Goal: Task Accomplishment & Management: Manage account settings

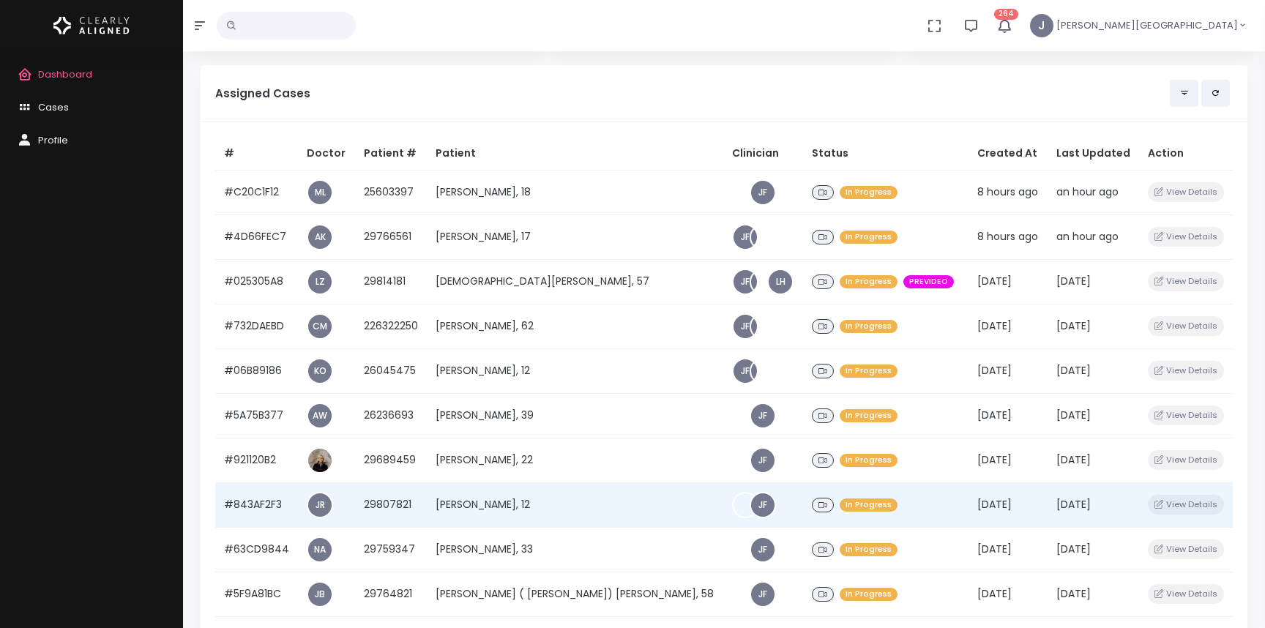
scroll to position [119, 0]
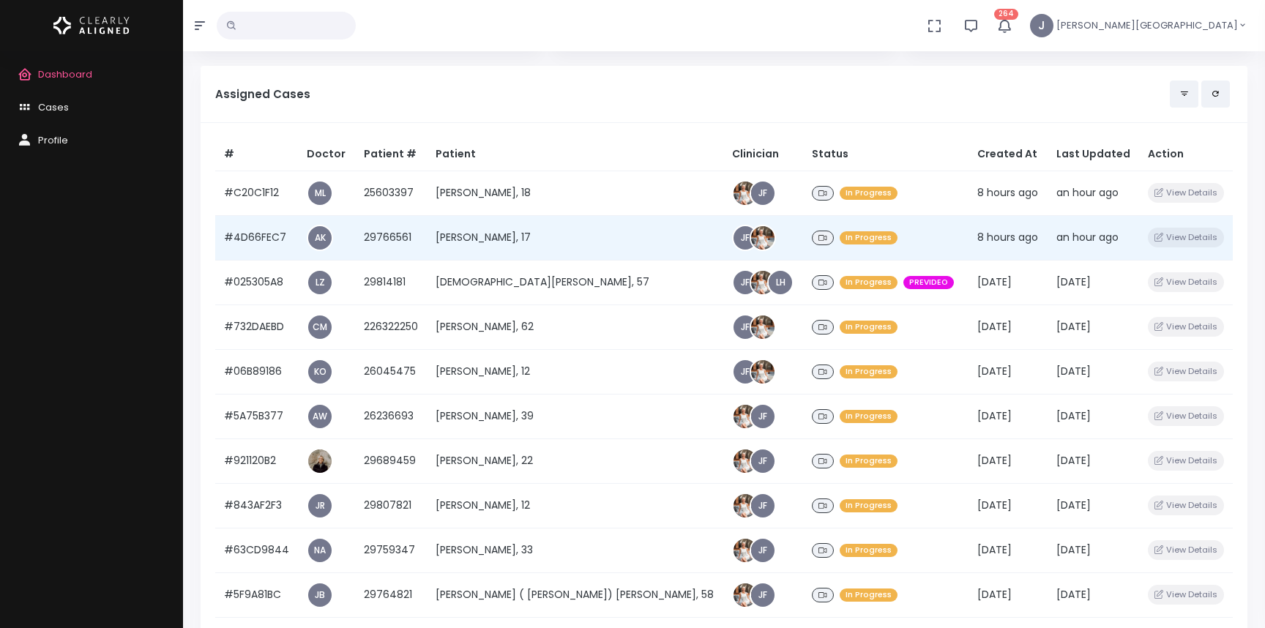
click at [504, 242] on td "[PERSON_NAME], 17" at bounding box center [575, 237] width 297 height 45
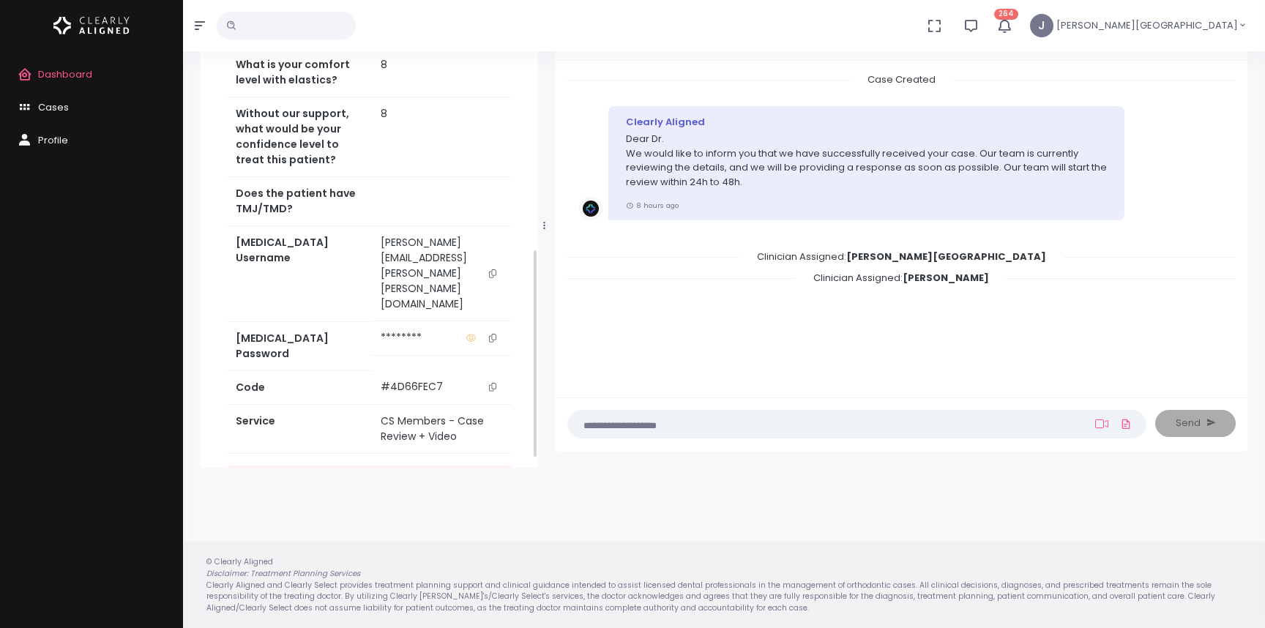
scroll to position [596, 0]
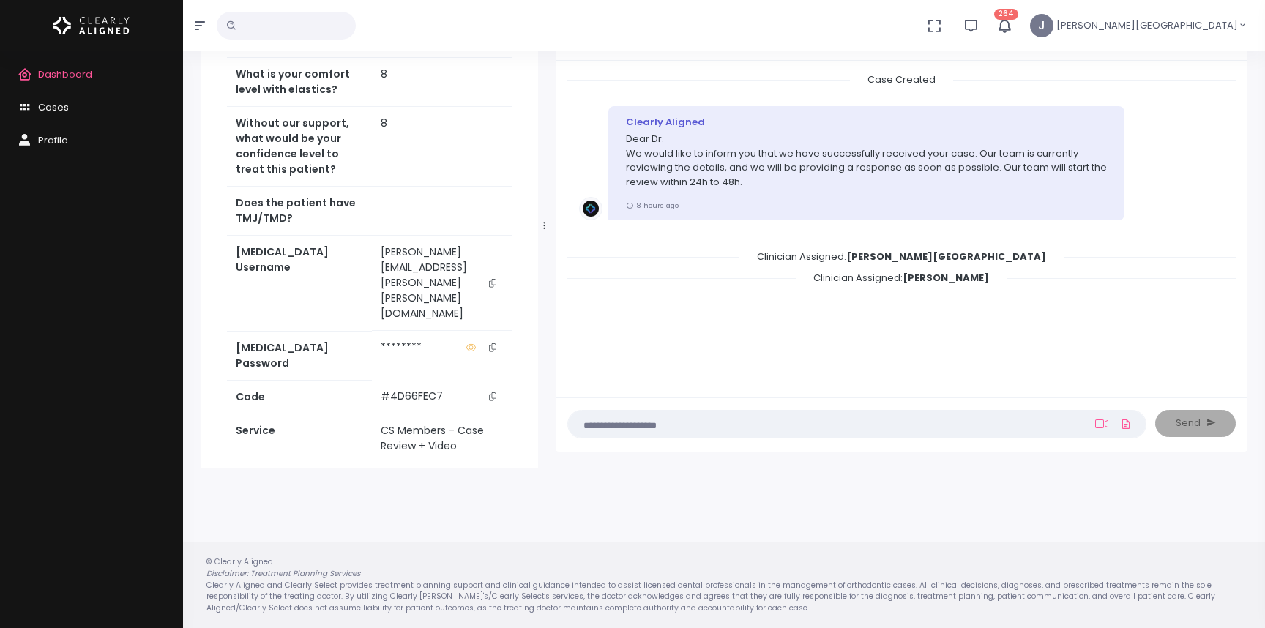
click at [492, 281] on icon "scrollable content" at bounding box center [492, 283] width 7 height 8
click at [491, 343] on icon "scrollable content" at bounding box center [492, 347] width 7 height 8
click at [827, 354] on div "Case Created Clearly Aligned Dear Dr. We would like to inform you that we have …" at bounding box center [901, 227] width 668 height 310
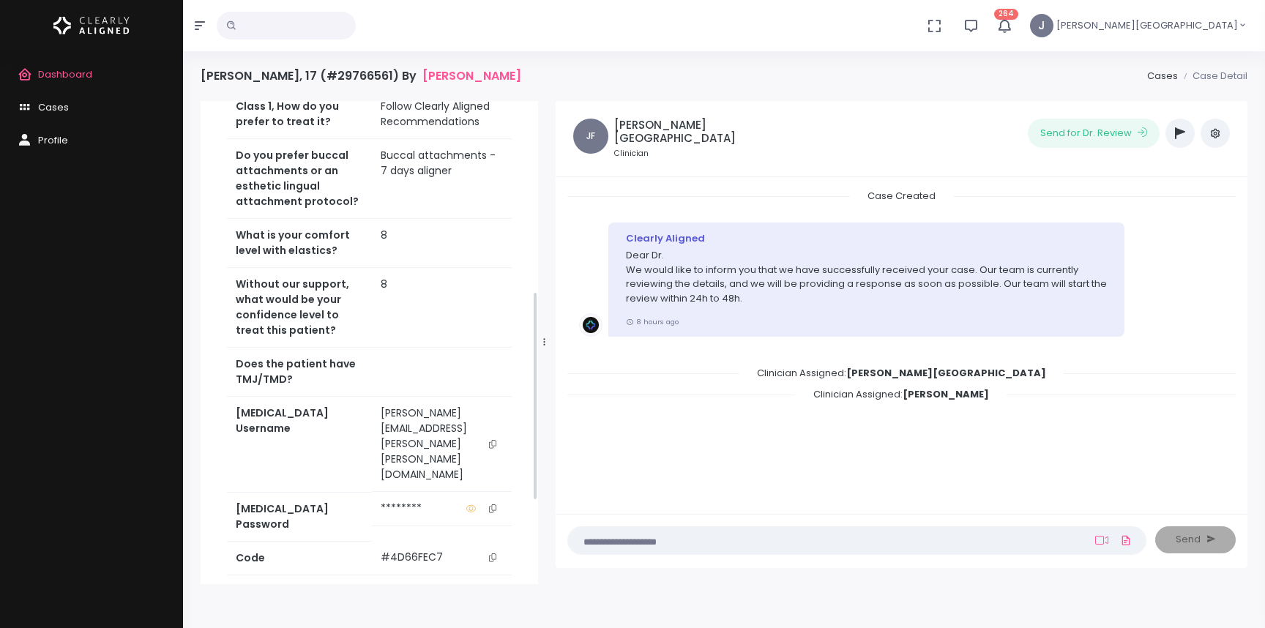
scroll to position [628, 0]
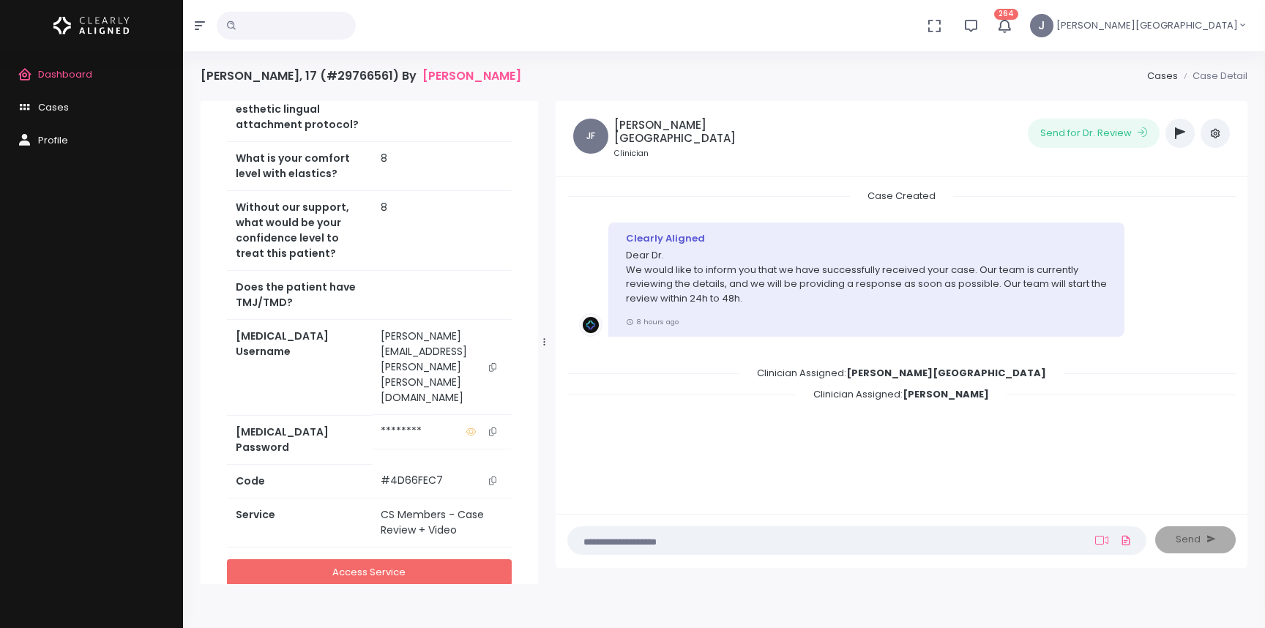
click at [416, 559] on link "Access Service" at bounding box center [369, 572] width 285 height 27
click at [771, 415] on div "Case Created Clearly Aligned Dear Dr. We would like to inform you that we have …" at bounding box center [901, 344] width 668 height 310
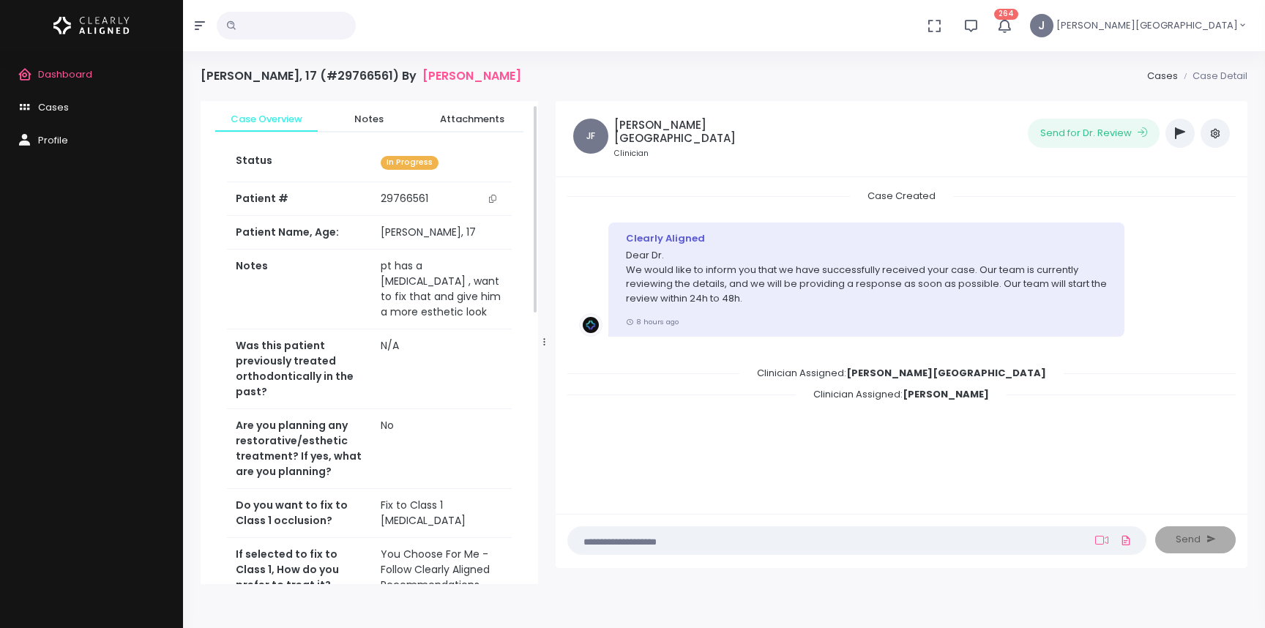
scroll to position [0, 0]
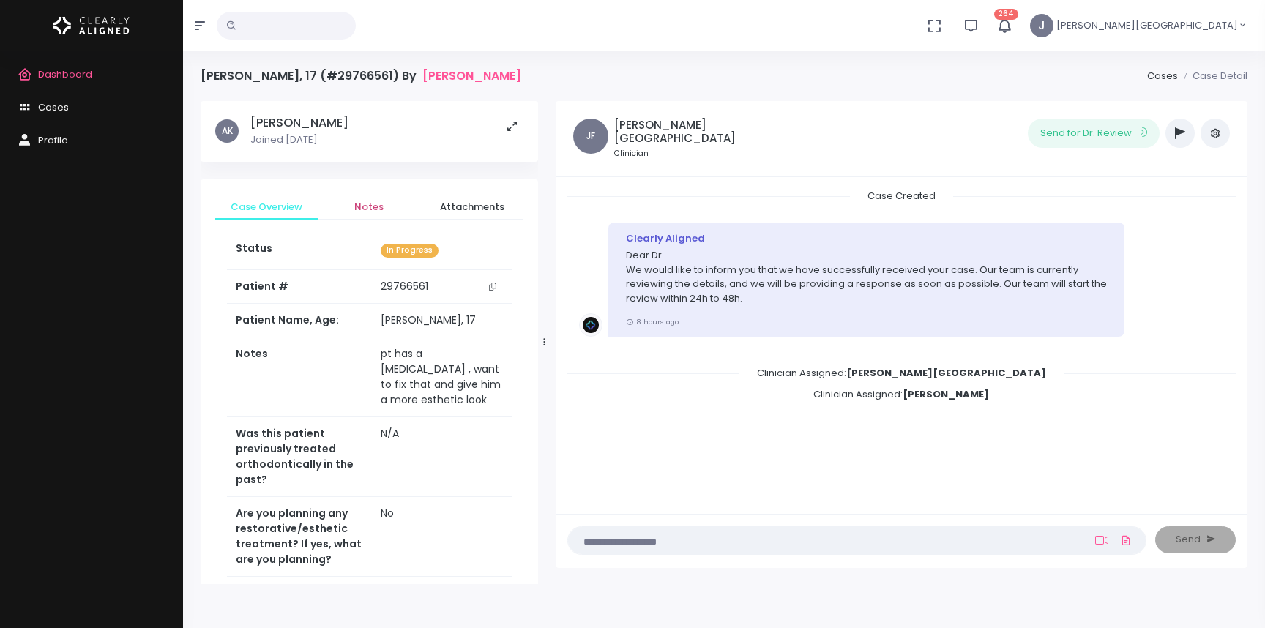
click at [376, 205] on span "Notes" at bounding box center [368, 207] width 79 height 15
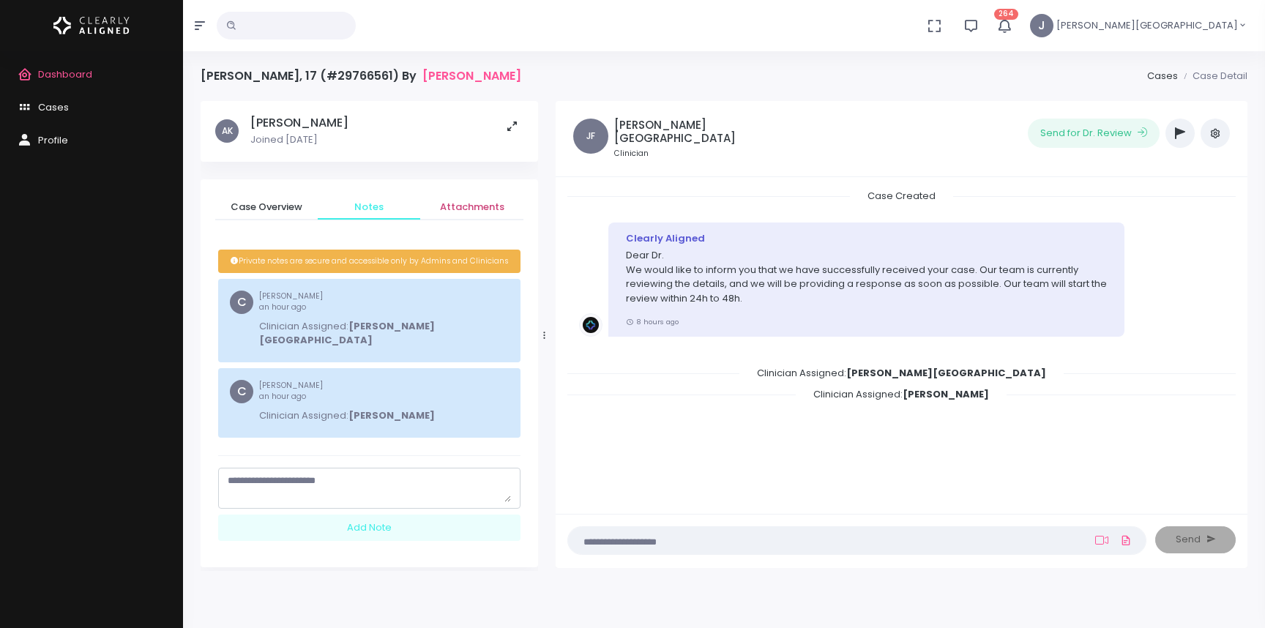
click at [478, 208] on span "Attachments" at bounding box center [471, 207] width 79 height 15
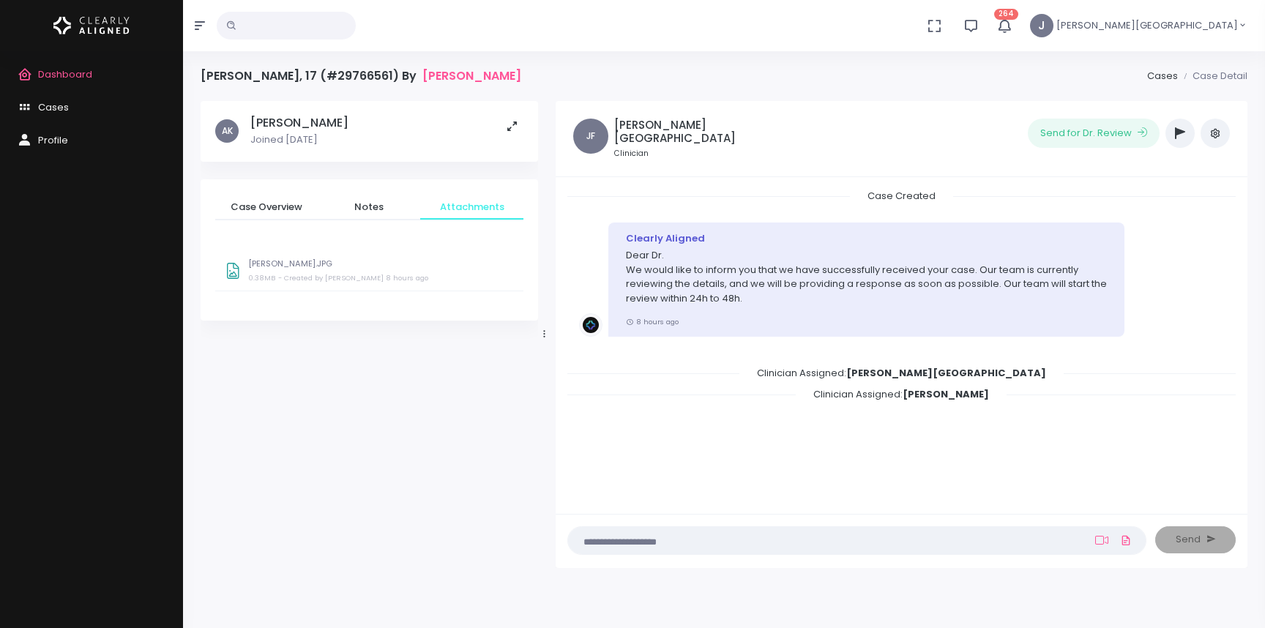
click at [308, 269] on div "[PERSON_NAME].JPG 0.38MB - Created by [PERSON_NAME] 8 hours ago" at bounding box center [381, 273] width 266 height 28
click at [273, 202] on span "Case Overview" at bounding box center [266, 207] width 79 height 15
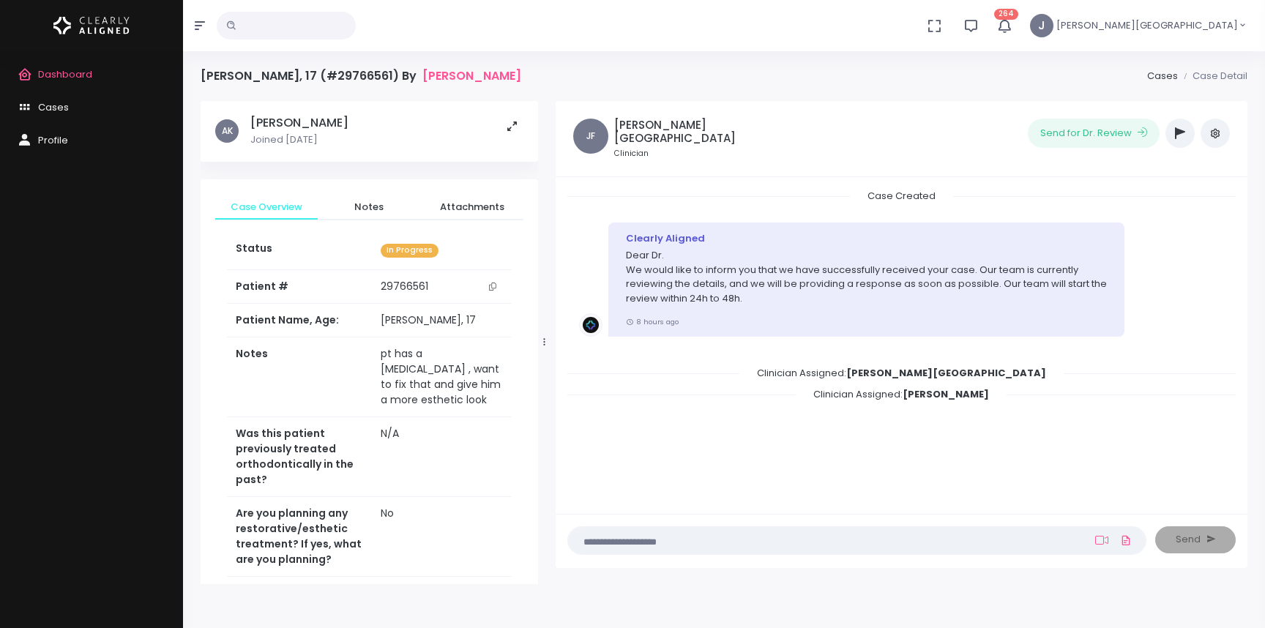
click at [1181, 131] on icon "button" at bounding box center [1180, 133] width 10 height 12
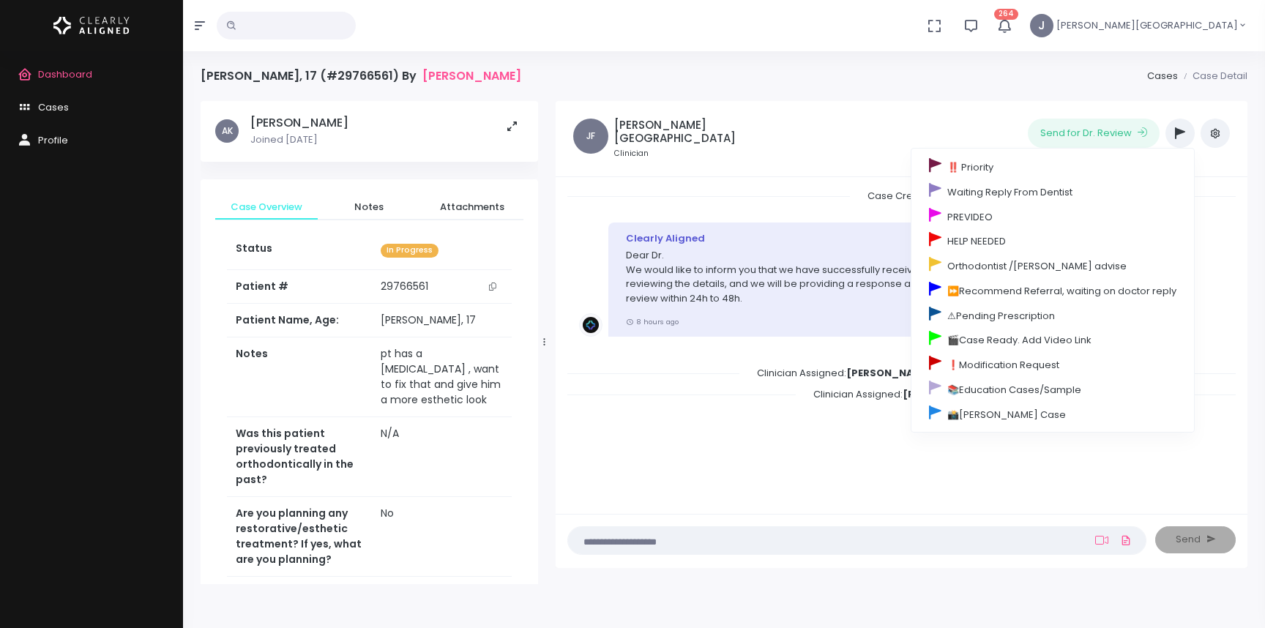
click at [936, 130] on ul "Send for Dr. Review ‼️ Priority Waiting Reply From Dentist PREVIDEO HELP NEEDED…" at bounding box center [1014, 133] width 432 height 29
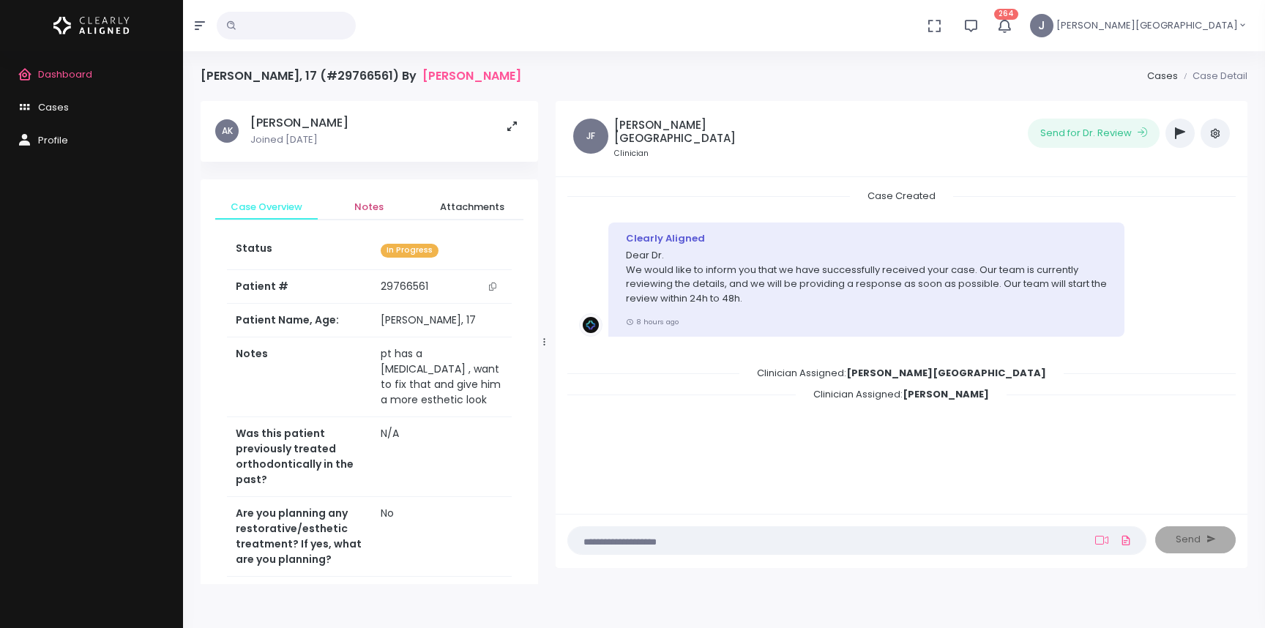
click at [368, 209] on span "Notes" at bounding box center [368, 207] width 79 height 15
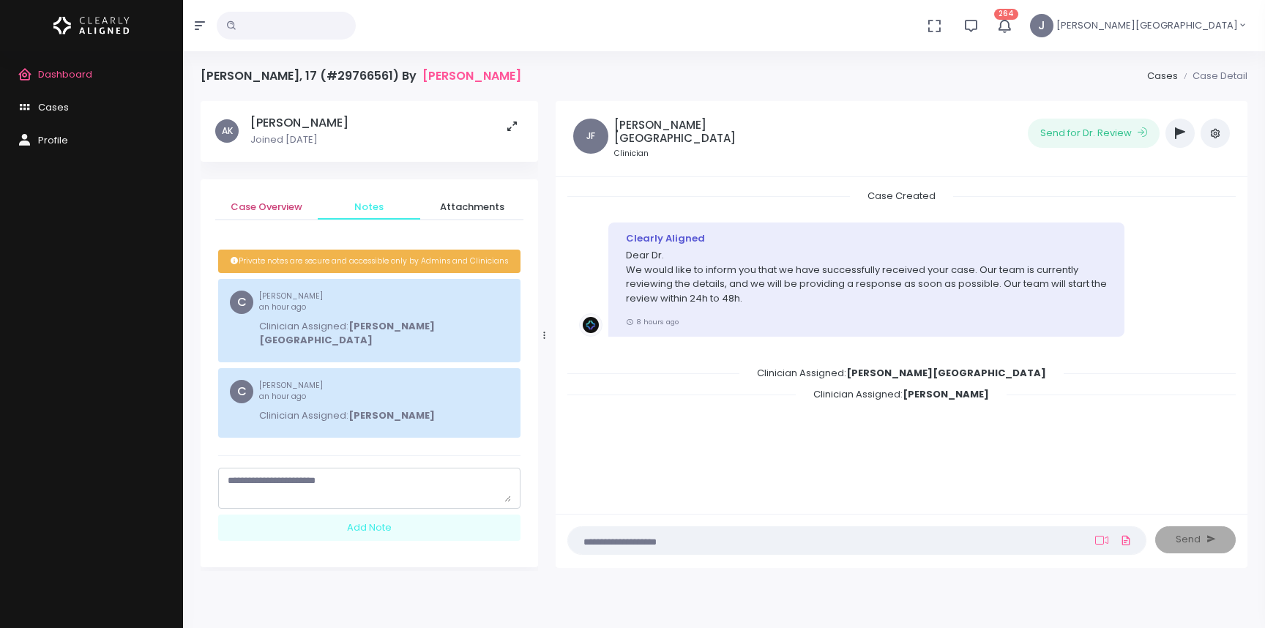
click at [281, 202] on span "Case Overview" at bounding box center [266, 207] width 79 height 15
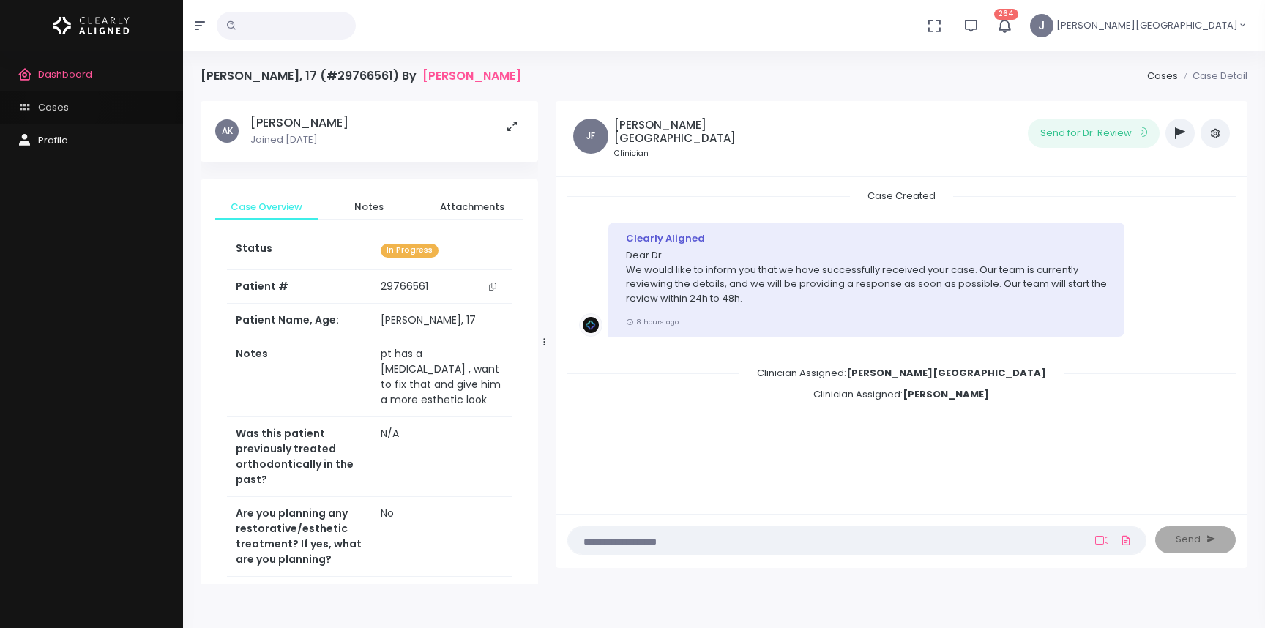
click at [62, 105] on span "Cases" at bounding box center [53, 107] width 31 height 14
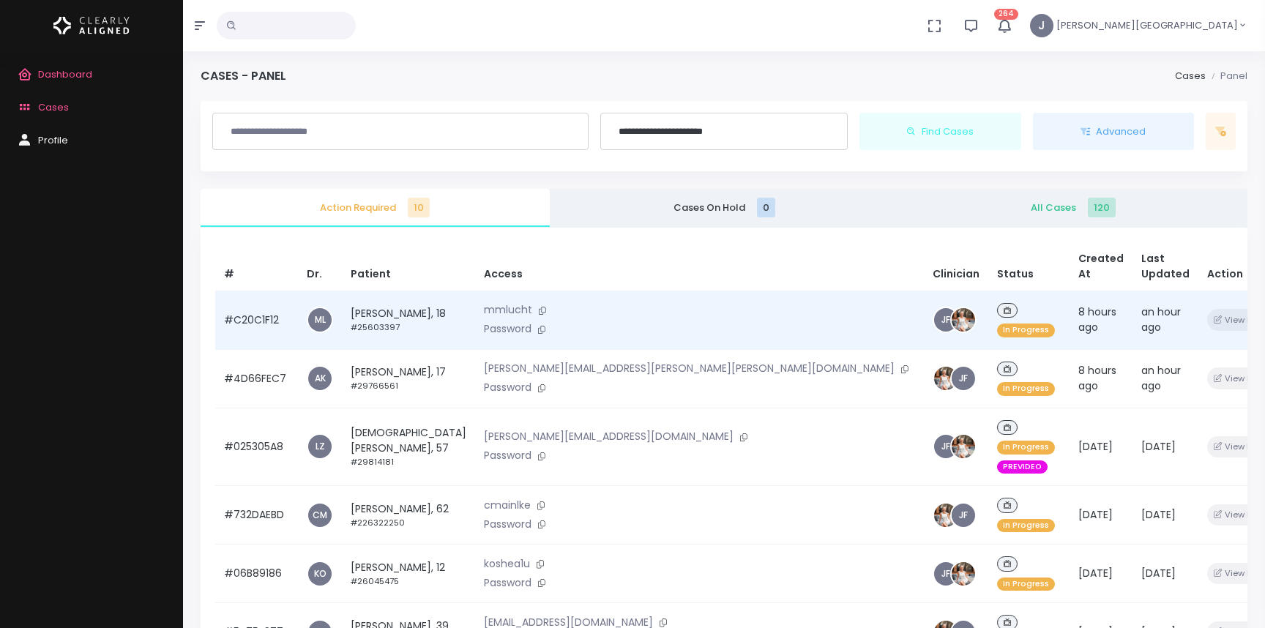
click at [394, 291] on td "[PERSON_NAME], 18 #25603397" at bounding box center [408, 320] width 133 height 59
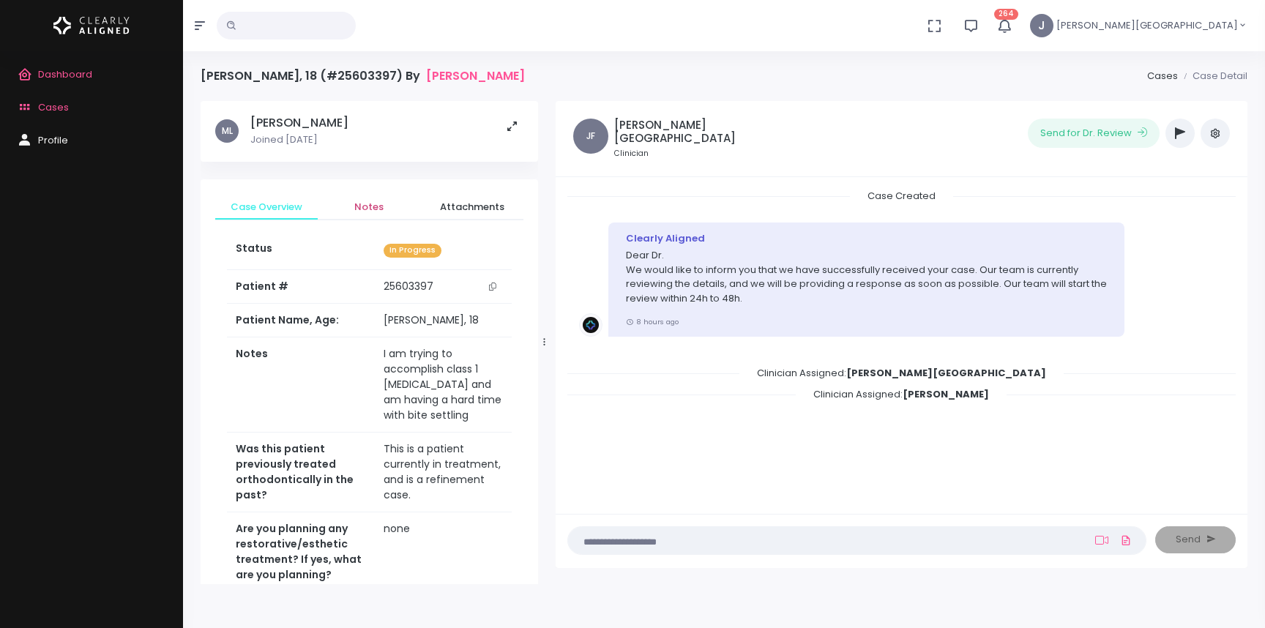
click at [369, 209] on span "Notes" at bounding box center [368, 207] width 79 height 15
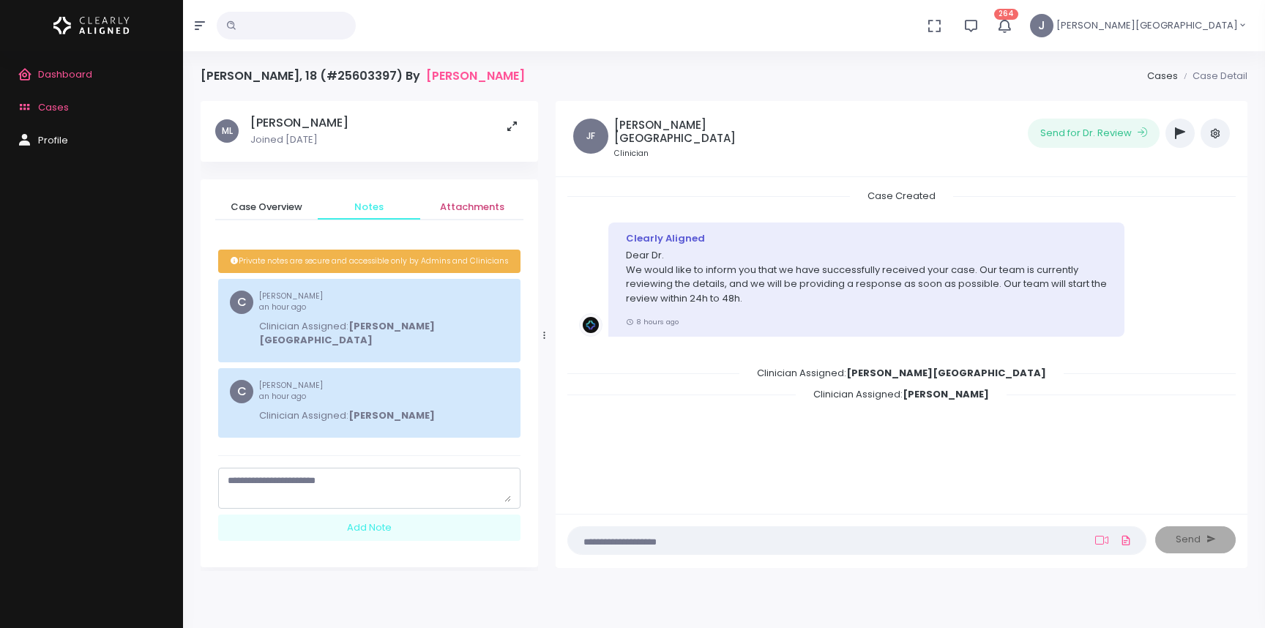
click at [459, 204] on span "Attachments" at bounding box center [471, 207] width 79 height 15
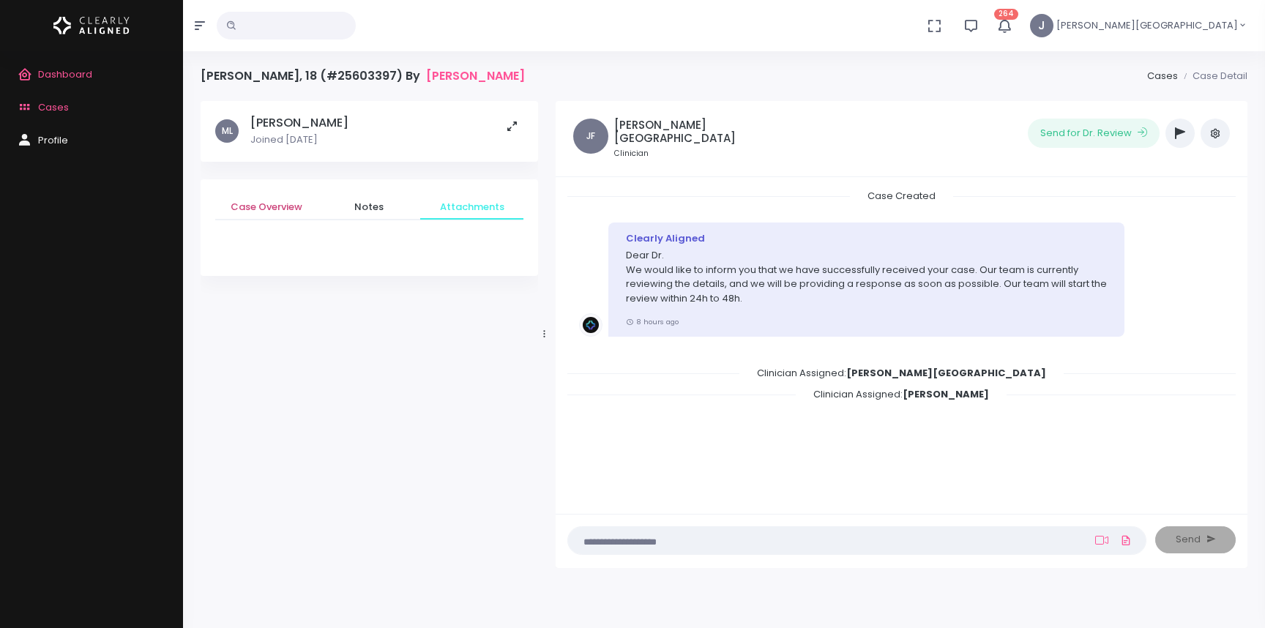
click at [289, 209] on span "Case Overview" at bounding box center [266, 207] width 79 height 15
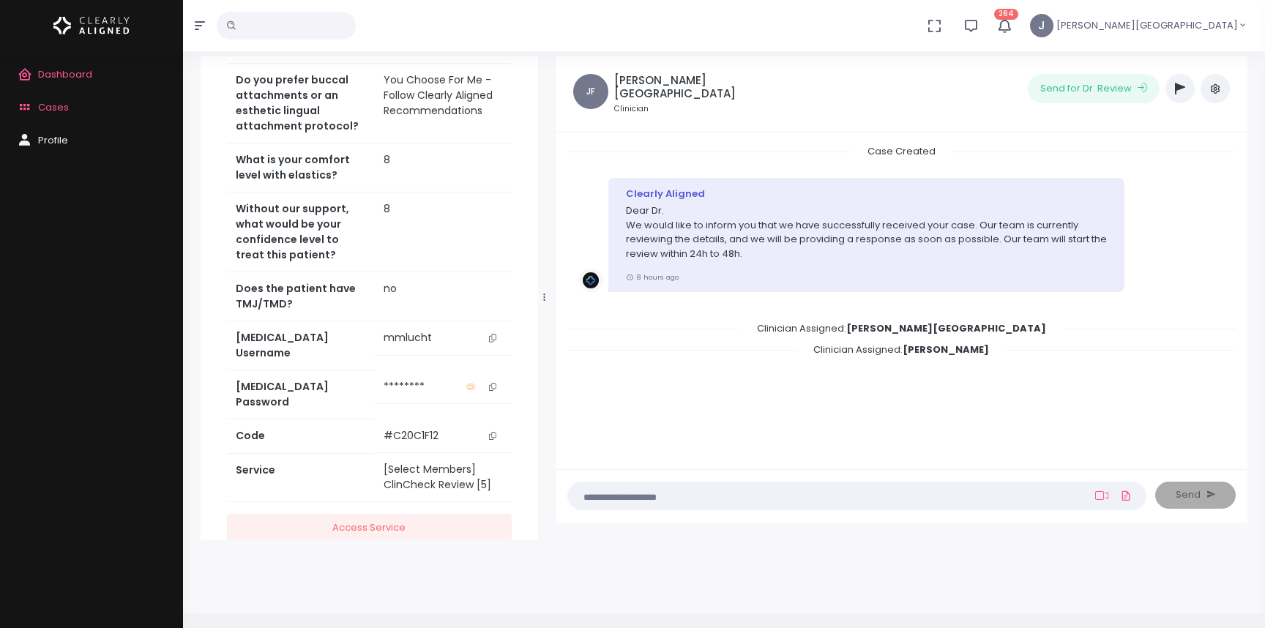
scroll to position [60, 0]
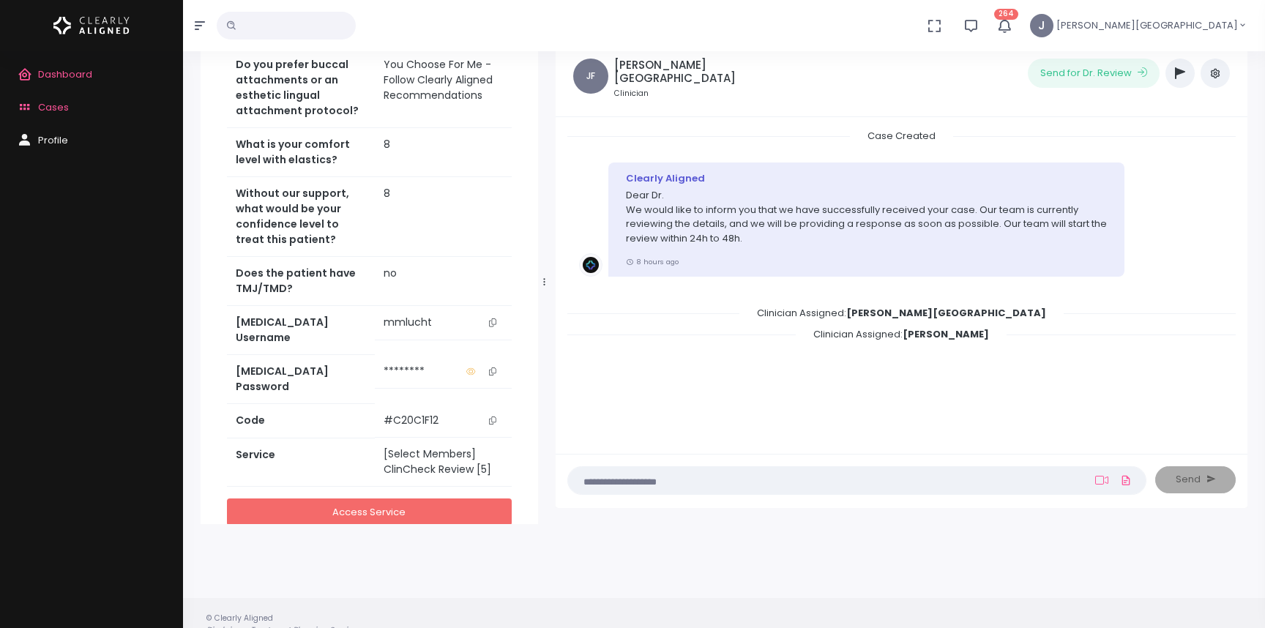
click at [407, 499] on link "Access Service" at bounding box center [369, 512] width 285 height 27
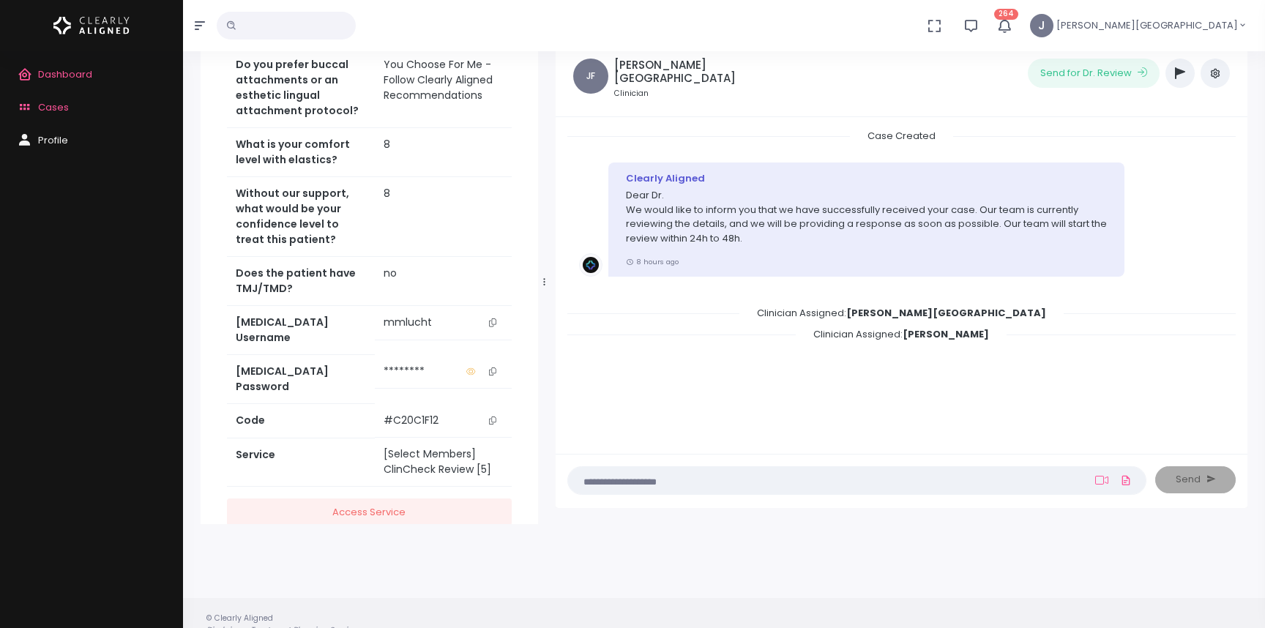
click at [489, 318] on icon "scrollable content" at bounding box center [492, 322] width 7 height 8
click at [493, 368] on icon "scrollable content" at bounding box center [492, 372] width 7 height 8
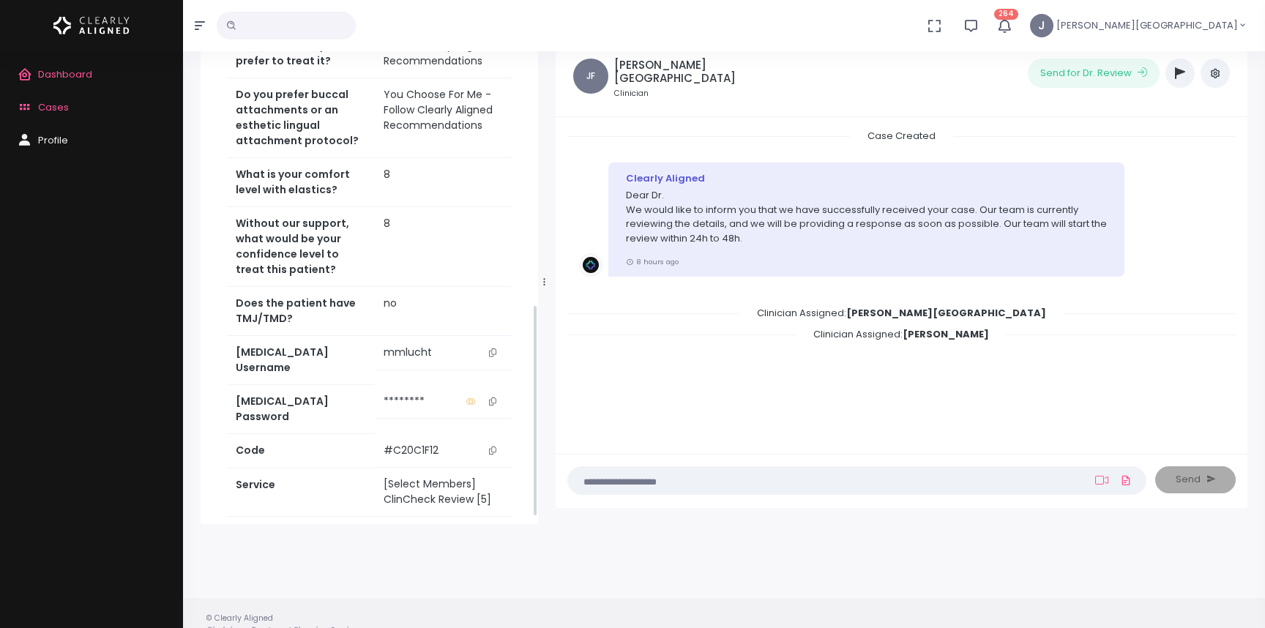
scroll to position [560, 0]
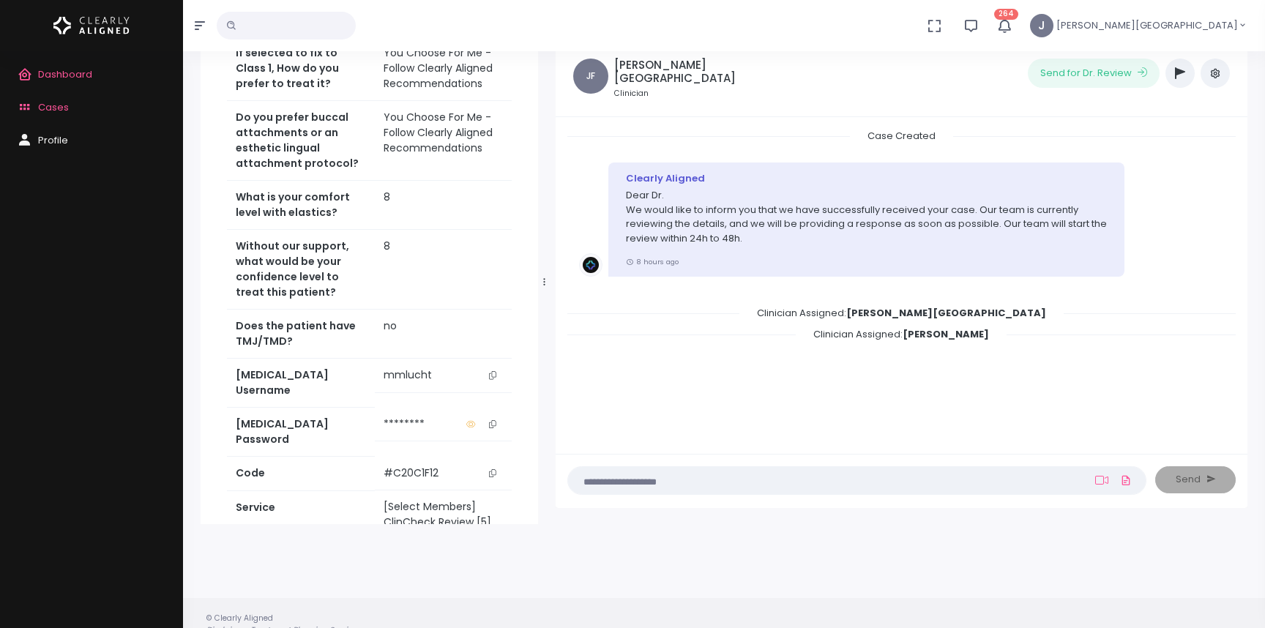
click at [495, 469] on icon "scrollable content" at bounding box center [492, 473] width 7 height 8
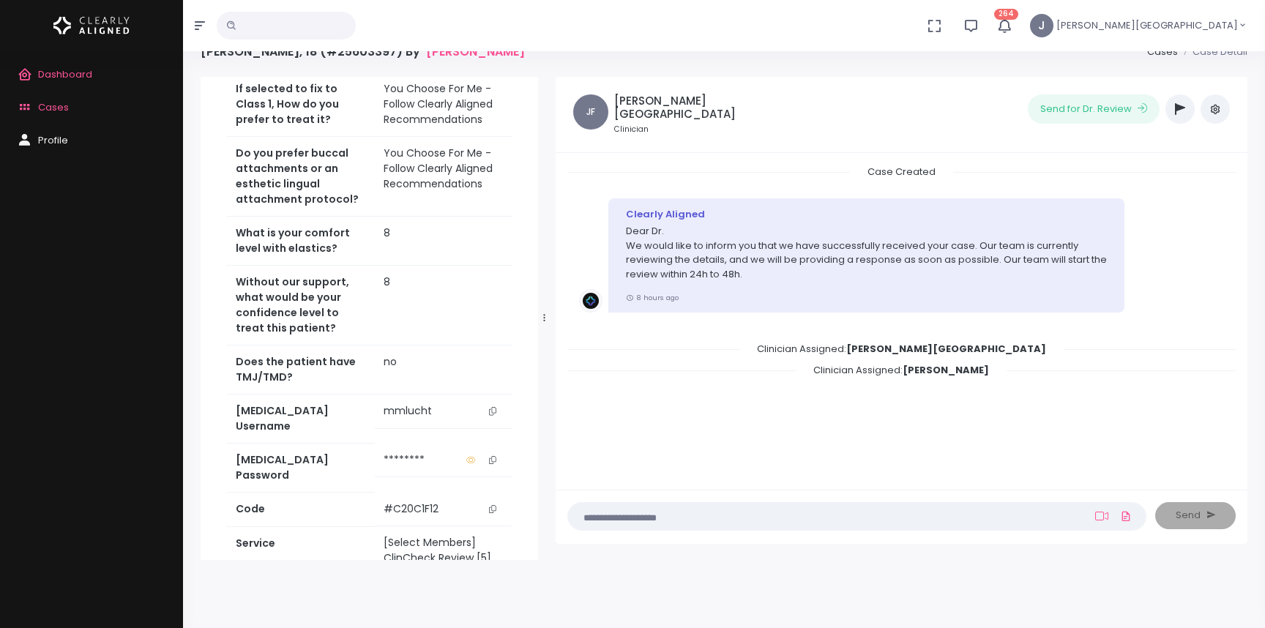
scroll to position [0, 0]
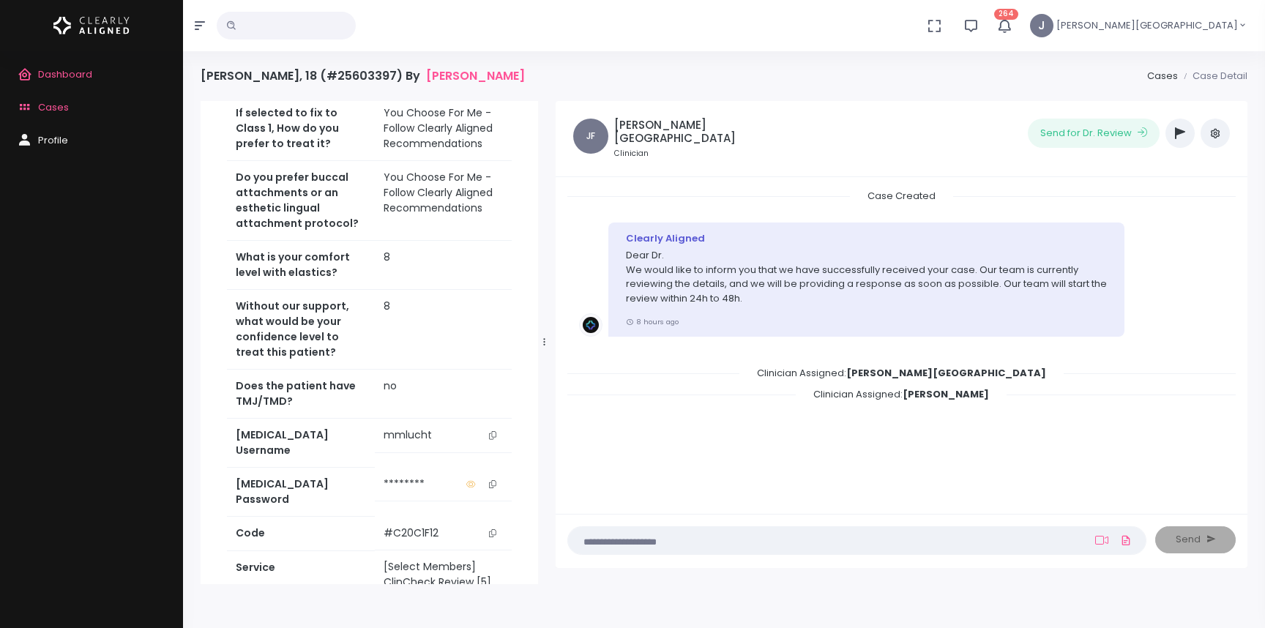
click at [59, 105] on span "Cases" at bounding box center [53, 107] width 31 height 14
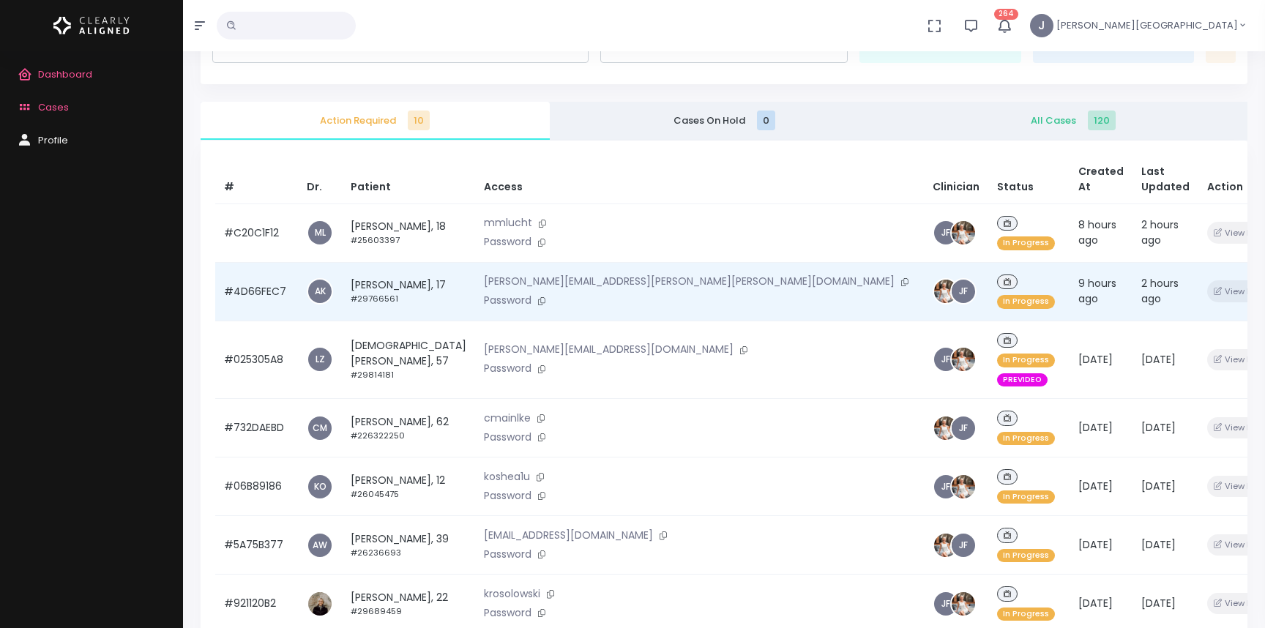
scroll to position [89, 0]
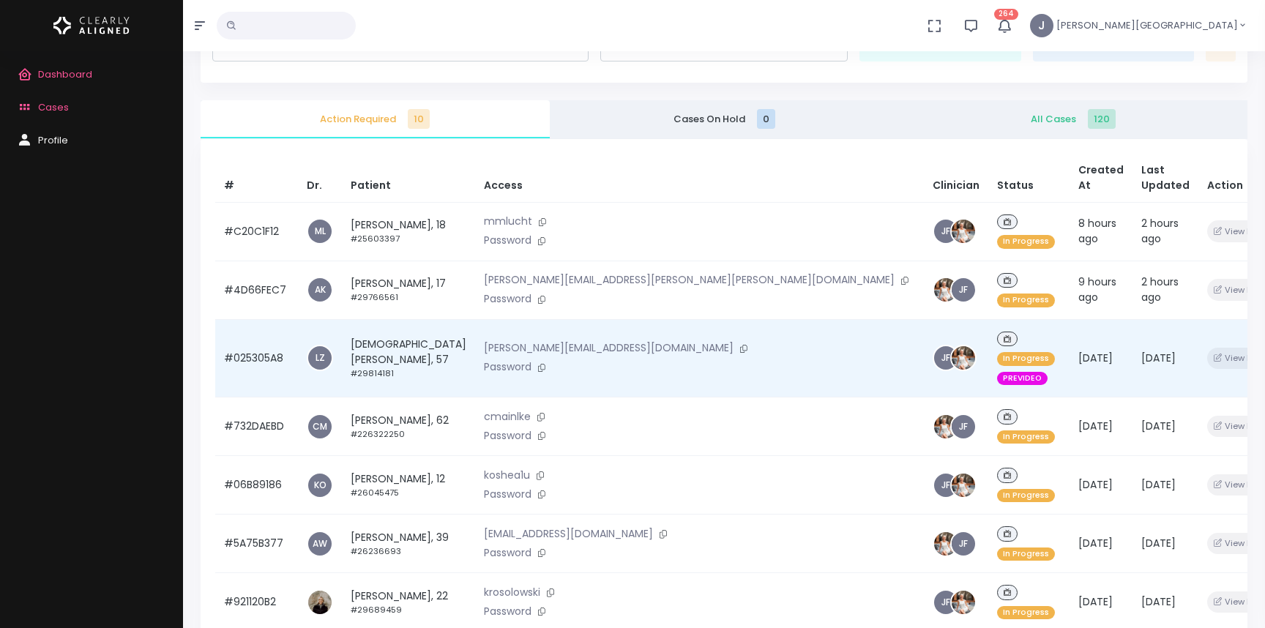
click at [407, 319] on td "[PERSON_NAME], 57 #29814181" at bounding box center [408, 358] width 133 height 78
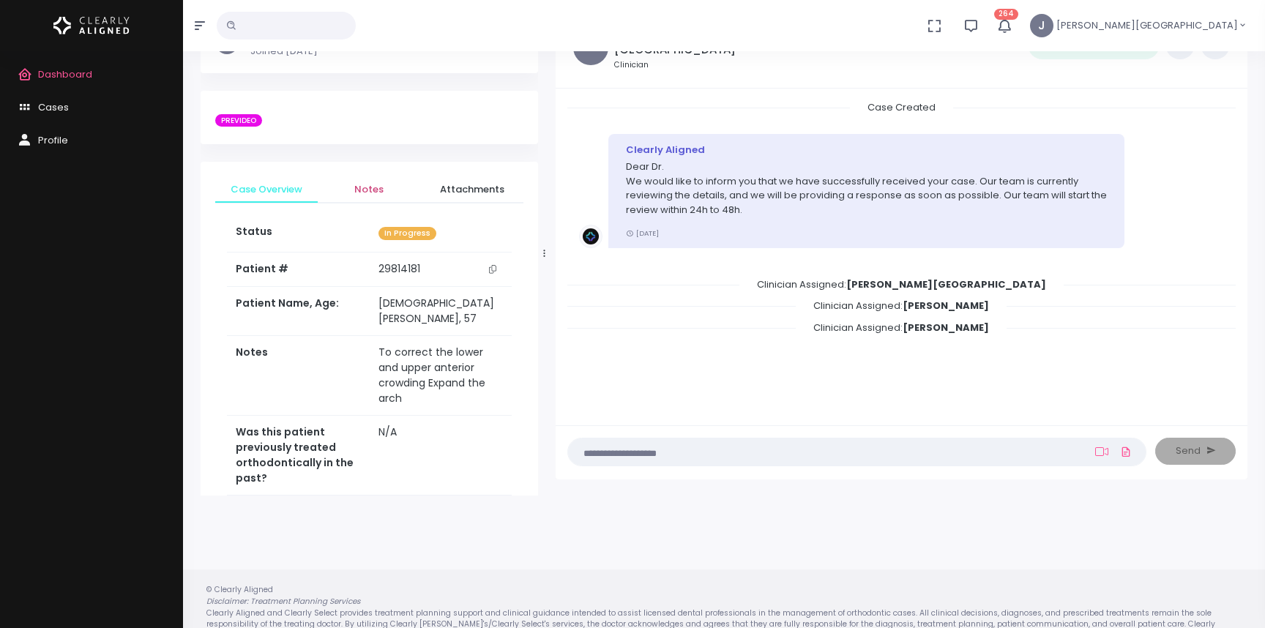
click at [363, 188] on span "Notes" at bounding box center [368, 189] width 79 height 15
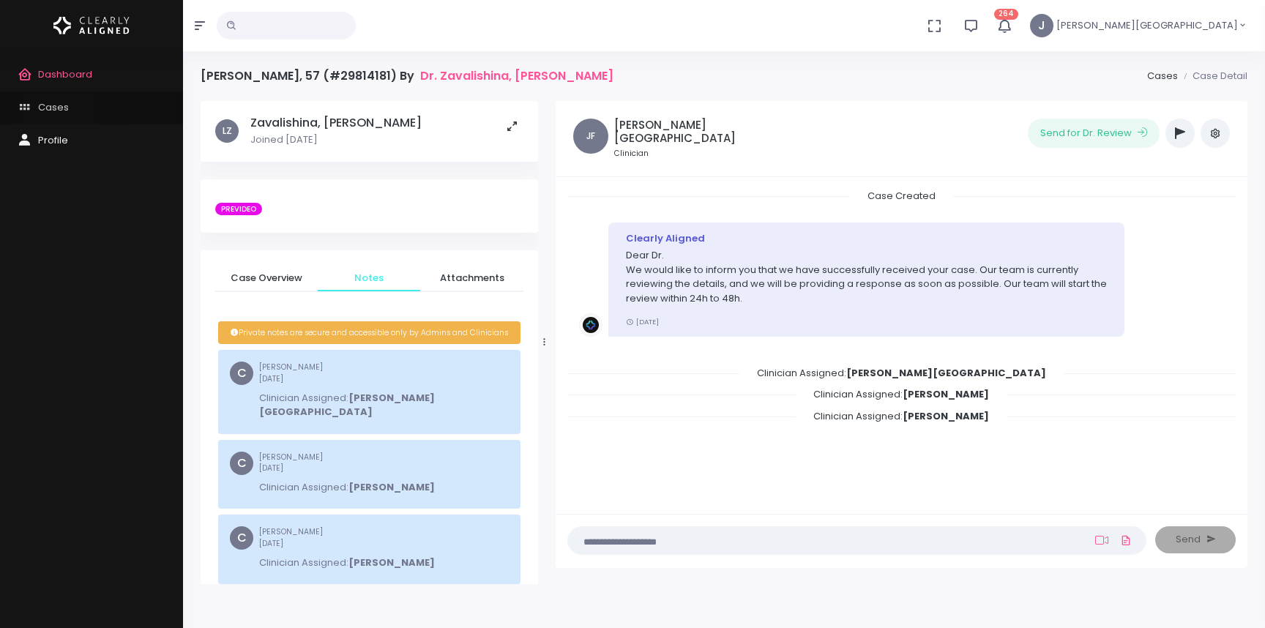
click at [58, 105] on span "Cases" at bounding box center [53, 107] width 31 height 14
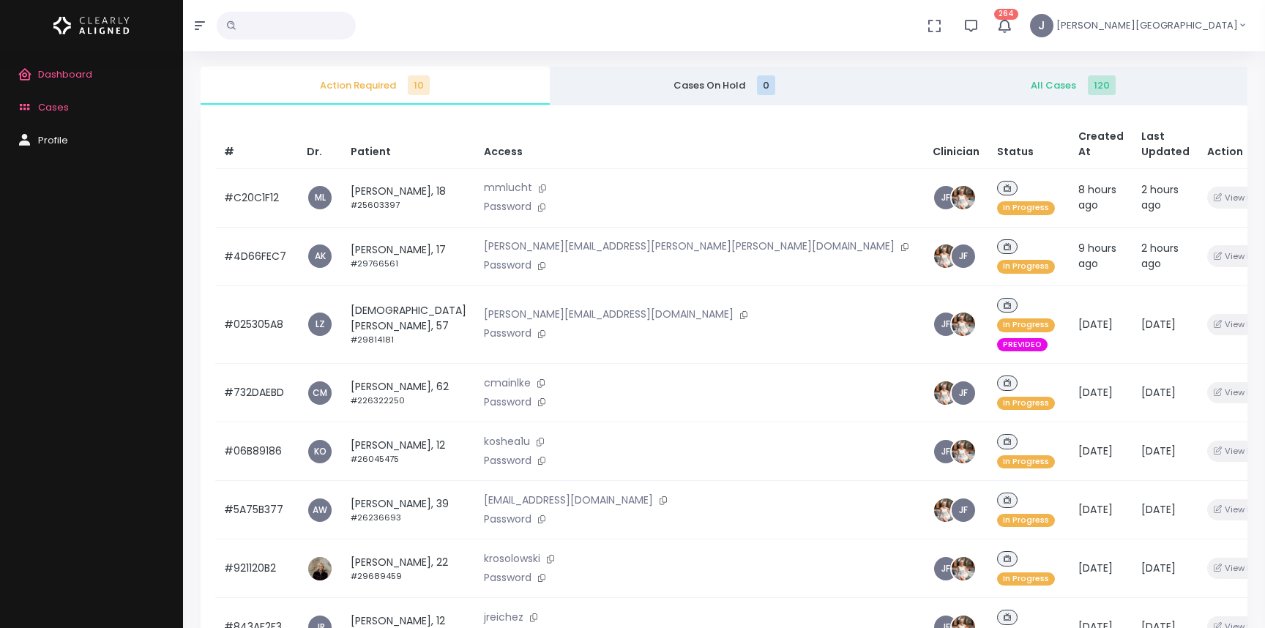
scroll to position [126, 0]
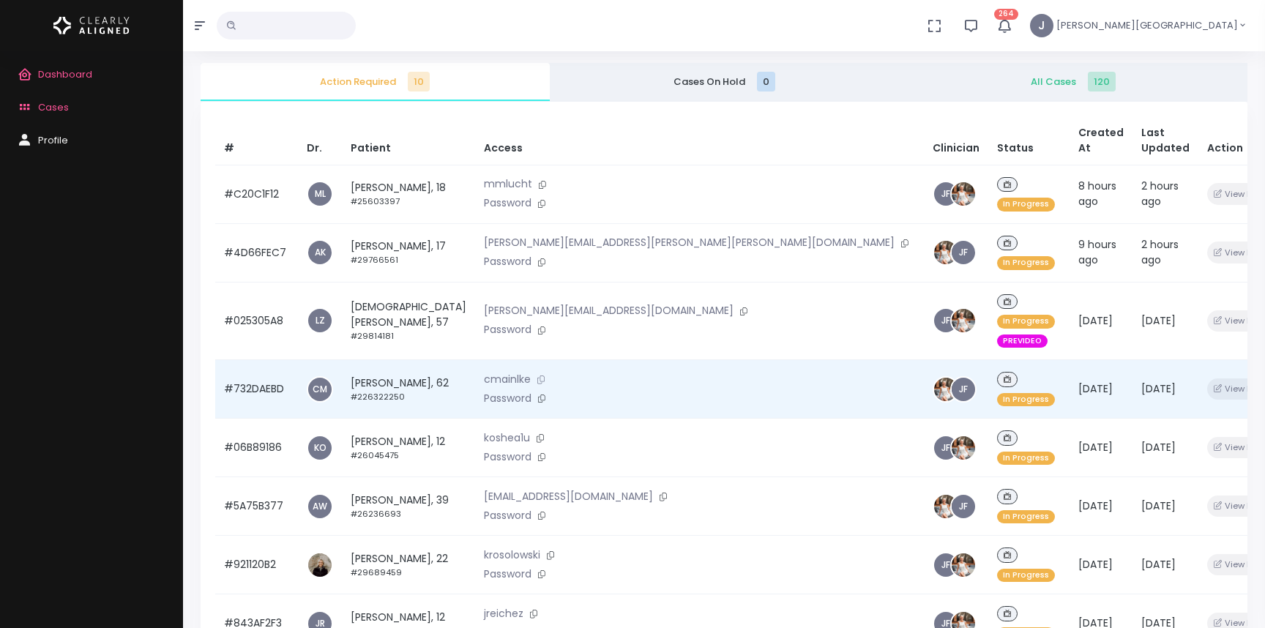
click at [545, 376] on icon at bounding box center [540, 380] width 7 height 8
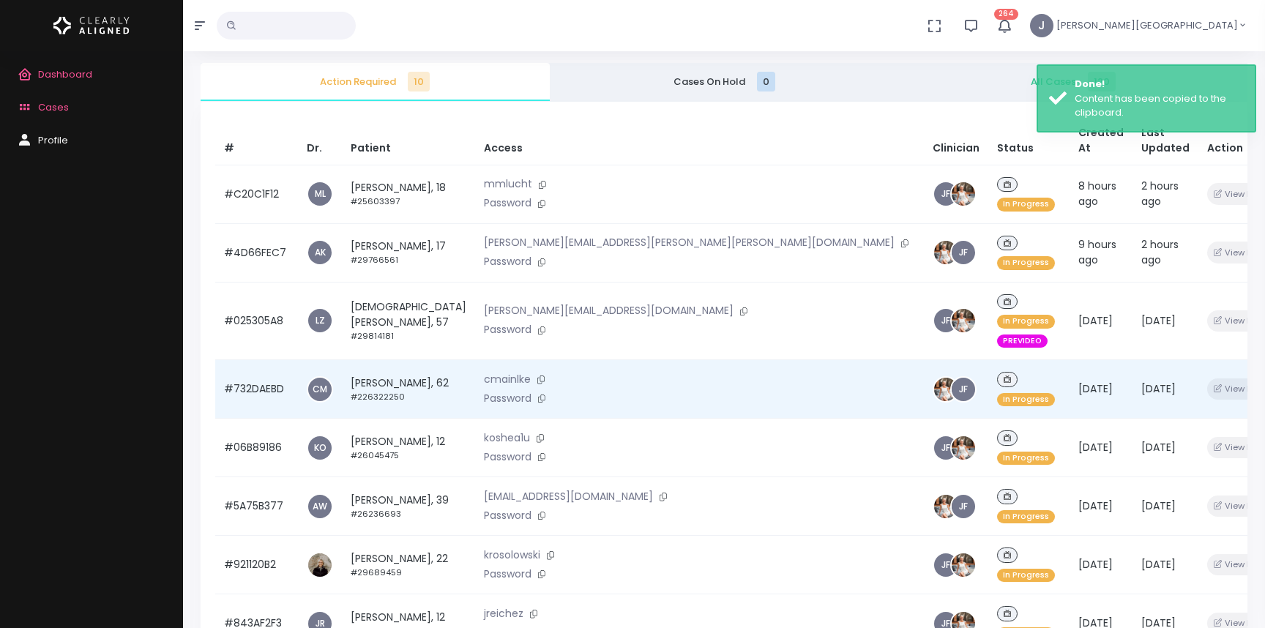
click at [395, 360] on td "[PERSON_NAME], 62 #226322250" at bounding box center [408, 389] width 133 height 59
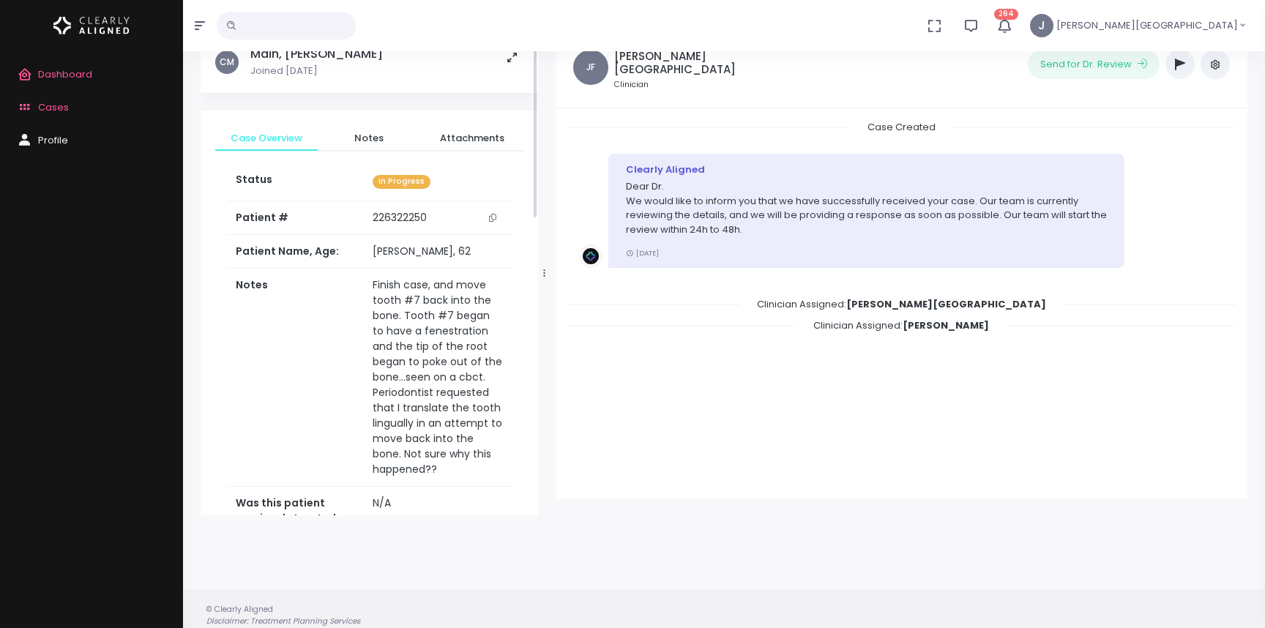
scroll to position [116, 0]
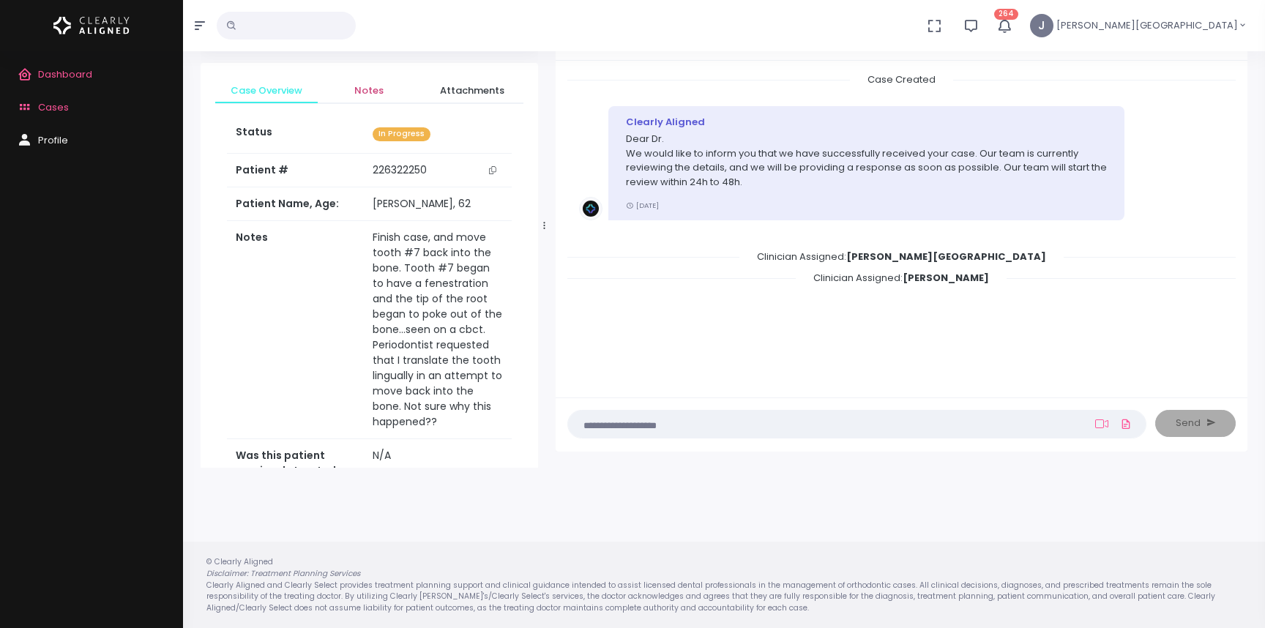
click at [370, 86] on span "Notes" at bounding box center [368, 90] width 79 height 15
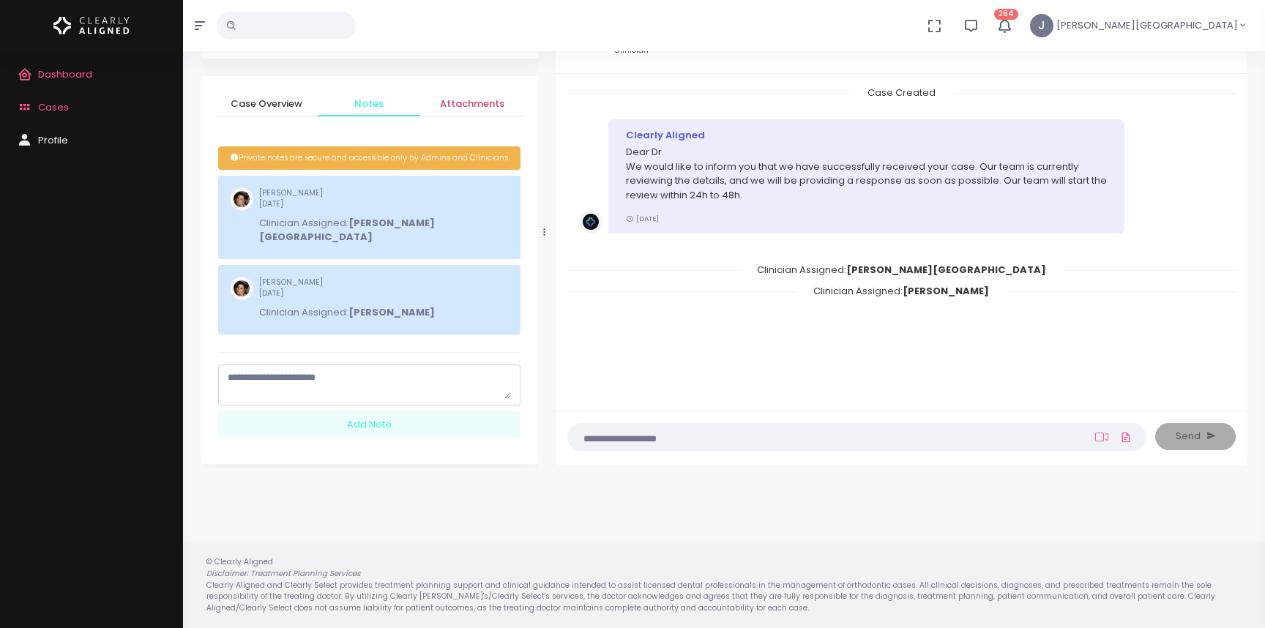
click at [482, 104] on span "Attachments" at bounding box center [471, 104] width 79 height 15
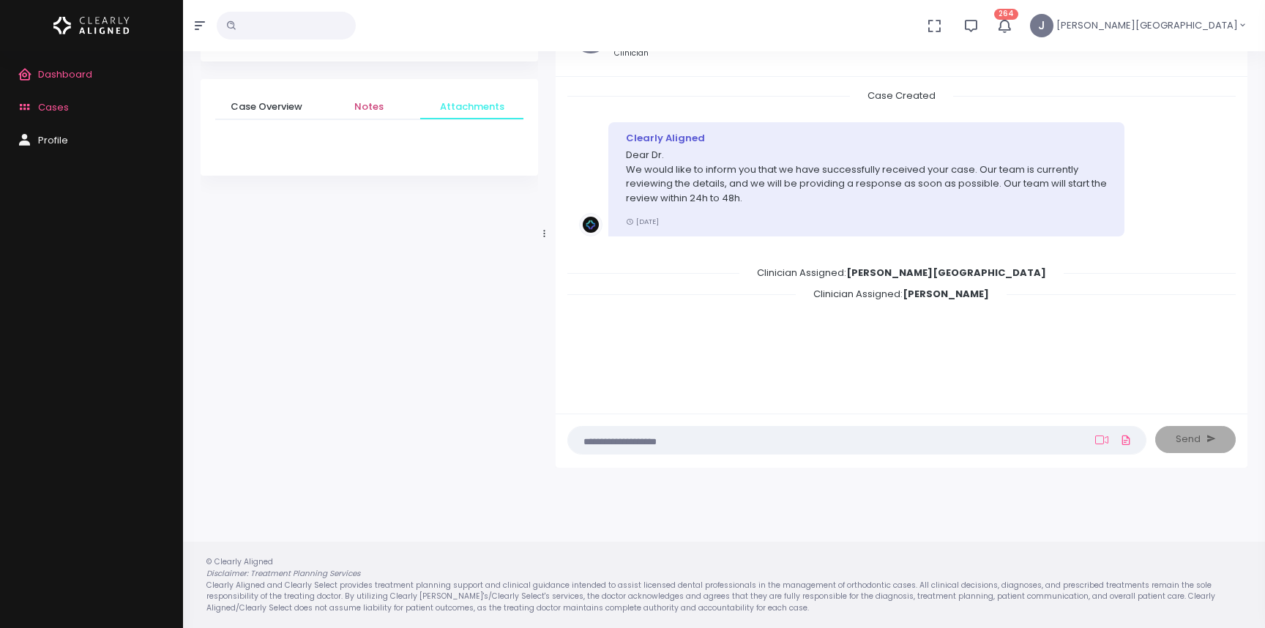
click at [372, 105] on span "Notes" at bounding box center [368, 107] width 79 height 15
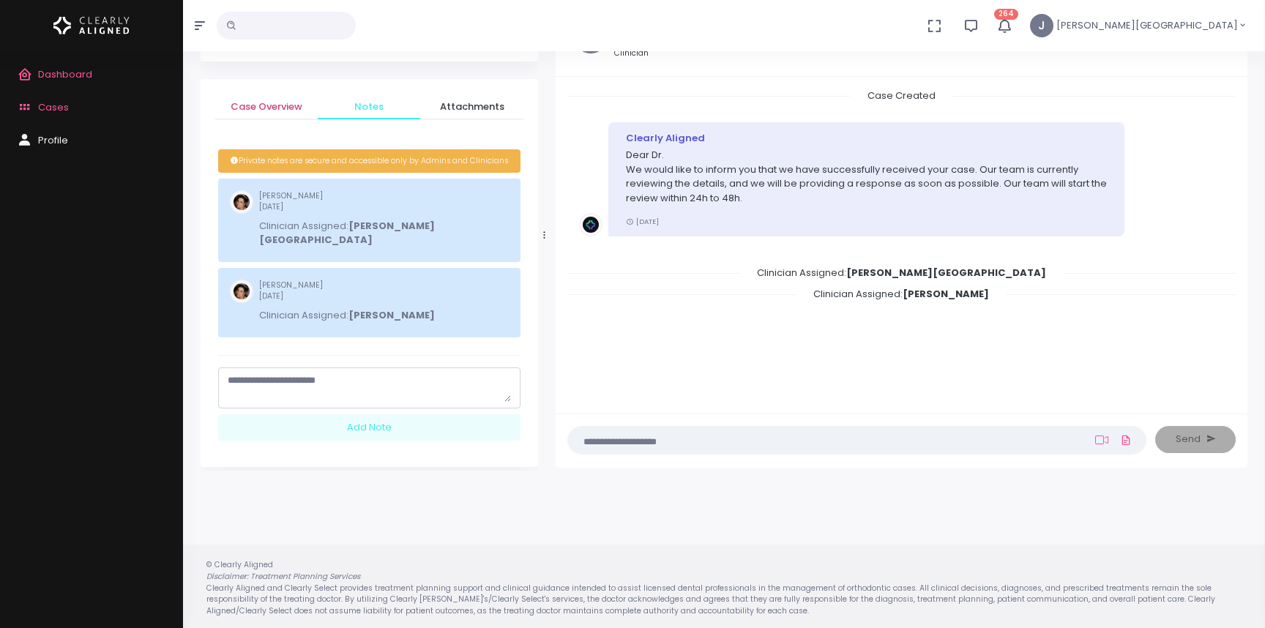
click at [282, 108] on span "Case Overview" at bounding box center [266, 107] width 79 height 15
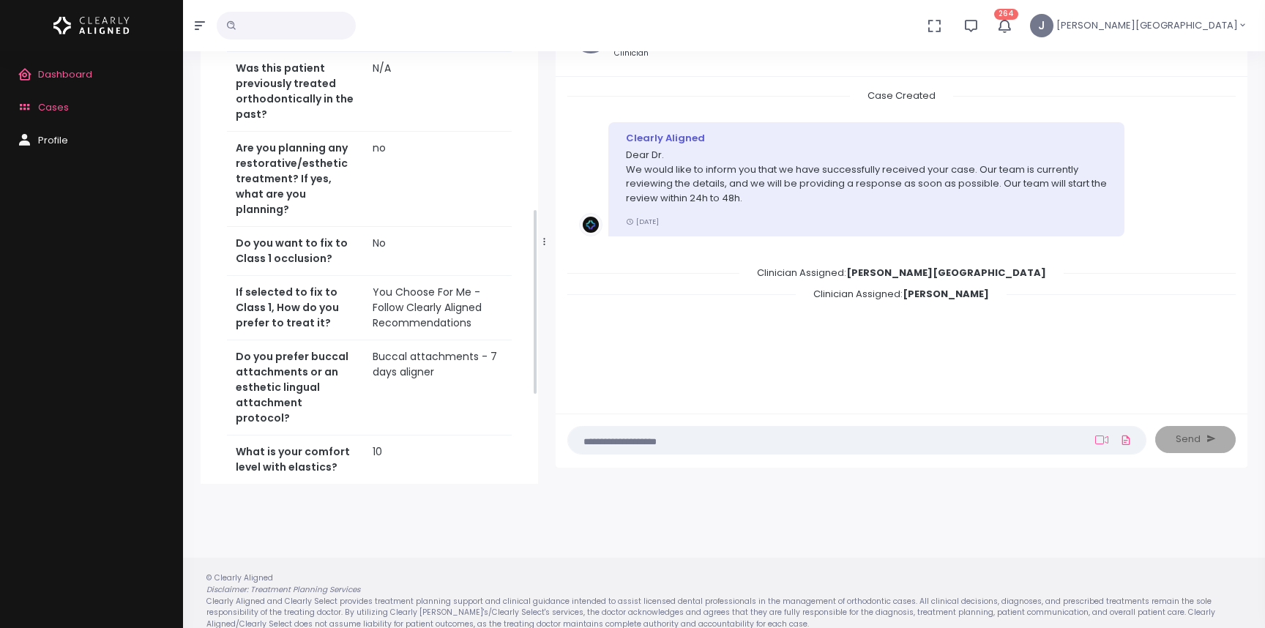
scroll to position [767, 0]
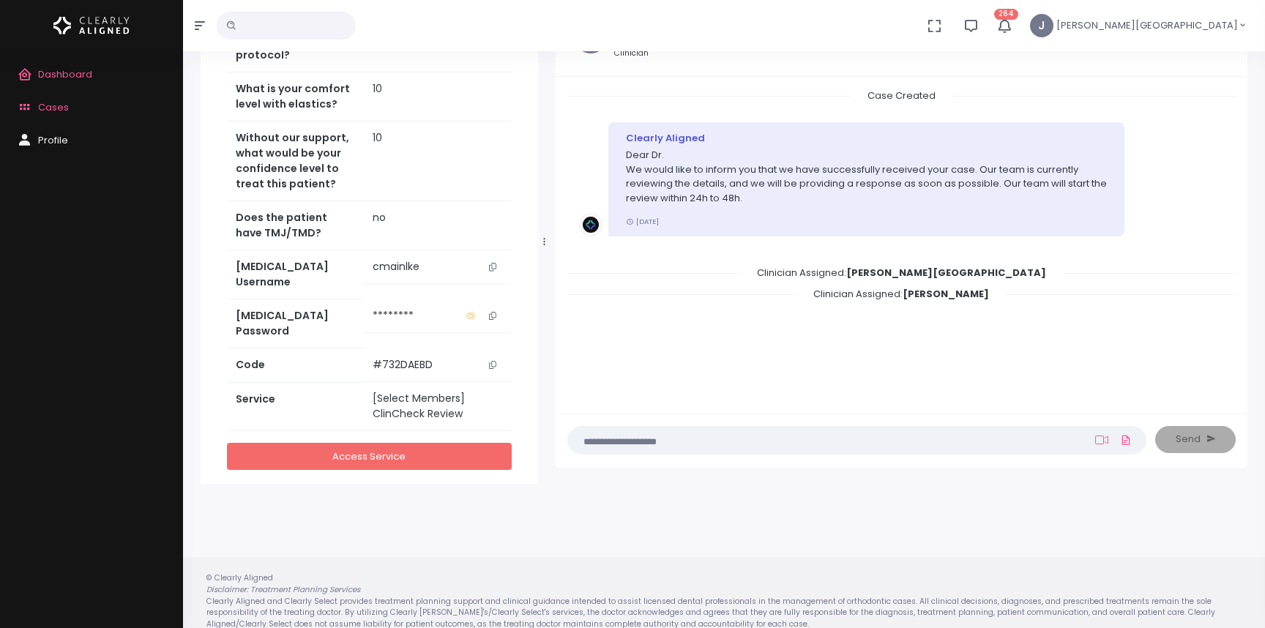
click at [371, 443] on link "Access Service" at bounding box center [369, 456] width 285 height 27
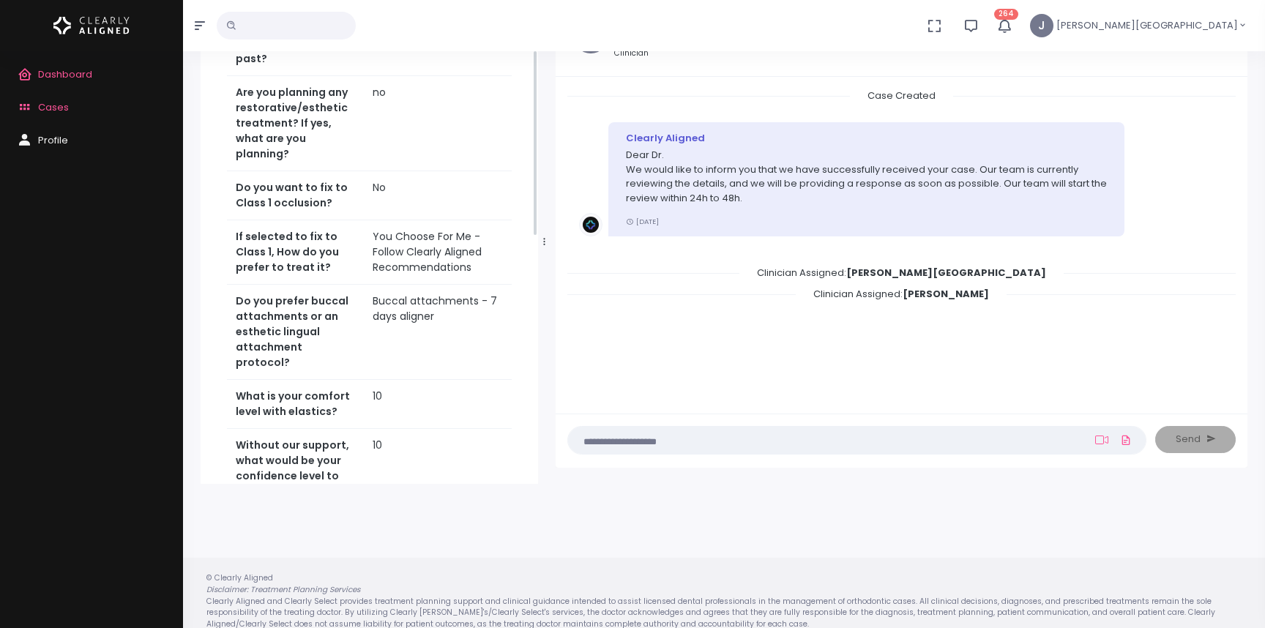
scroll to position [0, 0]
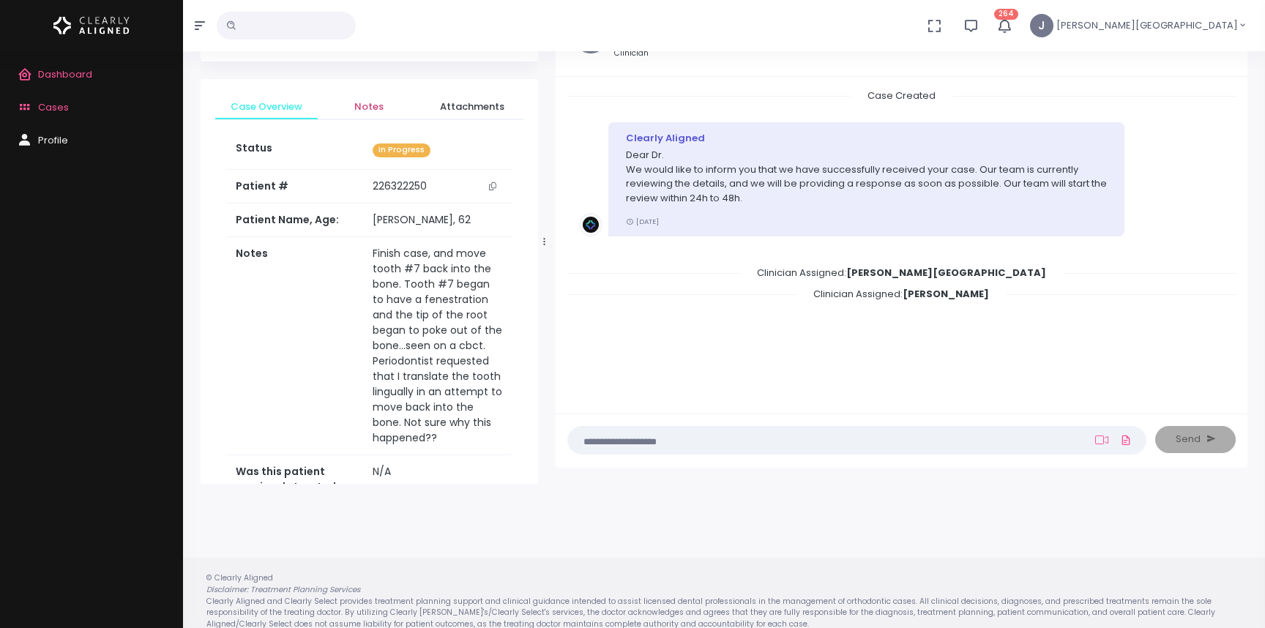
click at [370, 101] on span "Notes" at bounding box center [368, 107] width 79 height 15
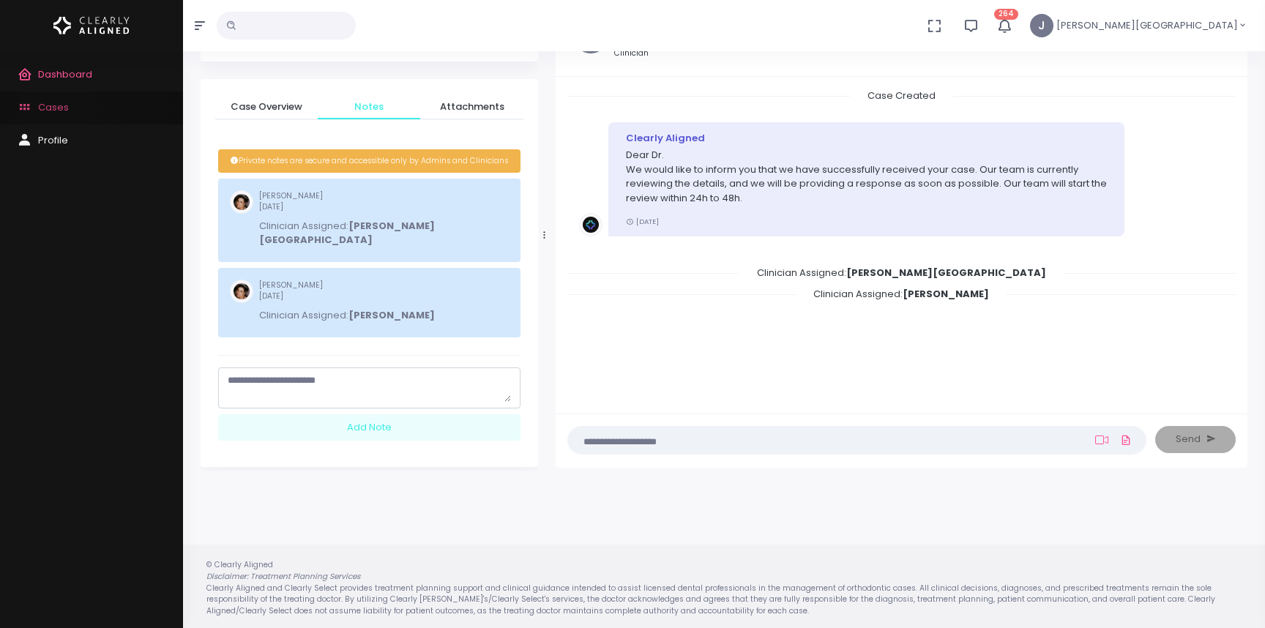
click at [56, 107] on span "Cases" at bounding box center [53, 107] width 31 height 14
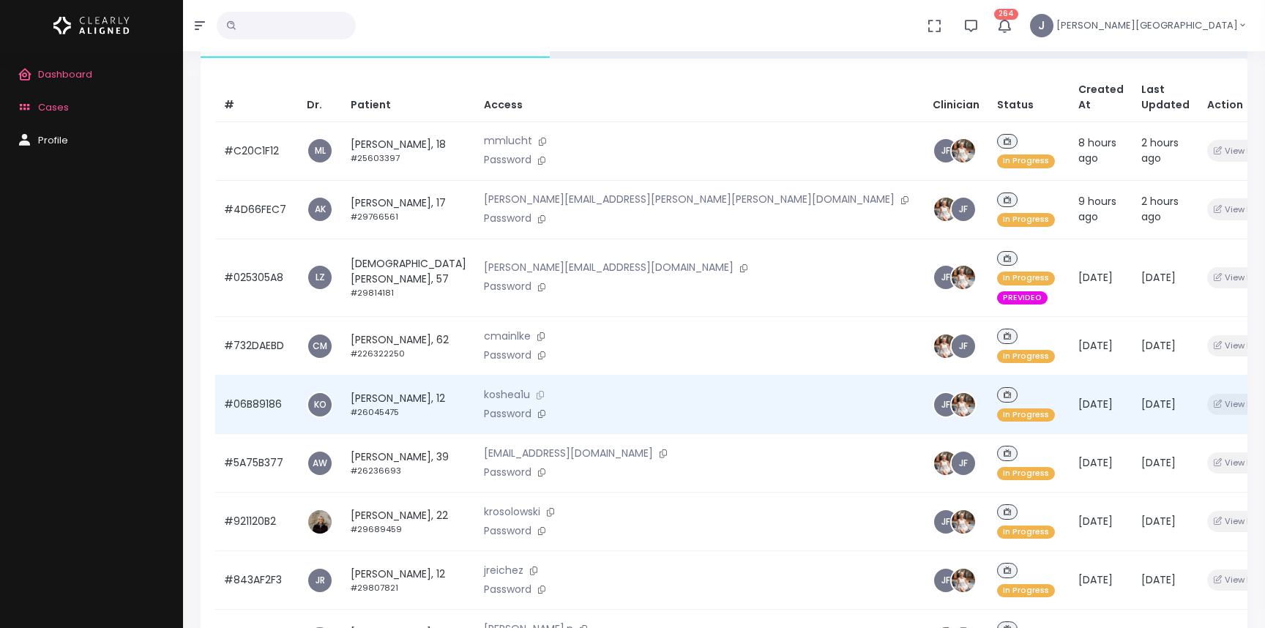
scroll to position [174, 0]
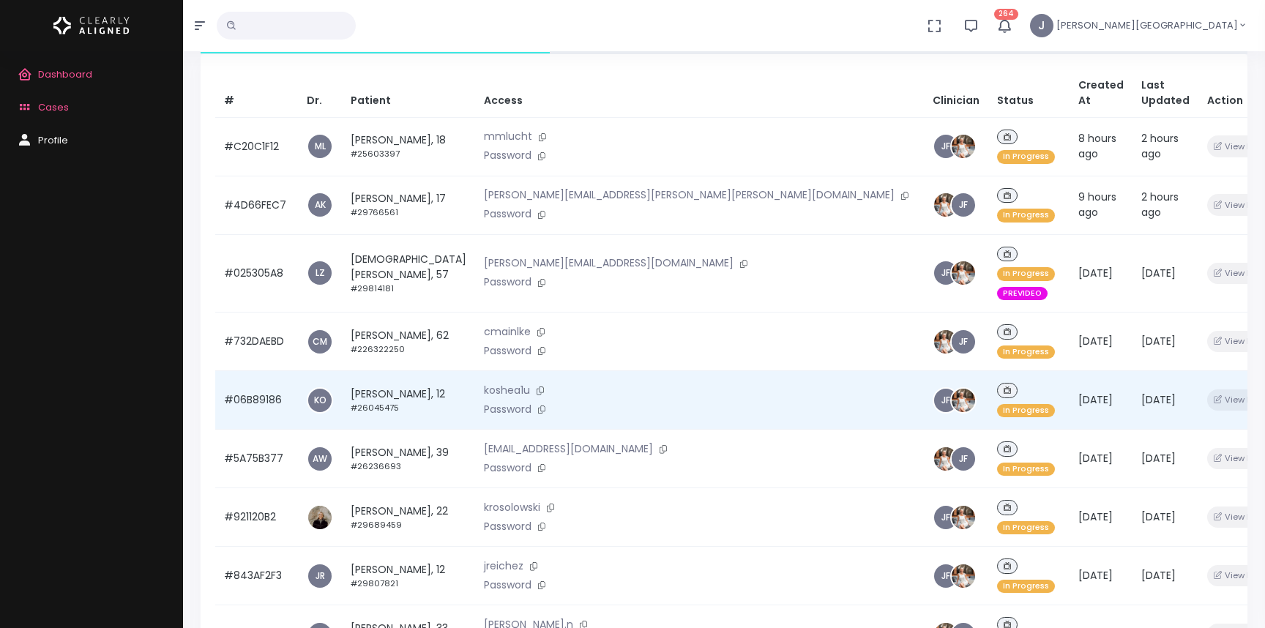
click at [457, 371] on td "[PERSON_NAME], 12 #26045475" at bounding box center [408, 400] width 133 height 59
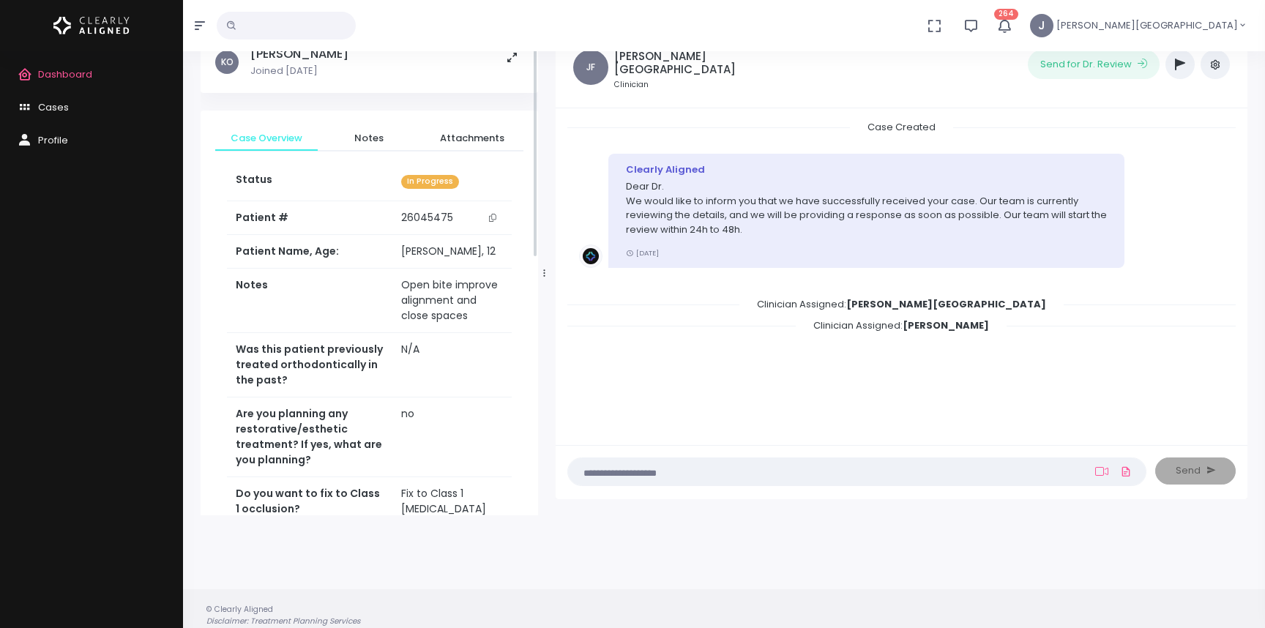
scroll to position [116, 0]
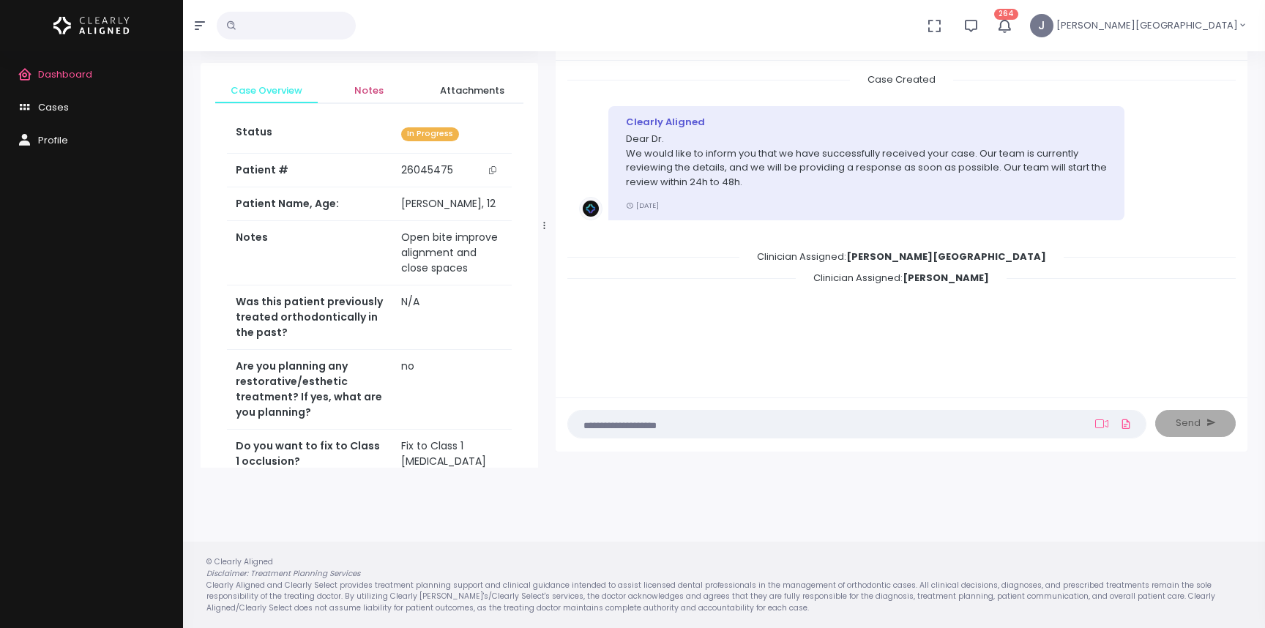
click at [368, 94] on span "Notes" at bounding box center [368, 90] width 79 height 15
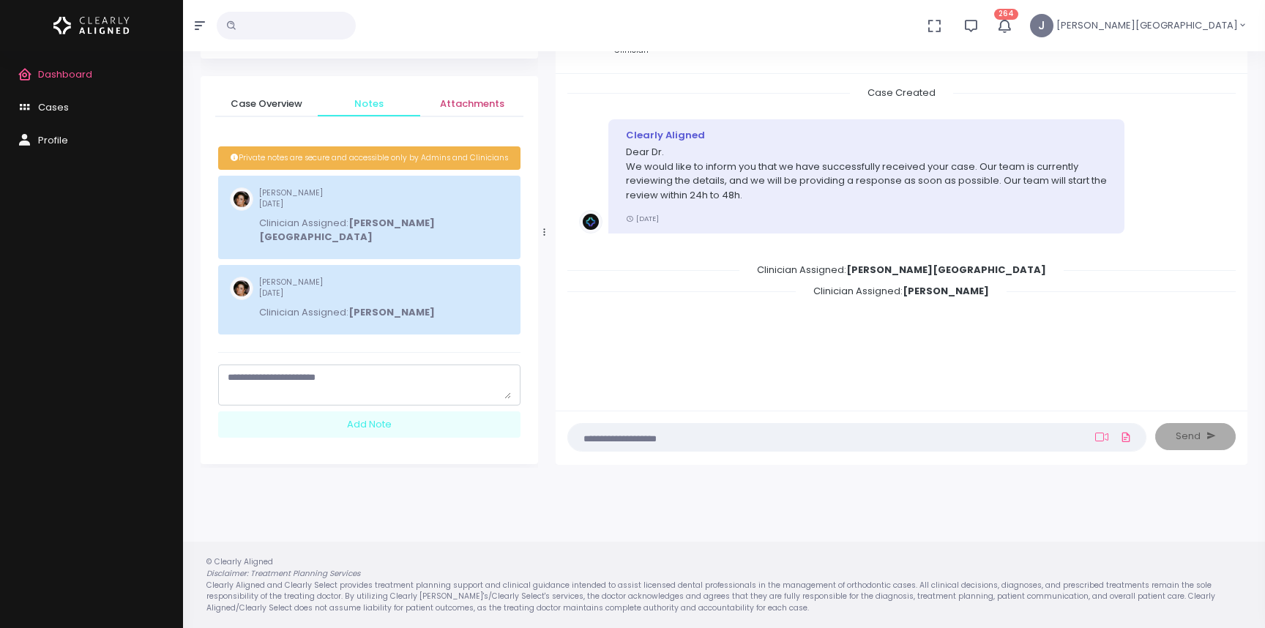
click at [477, 101] on span "Attachments" at bounding box center [471, 104] width 79 height 15
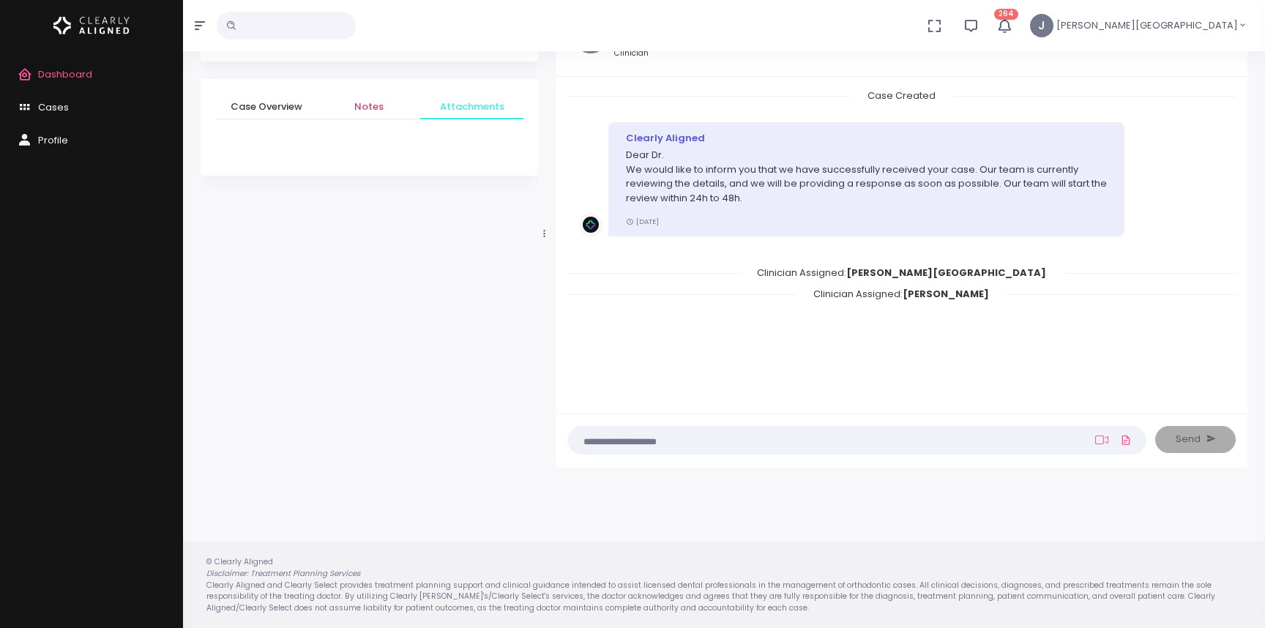
click at [362, 108] on span "Notes" at bounding box center [368, 107] width 79 height 15
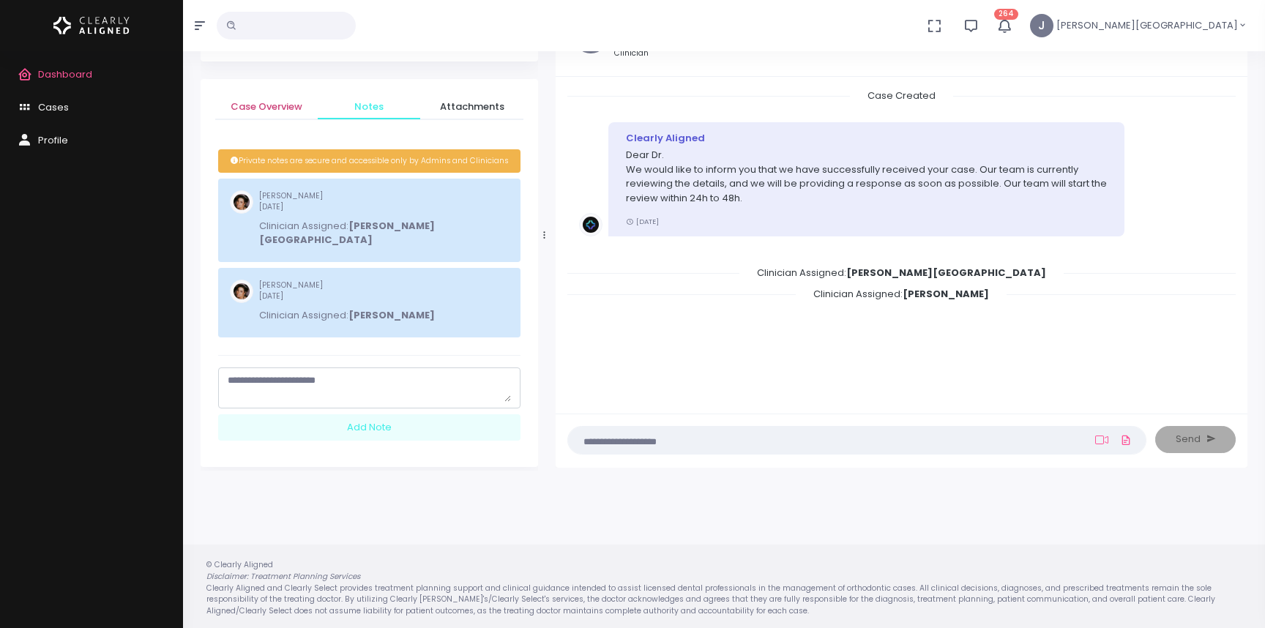
click at [261, 109] on span "Case Overview" at bounding box center [266, 107] width 79 height 15
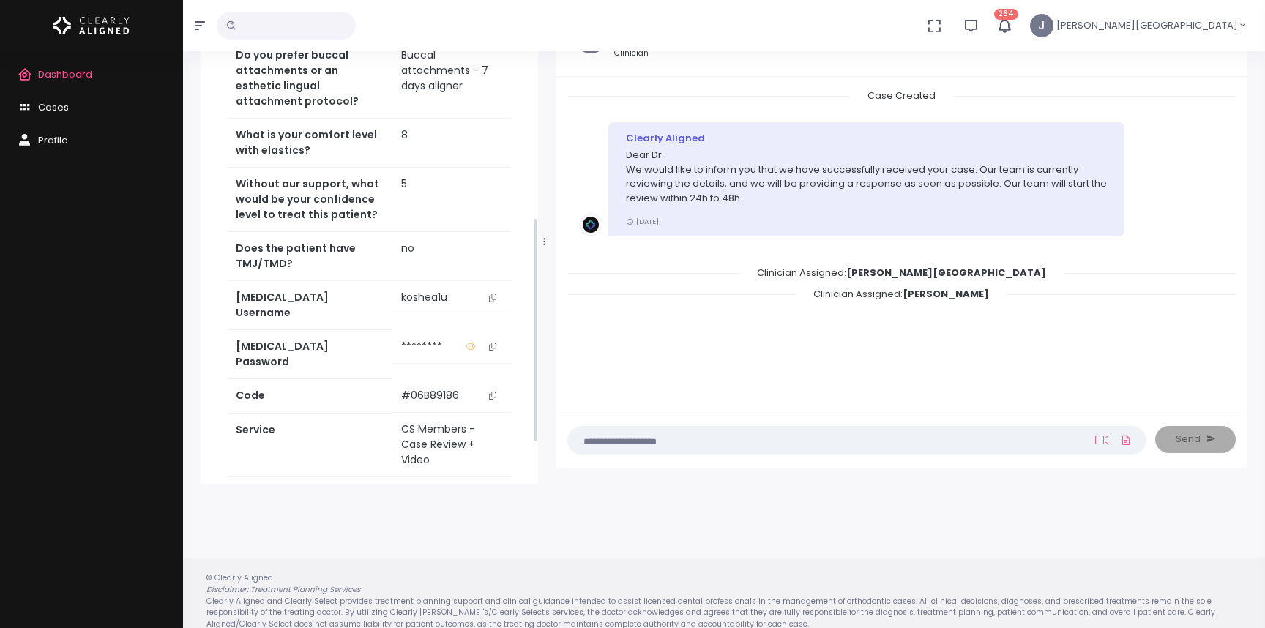
scroll to position [551, 0]
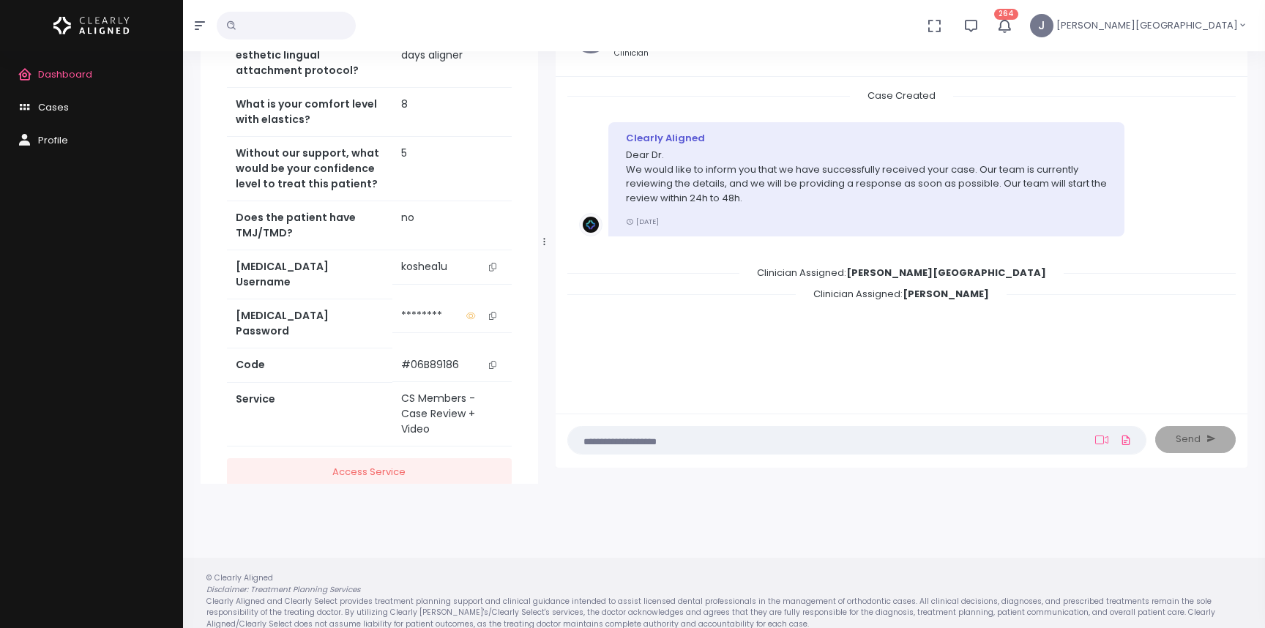
click at [493, 263] on icon "scrollable content" at bounding box center [492, 267] width 7 height 8
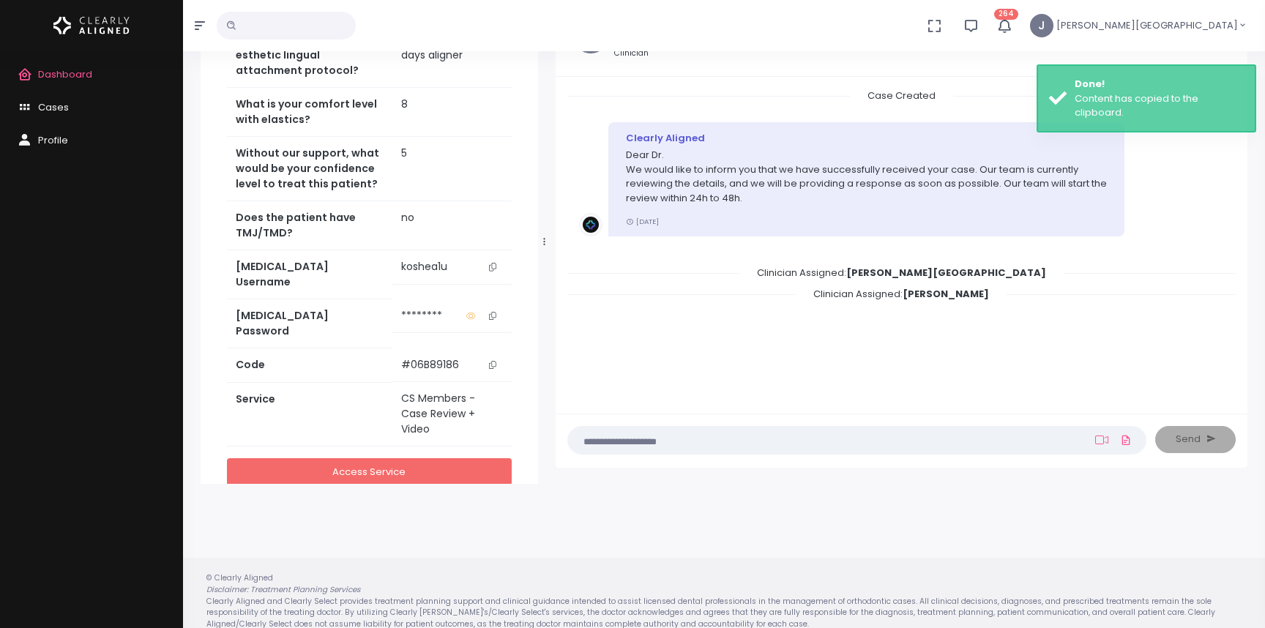
click at [428, 458] on link "Access Service" at bounding box center [369, 471] width 285 height 27
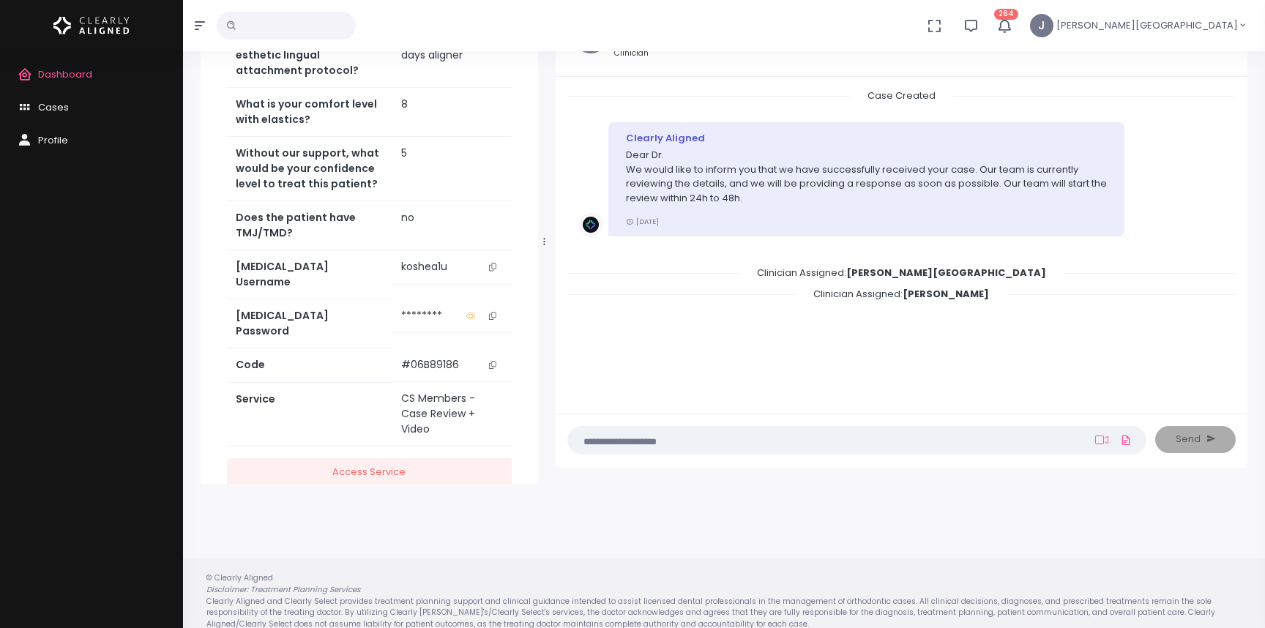
click at [493, 312] on icon "scrollable content" at bounding box center [492, 316] width 7 height 8
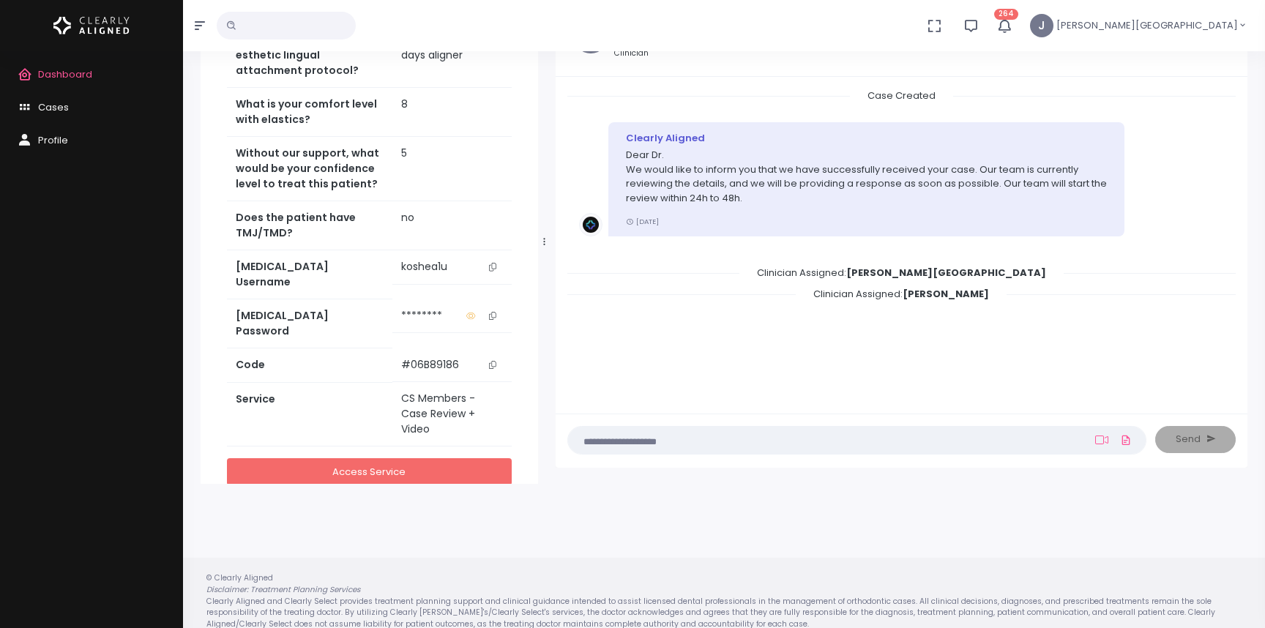
click at [400, 458] on link "Access Service" at bounding box center [369, 471] width 285 height 27
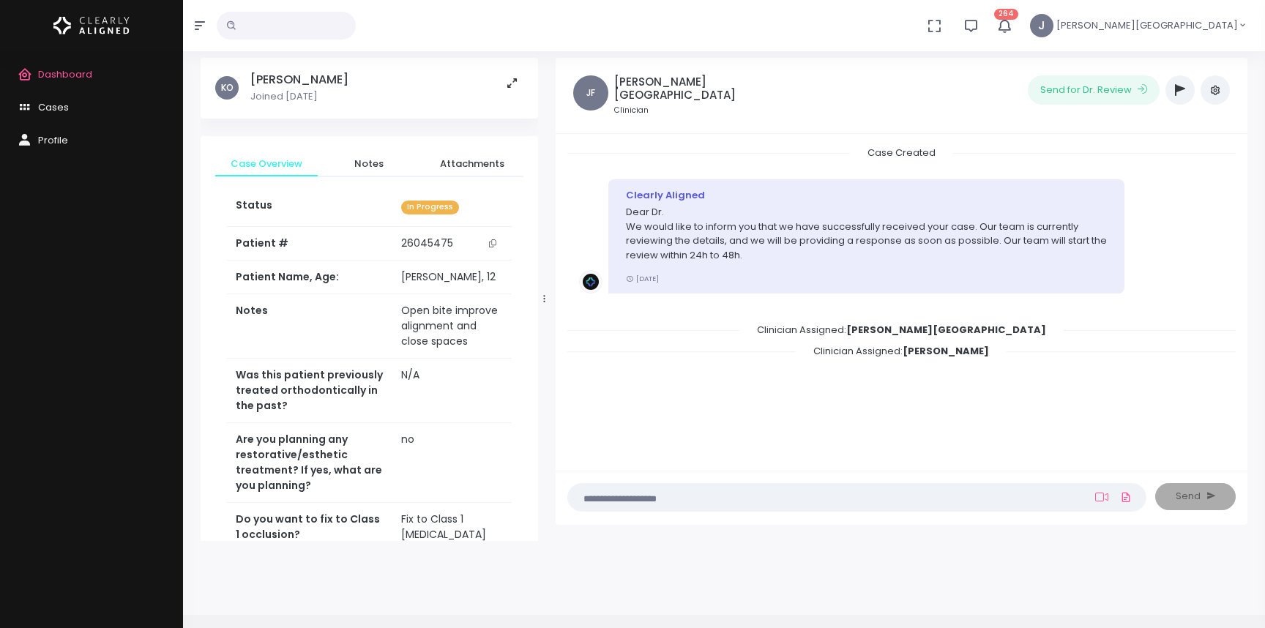
scroll to position [28, 0]
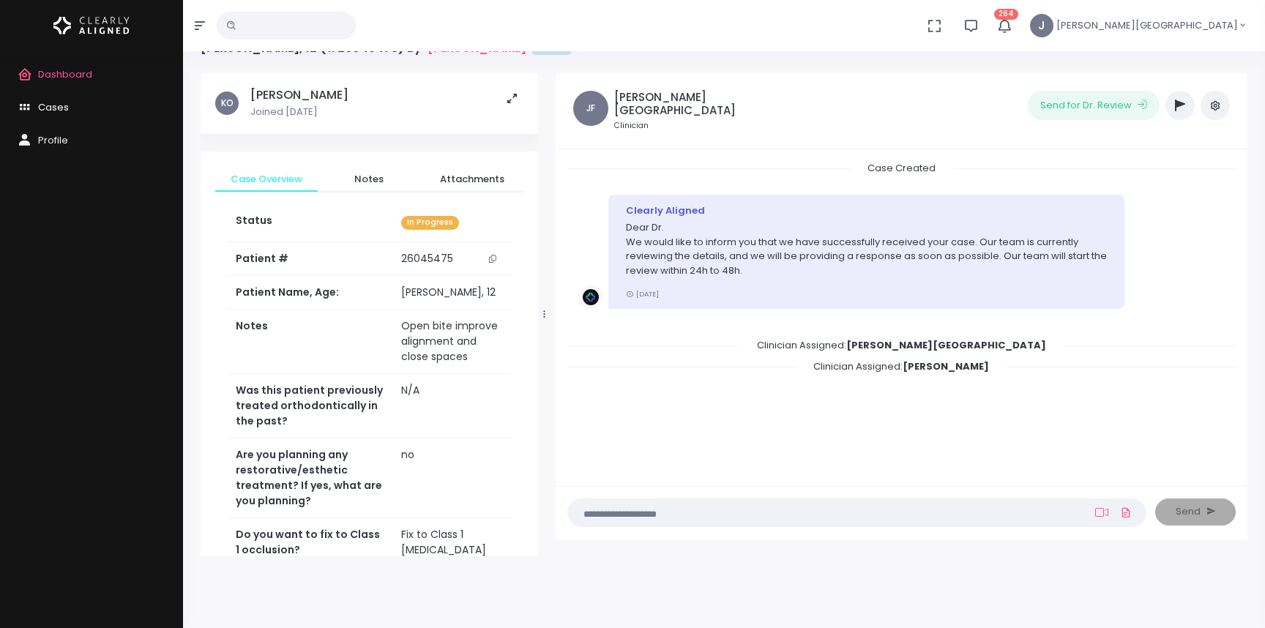
click at [61, 105] on span "Cases" at bounding box center [53, 107] width 31 height 14
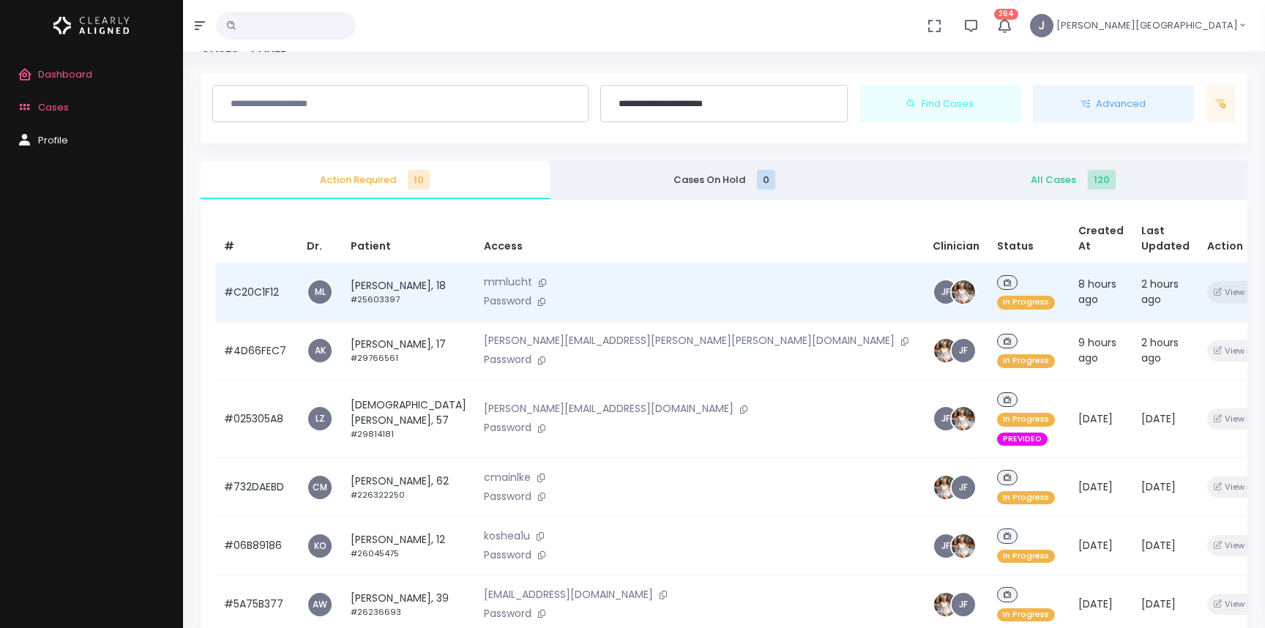
click at [430, 272] on td "[PERSON_NAME], 18 #25603397" at bounding box center [408, 292] width 133 height 59
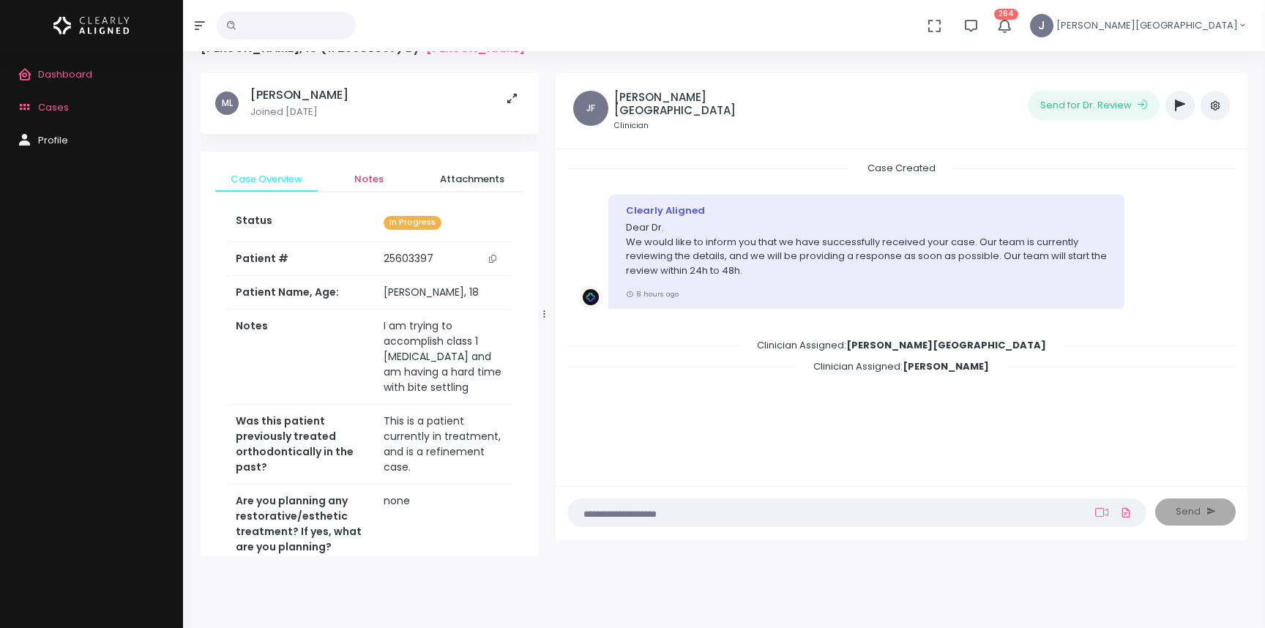
click at [370, 180] on span "Notes" at bounding box center [368, 179] width 79 height 15
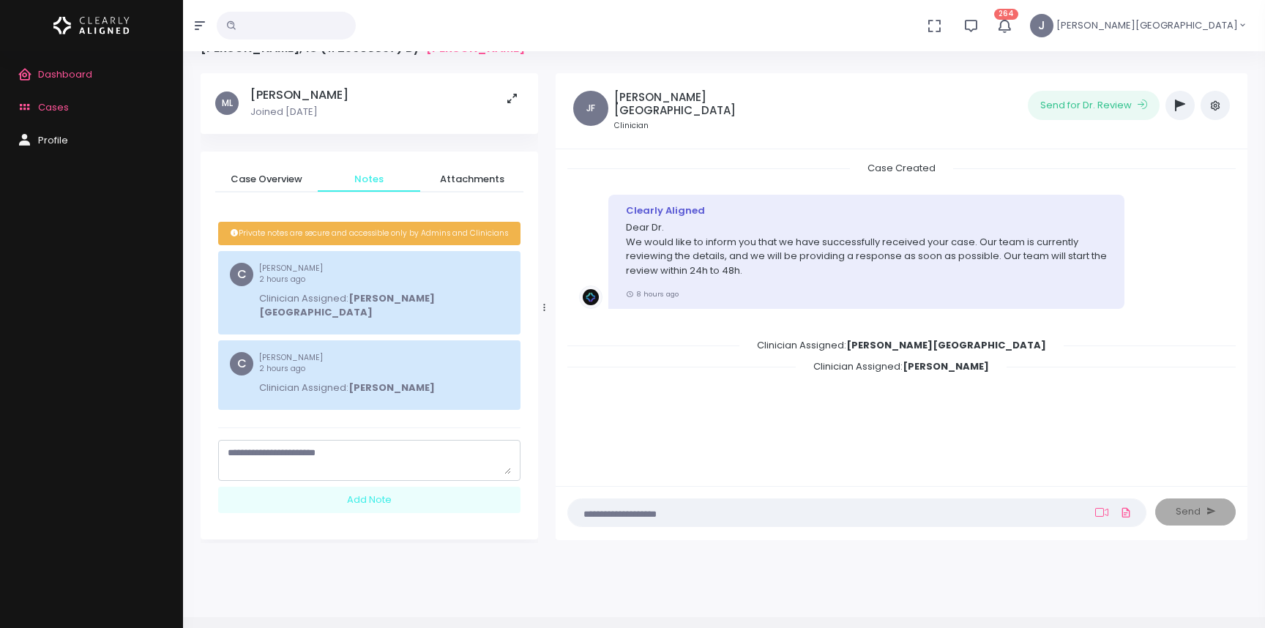
click at [315, 446] on textarea "scrollable content" at bounding box center [369, 460] width 283 height 29
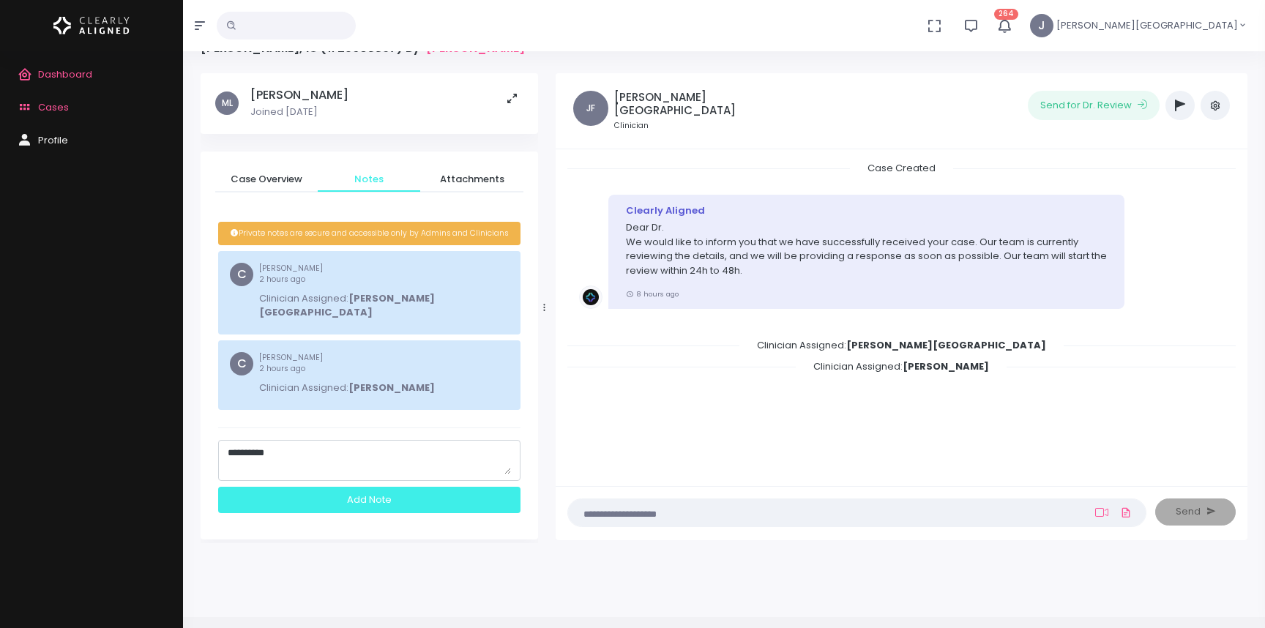
type textarea "**********"
click at [351, 487] on div "Add Note" at bounding box center [369, 500] width 302 height 27
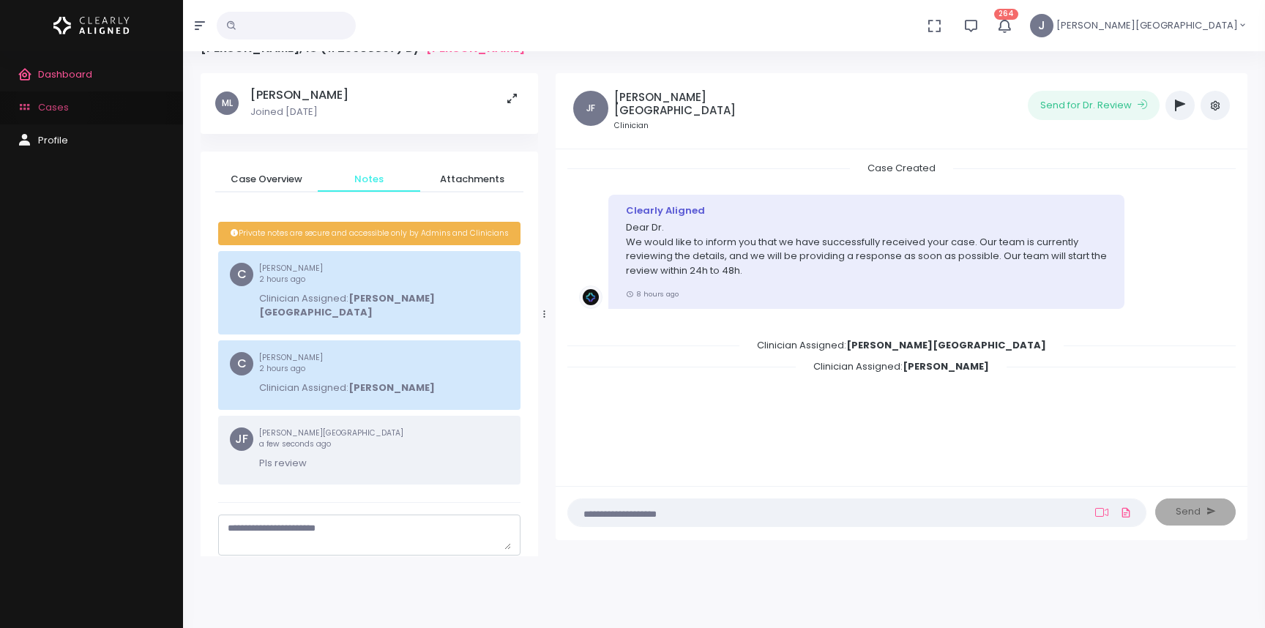
click at [53, 106] on span "Cases" at bounding box center [53, 107] width 31 height 14
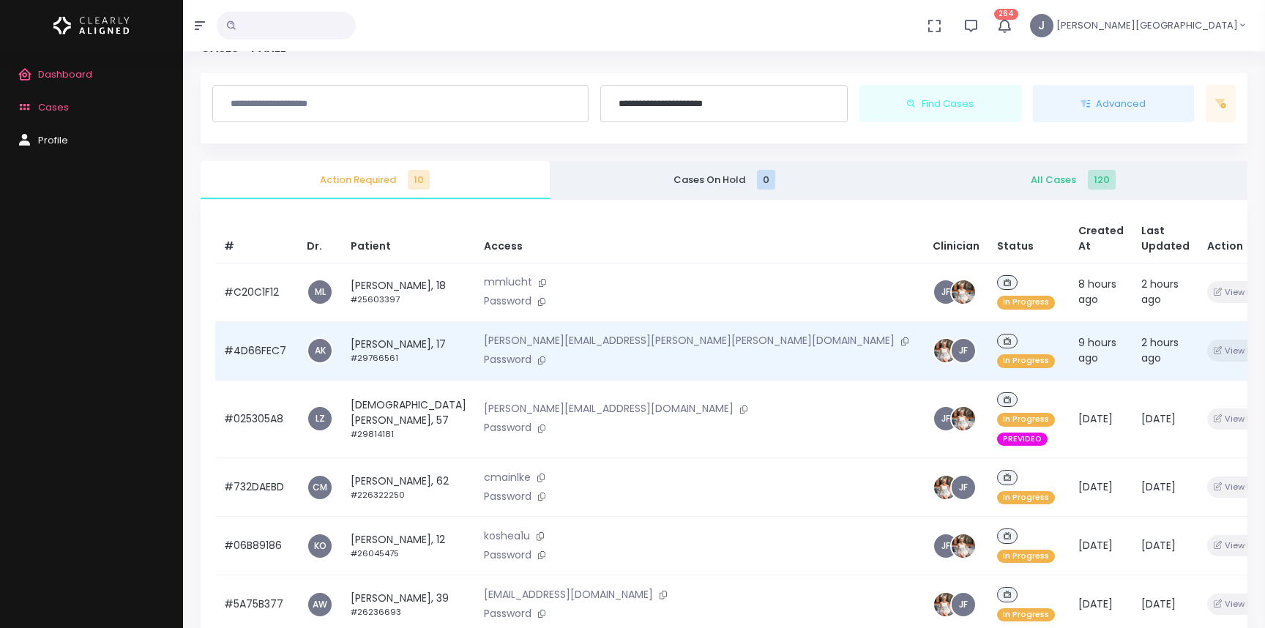
click at [398, 324] on td "[PERSON_NAME], 17 #29766561" at bounding box center [408, 350] width 133 height 59
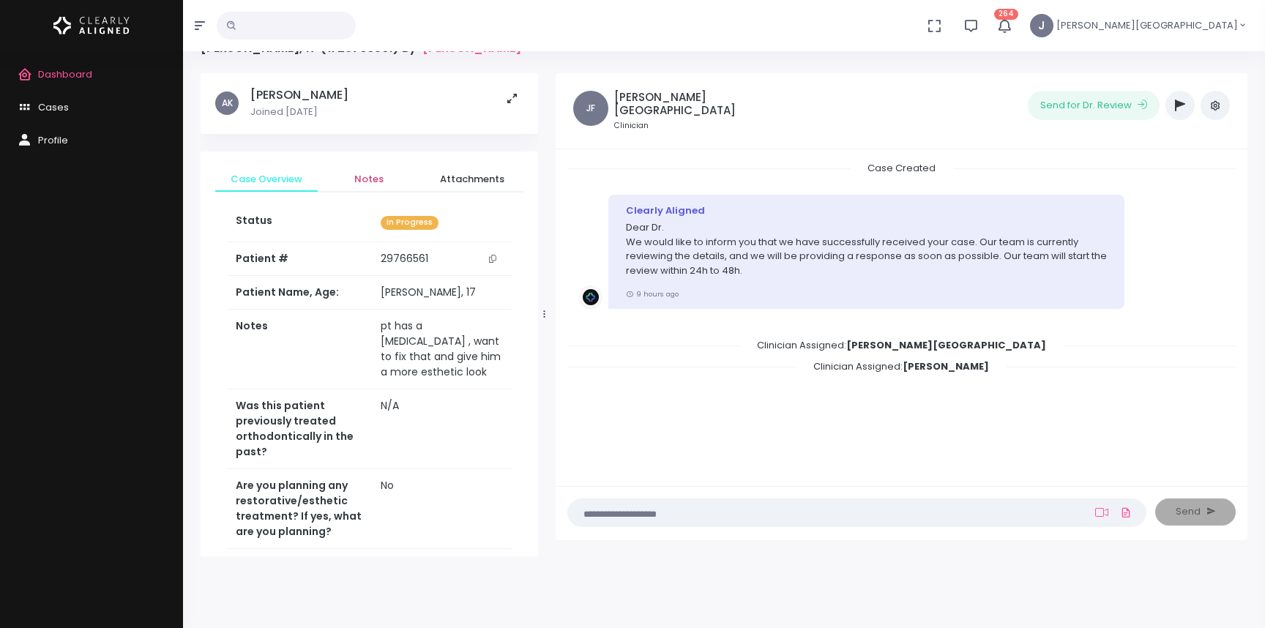
click at [374, 179] on span "Notes" at bounding box center [368, 179] width 79 height 15
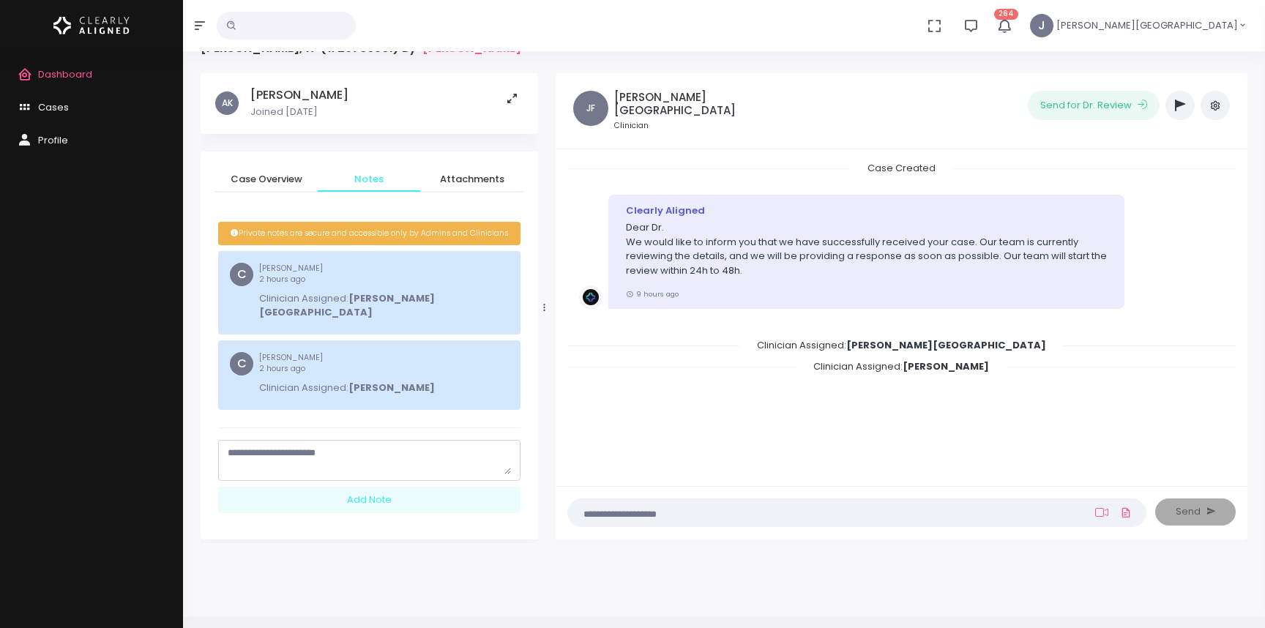
click at [333, 440] on nick-textarea "scrollable content" at bounding box center [369, 460] width 302 height 41
click at [331, 446] on textarea "scrollable content" at bounding box center [369, 460] width 283 height 29
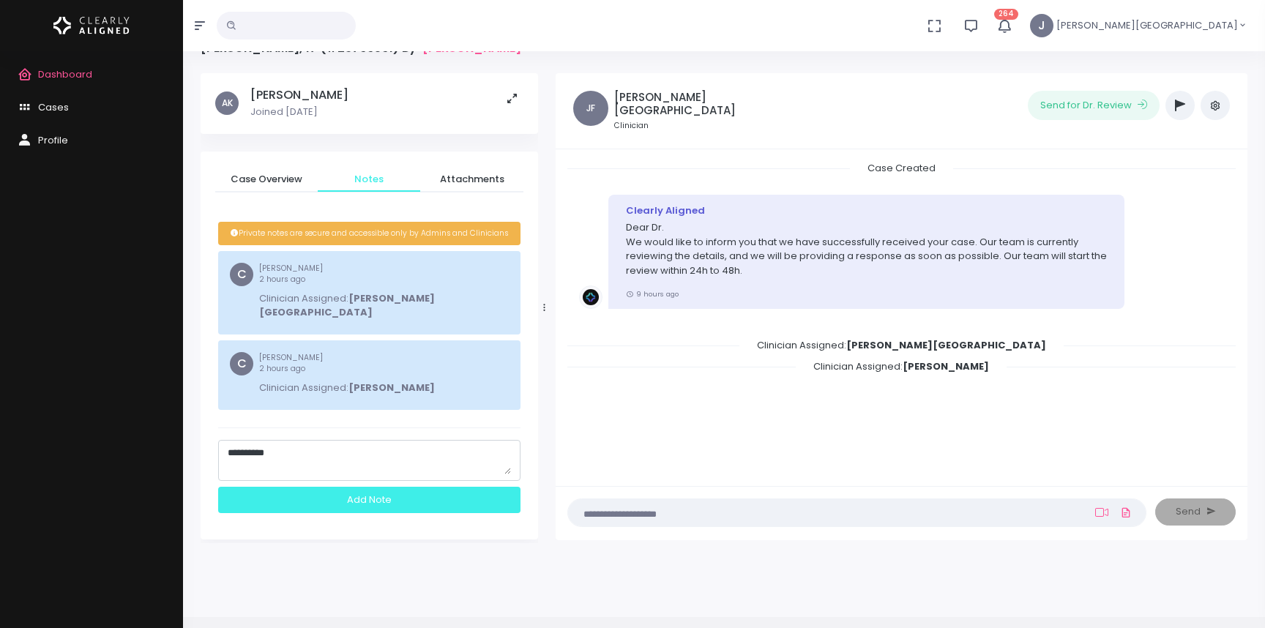
type textarea "**********"
click at [369, 487] on div "Add Note" at bounding box center [369, 500] width 302 height 27
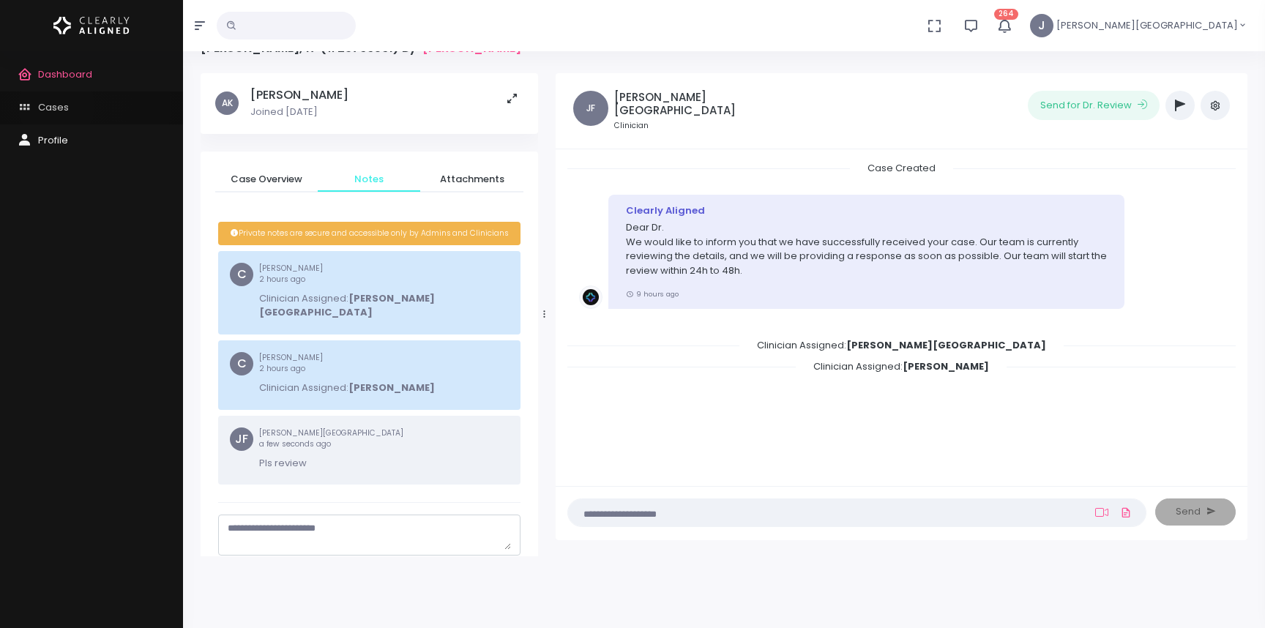
click at [56, 105] on span "Cases" at bounding box center [53, 107] width 31 height 14
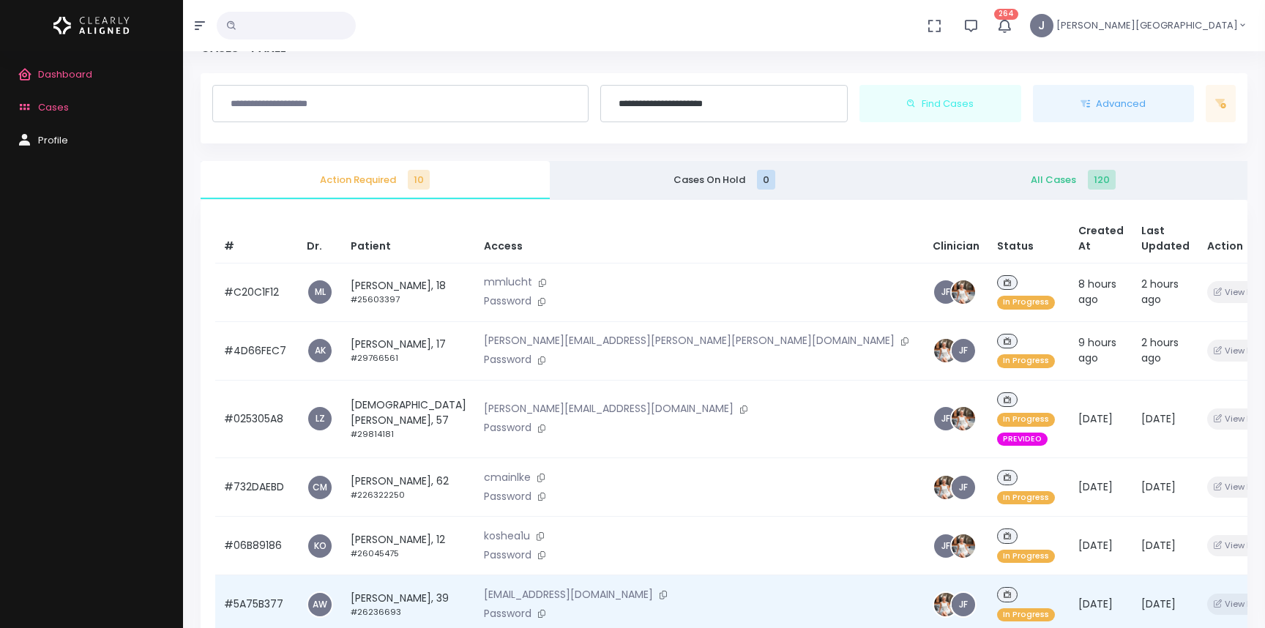
click at [392, 575] on td "[PERSON_NAME], 39 #26236693" at bounding box center [408, 604] width 133 height 59
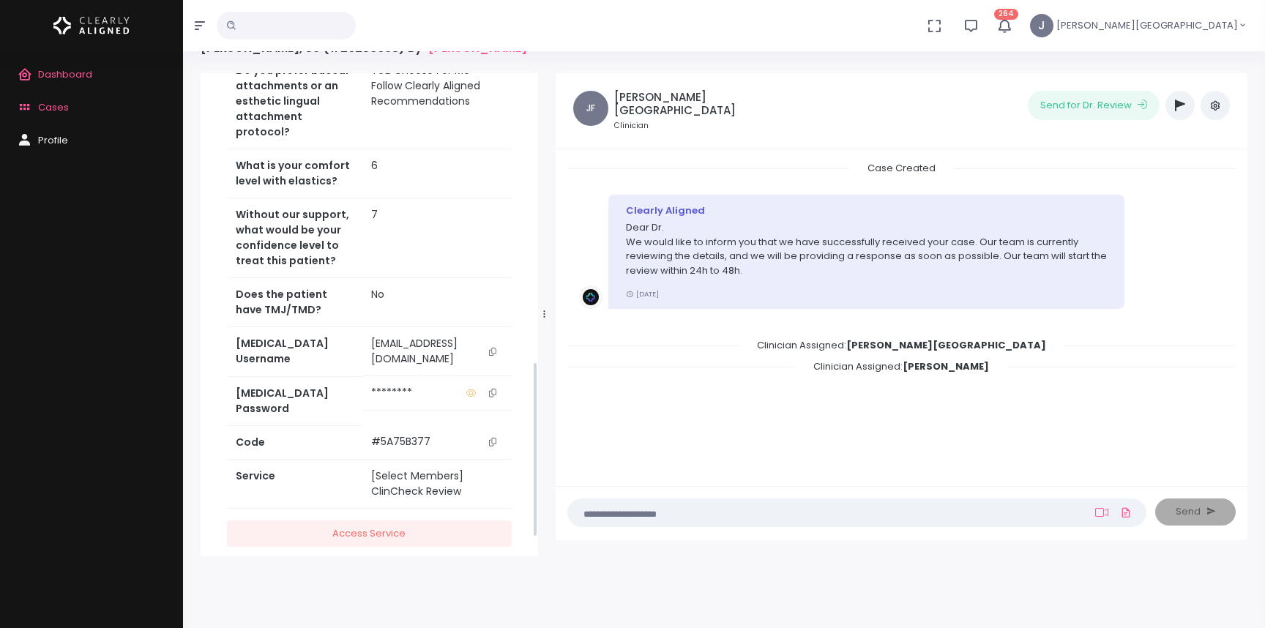
scroll to position [843, 0]
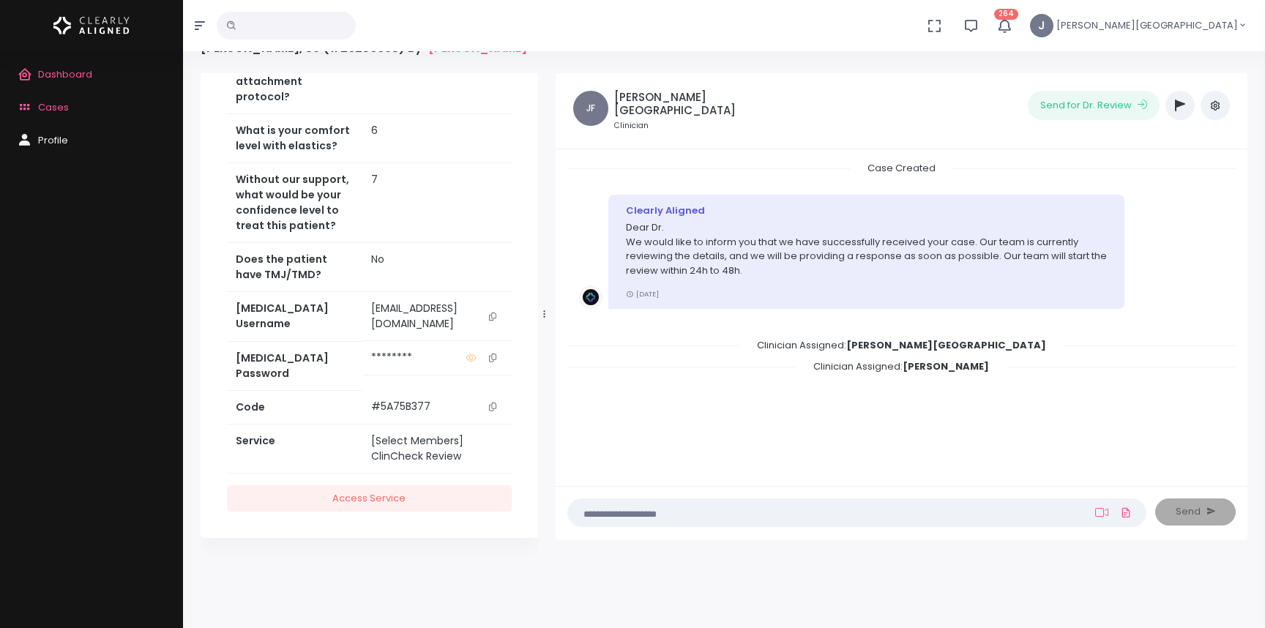
click at [493, 321] on icon "scrollable content" at bounding box center [492, 317] width 7 height 8
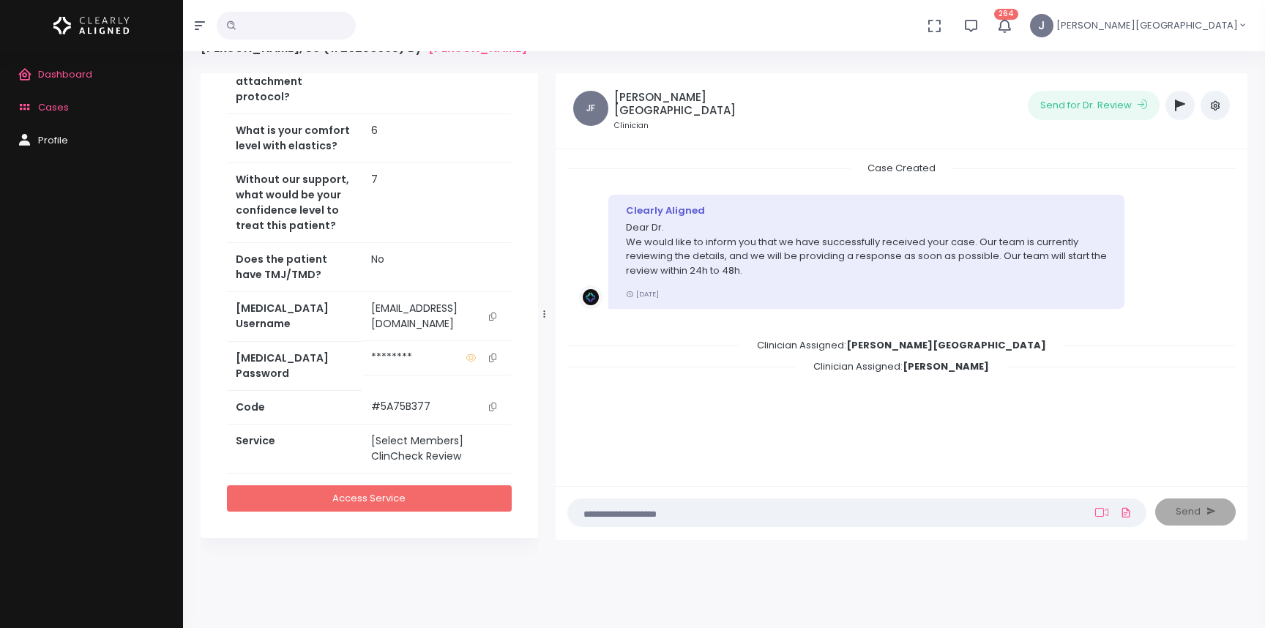
click at [420, 489] on link "Access Service" at bounding box center [369, 498] width 285 height 27
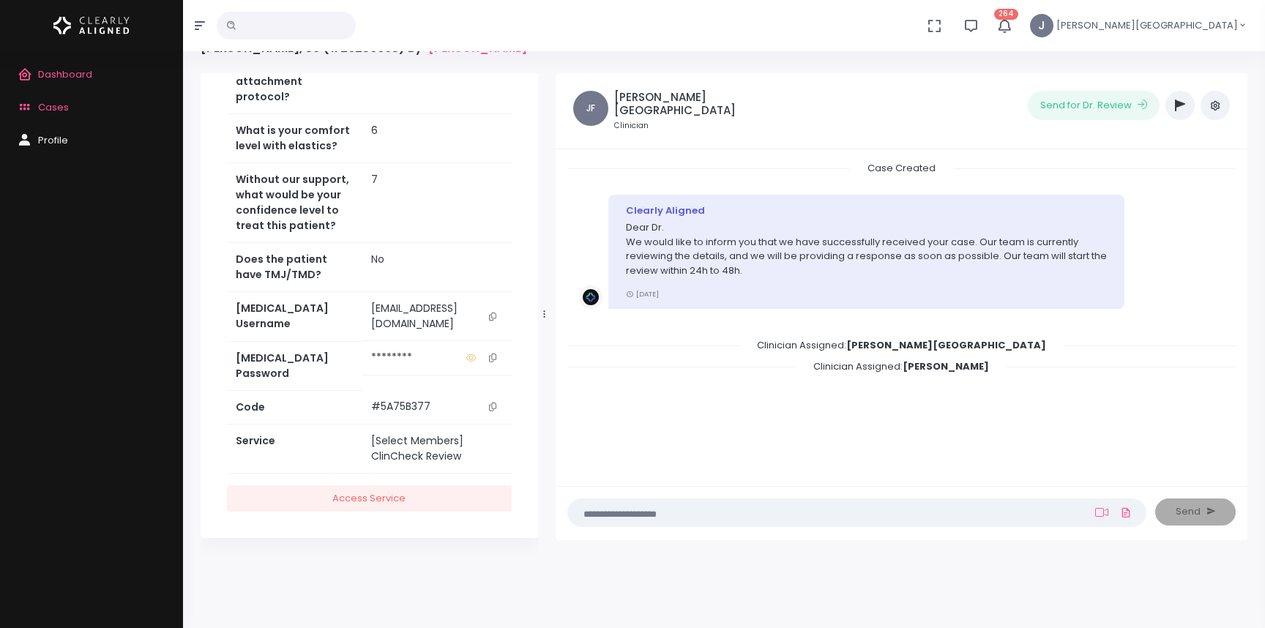
click at [491, 362] on icon "scrollable content" at bounding box center [492, 358] width 7 height 8
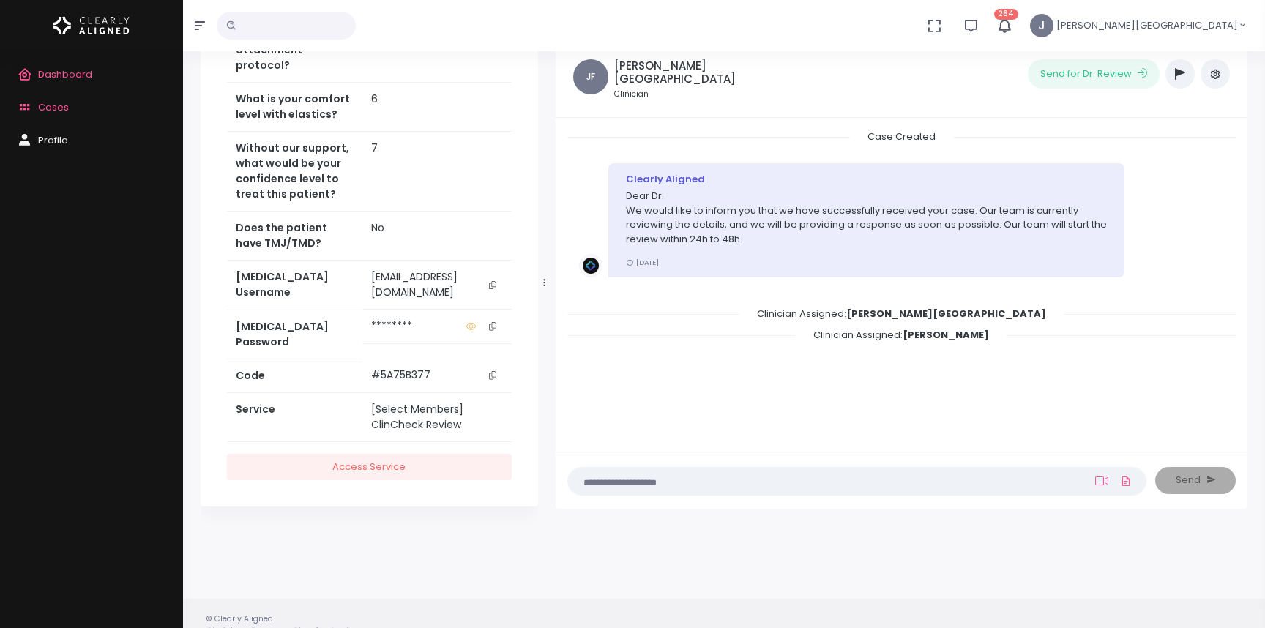
scroll to position [56, 0]
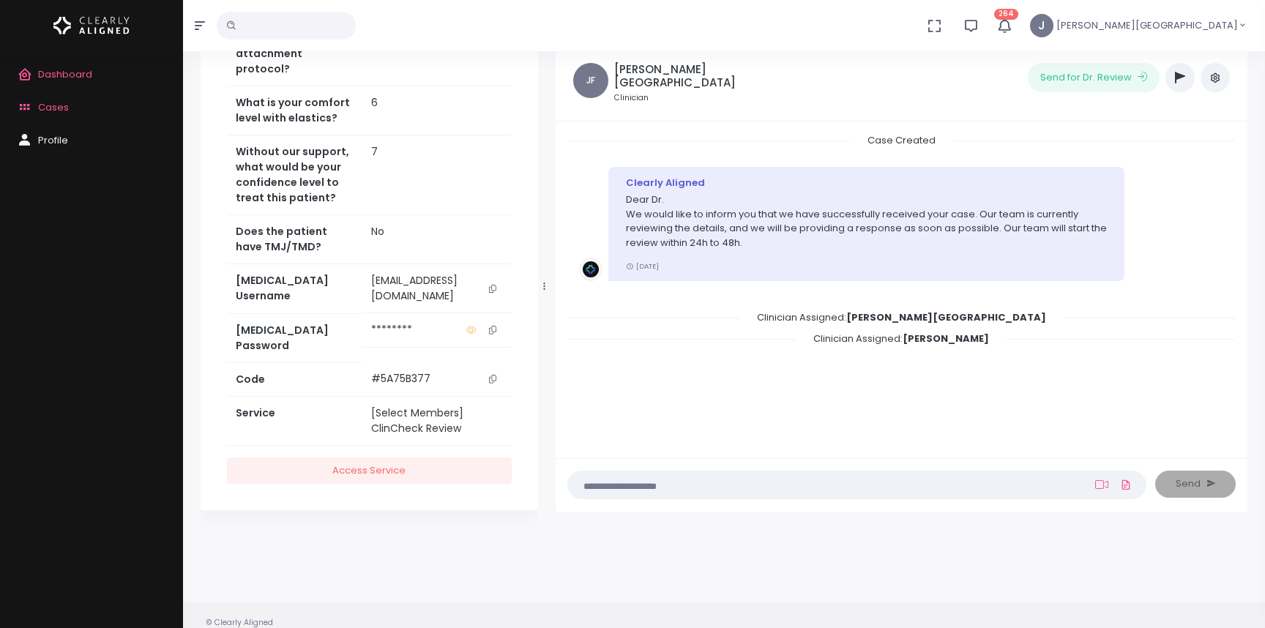
click at [443, 176] on td "7" at bounding box center [436, 175] width 149 height 80
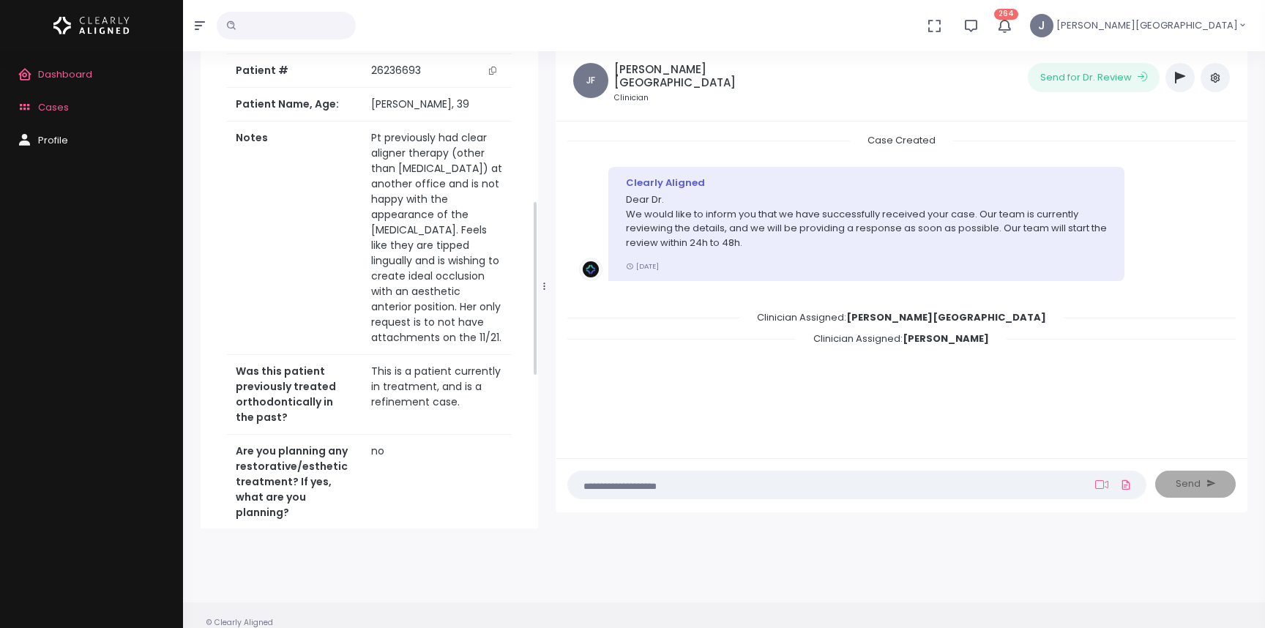
scroll to position [0, 0]
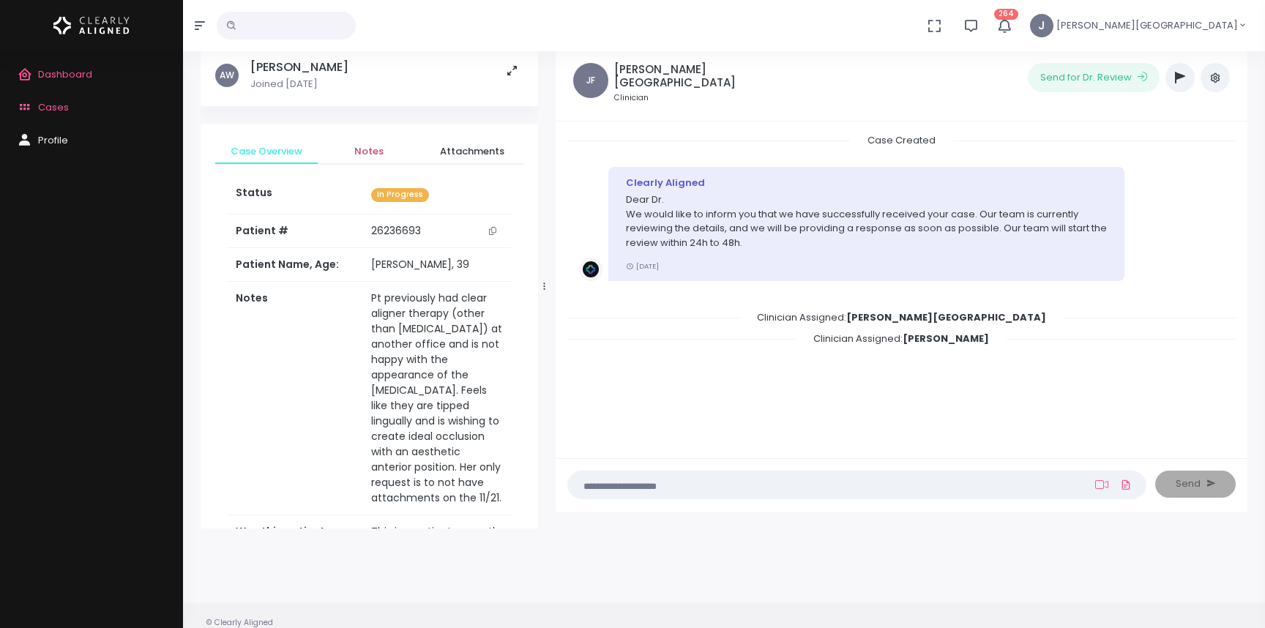
click at [370, 148] on span "Notes" at bounding box center [368, 151] width 79 height 15
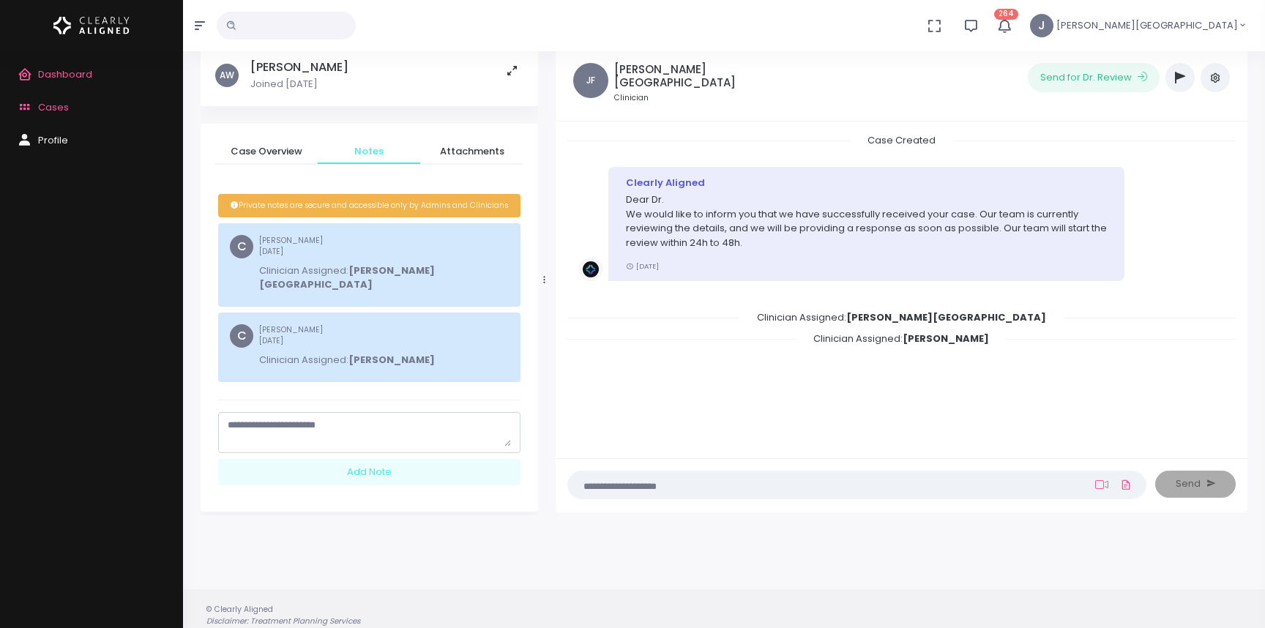
click at [294, 418] on textarea "scrollable content" at bounding box center [369, 432] width 283 height 29
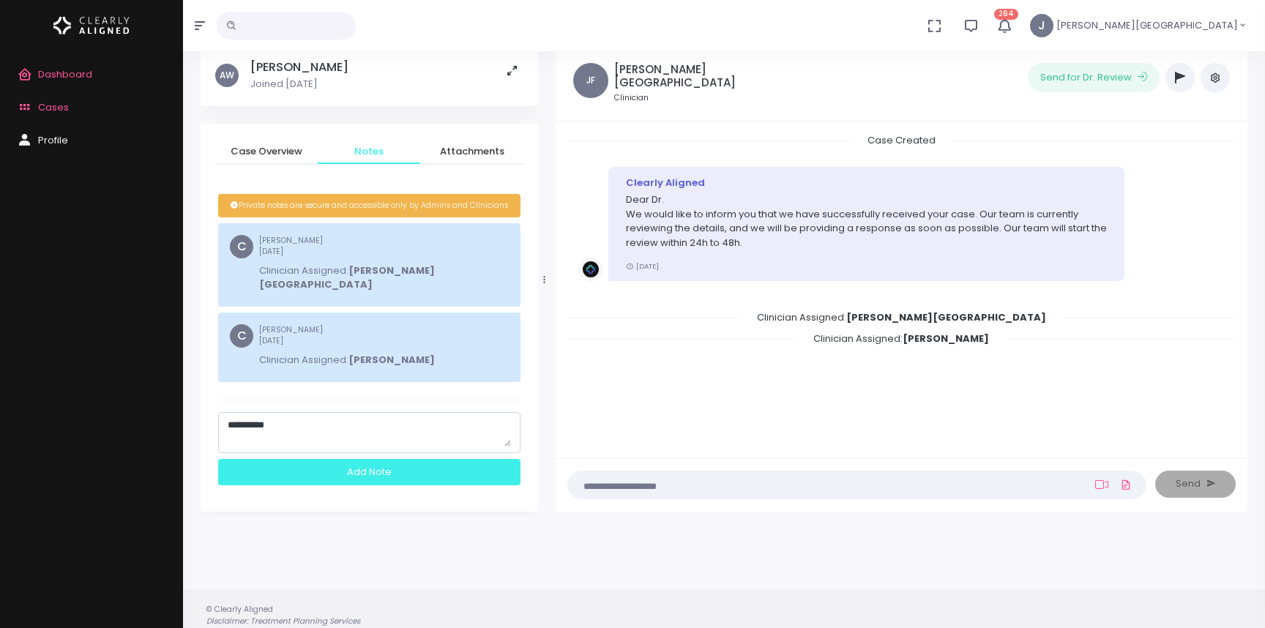
type textarea "**********"
click at [362, 459] on div "Add Note" at bounding box center [369, 472] width 302 height 27
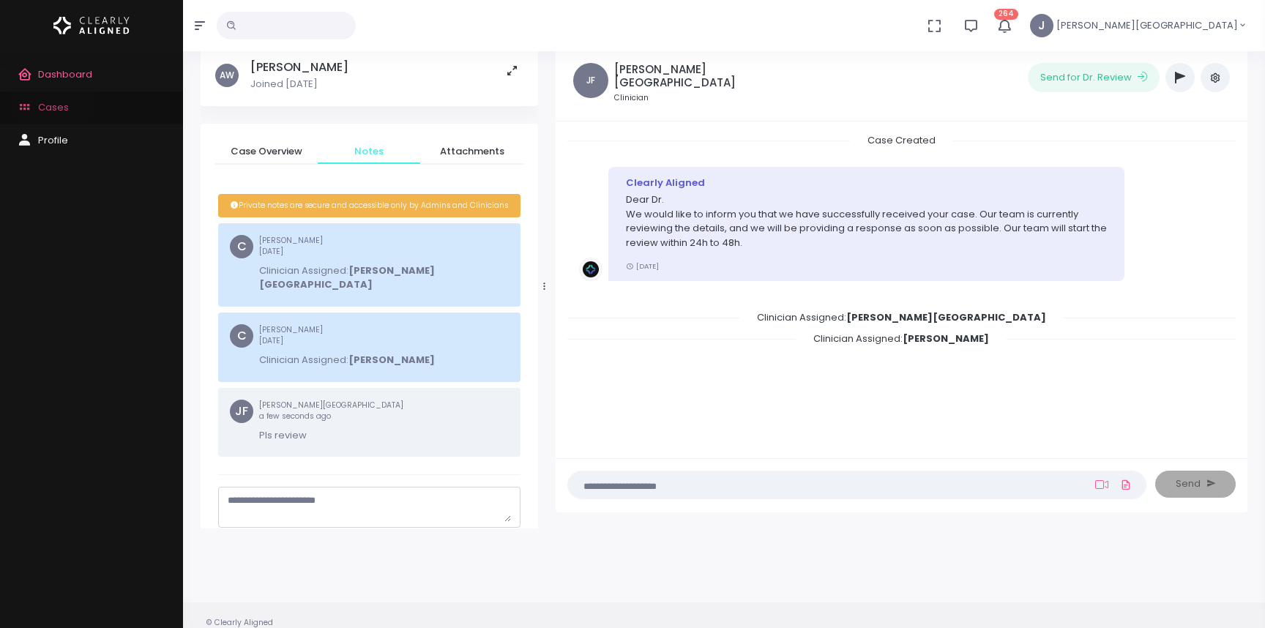
click at [53, 102] on span "Cases" at bounding box center [53, 107] width 31 height 14
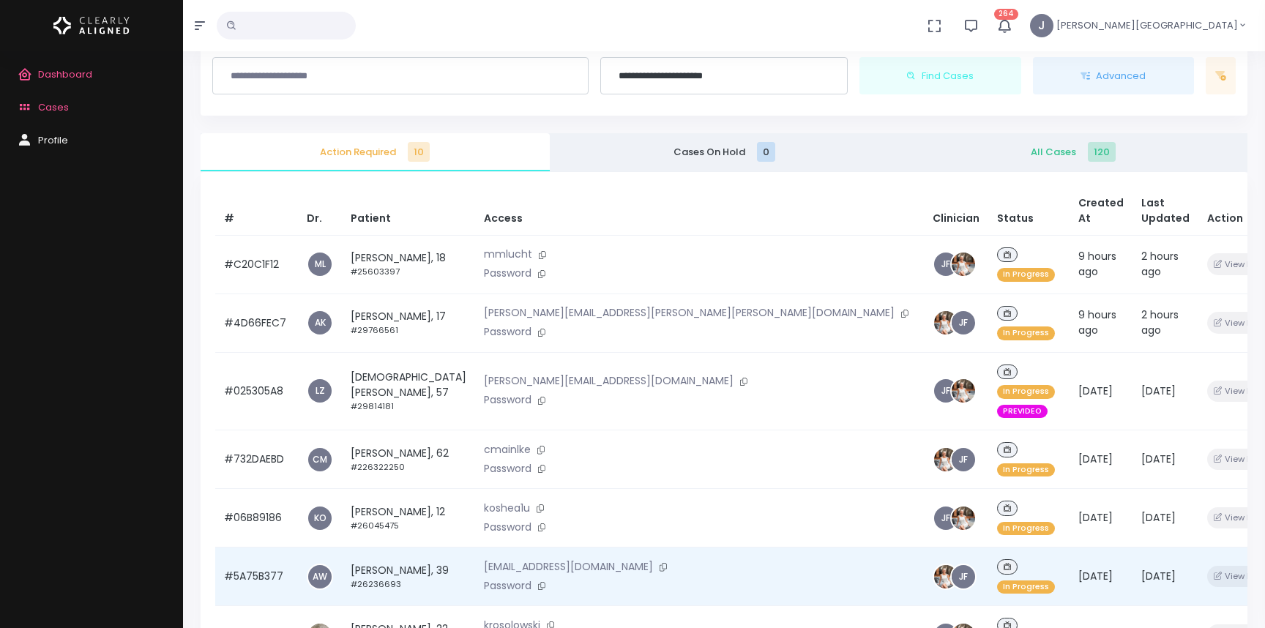
click at [406, 548] on td "[PERSON_NAME], 39 #26236693" at bounding box center [408, 577] width 133 height 59
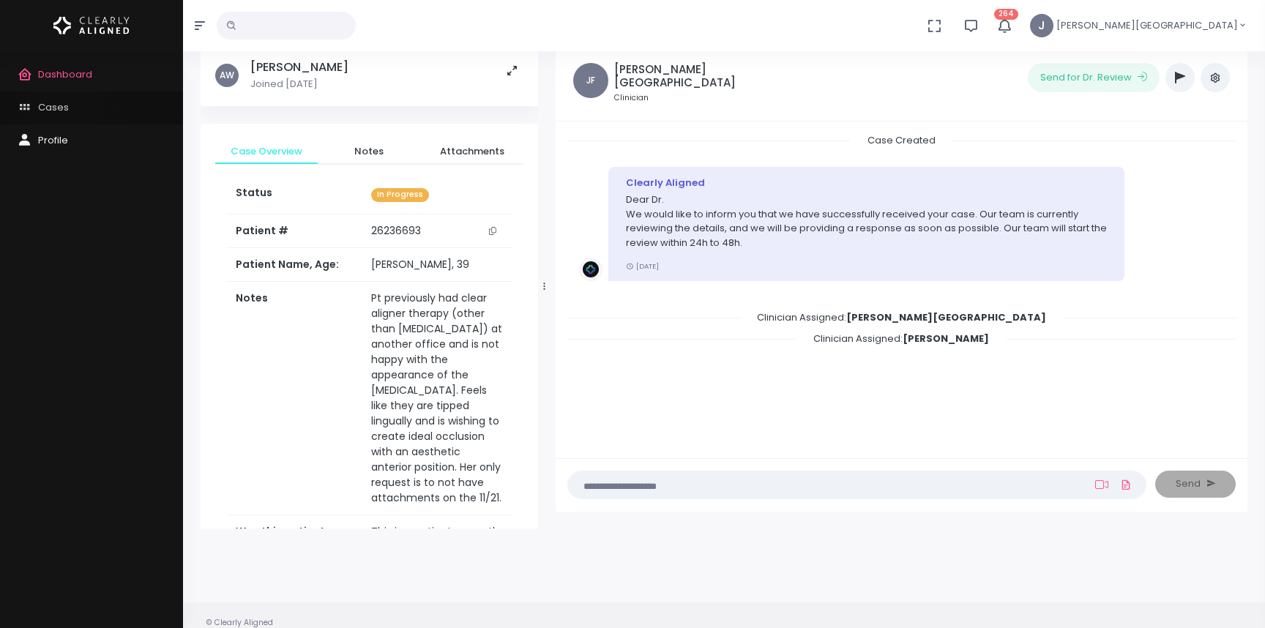
click at [63, 103] on span "Cases" at bounding box center [53, 107] width 31 height 14
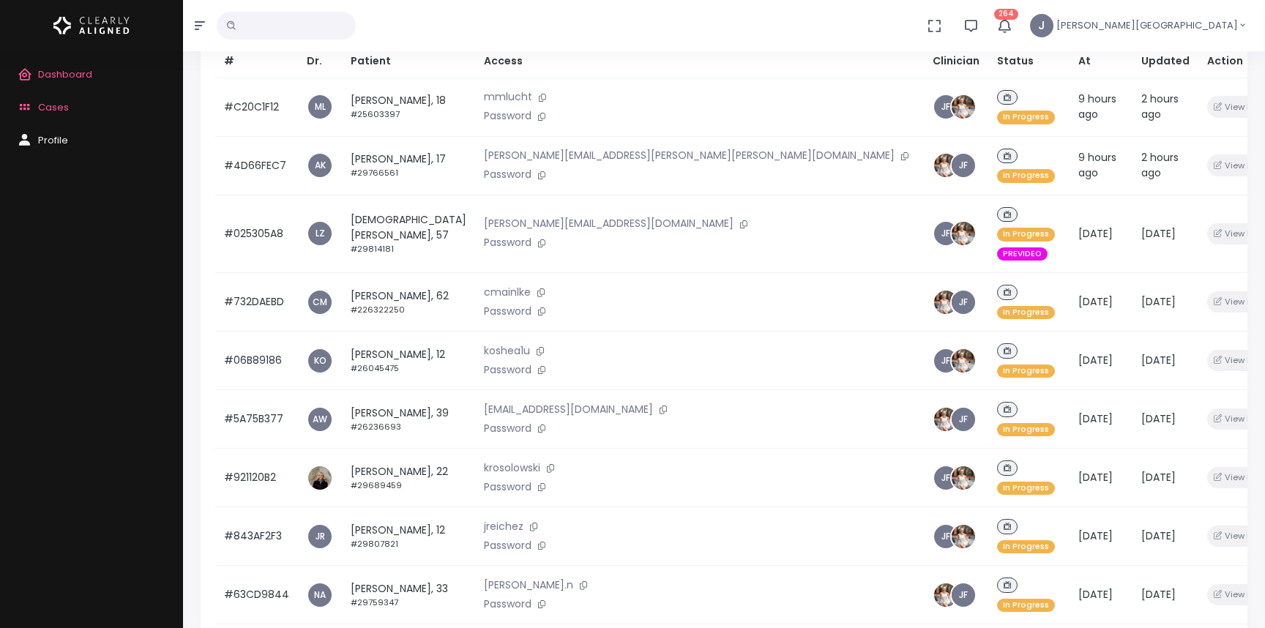
scroll to position [222, 0]
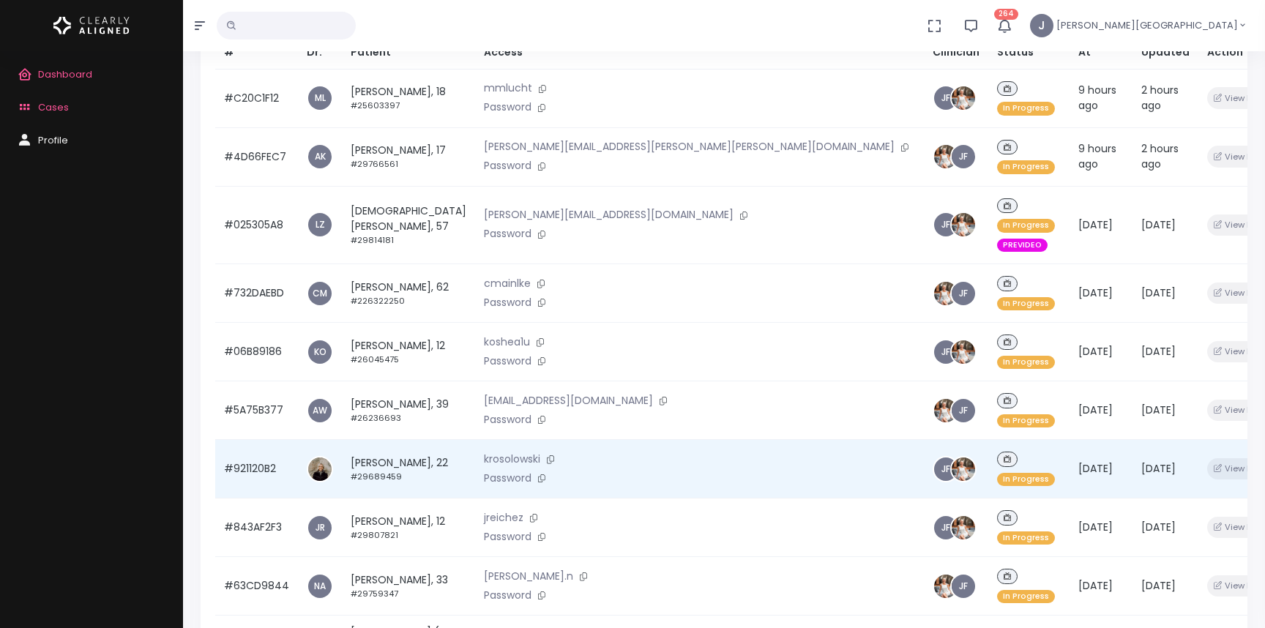
click at [415, 440] on td "[PERSON_NAME], 22 #29689459" at bounding box center [408, 469] width 133 height 59
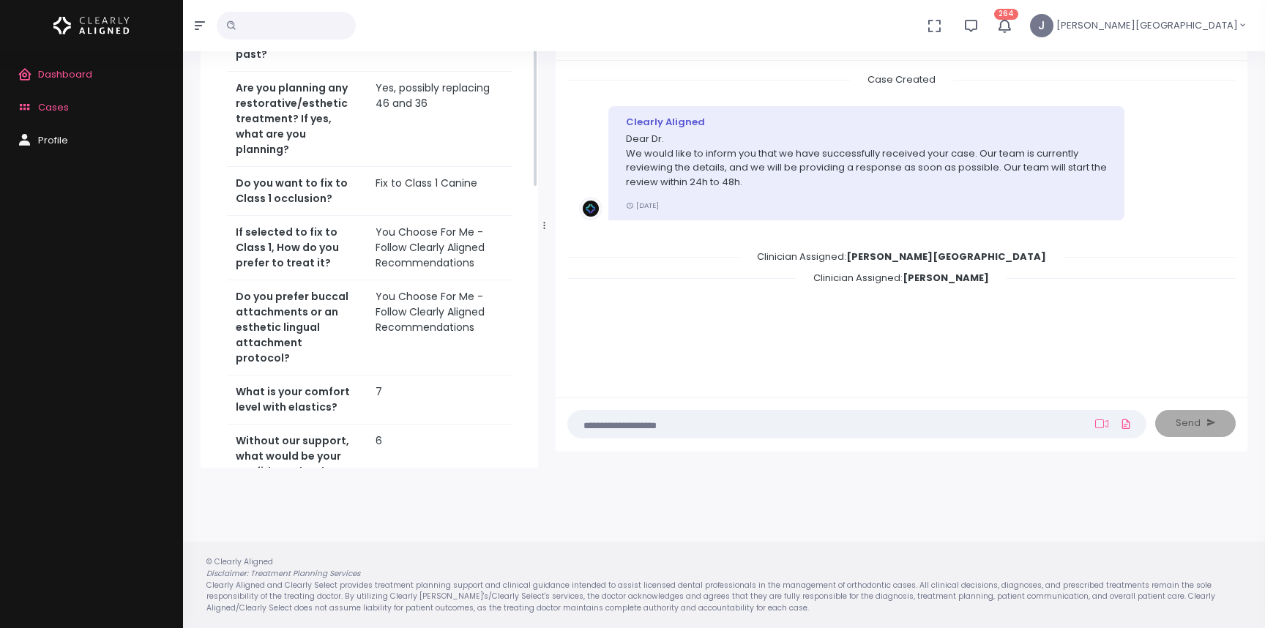
scroll to position [674, 0]
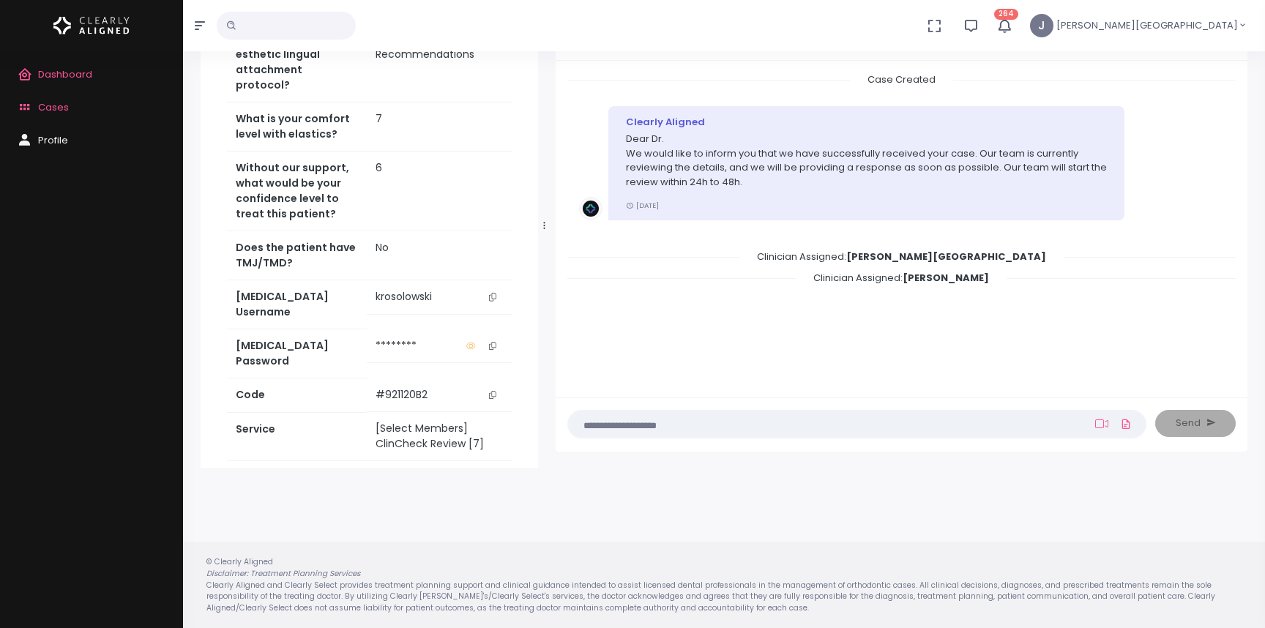
click at [491, 289] on button "scrollable content" at bounding box center [492, 296] width 20 height 15
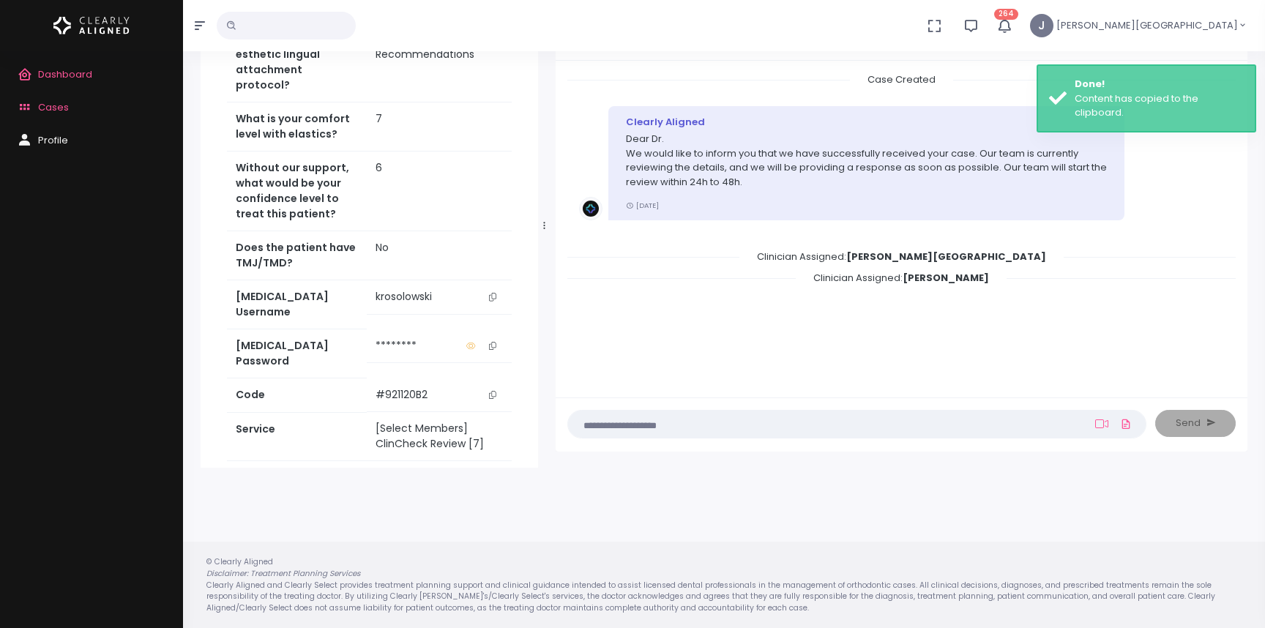
click at [408, 473] on link "Access Service" at bounding box center [369, 486] width 285 height 27
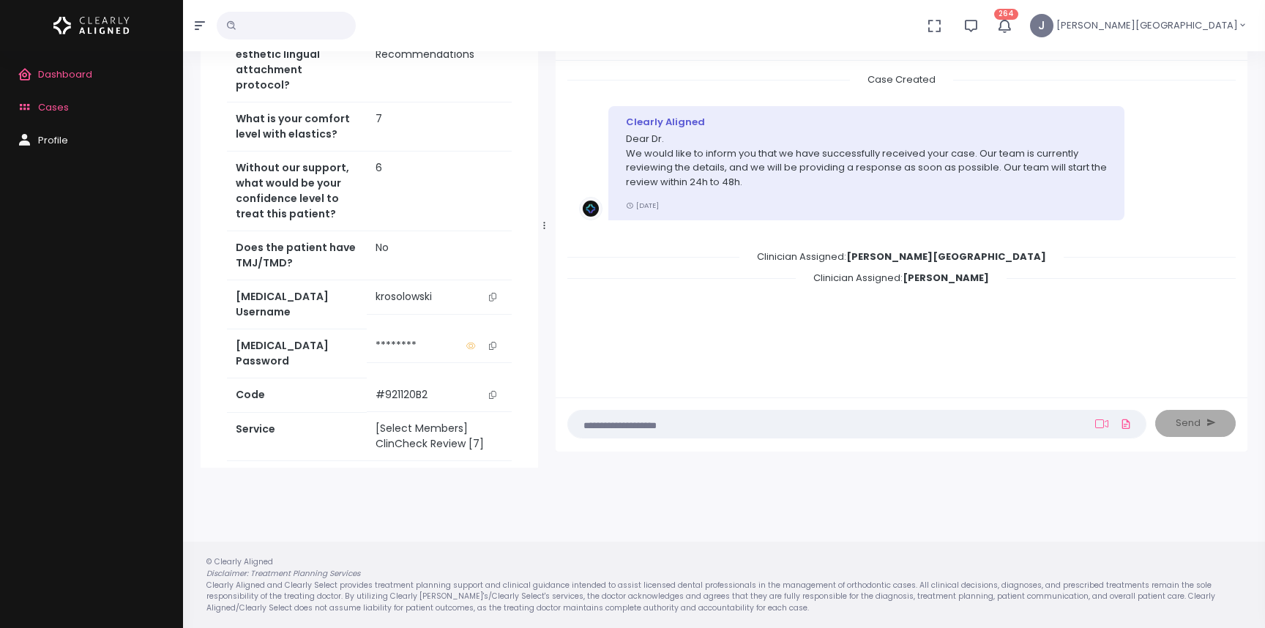
click at [493, 342] on icon "scrollable content" at bounding box center [492, 346] width 7 height 8
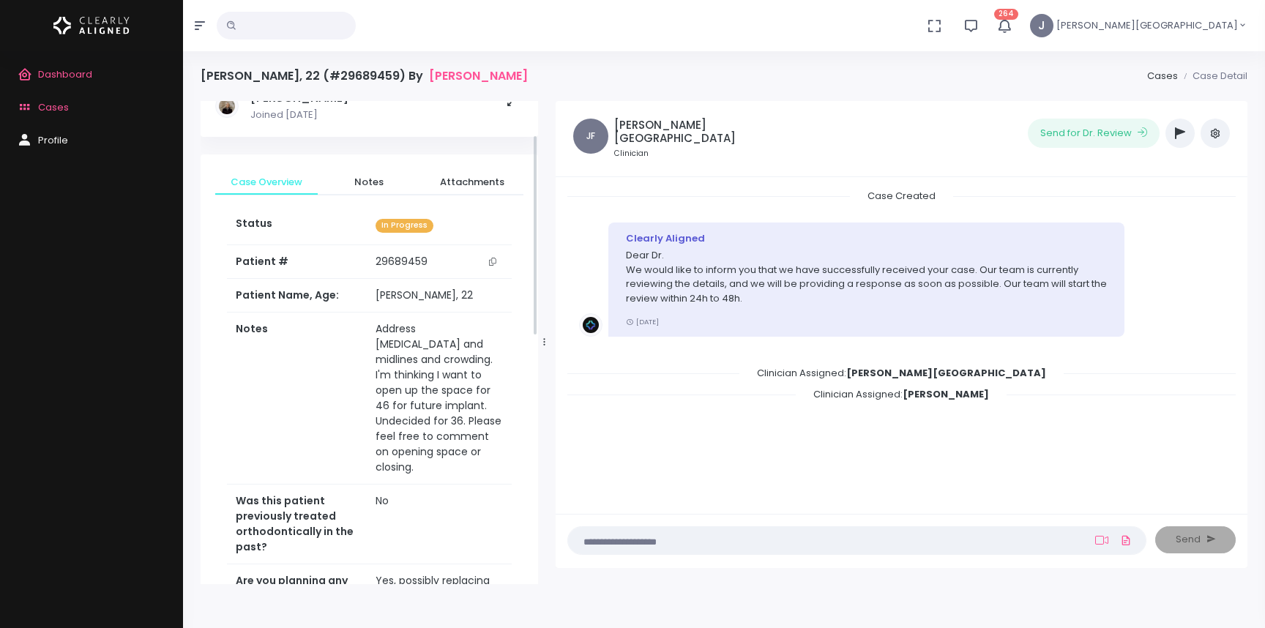
scroll to position [15, 0]
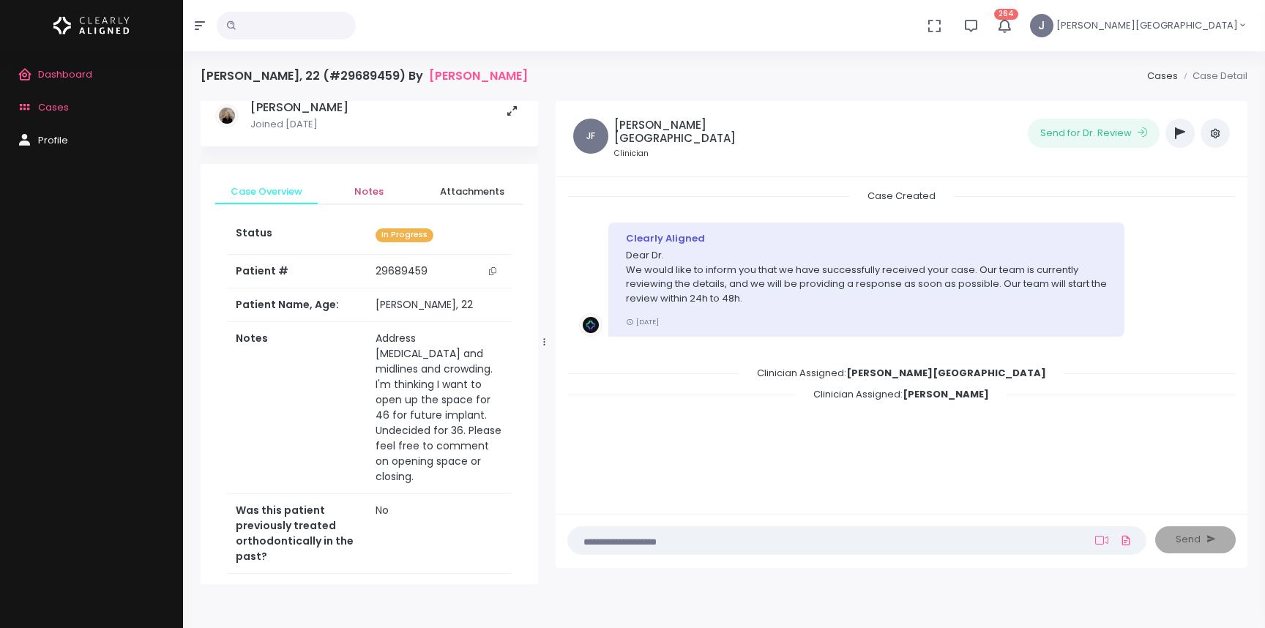
click at [369, 188] on span "Notes" at bounding box center [368, 191] width 79 height 15
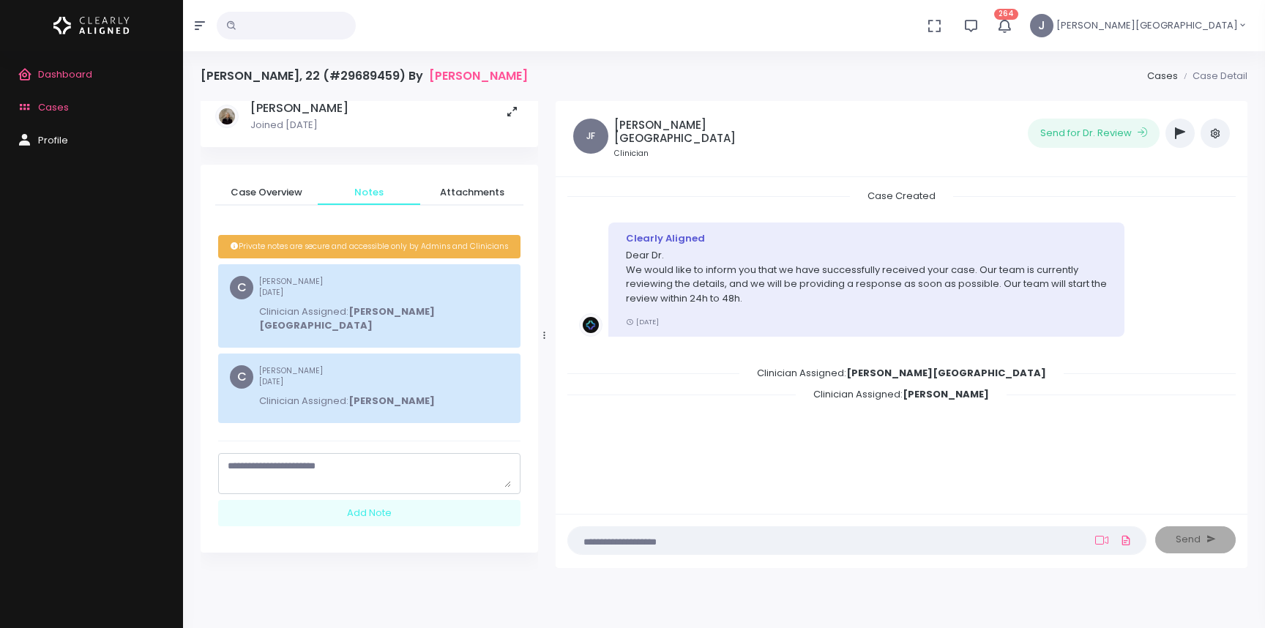
scroll to position [0, 0]
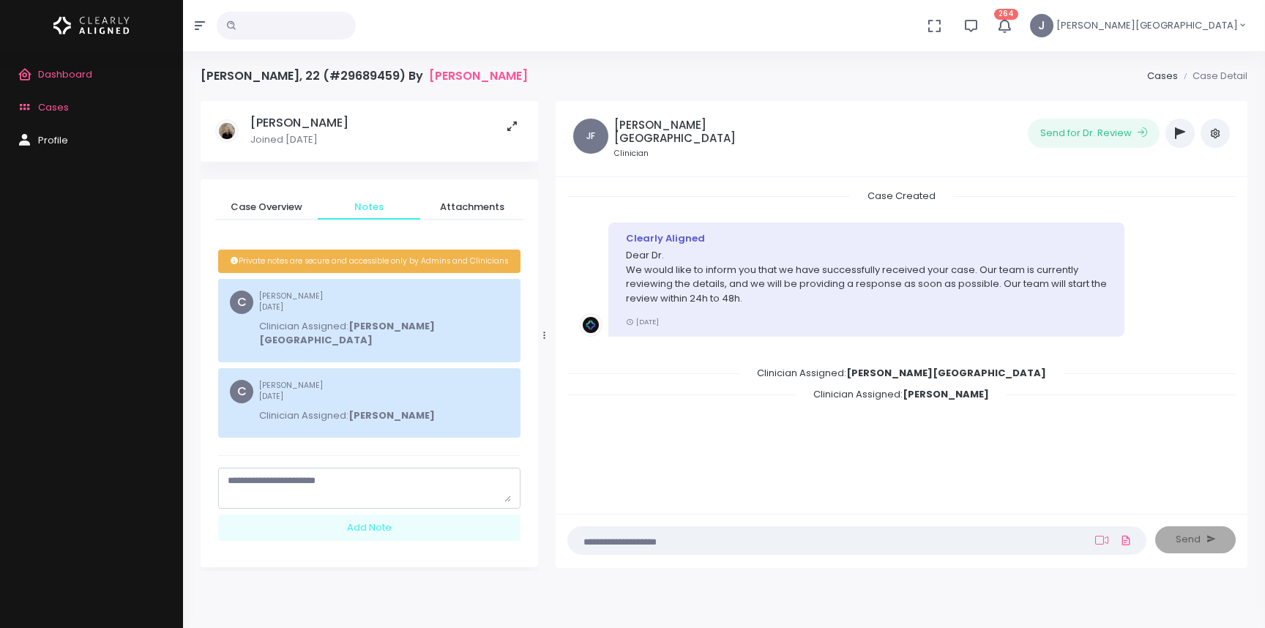
click at [258, 474] on textarea "scrollable content" at bounding box center [369, 488] width 283 height 29
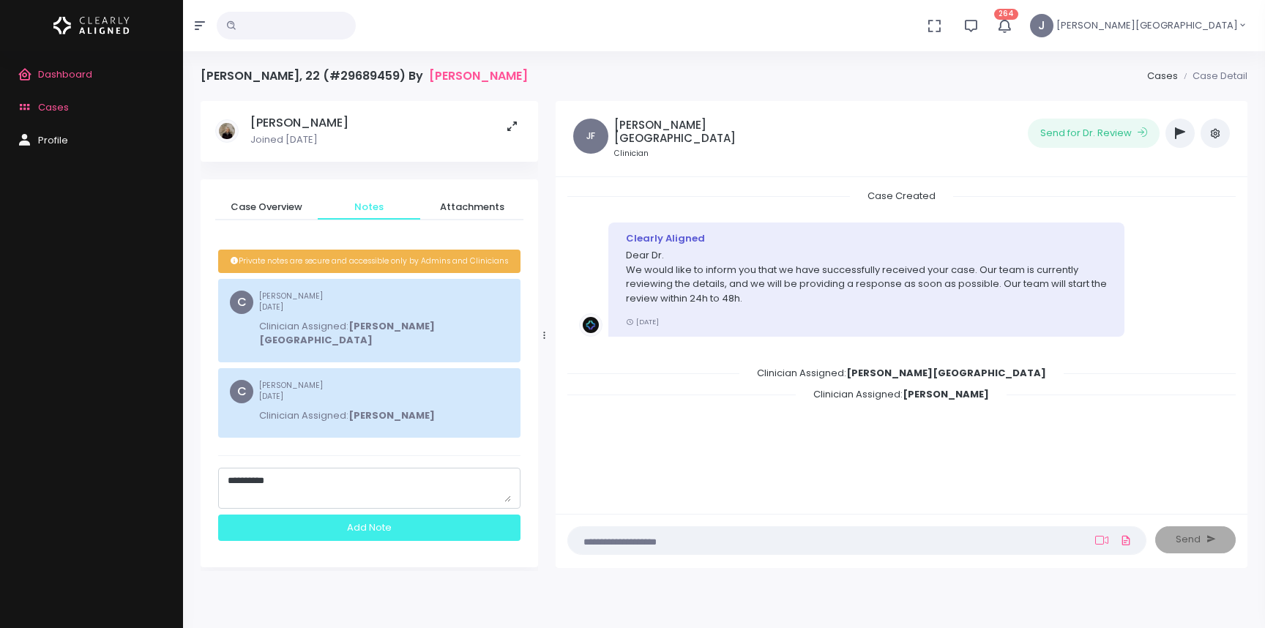
type textarea "**********"
click at [359, 515] on div "Add Note" at bounding box center [369, 528] width 302 height 27
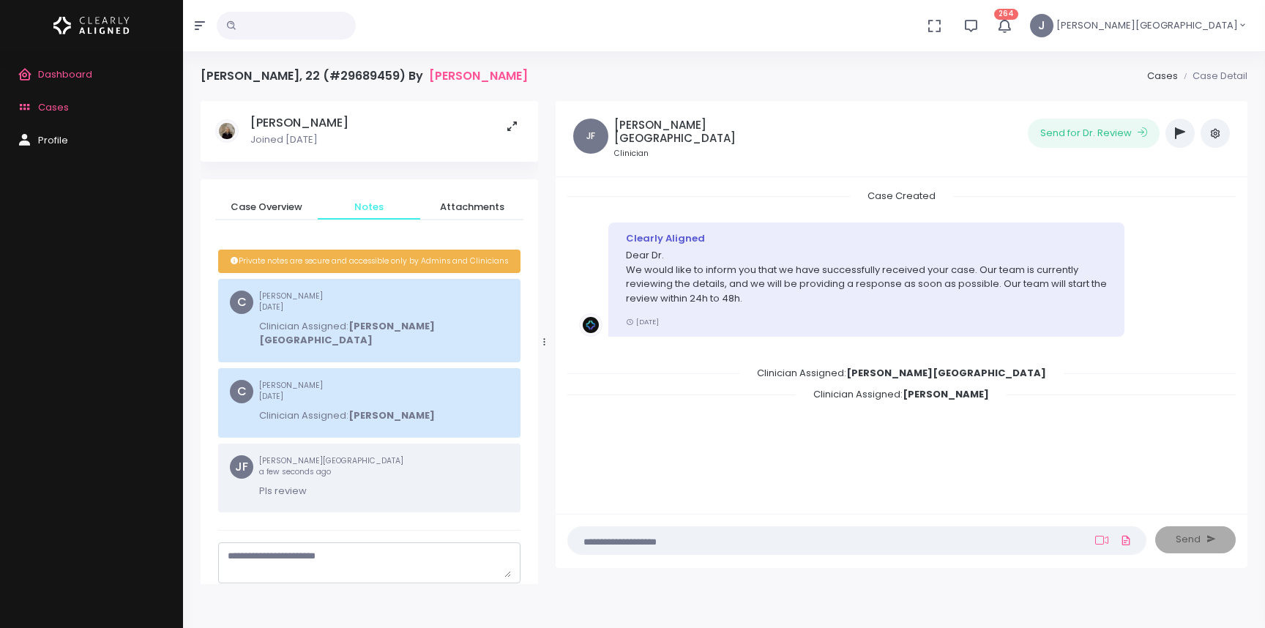
click at [56, 105] on span "Cases" at bounding box center [53, 107] width 31 height 14
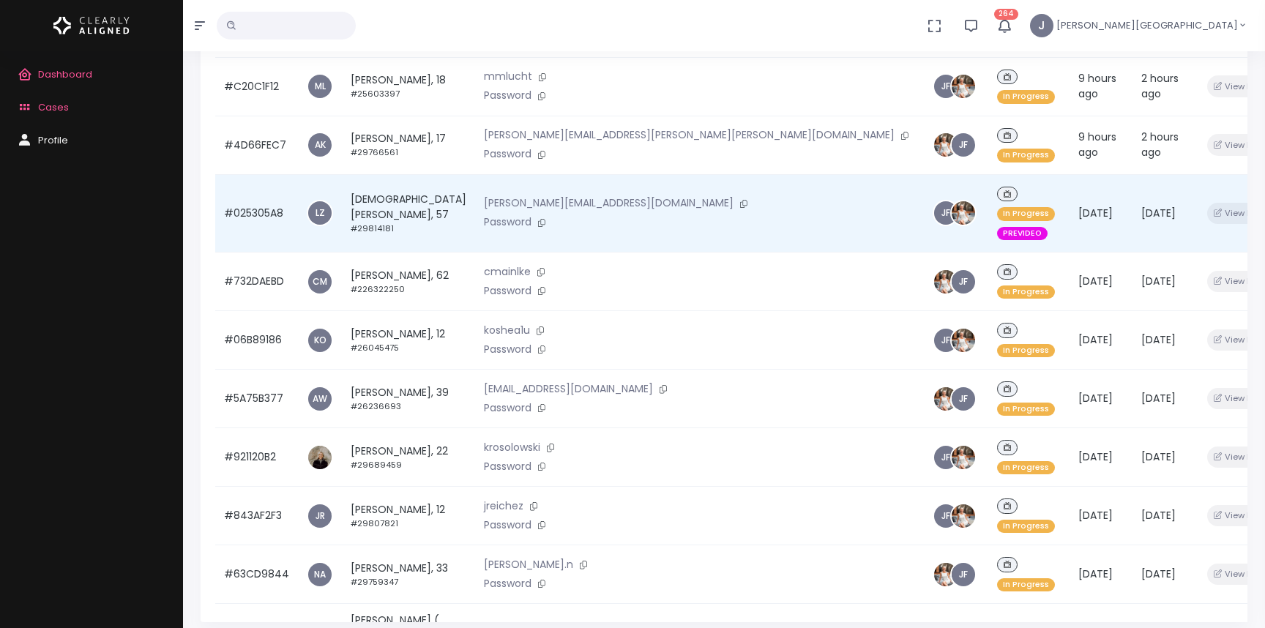
scroll to position [241, 0]
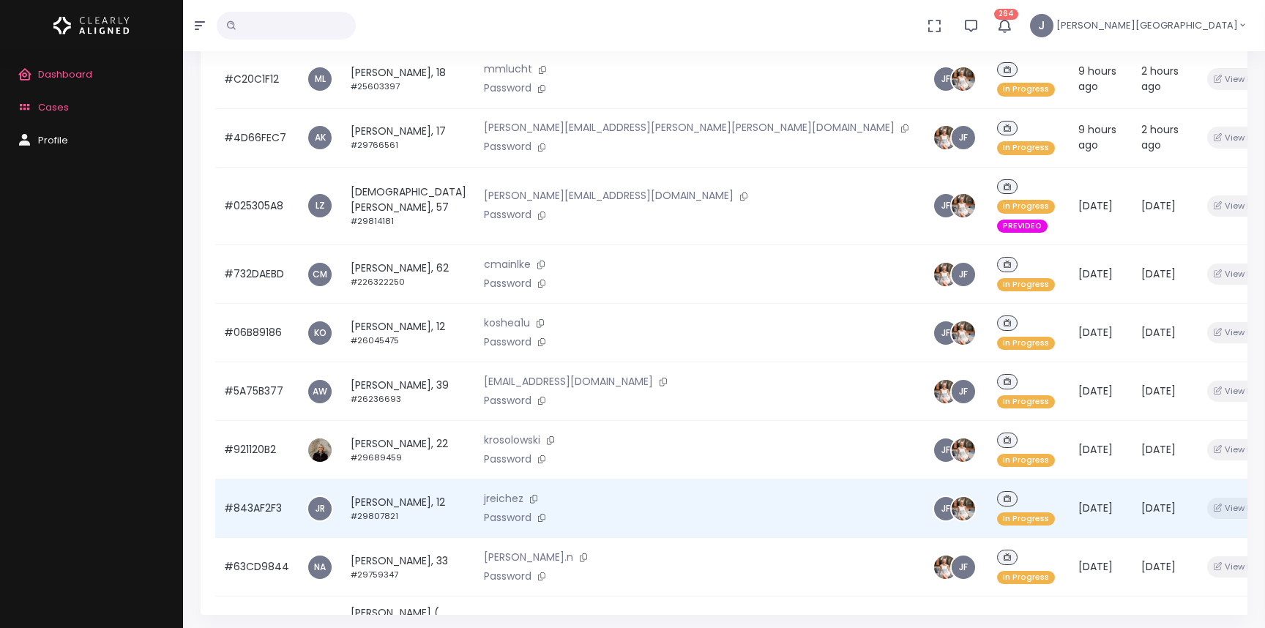
click at [402, 480] on td "[PERSON_NAME], 12 #29807821" at bounding box center [408, 509] width 133 height 59
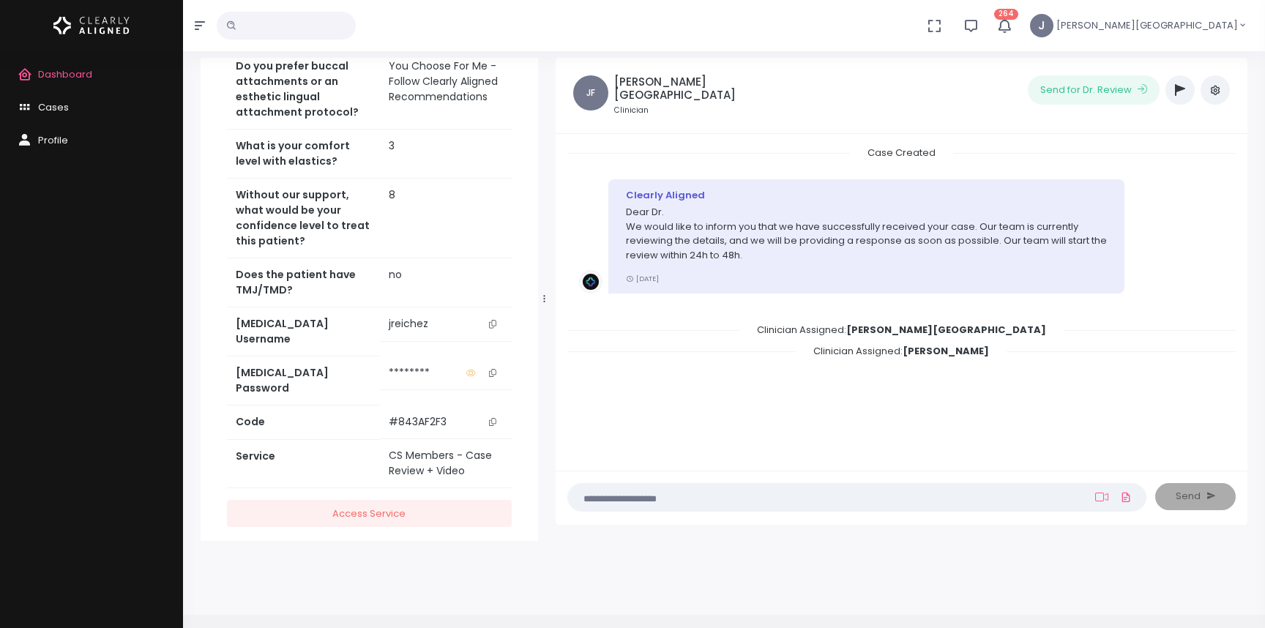
scroll to position [45, 0]
click at [495, 319] on icon "scrollable content" at bounding box center [492, 322] width 7 height 8
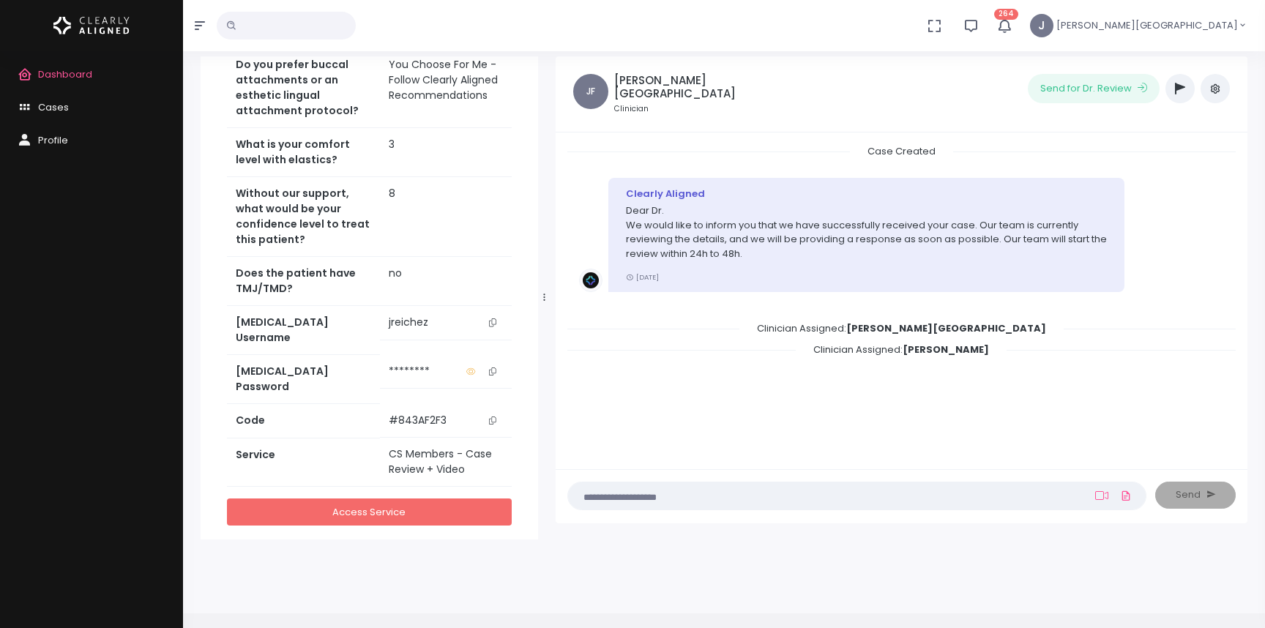
click at [395, 499] on link "Access Service" at bounding box center [369, 512] width 285 height 27
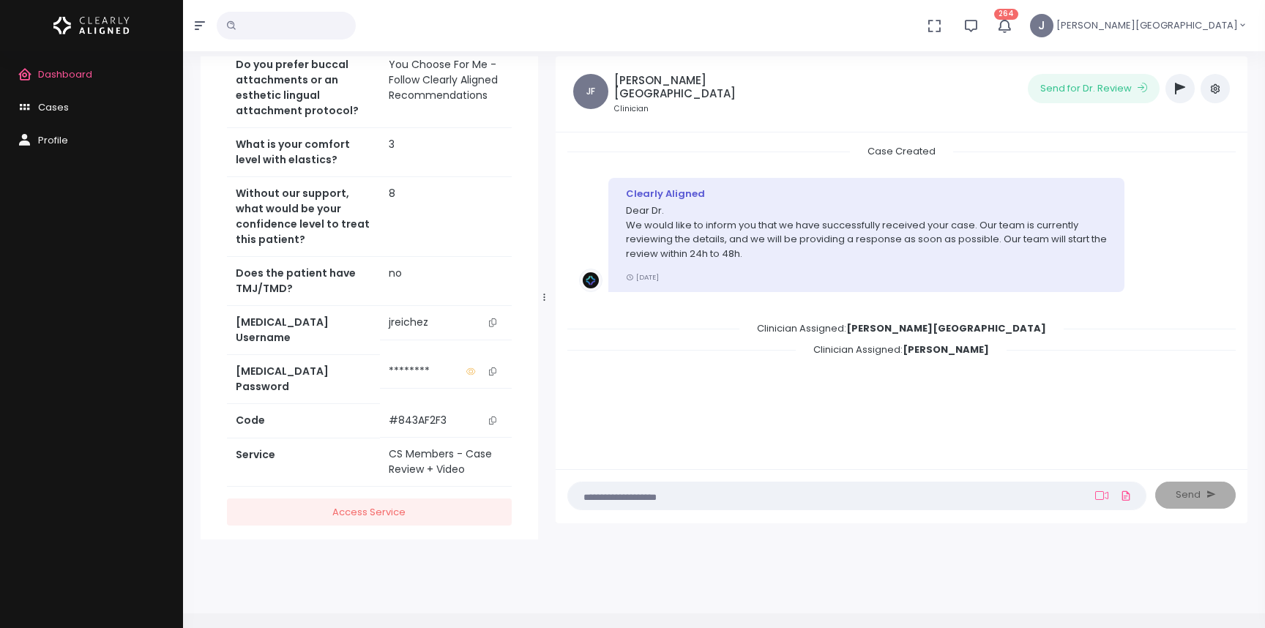
click at [492, 368] on icon "scrollable content" at bounding box center [492, 372] width 7 height 8
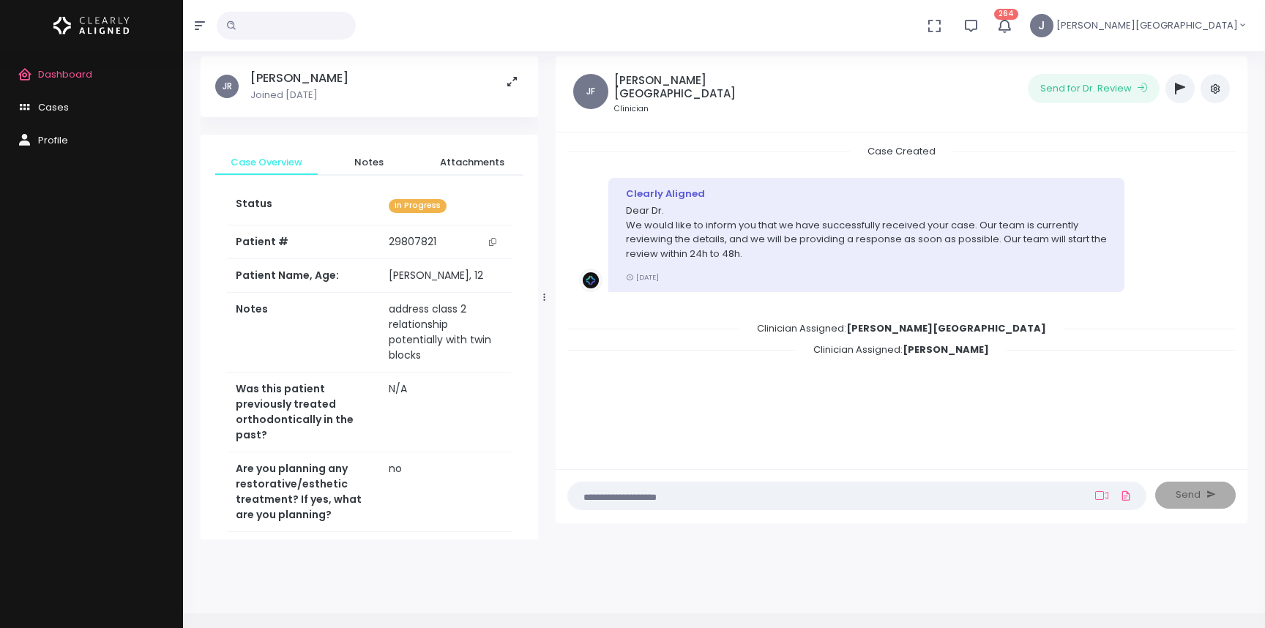
scroll to position [0, 0]
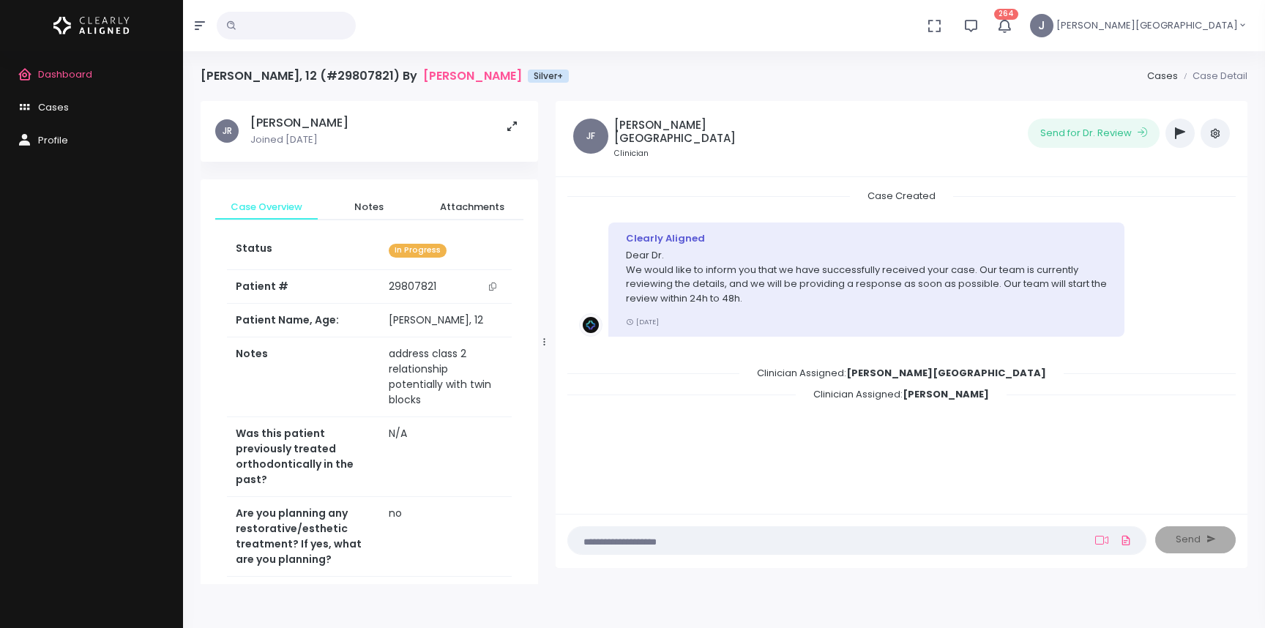
click at [724, 439] on div "Case Created Clearly Aligned Dear Dr. We would like to inform you that we have …" at bounding box center [901, 344] width 668 height 310
click at [369, 204] on span "Notes" at bounding box center [368, 207] width 79 height 15
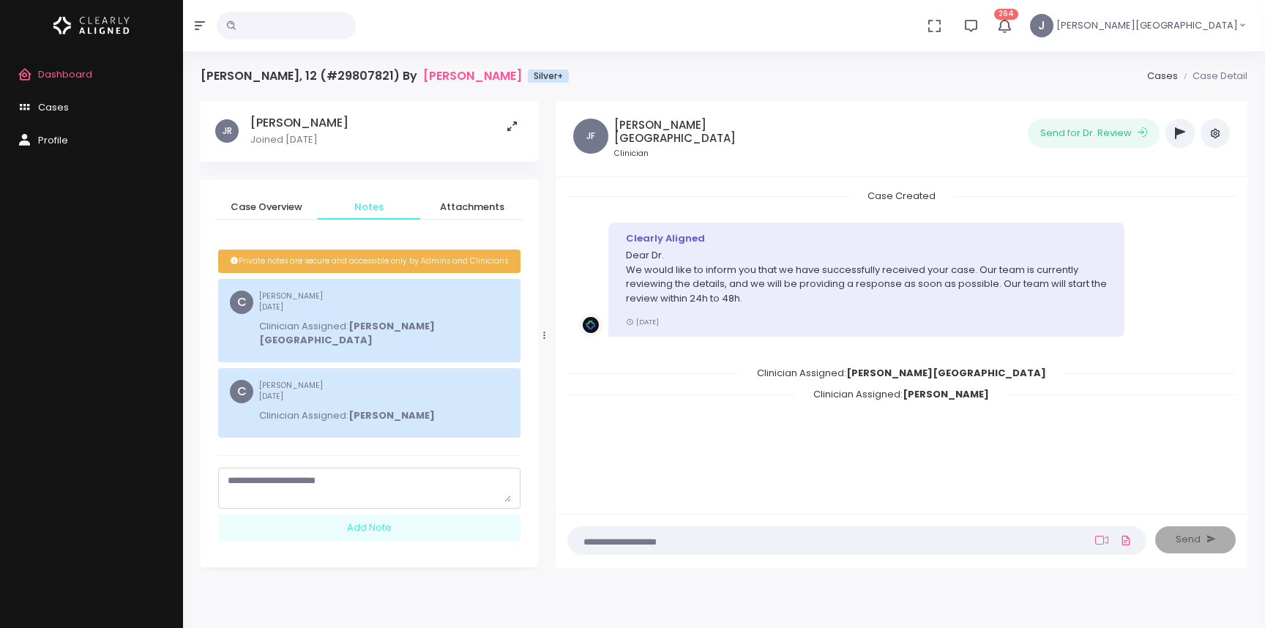
click at [291, 474] on textarea "scrollable content" at bounding box center [369, 488] width 283 height 29
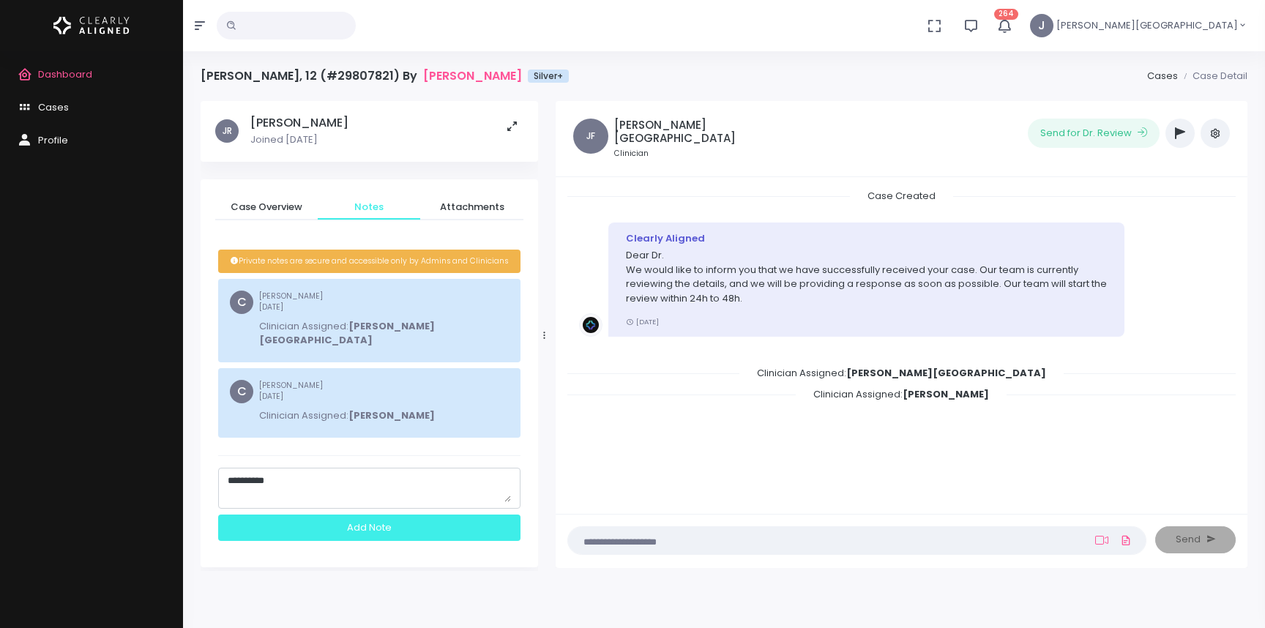
type textarea "**********"
click at [366, 515] on div "Add Note" at bounding box center [369, 528] width 302 height 27
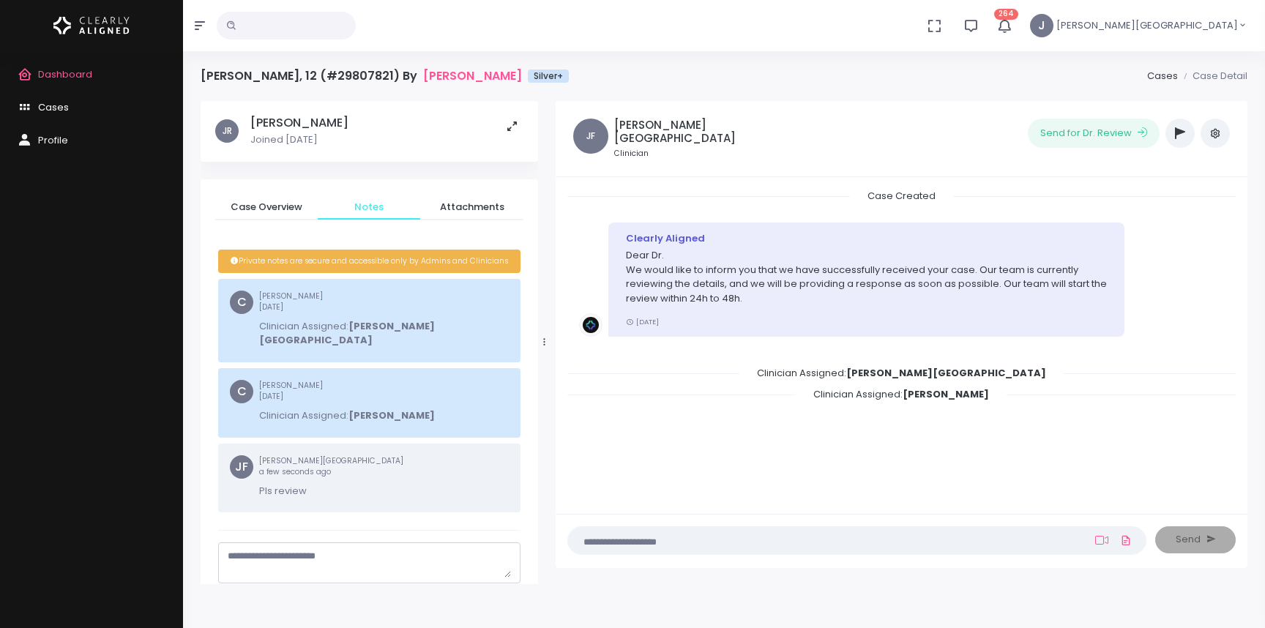
click at [64, 107] on span "Cases" at bounding box center [53, 107] width 31 height 14
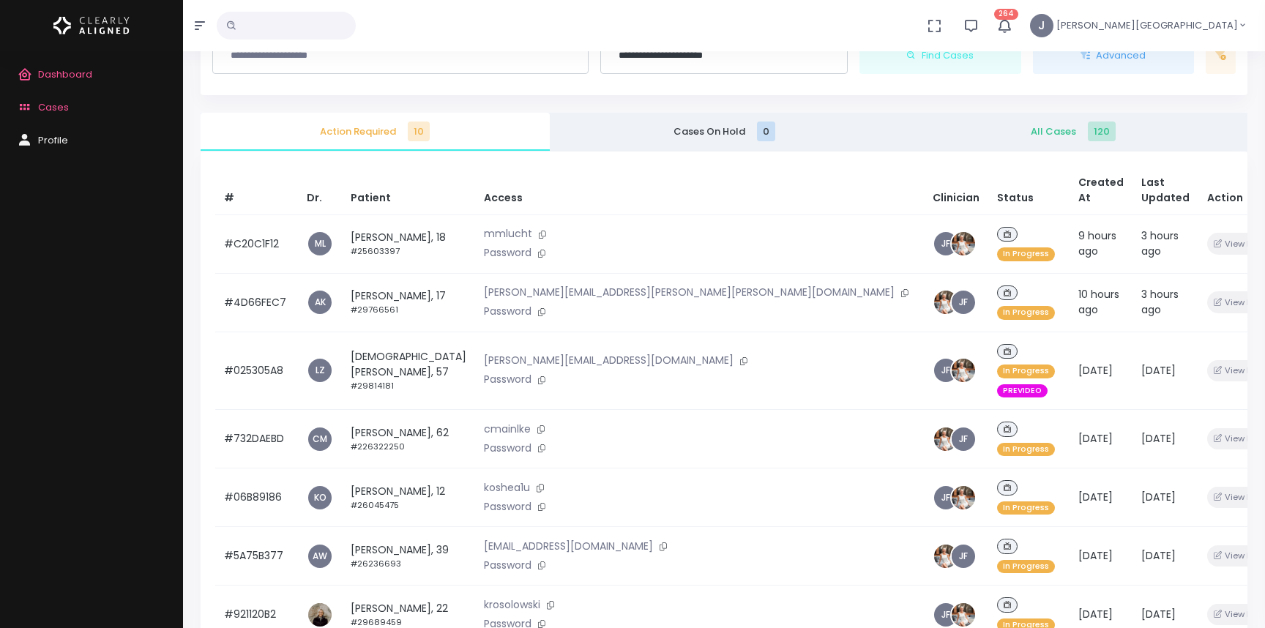
scroll to position [79, 0]
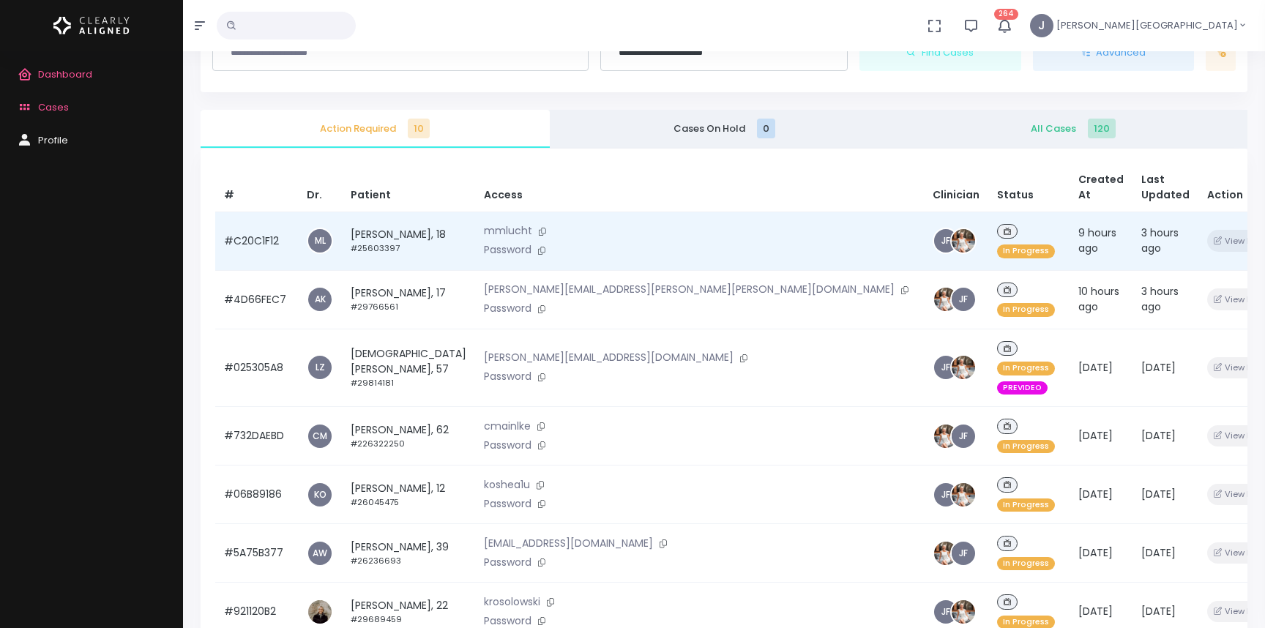
click at [408, 219] on td "[PERSON_NAME], 18 #25603397" at bounding box center [408, 241] width 133 height 59
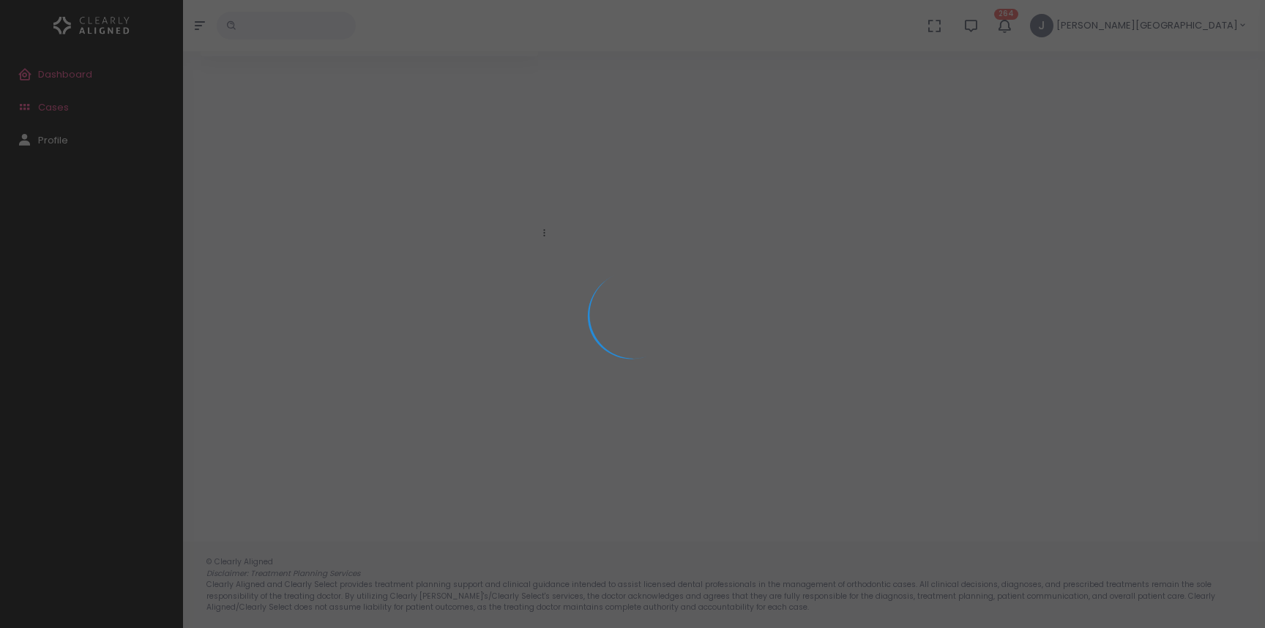
click at [408, 219] on div at bounding box center [632, 314] width 1265 height 628
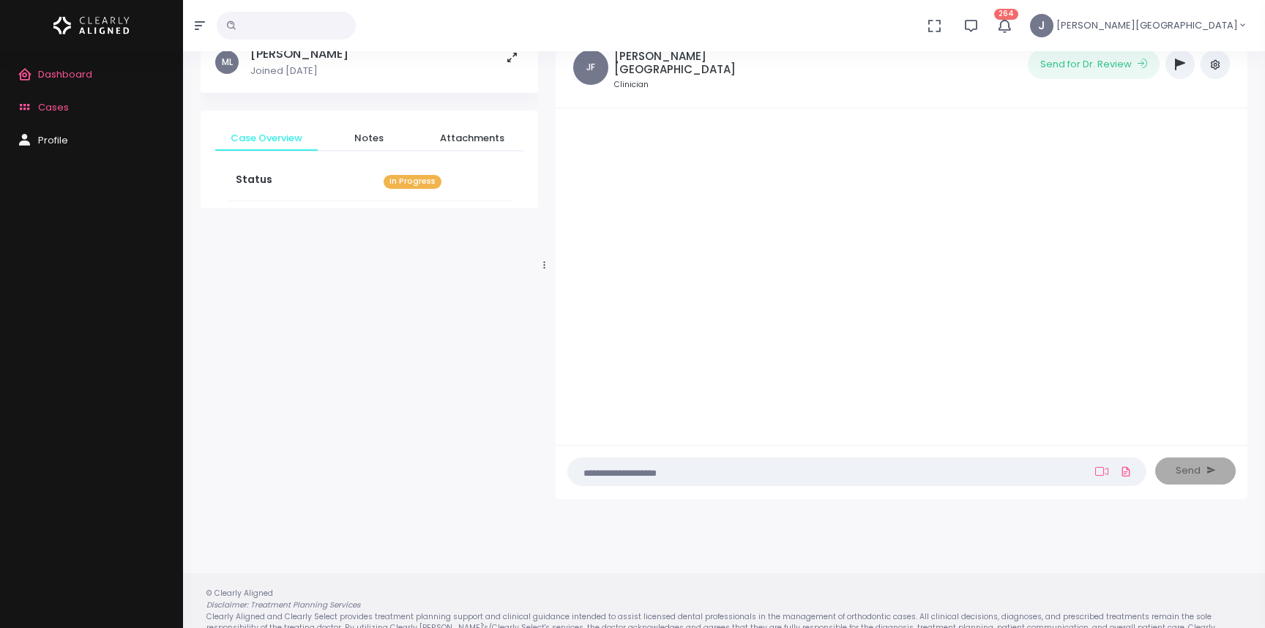
scroll to position [79, 0]
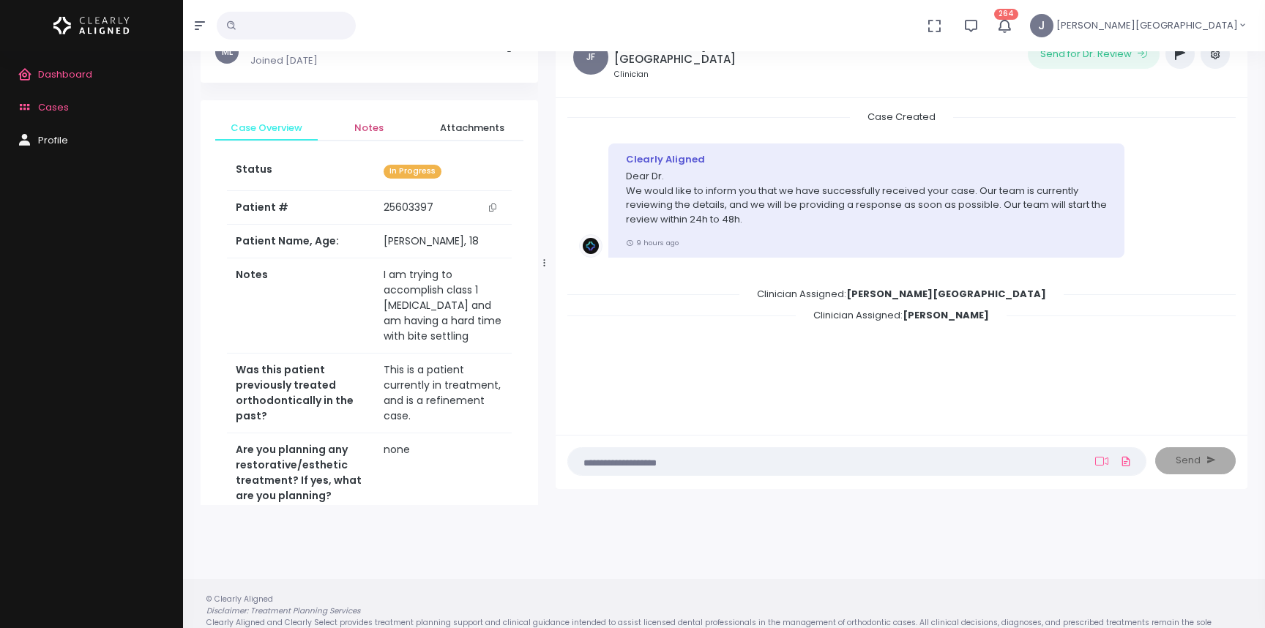
click at [370, 122] on span "Notes" at bounding box center [368, 128] width 79 height 15
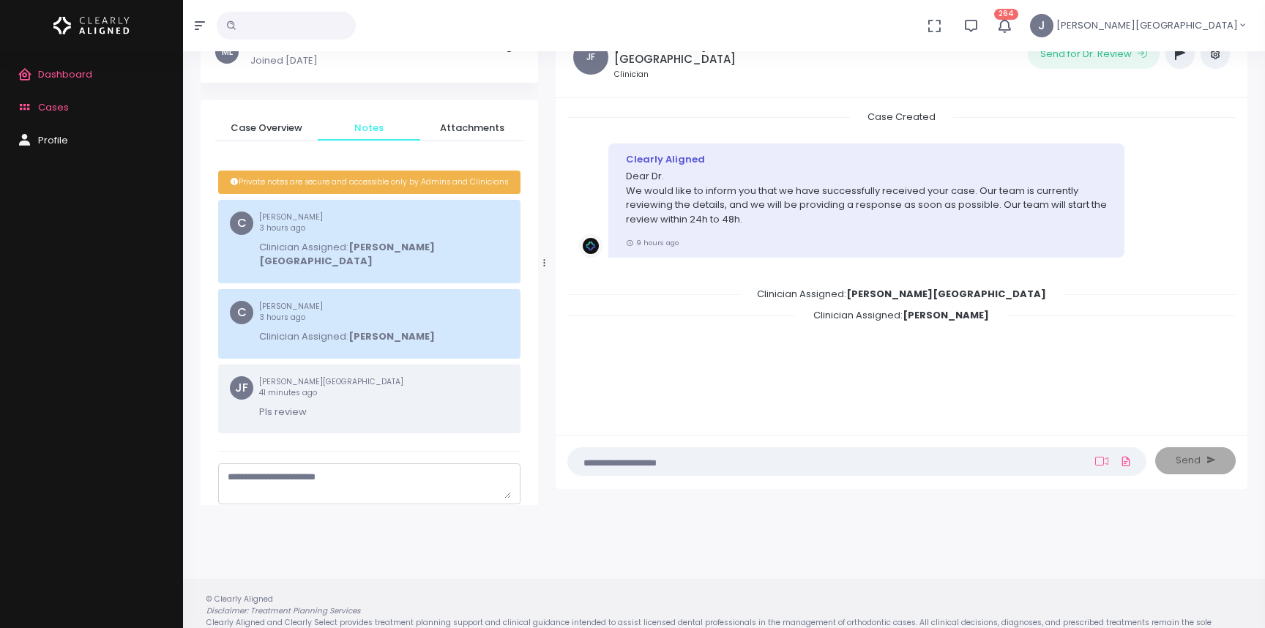
click at [61, 107] on span "Cases" at bounding box center [53, 107] width 31 height 14
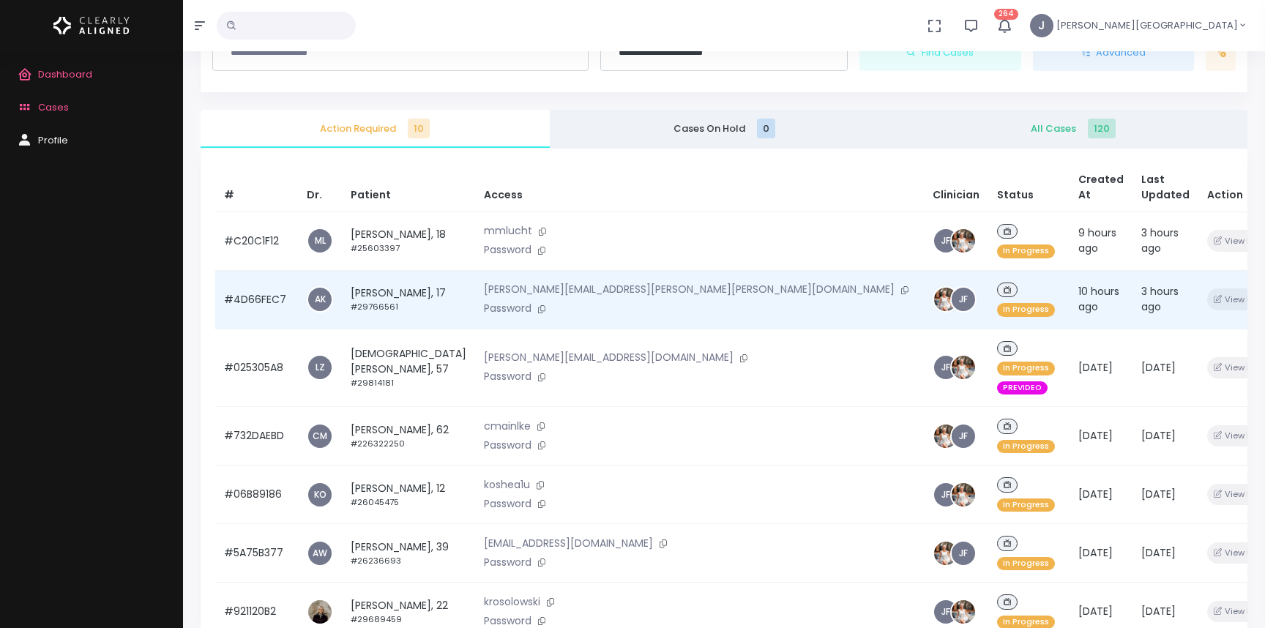
click at [396, 272] on td "[PERSON_NAME], 17 #29766561" at bounding box center [408, 299] width 133 height 59
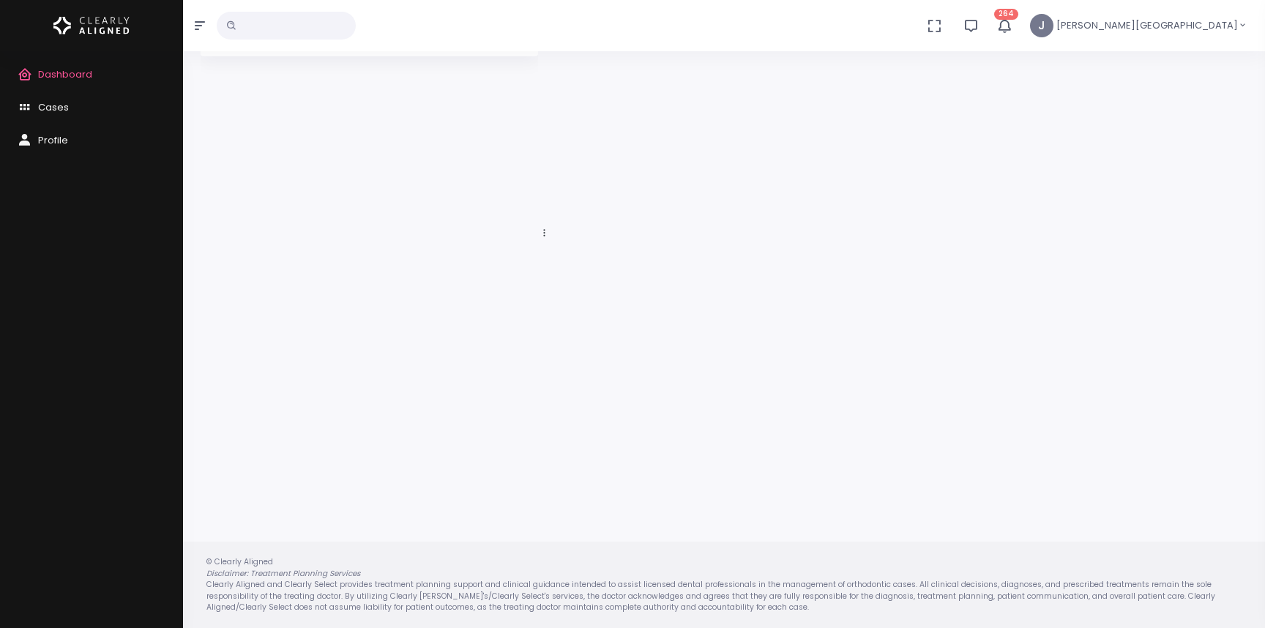
scroll to position [79, 0]
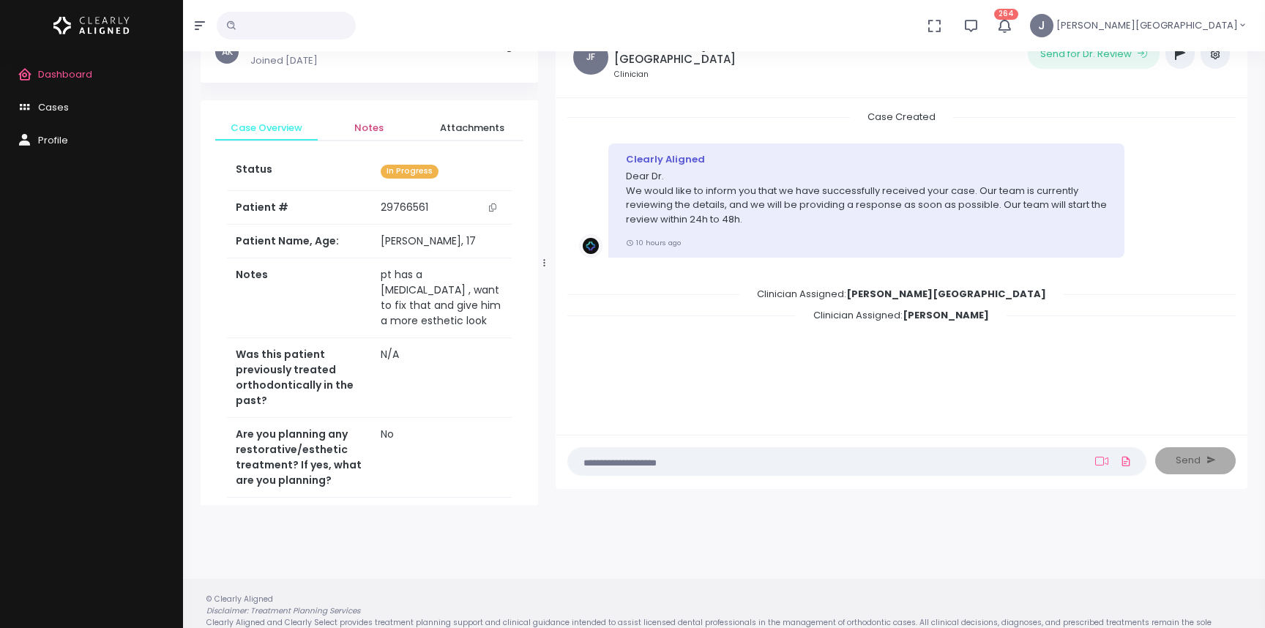
click at [377, 126] on span "Notes" at bounding box center [368, 128] width 79 height 15
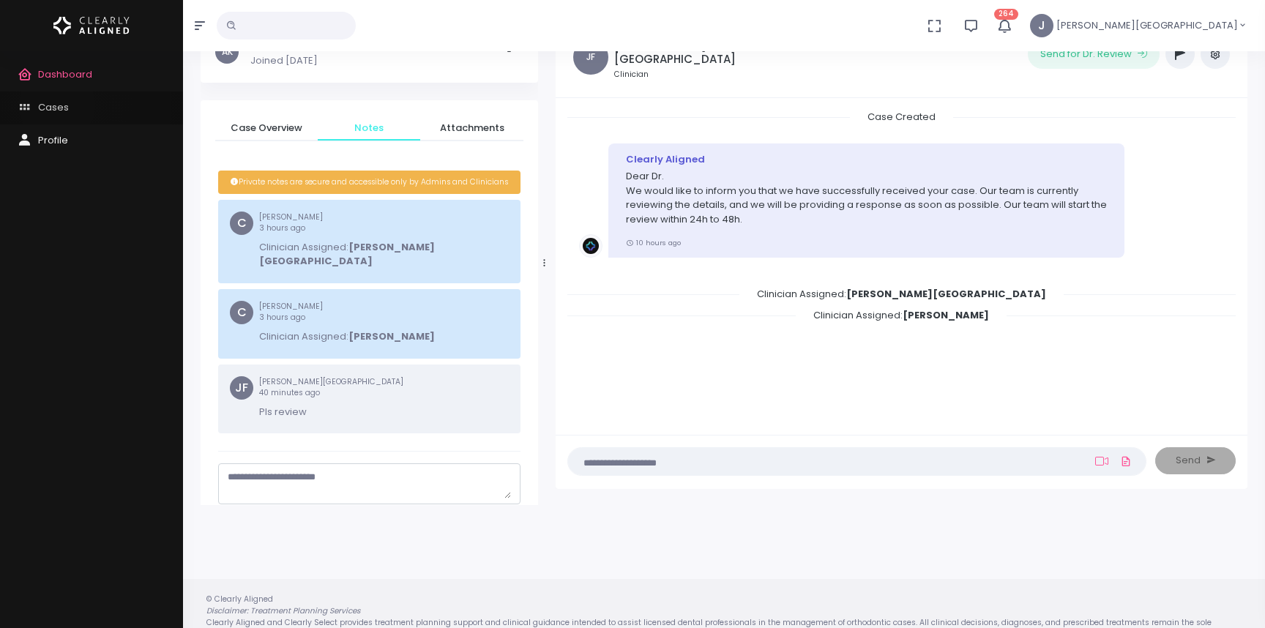
click at [57, 105] on span "Cases" at bounding box center [53, 107] width 31 height 14
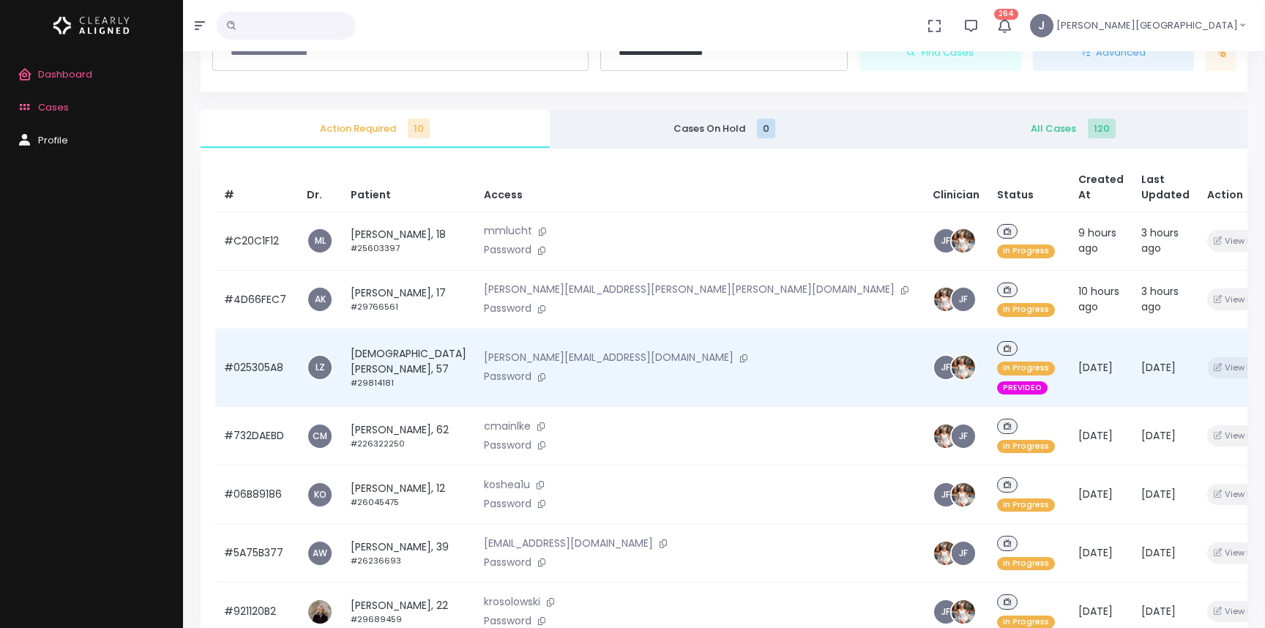
click at [402, 332] on td "[PERSON_NAME], 57 #29814181" at bounding box center [408, 368] width 133 height 78
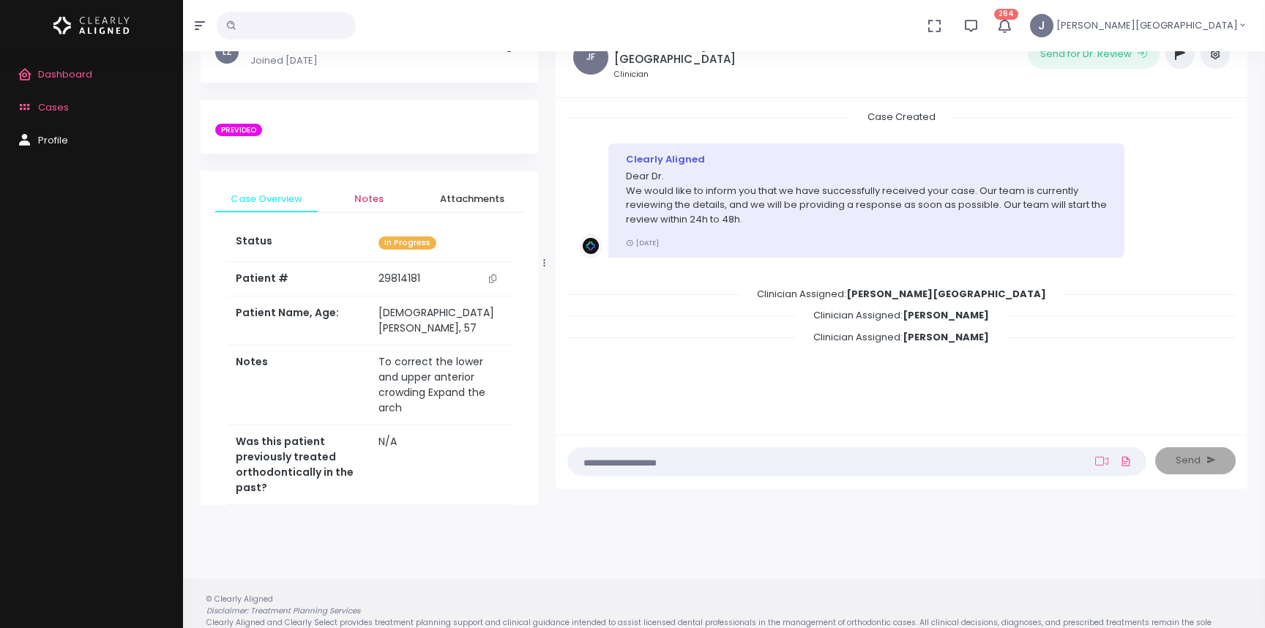
click at [368, 205] on span "Notes" at bounding box center [368, 199] width 79 height 15
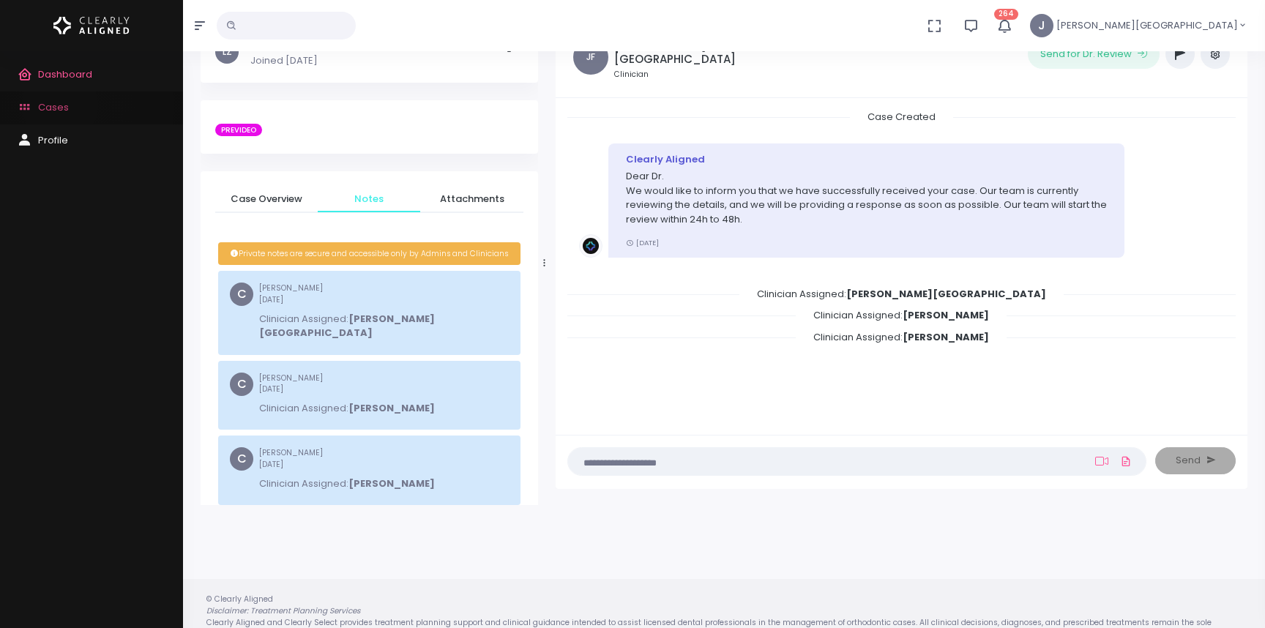
click at [60, 105] on span "Cases" at bounding box center [53, 107] width 31 height 14
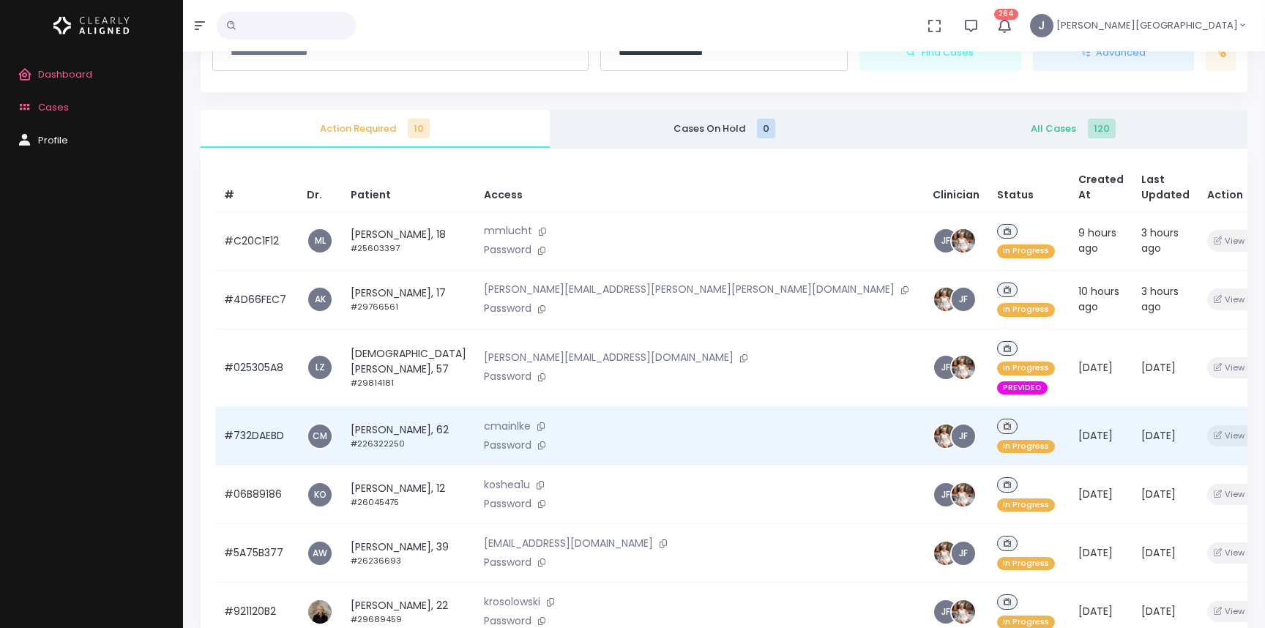
click at [373, 407] on td "[PERSON_NAME], 62 #226322250" at bounding box center [408, 436] width 133 height 59
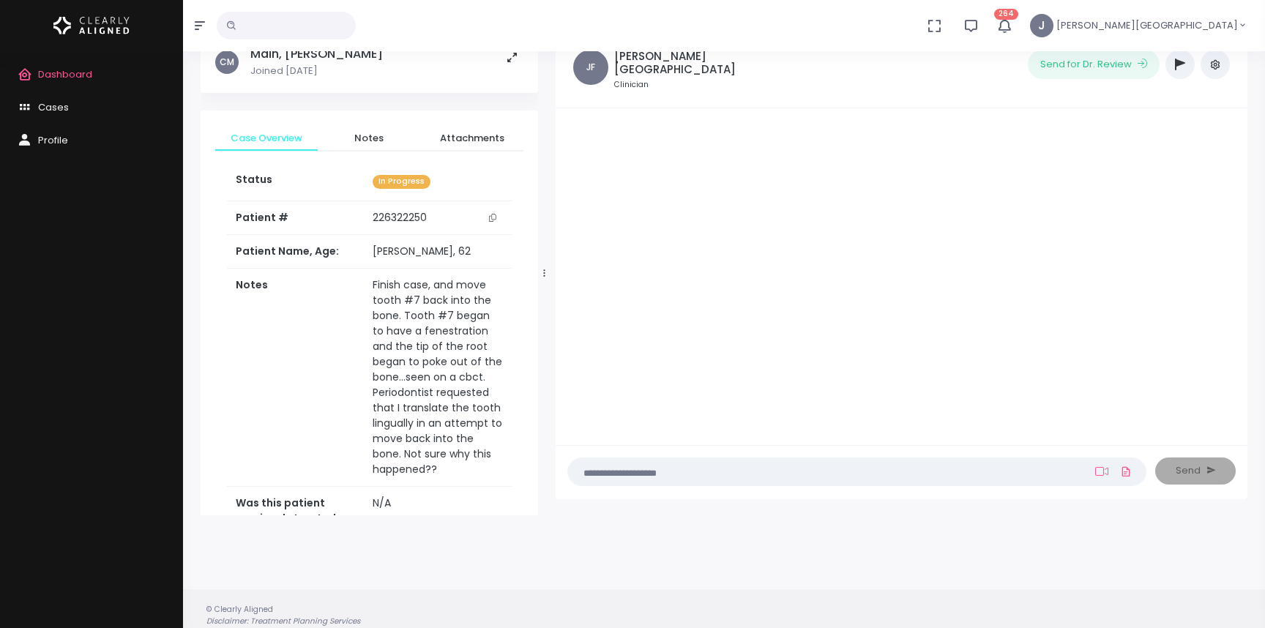
scroll to position [79, 0]
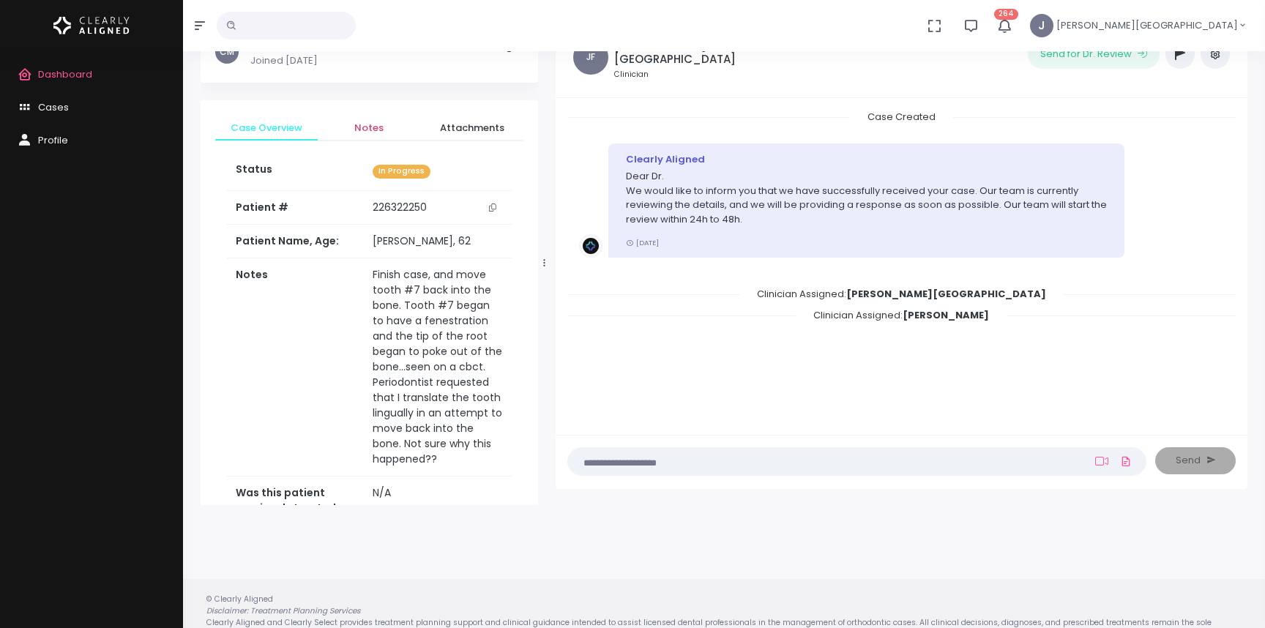
click at [364, 125] on span "Notes" at bounding box center [368, 128] width 79 height 15
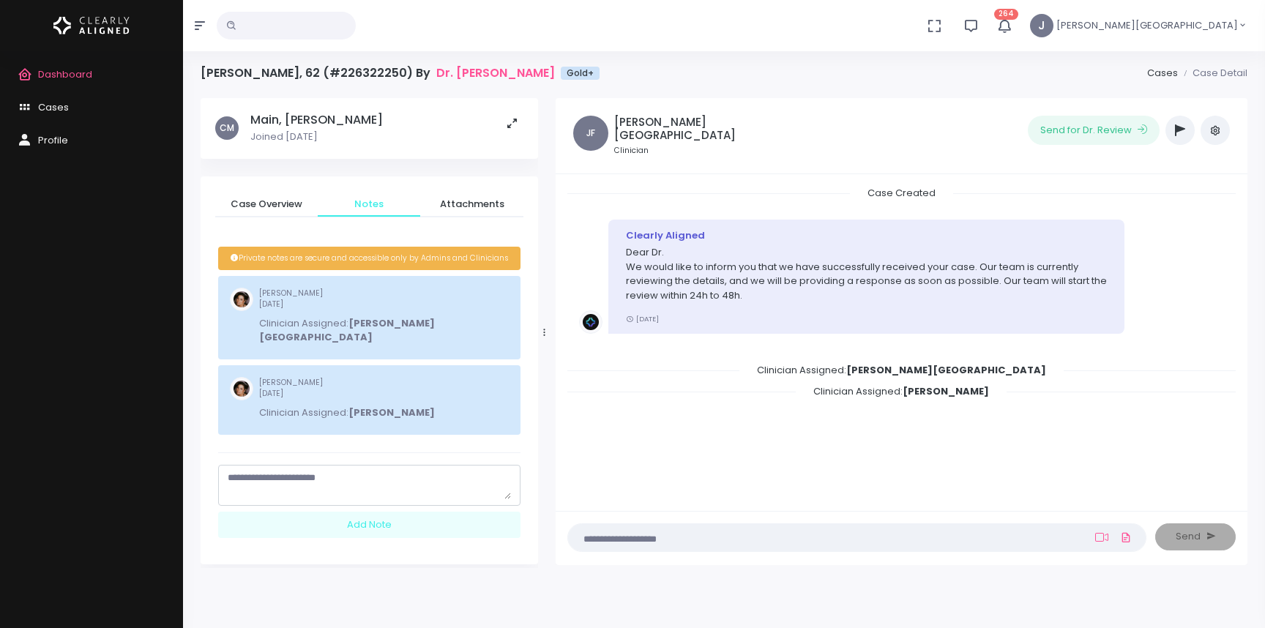
scroll to position [0, 0]
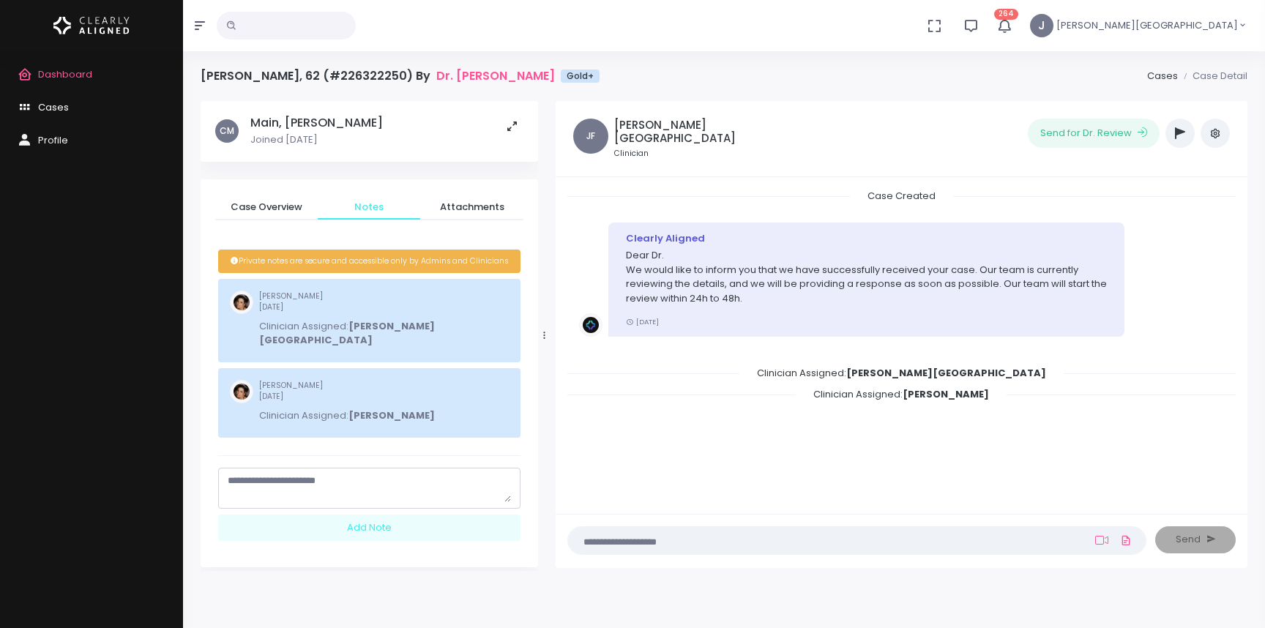
click at [51, 106] on span "Cases" at bounding box center [53, 107] width 31 height 14
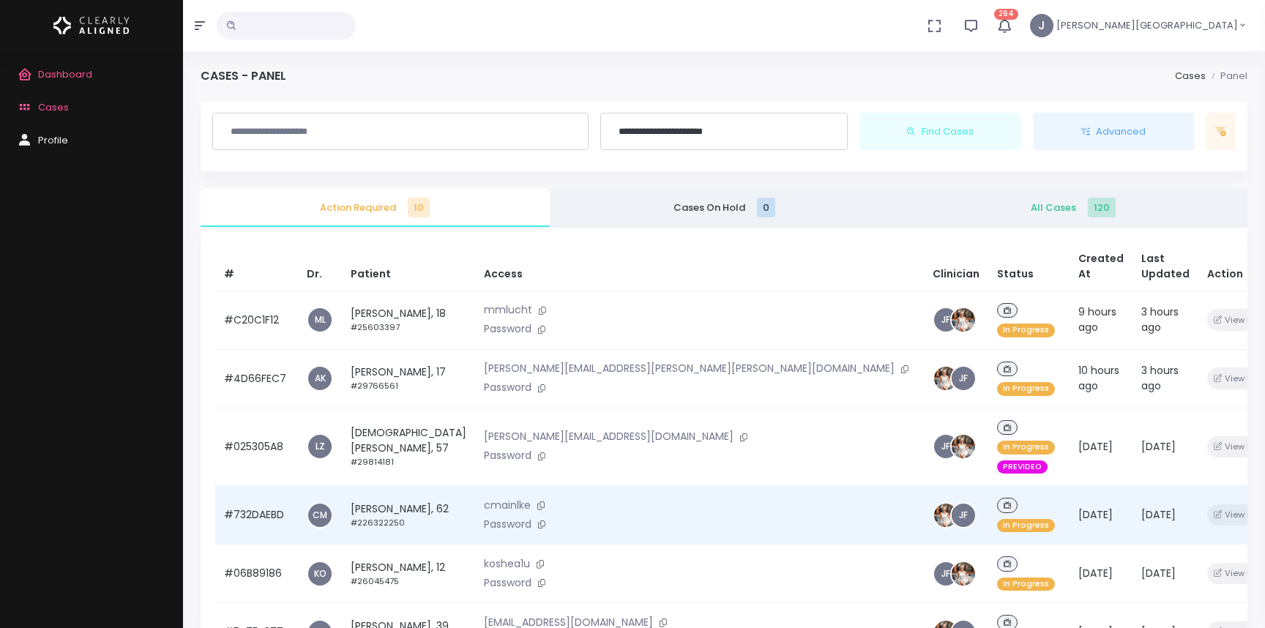
click at [398, 486] on td "[PERSON_NAME], 62 #226322250" at bounding box center [408, 515] width 133 height 59
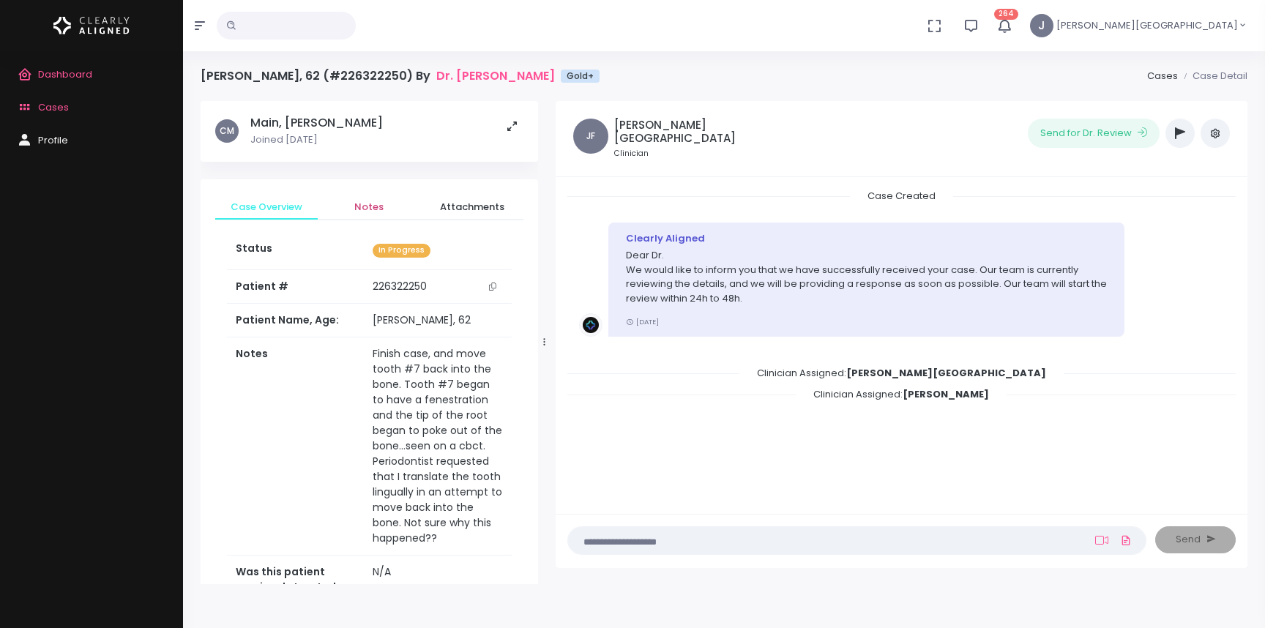
click at [373, 206] on span "Notes" at bounding box center [368, 207] width 79 height 15
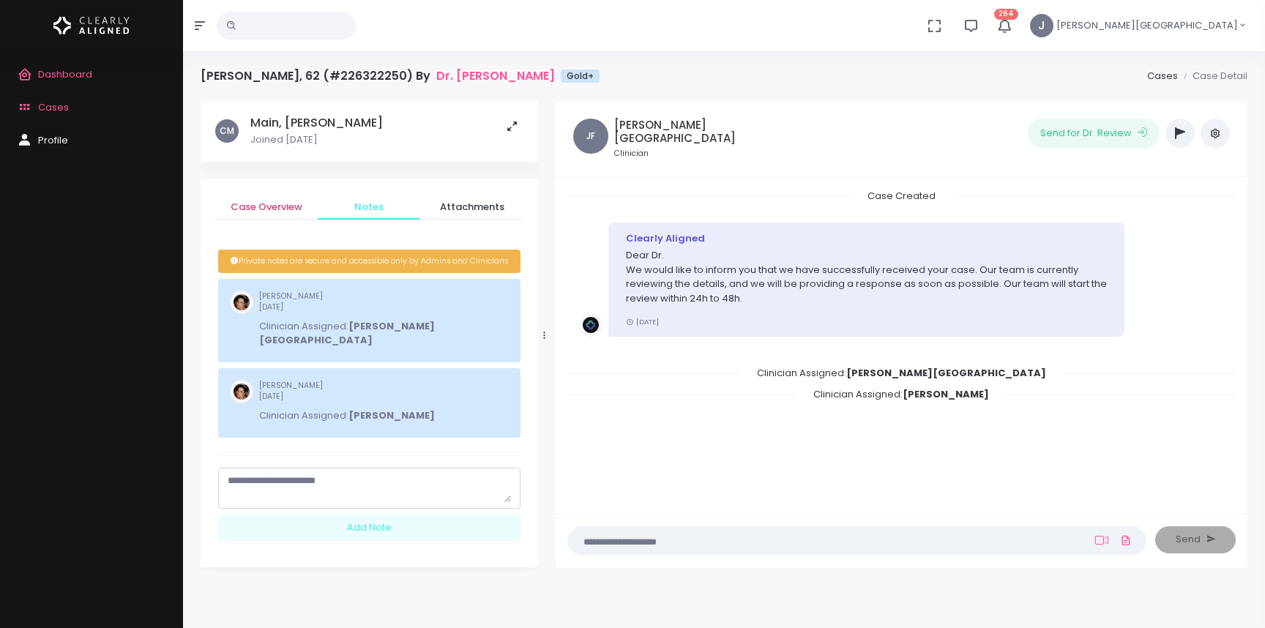
click at [276, 204] on span "Case Overview" at bounding box center [266, 207] width 79 height 15
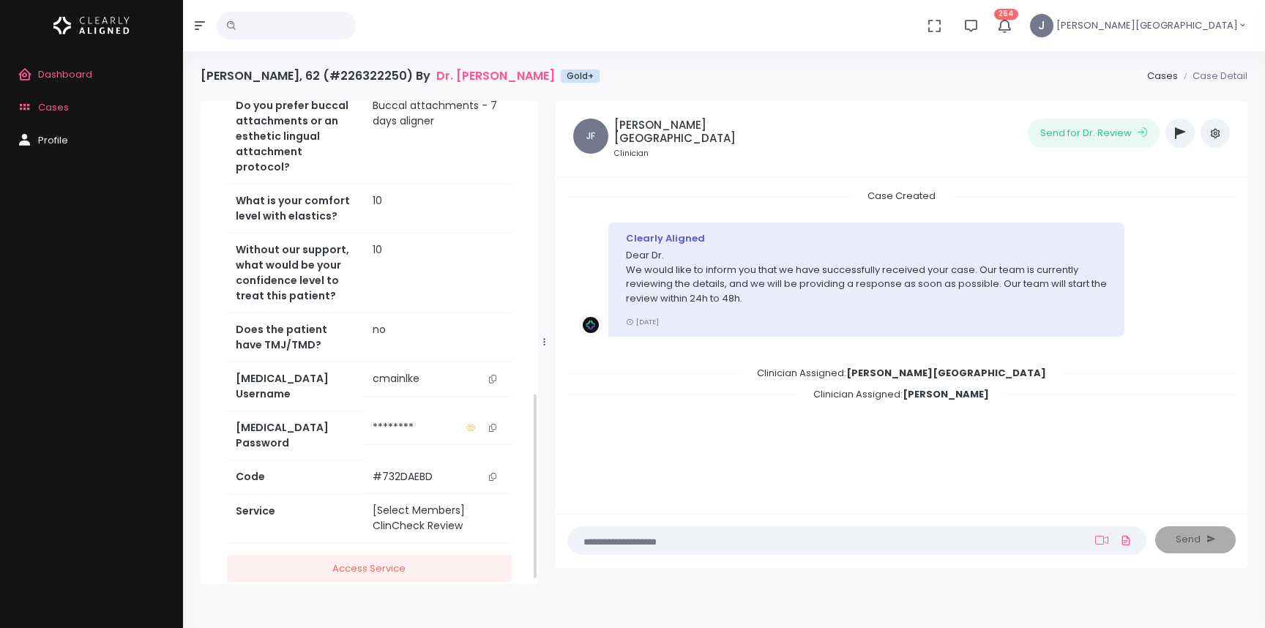
scroll to position [767, 0]
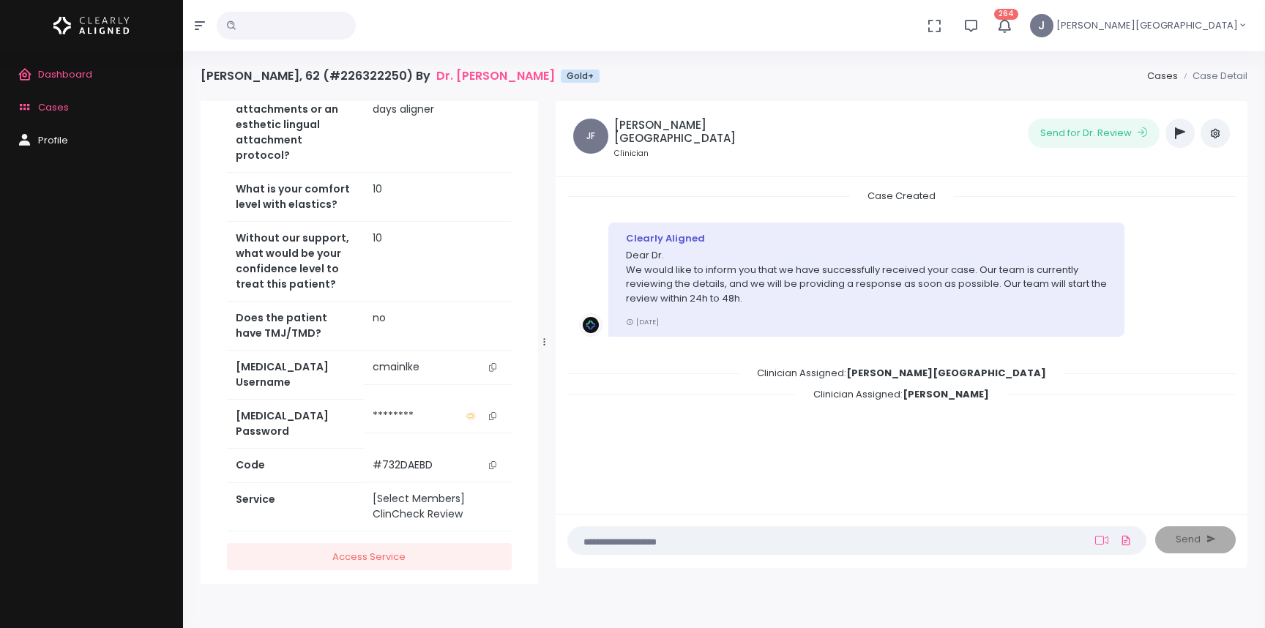
click at [493, 367] on icon "scrollable content" at bounding box center [492, 367] width 7 height 8
click at [491, 412] on icon "scrollable content" at bounding box center [492, 416] width 7 height 8
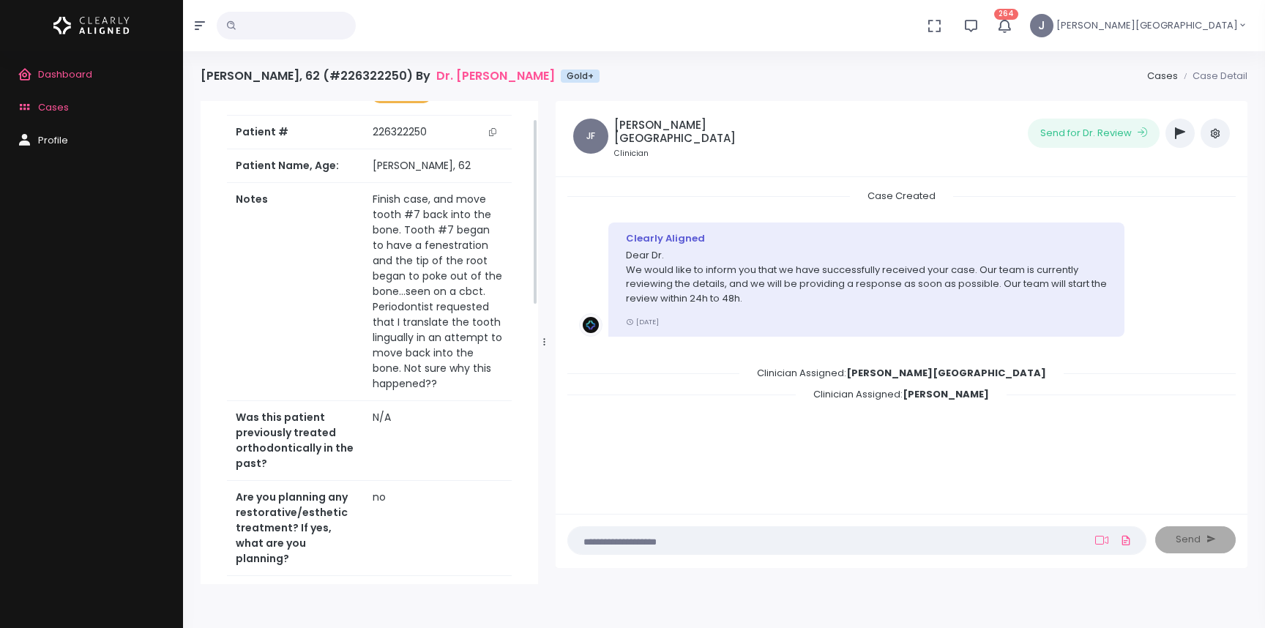
scroll to position [0, 0]
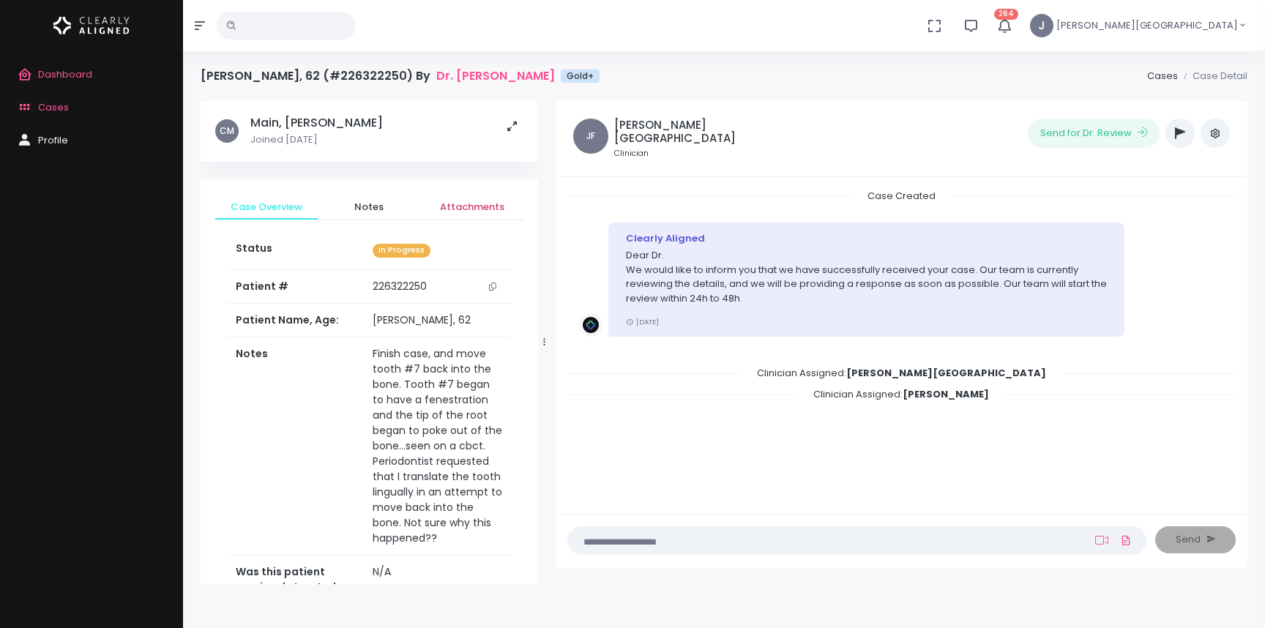
click at [485, 211] on span "Attachments" at bounding box center [471, 207] width 79 height 15
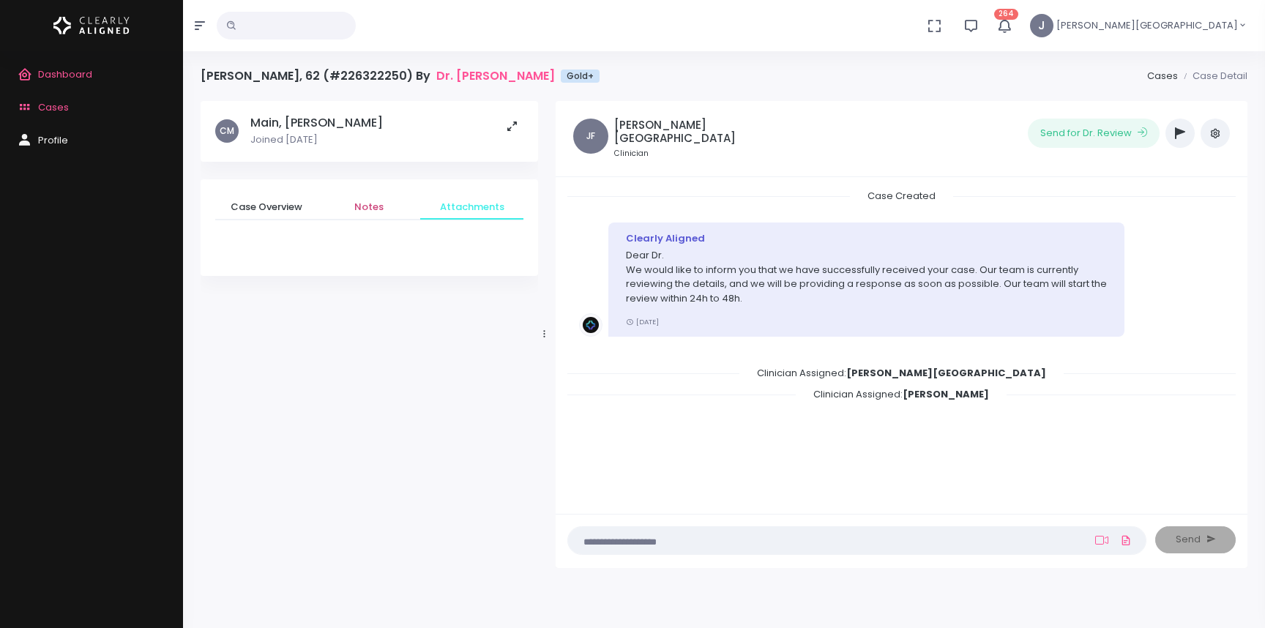
click at [376, 205] on span "Notes" at bounding box center [368, 207] width 79 height 15
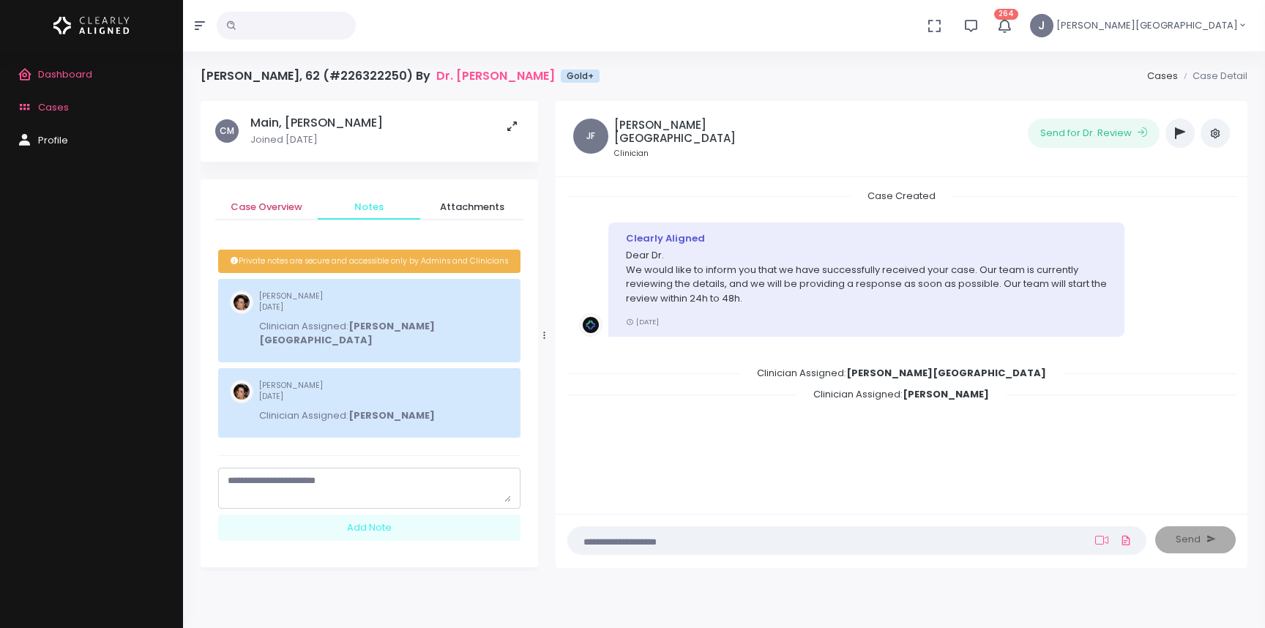
click at [288, 205] on span "Case Overview" at bounding box center [266, 207] width 79 height 15
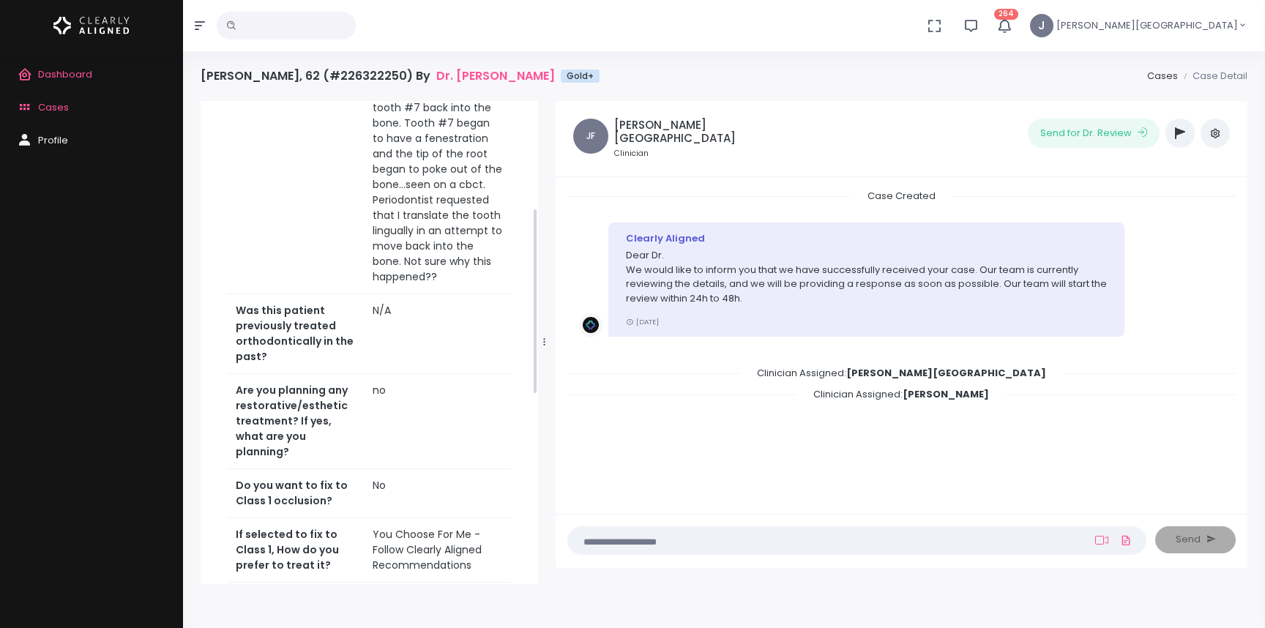
scroll to position [257, 0]
click at [57, 108] on span "Cases" at bounding box center [53, 107] width 31 height 14
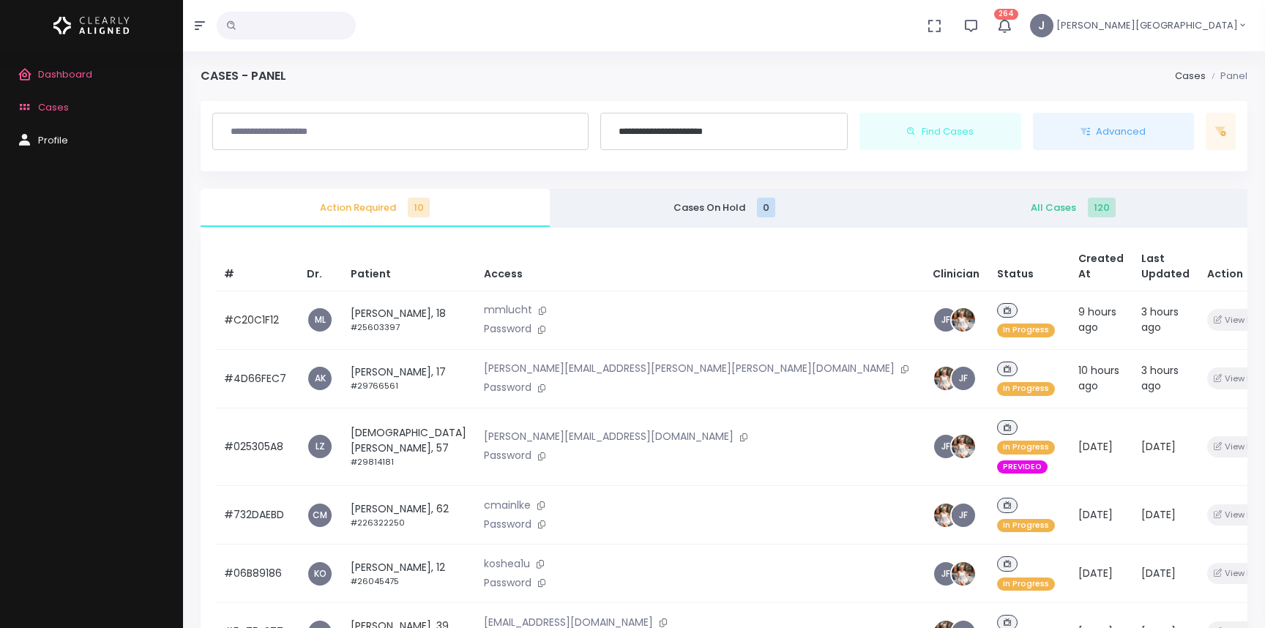
click at [57, 108] on span "Cases" at bounding box center [53, 107] width 31 height 14
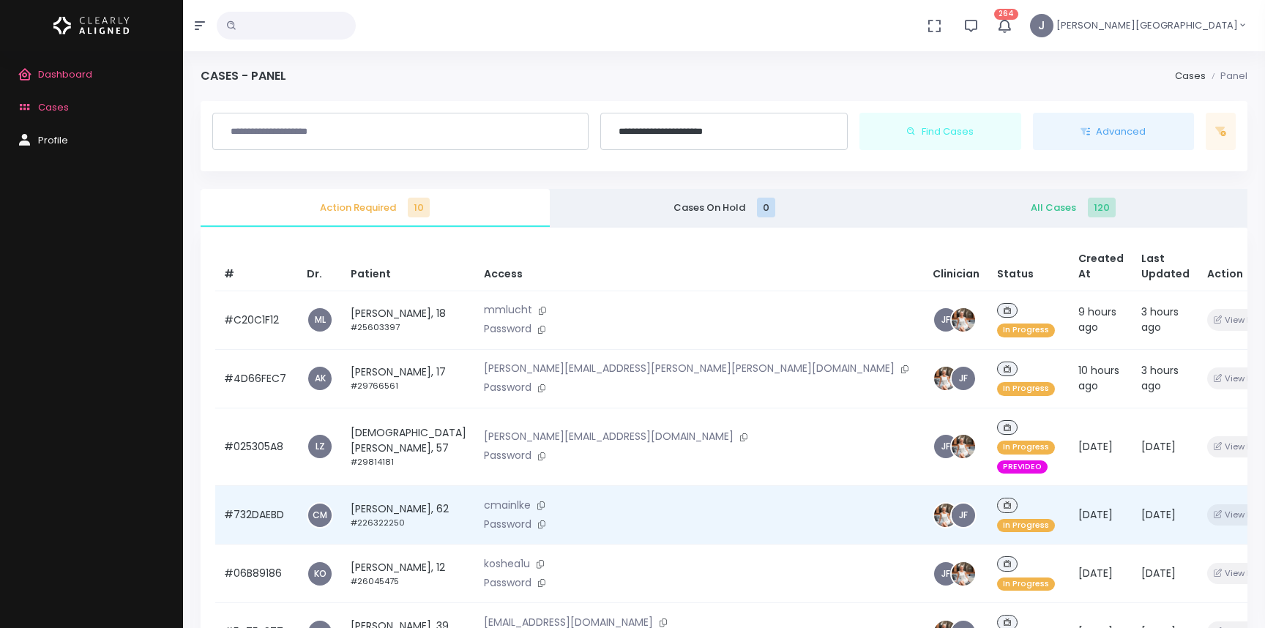
click at [440, 486] on td "[PERSON_NAME], 62 #226322250" at bounding box center [408, 515] width 133 height 59
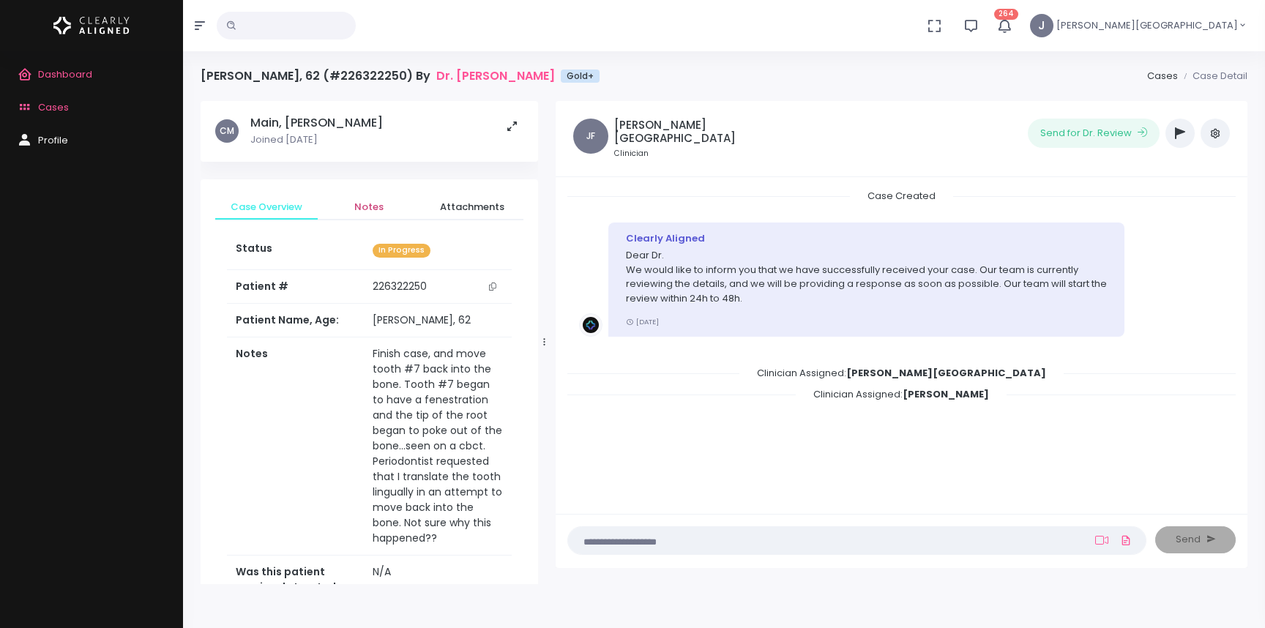
click at [365, 205] on span "Notes" at bounding box center [368, 207] width 79 height 15
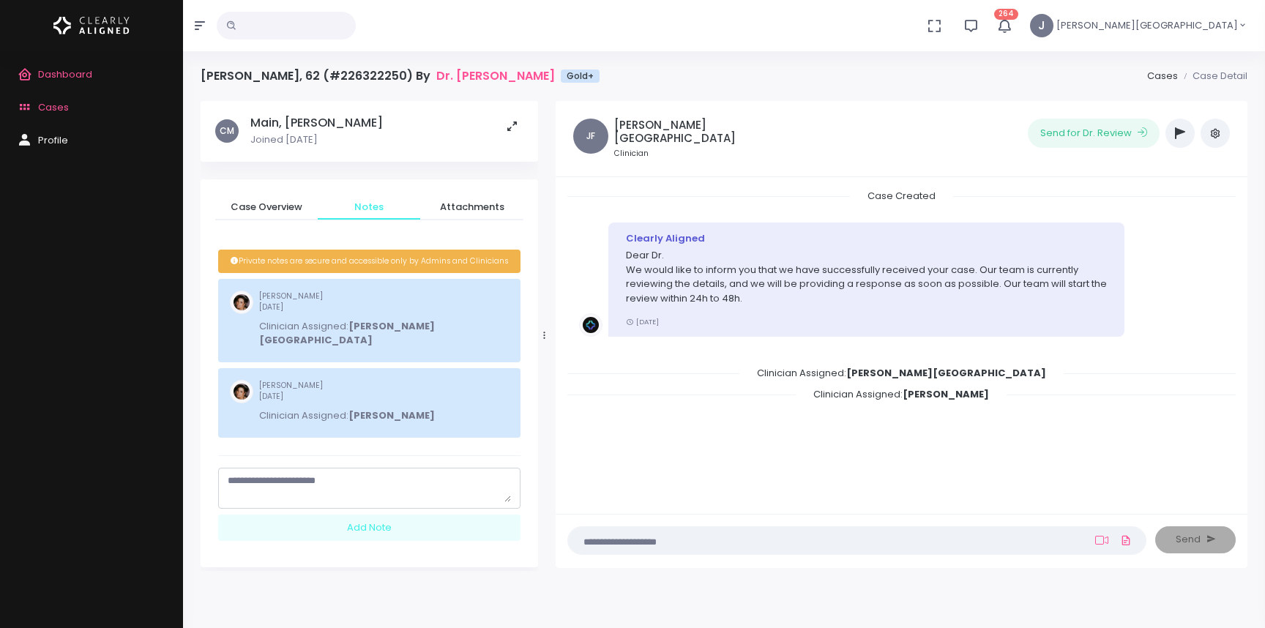
click at [274, 474] on textarea "scrollable content" at bounding box center [369, 488] width 283 height 29
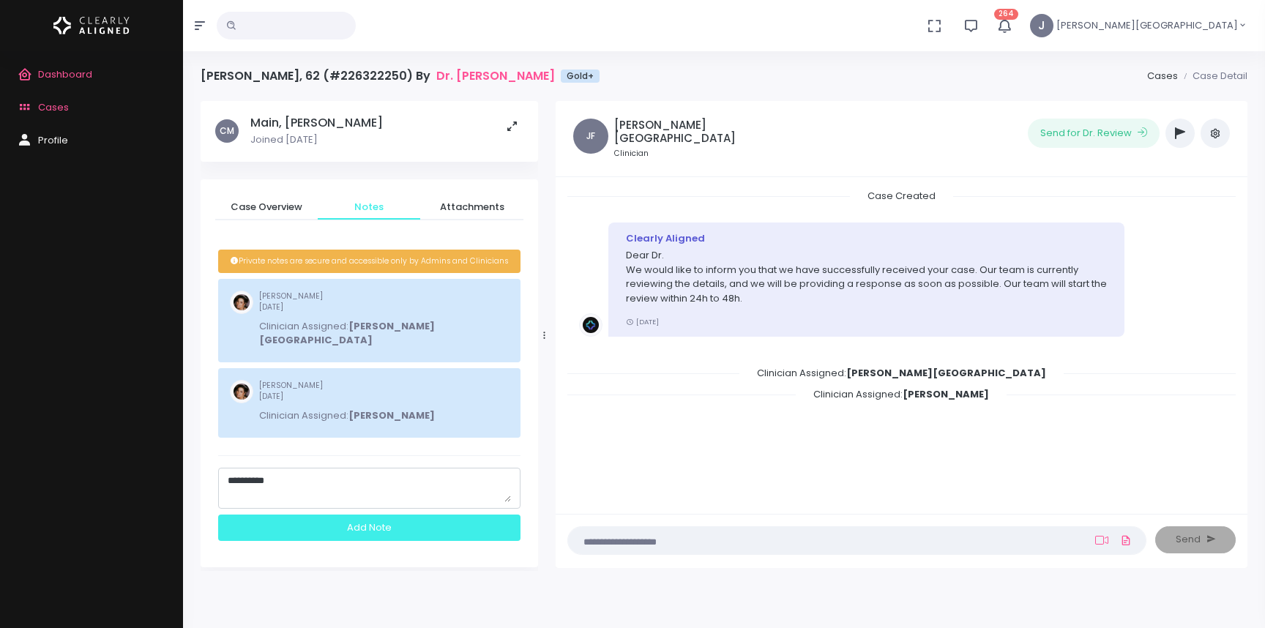
type textarea "**********"
click at [294, 515] on div "Add Note" at bounding box center [369, 528] width 302 height 27
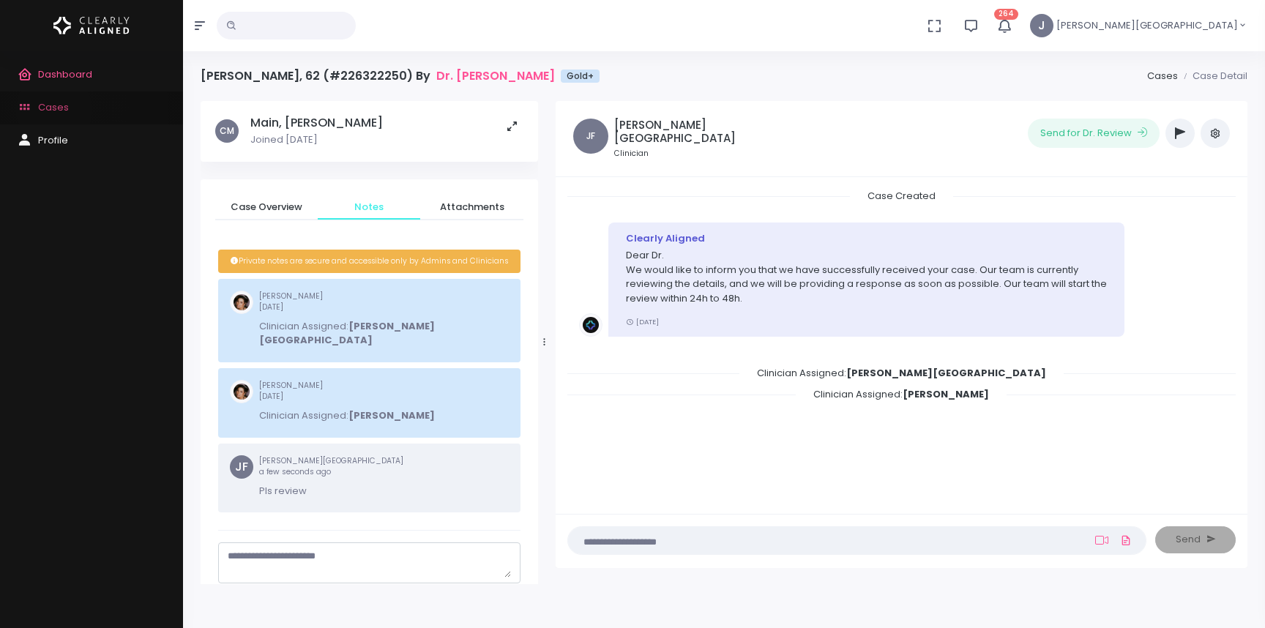
click at [54, 110] on span "Cases" at bounding box center [53, 107] width 31 height 14
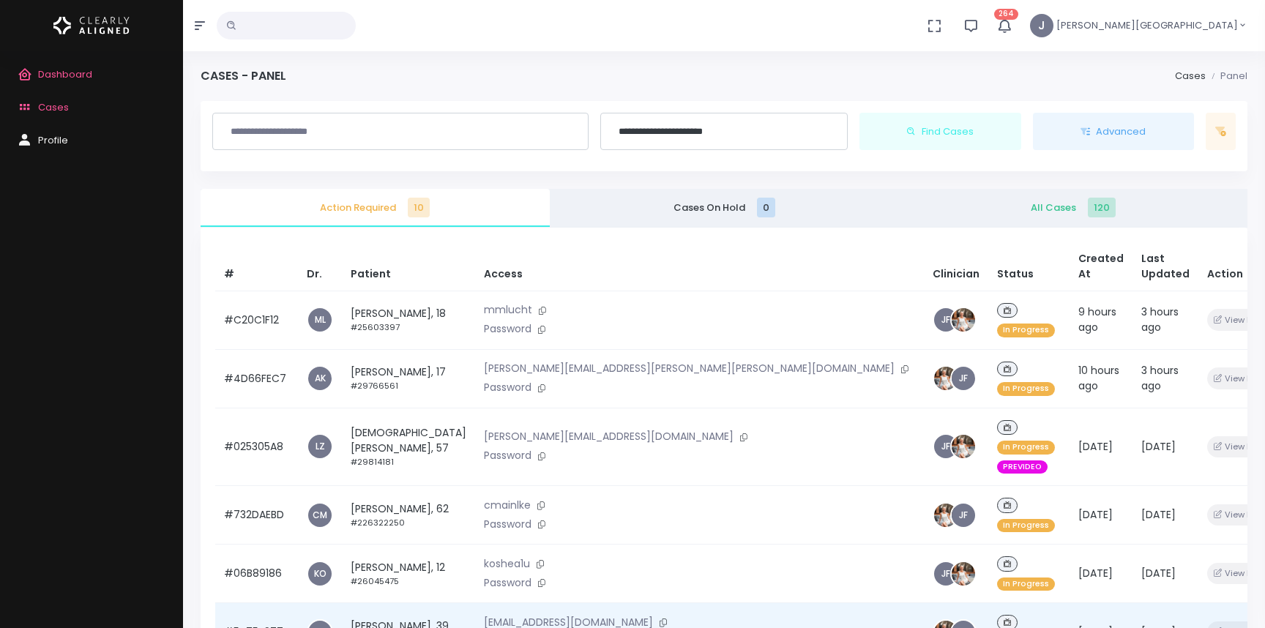
click at [395, 603] on td "[PERSON_NAME], 39 #26236693" at bounding box center [408, 632] width 133 height 59
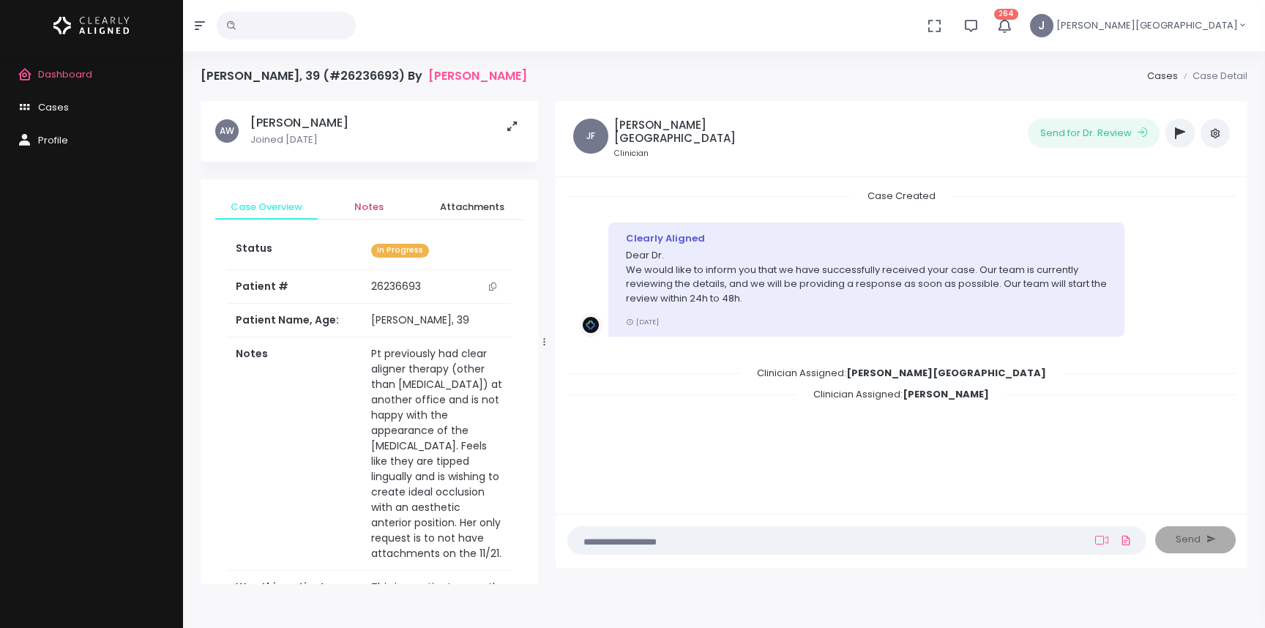
click at [367, 209] on span "Notes" at bounding box center [368, 207] width 79 height 15
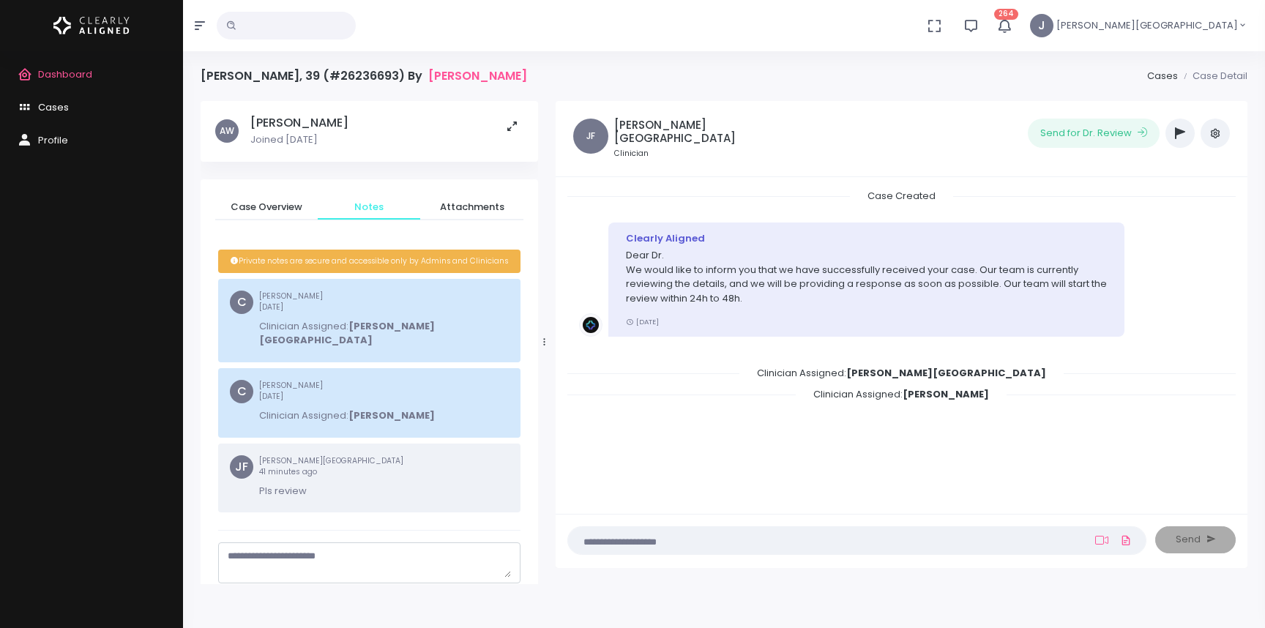
click at [56, 105] on span "Cases" at bounding box center [53, 107] width 31 height 14
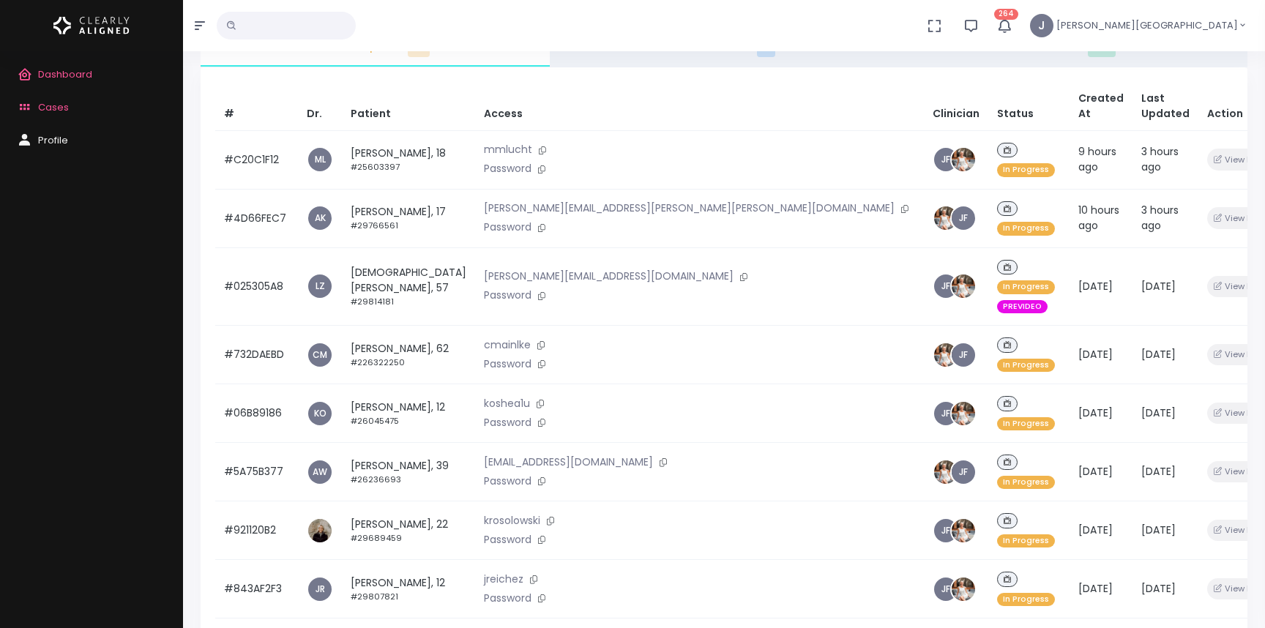
scroll to position [173, 0]
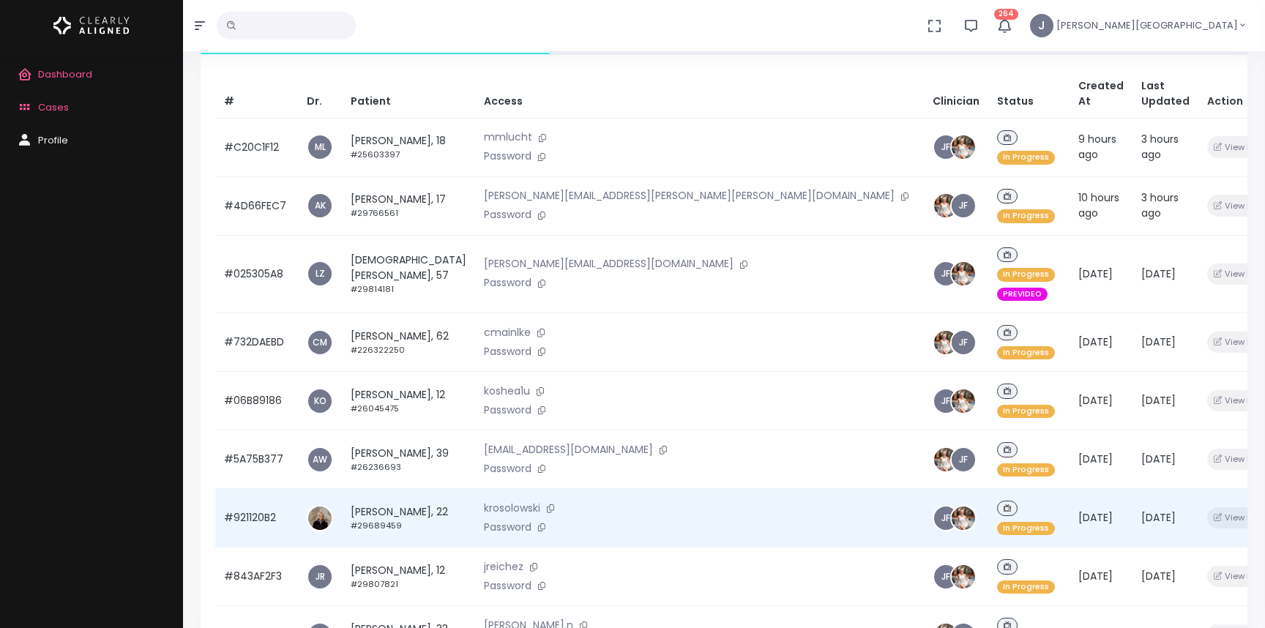
click at [380, 489] on td "[PERSON_NAME], 22 #29689459" at bounding box center [408, 518] width 133 height 59
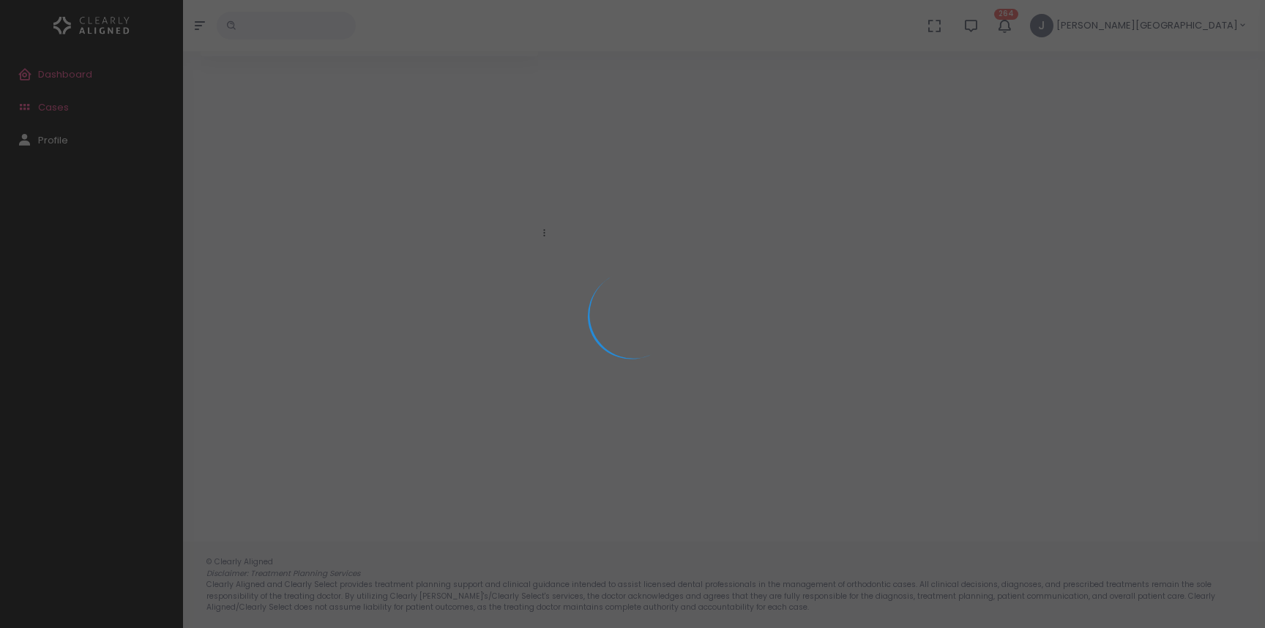
scroll to position [116, 0]
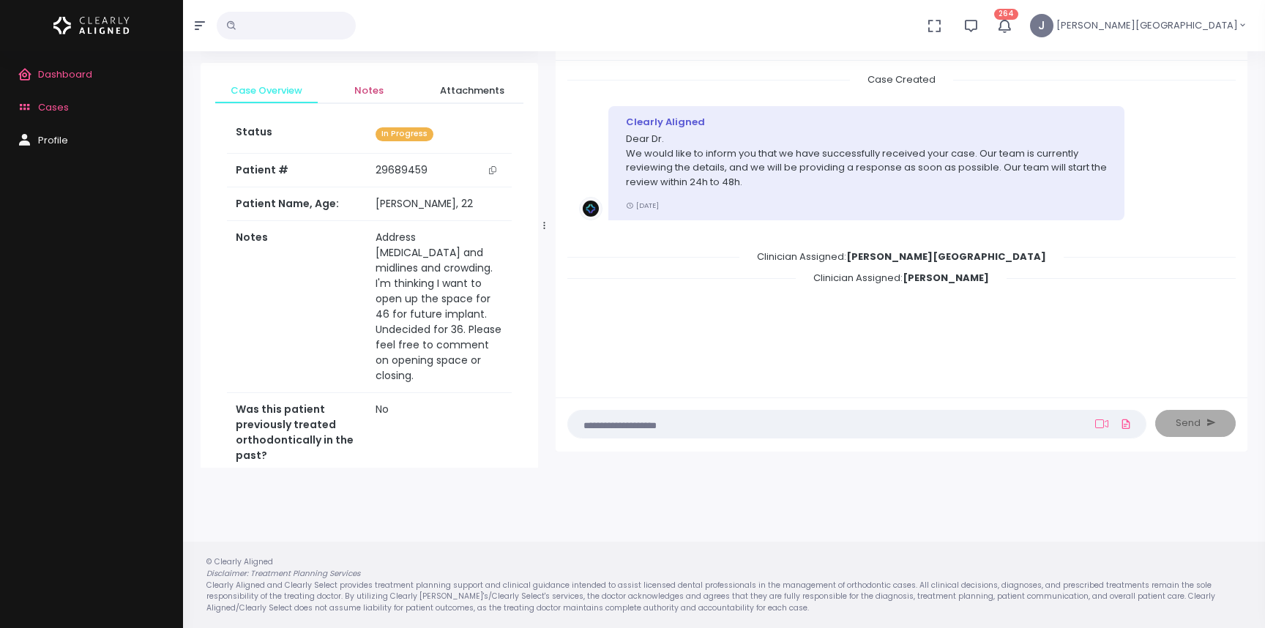
click at [363, 87] on span "Notes" at bounding box center [368, 90] width 79 height 15
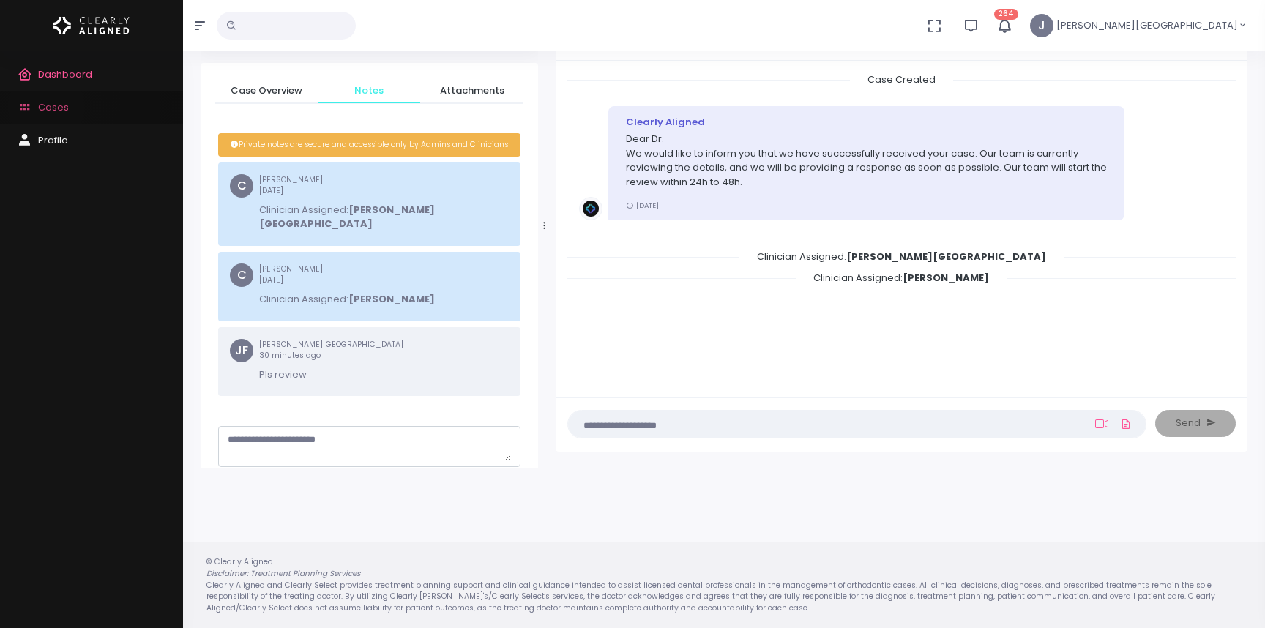
click at [46, 106] on span "Cases" at bounding box center [53, 107] width 31 height 14
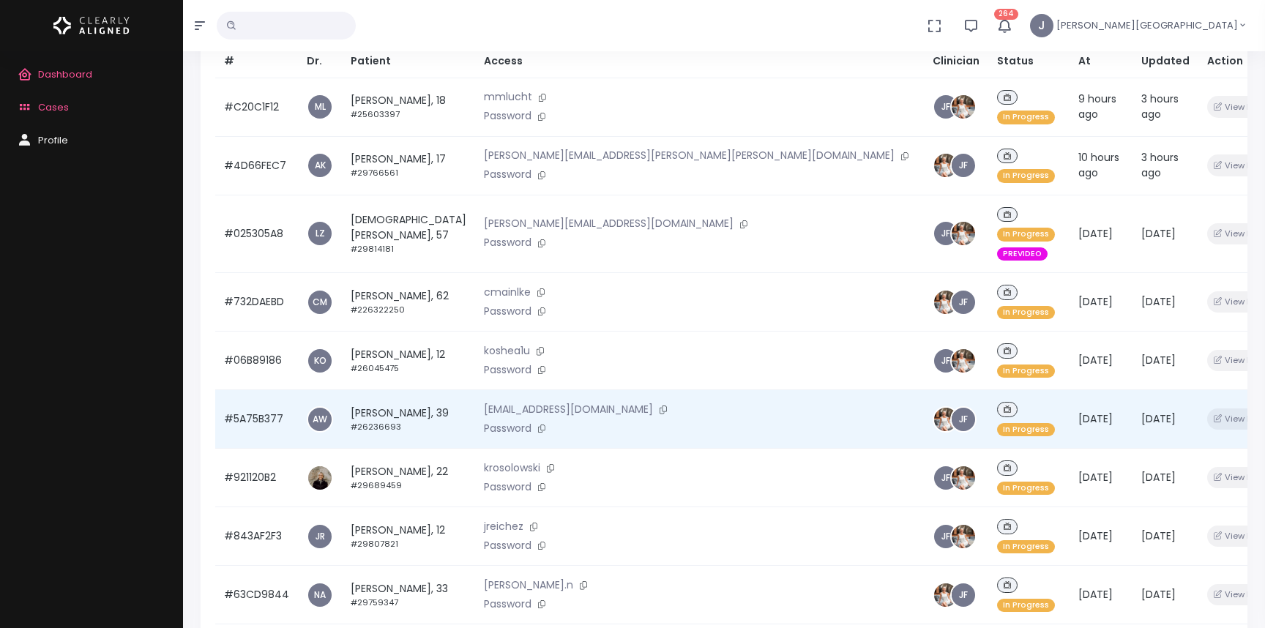
scroll to position [225, 0]
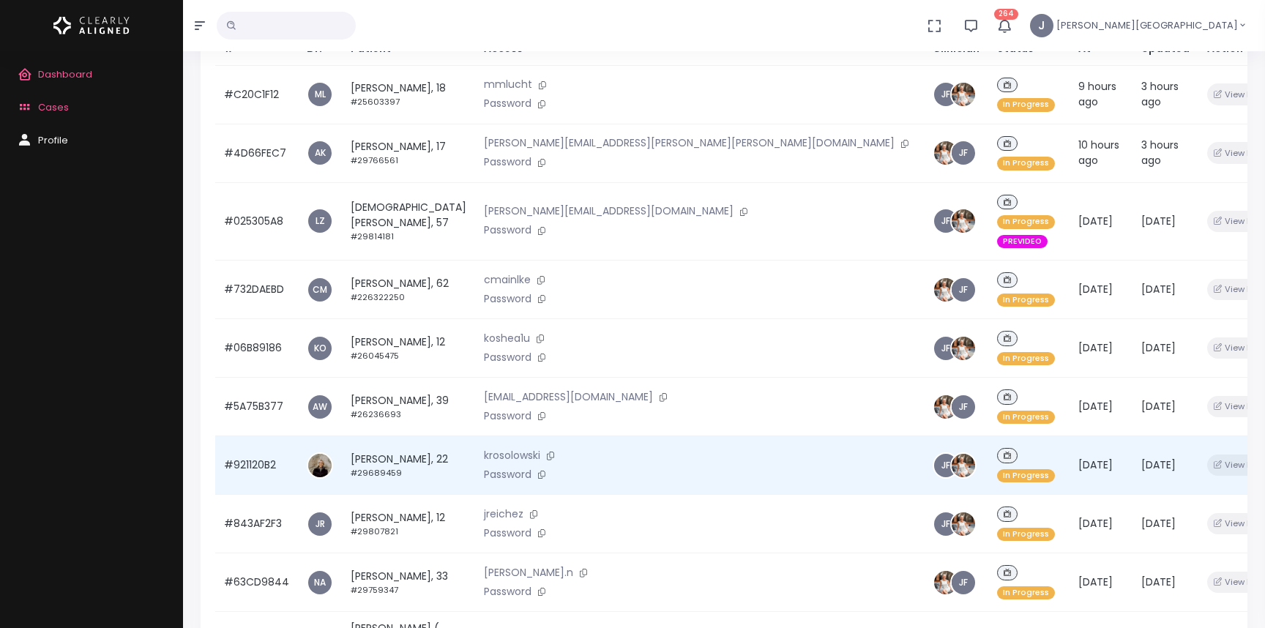
click at [380, 467] on small "#29689459" at bounding box center [376, 473] width 51 height 12
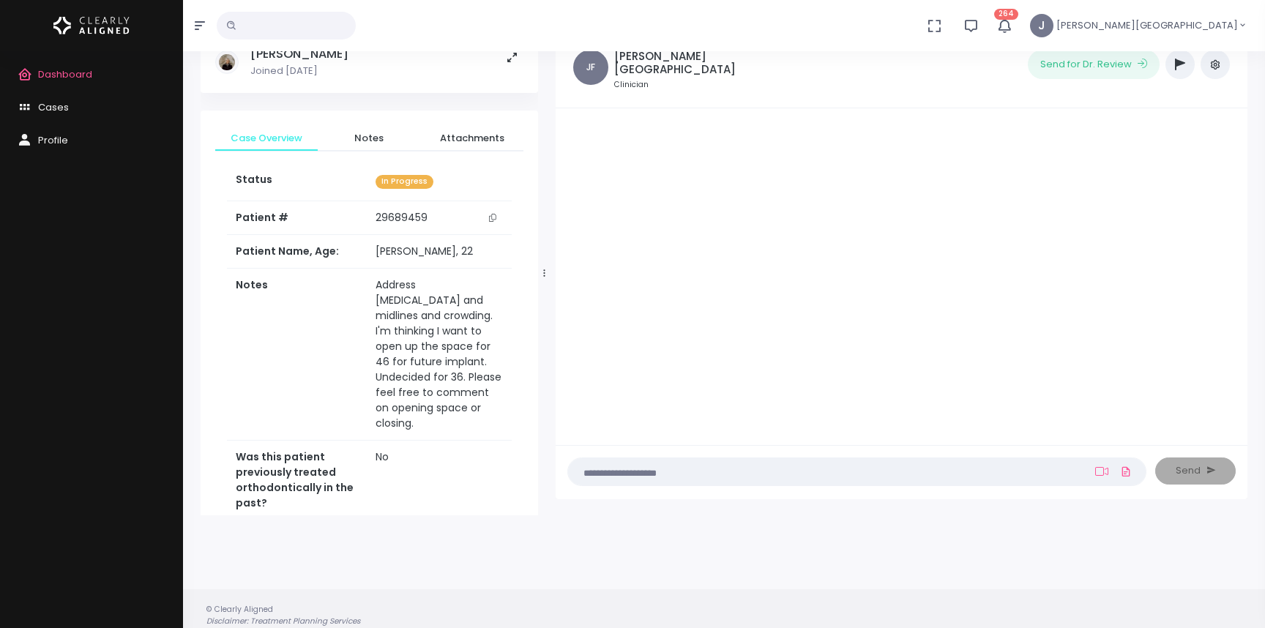
scroll to position [116, 0]
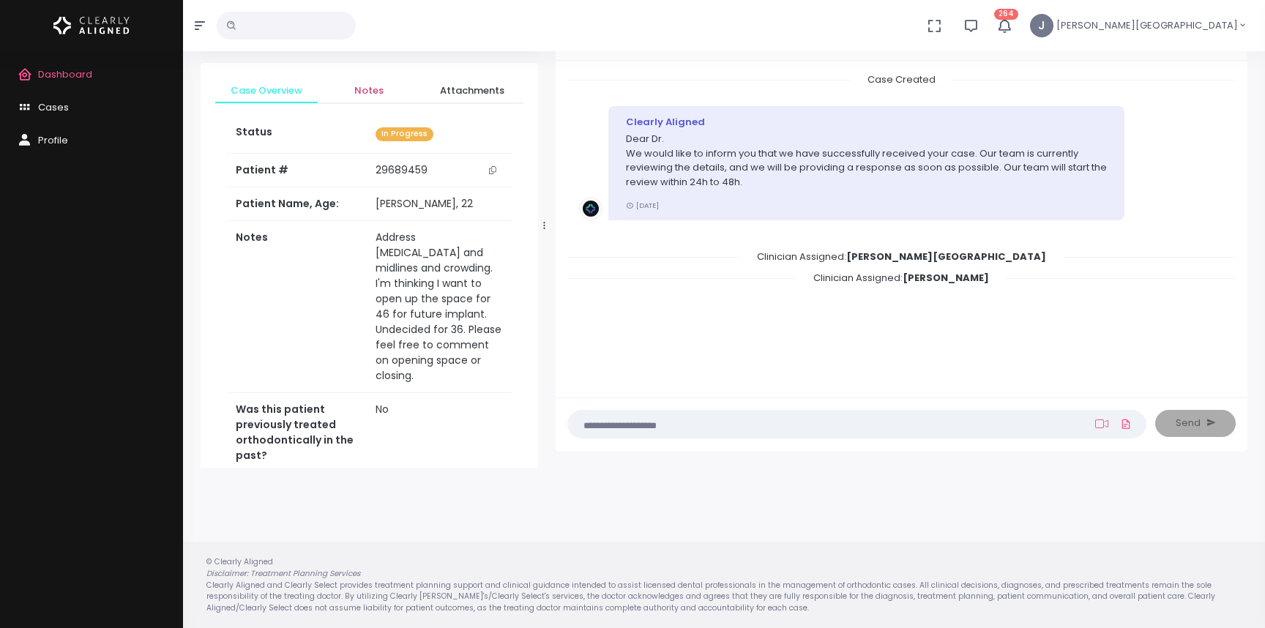
click at [365, 93] on span "Notes" at bounding box center [368, 90] width 79 height 15
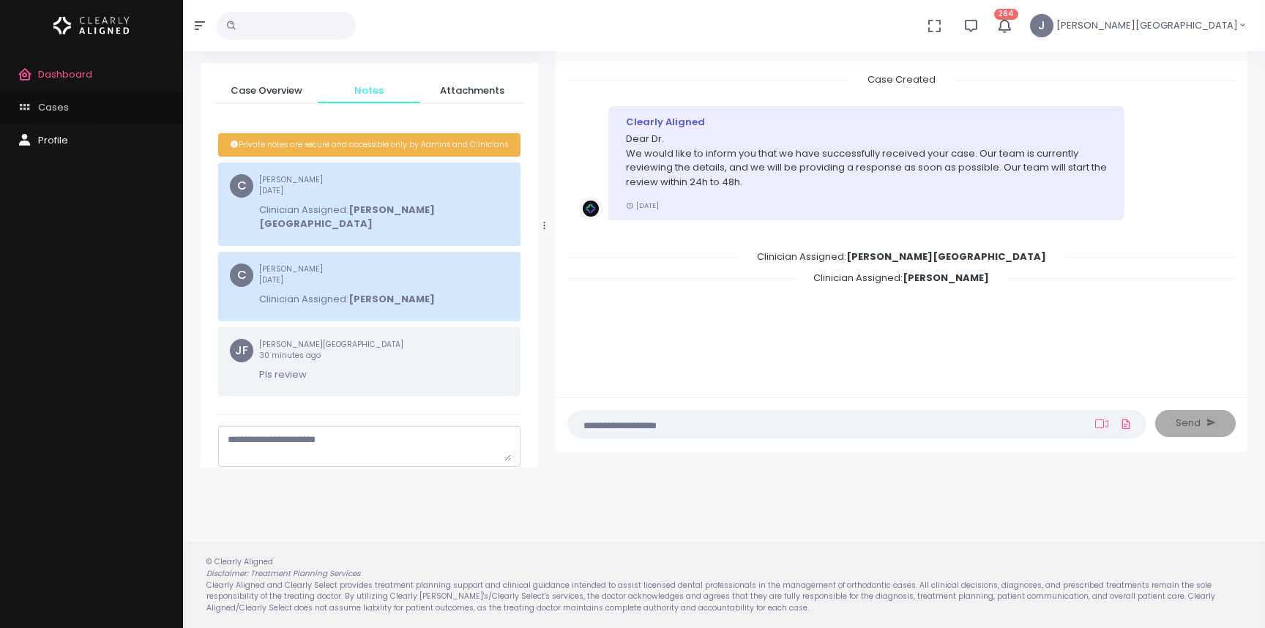
click at [61, 103] on span "Cases" at bounding box center [53, 107] width 31 height 14
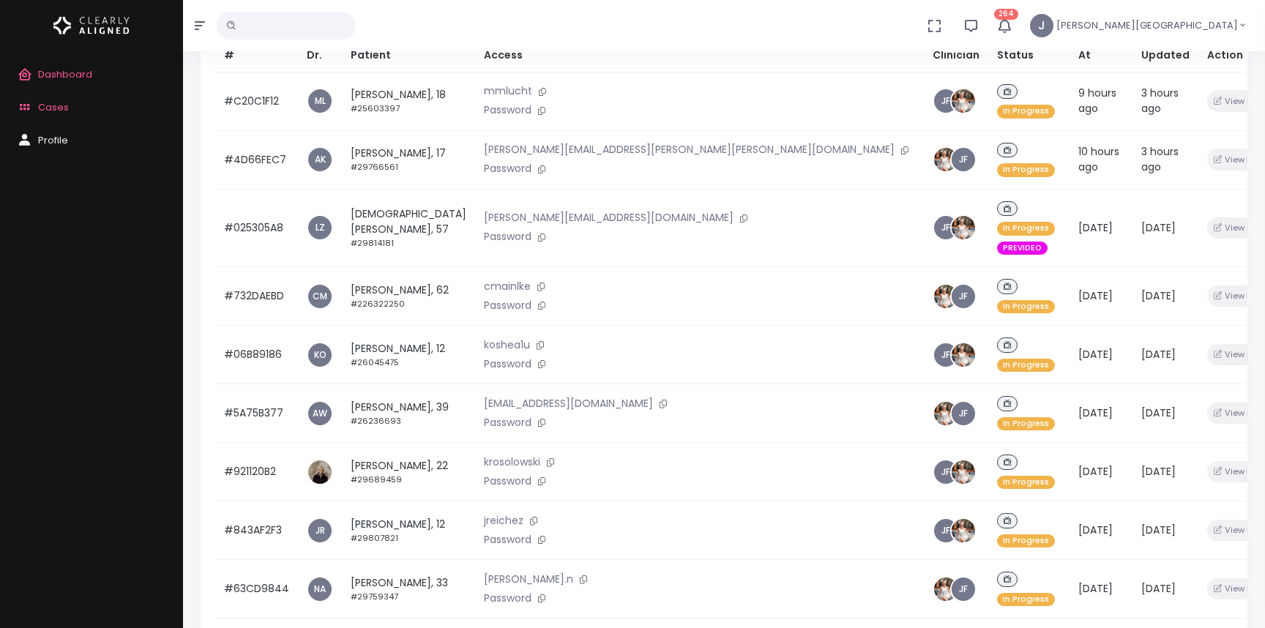
scroll to position [231, 0]
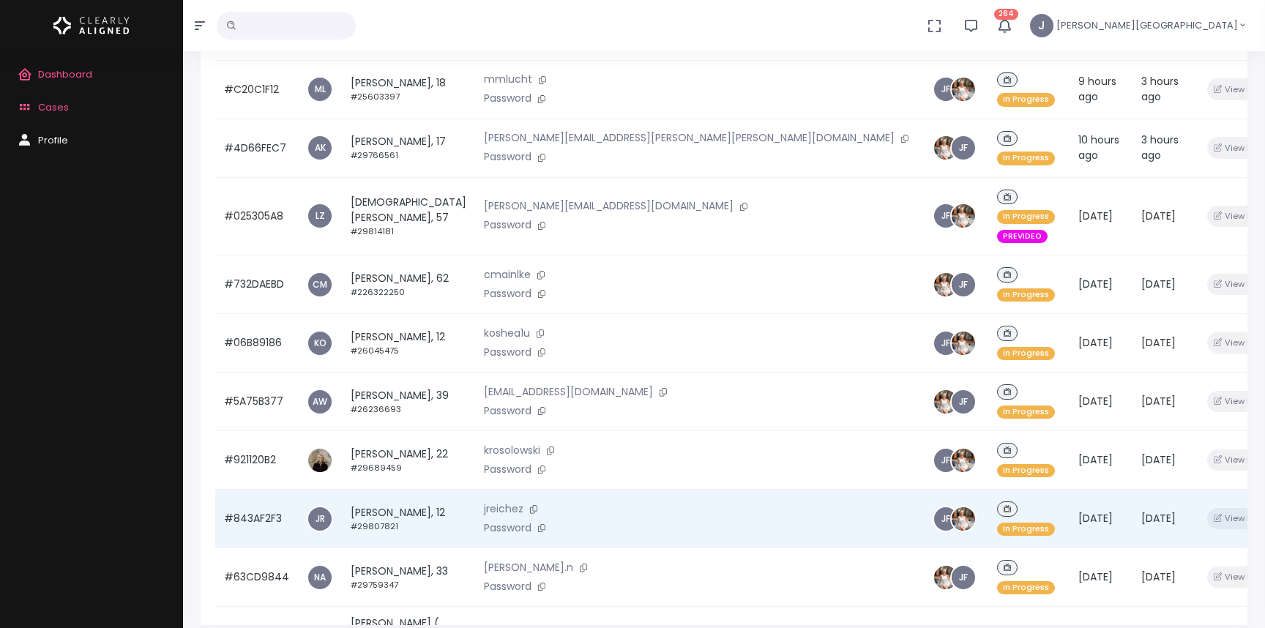
click at [398, 490] on td "[PERSON_NAME], 12 #29807821" at bounding box center [408, 519] width 133 height 59
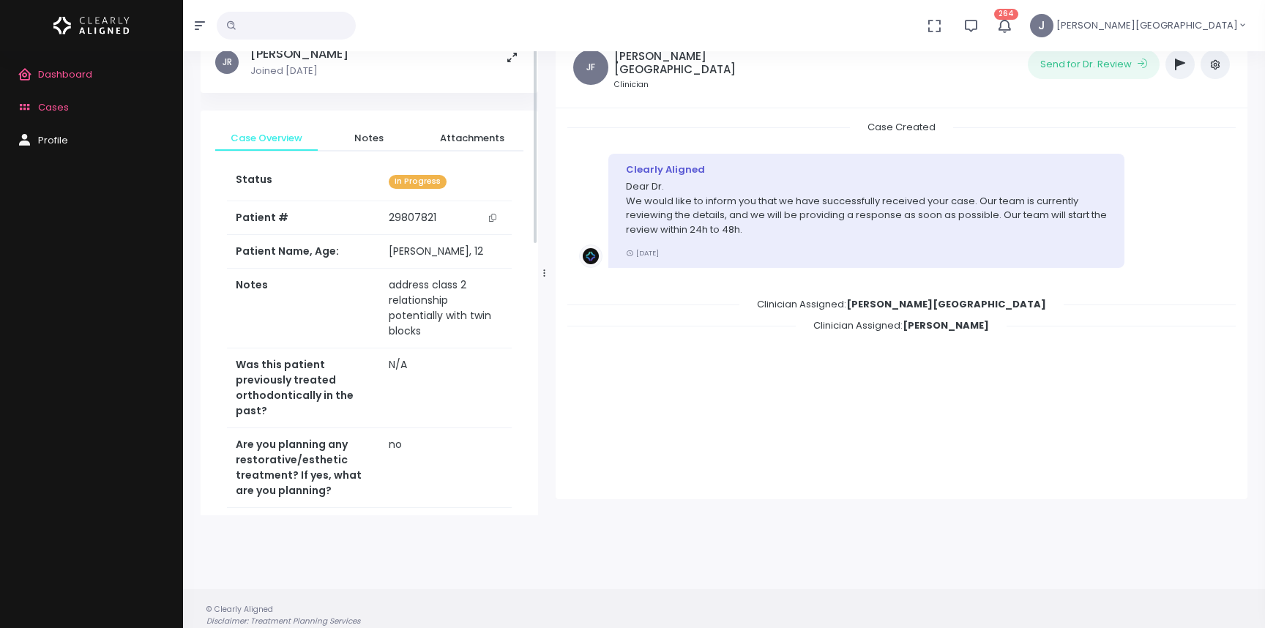
scroll to position [116, 0]
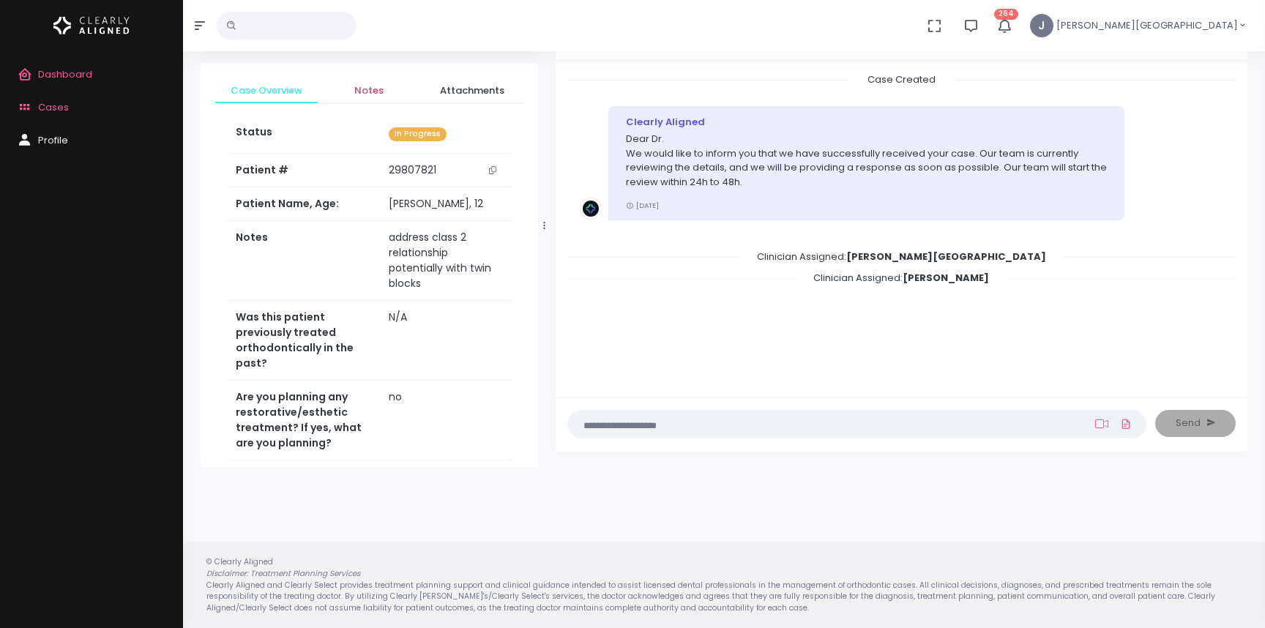
click at [369, 93] on span "Notes" at bounding box center [368, 90] width 79 height 15
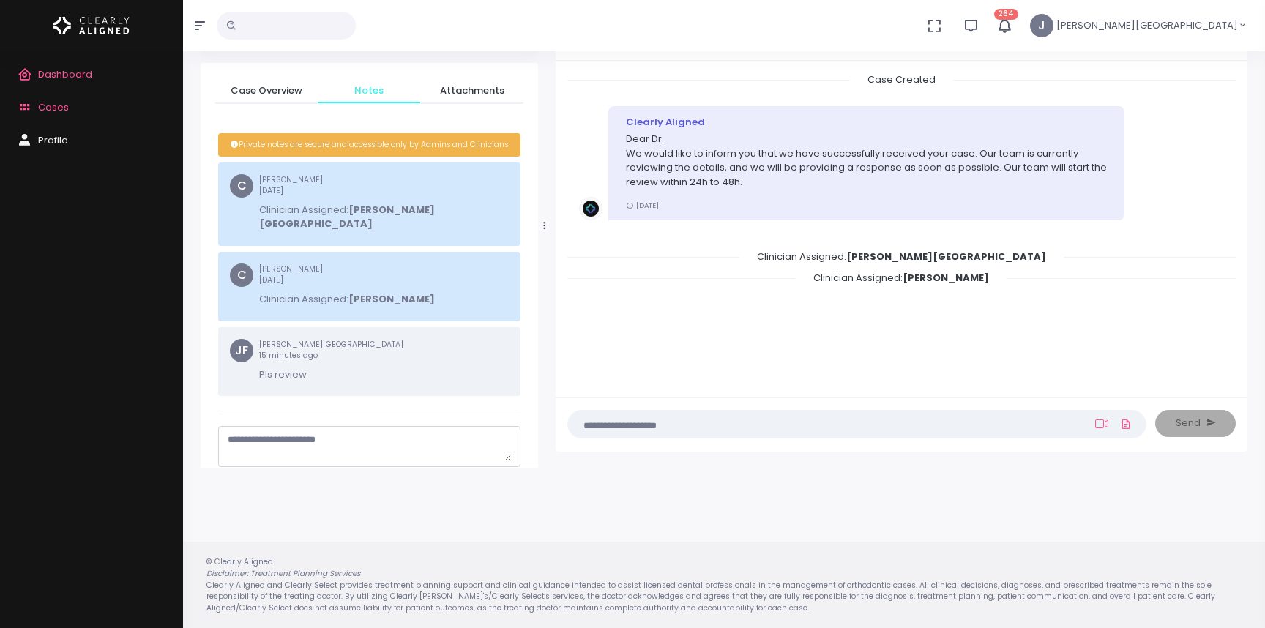
click at [55, 108] on span "Cases" at bounding box center [53, 107] width 31 height 14
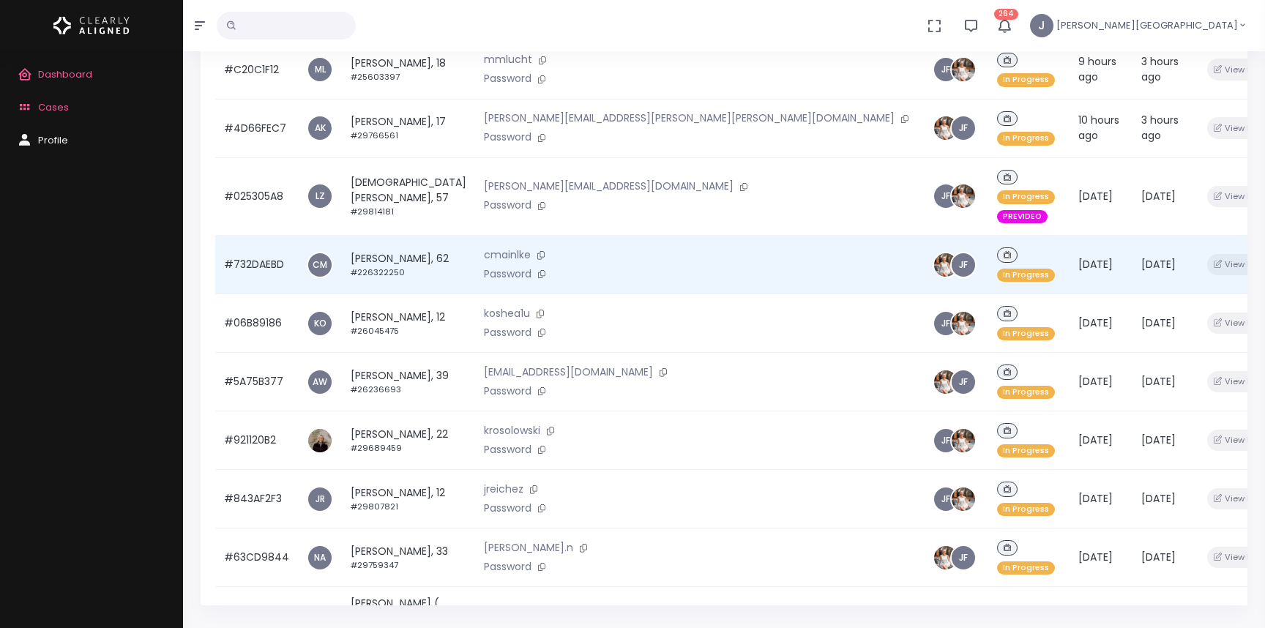
scroll to position [282, 0]
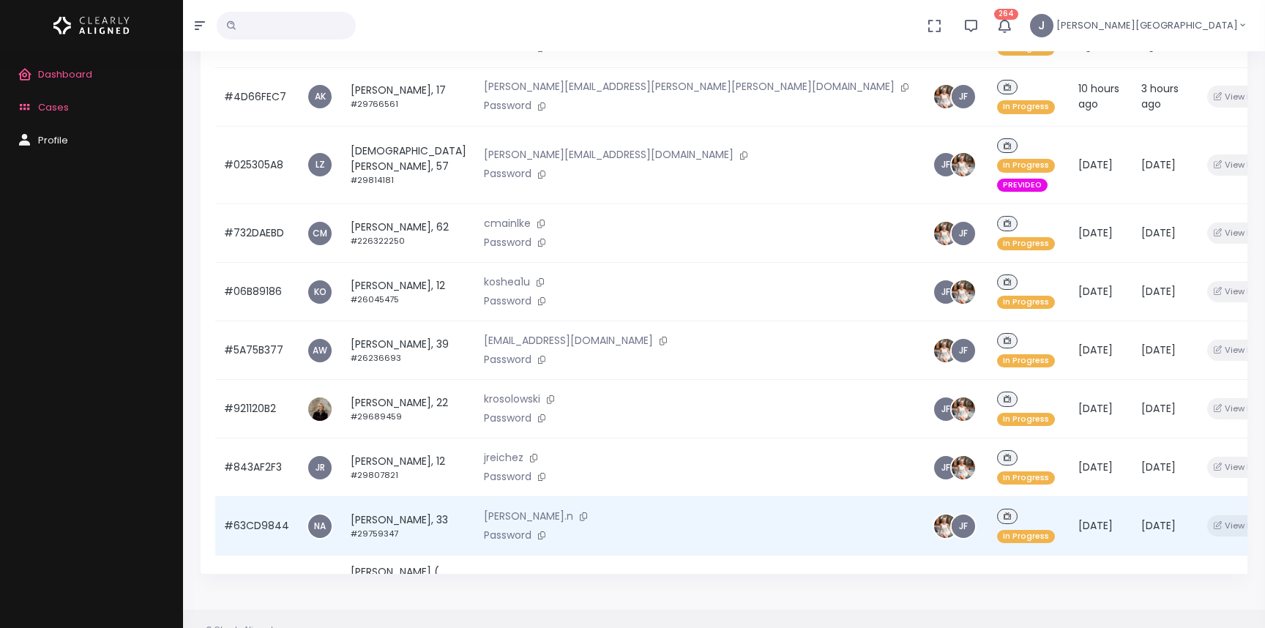
click at [404, 497] on td "[PERSON_NAME], 33 #29759347" at bounding box center [408, 526] width 133 height 59
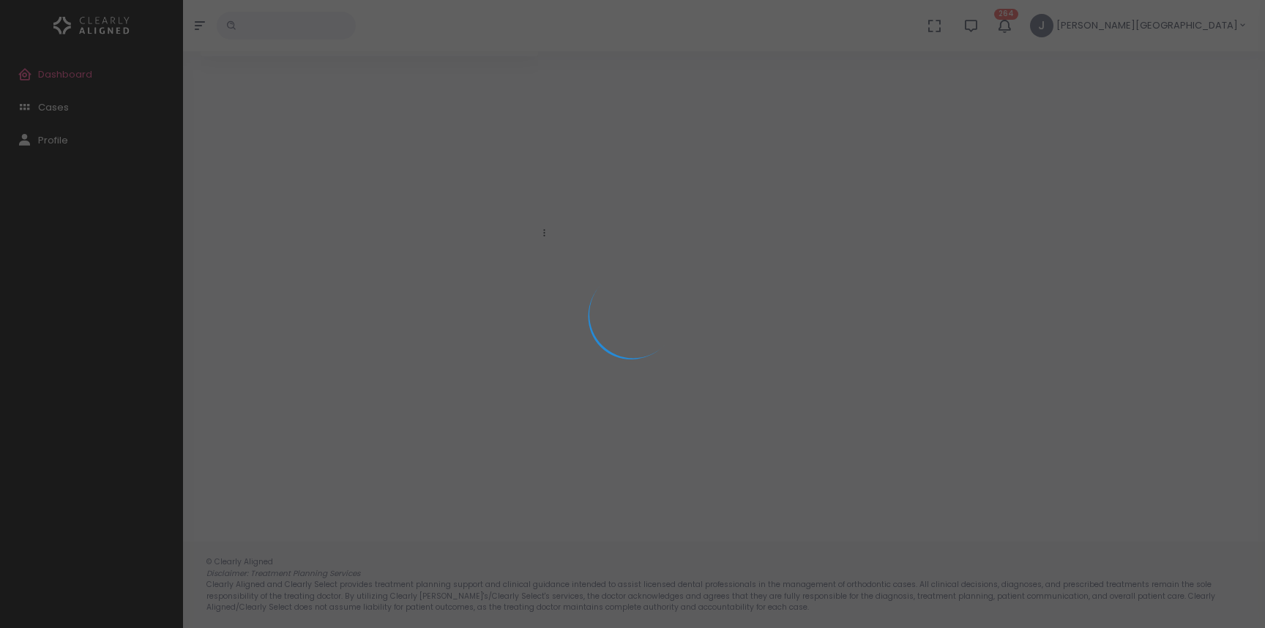
scroll to position [116, 0]
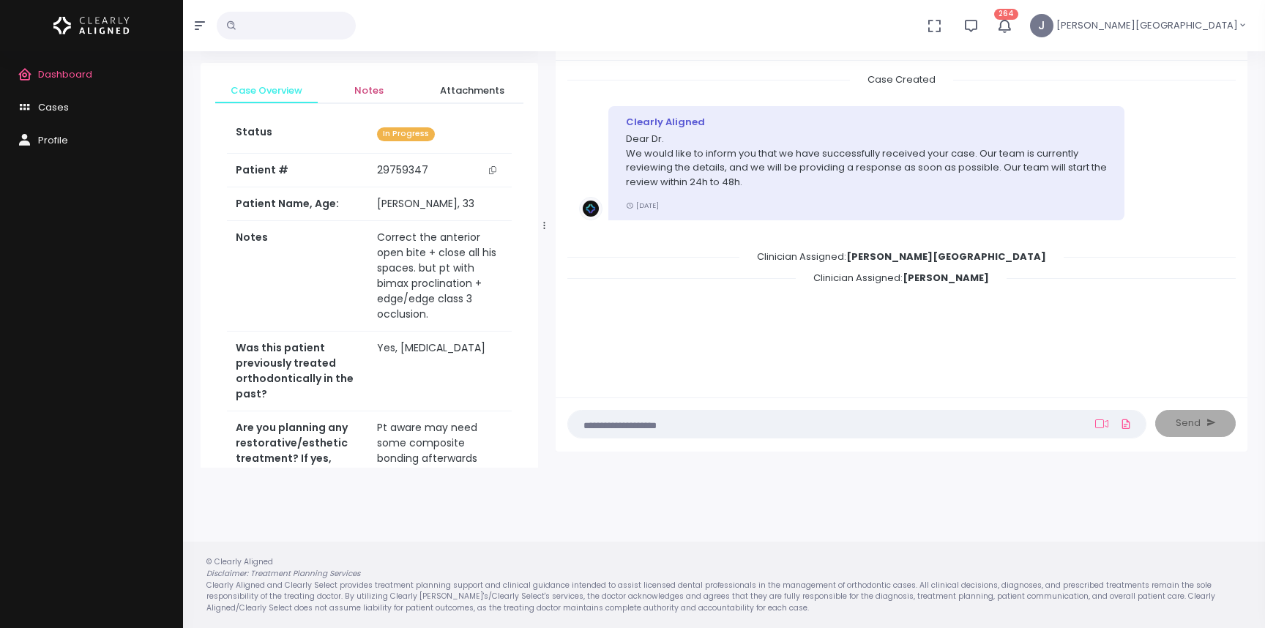
click at [374, 89] on span "Notes" at bounding box center [368, 90] width 79 height 15
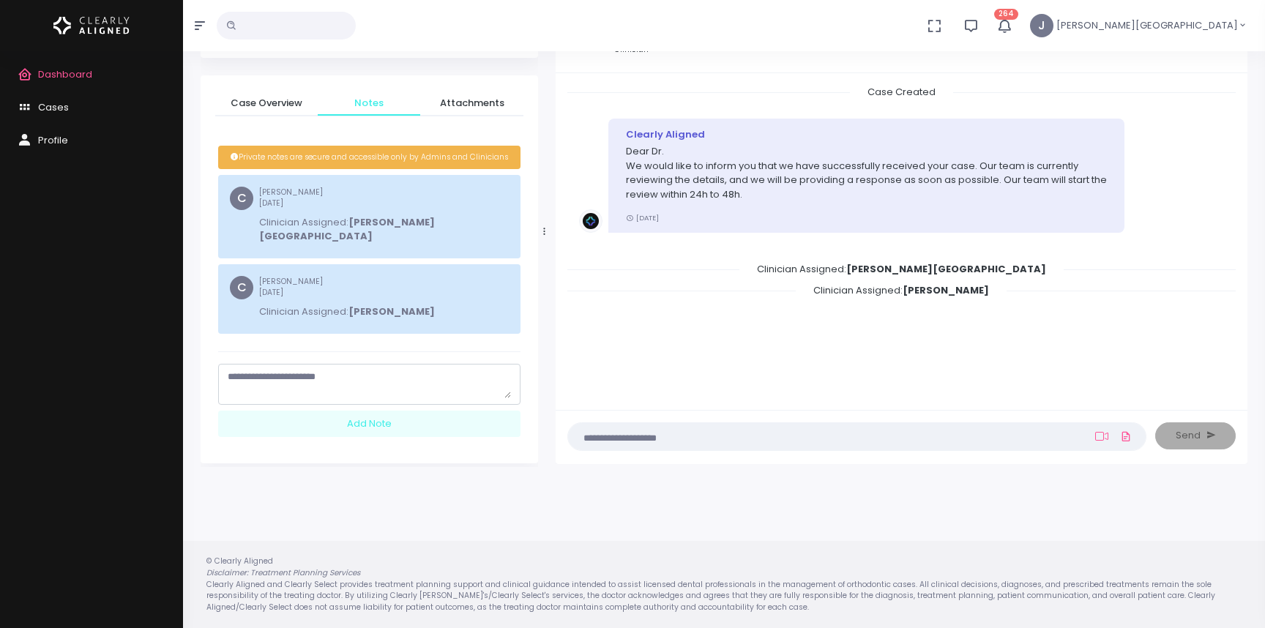
scroll to position [103, 0]
click at [288, 105] on span "Case Overview" at bounding box center [266, 104] width 79 height 15
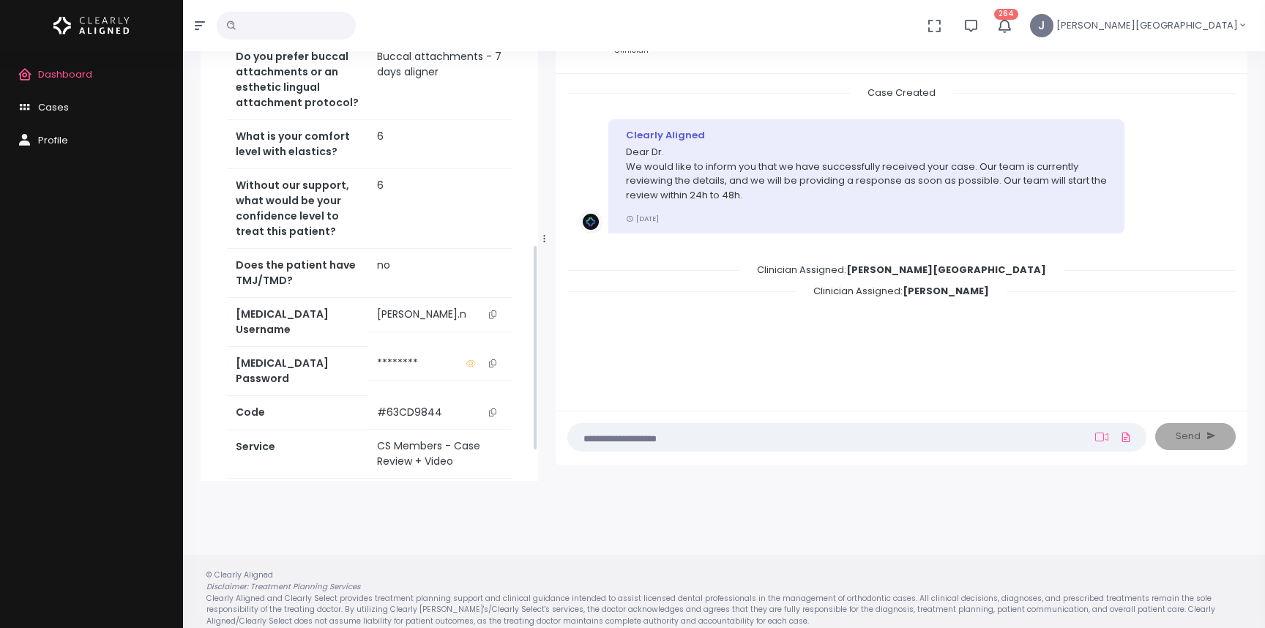
scroll to position [626, 0]
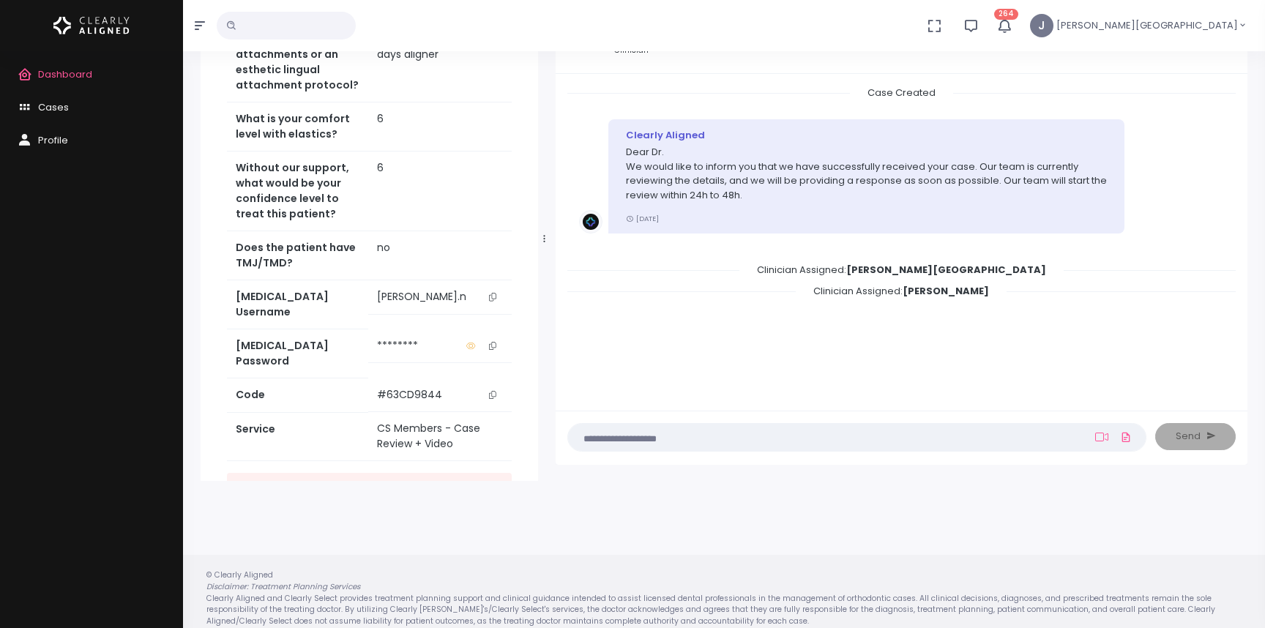
click at [492, 293] on icon "scrollable content" at bounding box center [492, 297] width 7 height 8
click at [406, 473] on link "Access Service" at bounding box center [369, 486] width 285 height 27
click at [491, 338] on button "scrollable content" at bounding box center [492, 345] width 20 height 15
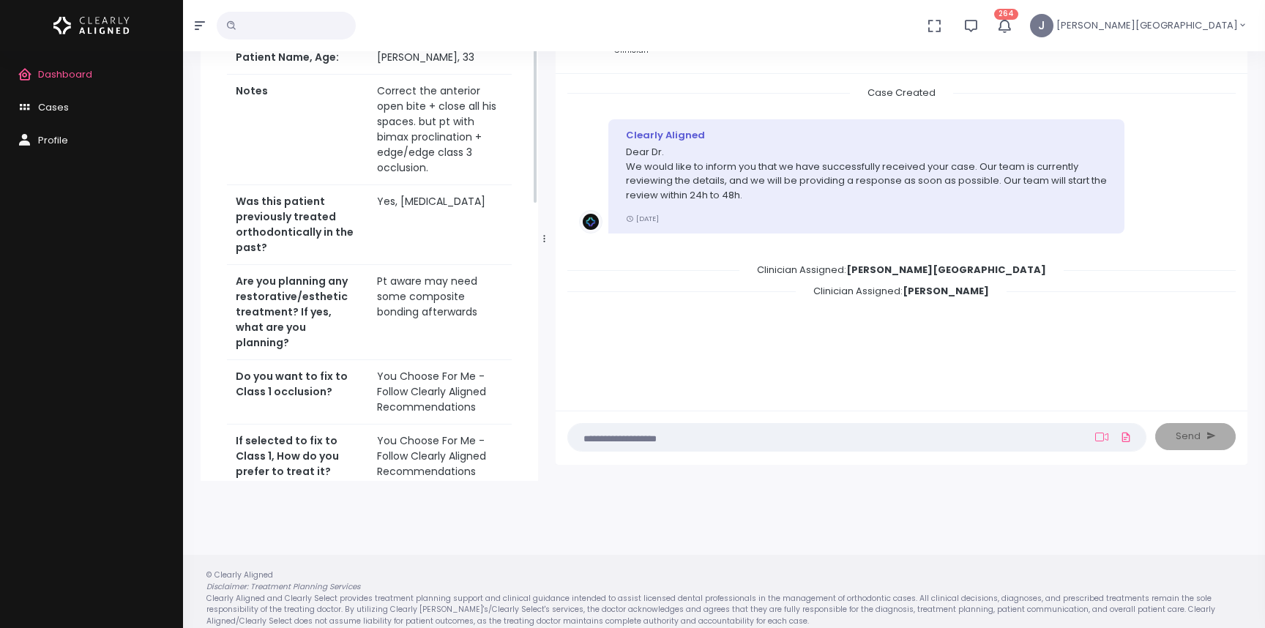
scroll to position [0, 0]
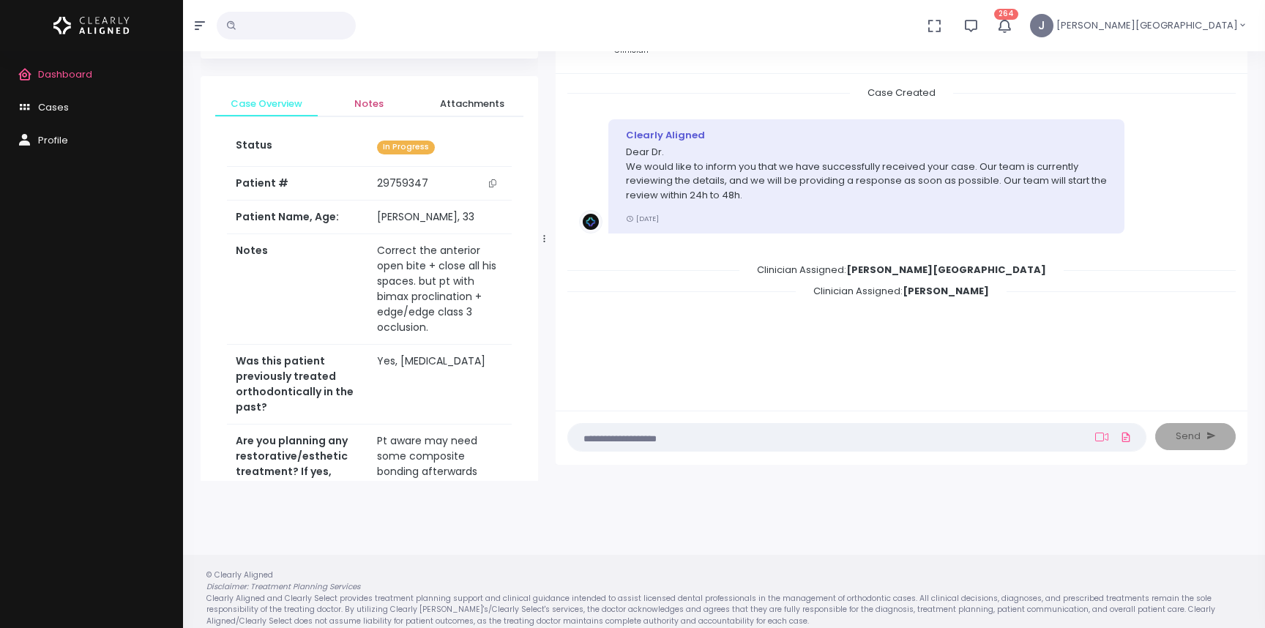
click at [374, 102] on span "Notes" at bounding box center [368, 104] width 79 height 15
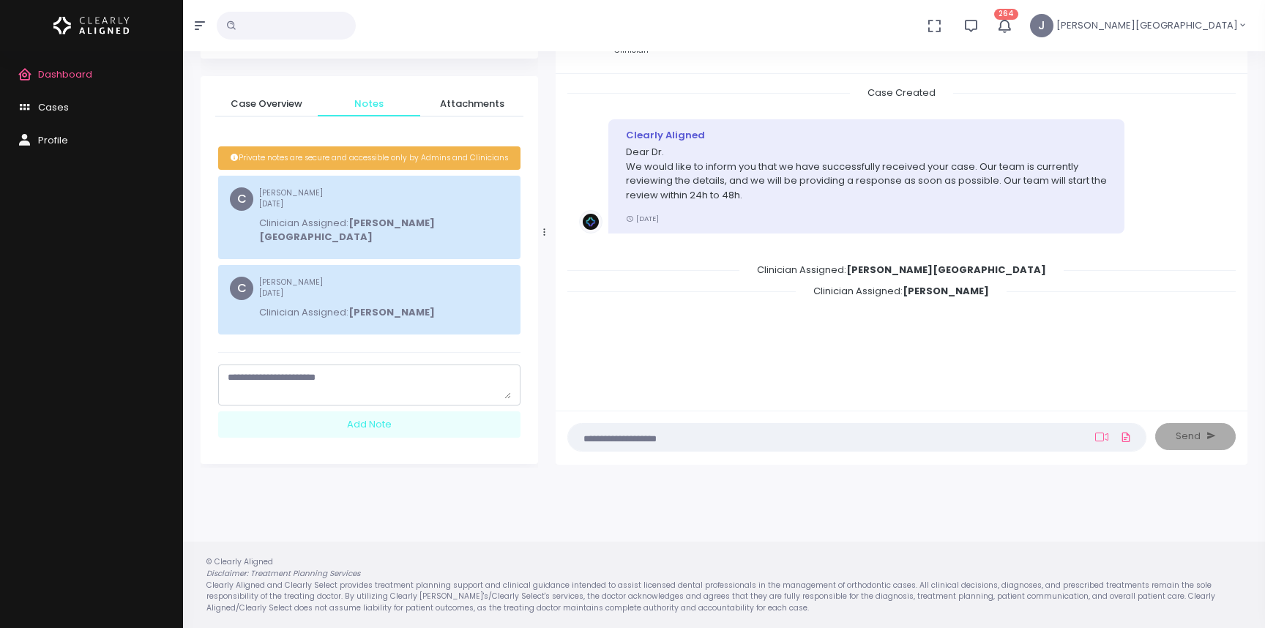
click at [306, 370] on textarea "scrollable content" at bounding box center [369, 384] width 283 height 29
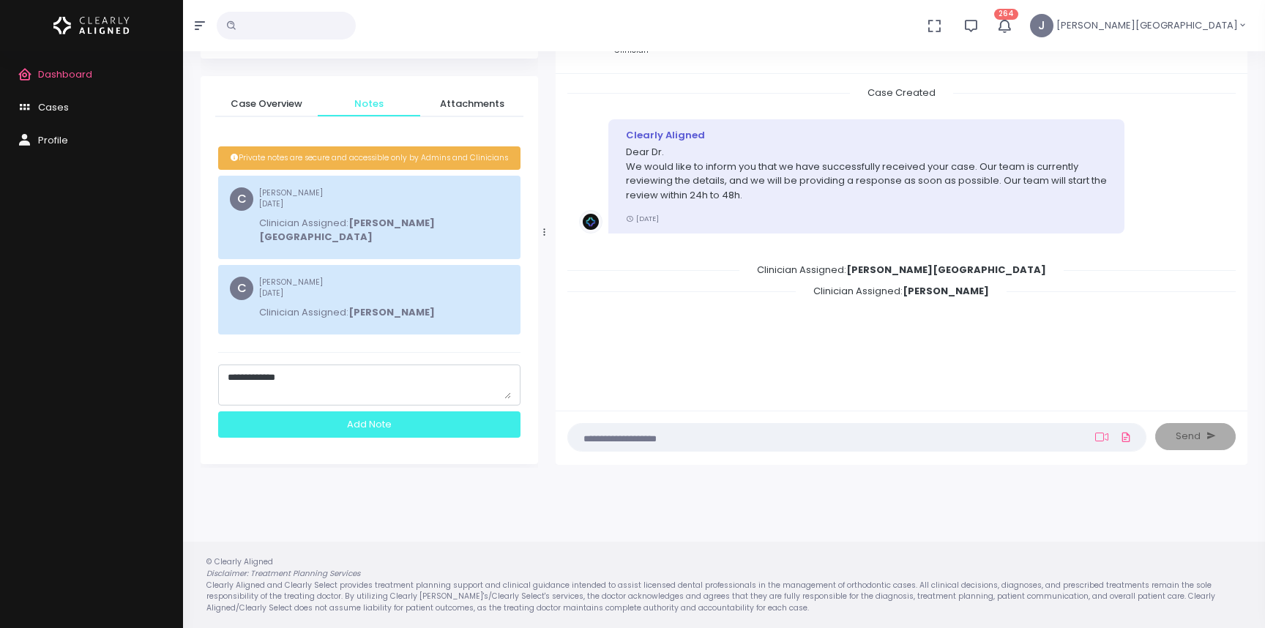
type textarea "**********"
click at [351, 411] on div "Add Note" at bounding box center [369, 424] width 302 height 27
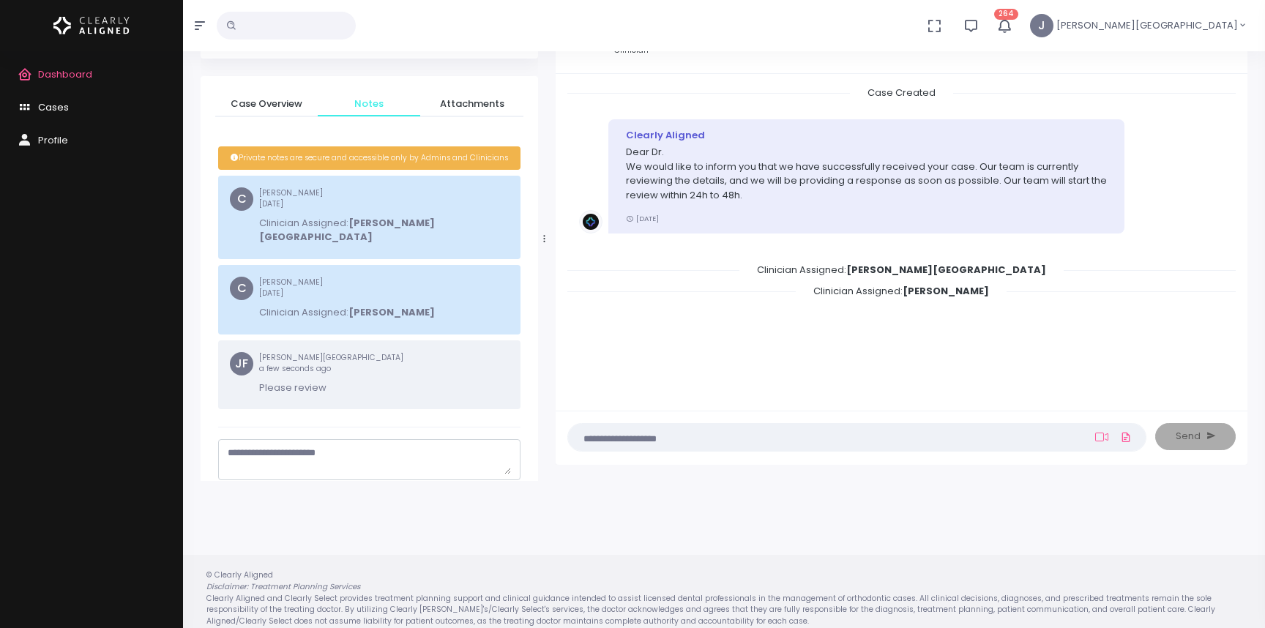
click at [55, 107] on span "Cases" at bounding box center [53, 107] width 31 height 14
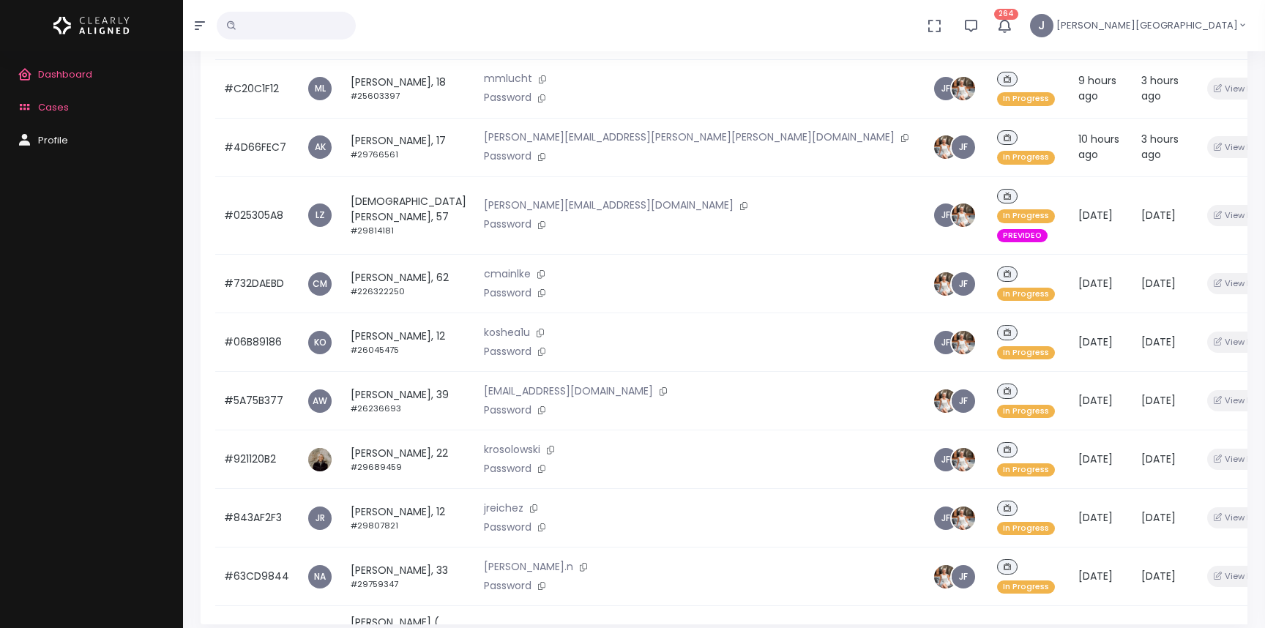
scroll to position [350, 0]
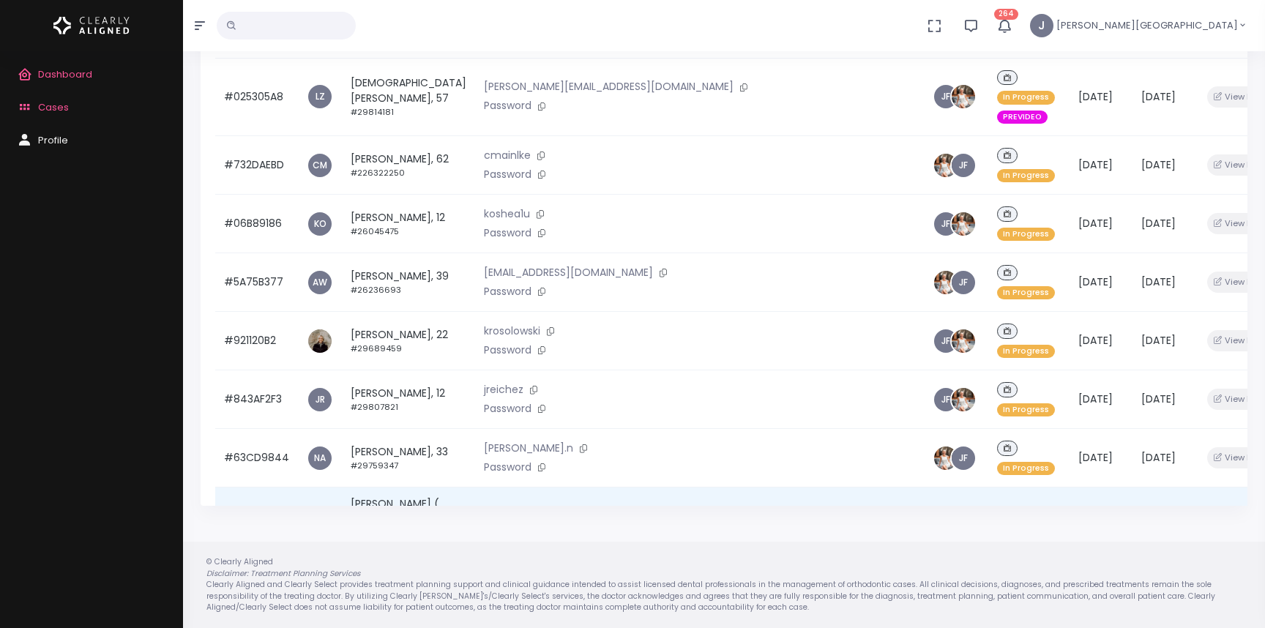
click at [389, 488] on td "[PERSON_NAME] ( [PERSON_NAME]) [PERSON_NAME], 58 #29764821" at bounding box center [408, 526] width 133 height 77
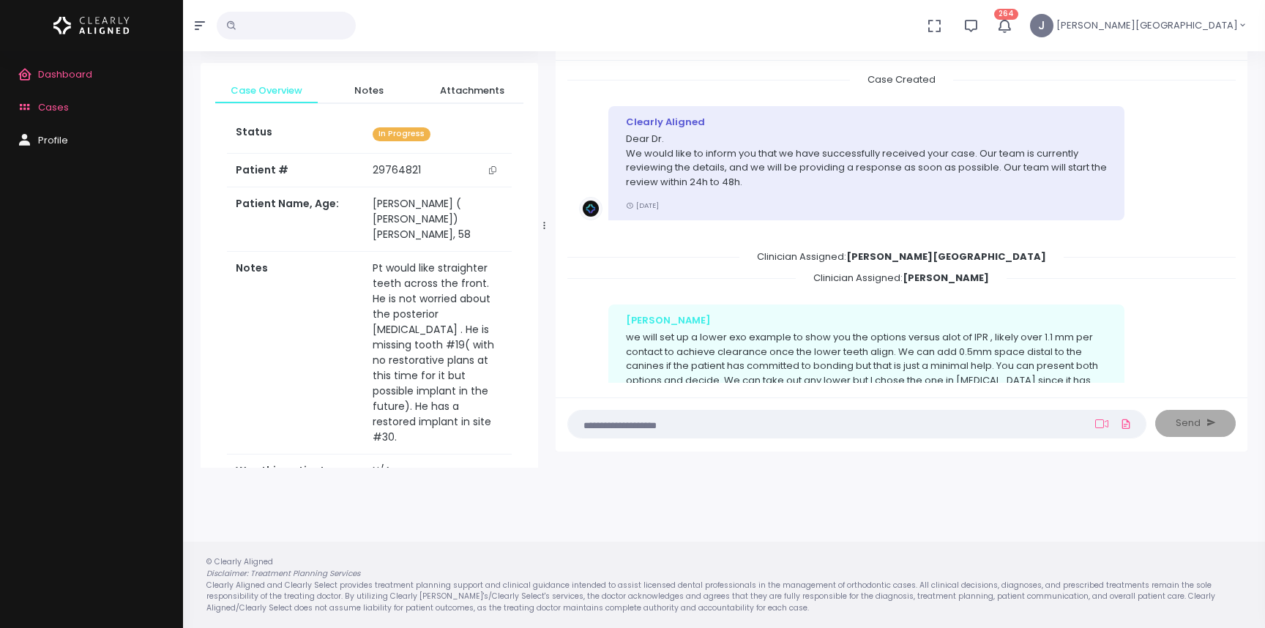
scroll to position [215, 0]
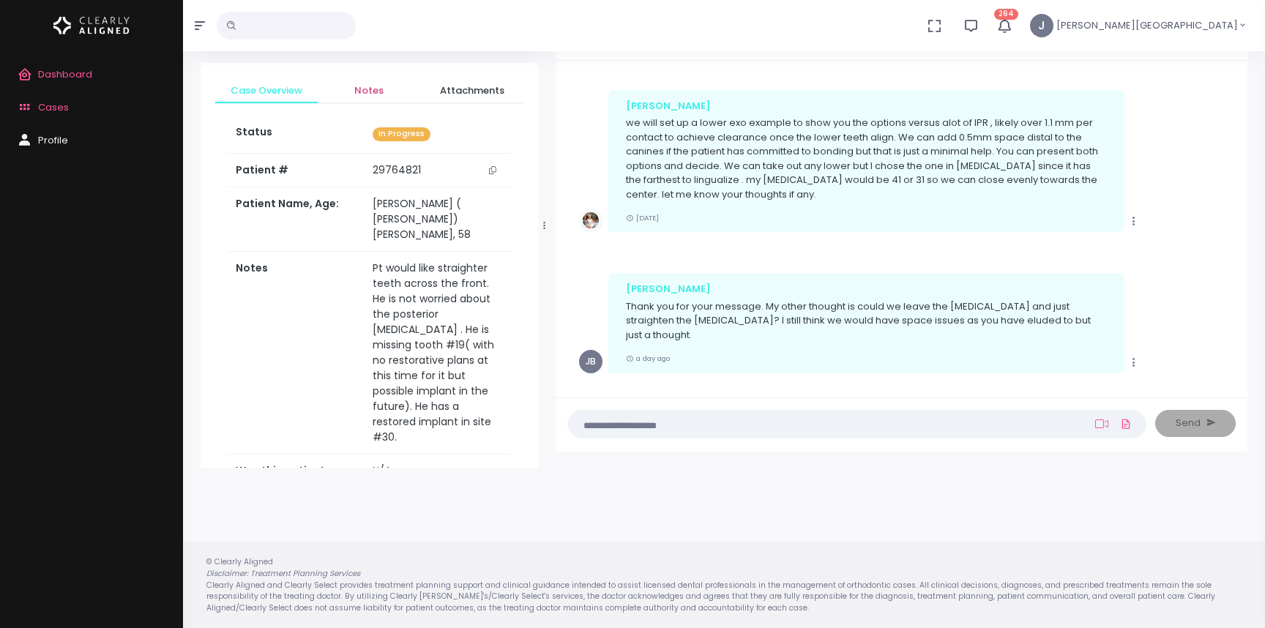
click at [366, 89] on span "Notes" at bounding box center [368, 90] width 79 height 15
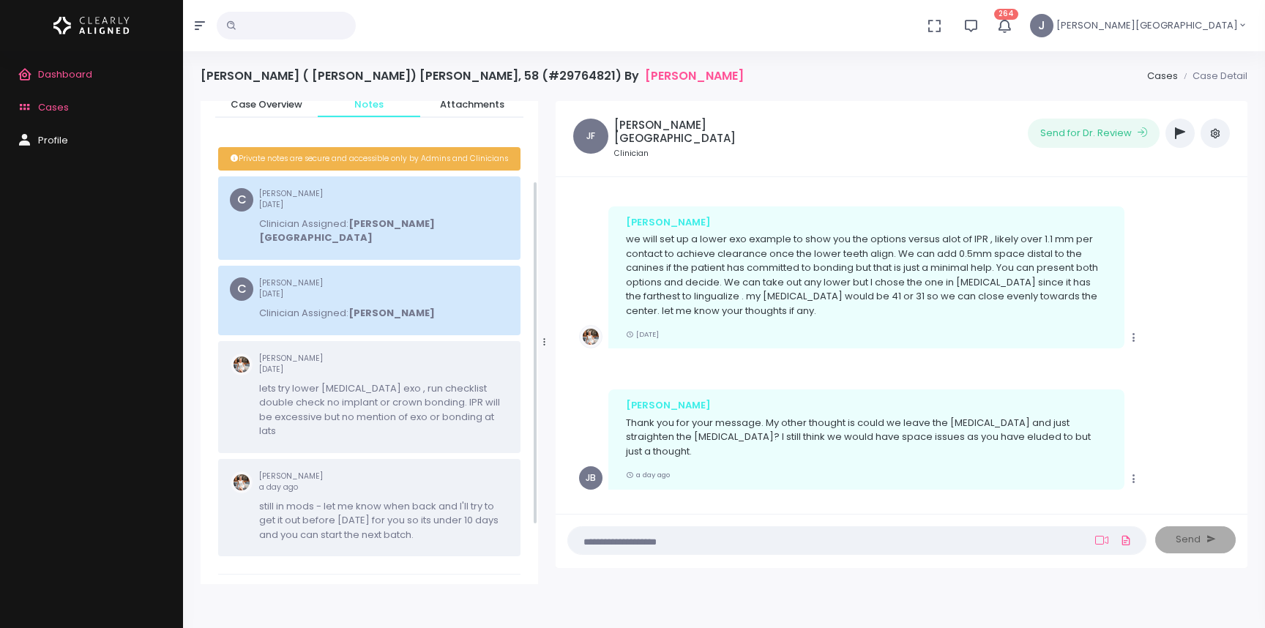
scroll to position [121, 0]
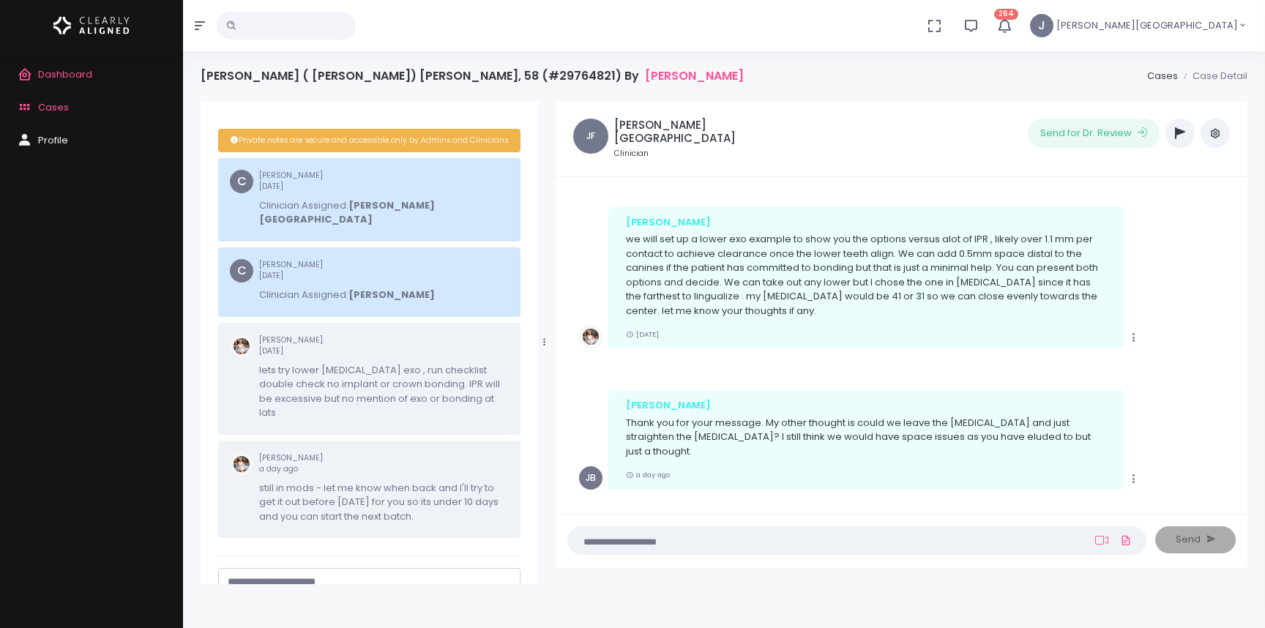
click at [294, 575] on textarea "scrollable content" at bounding box center [369, 589] width 283 height 29
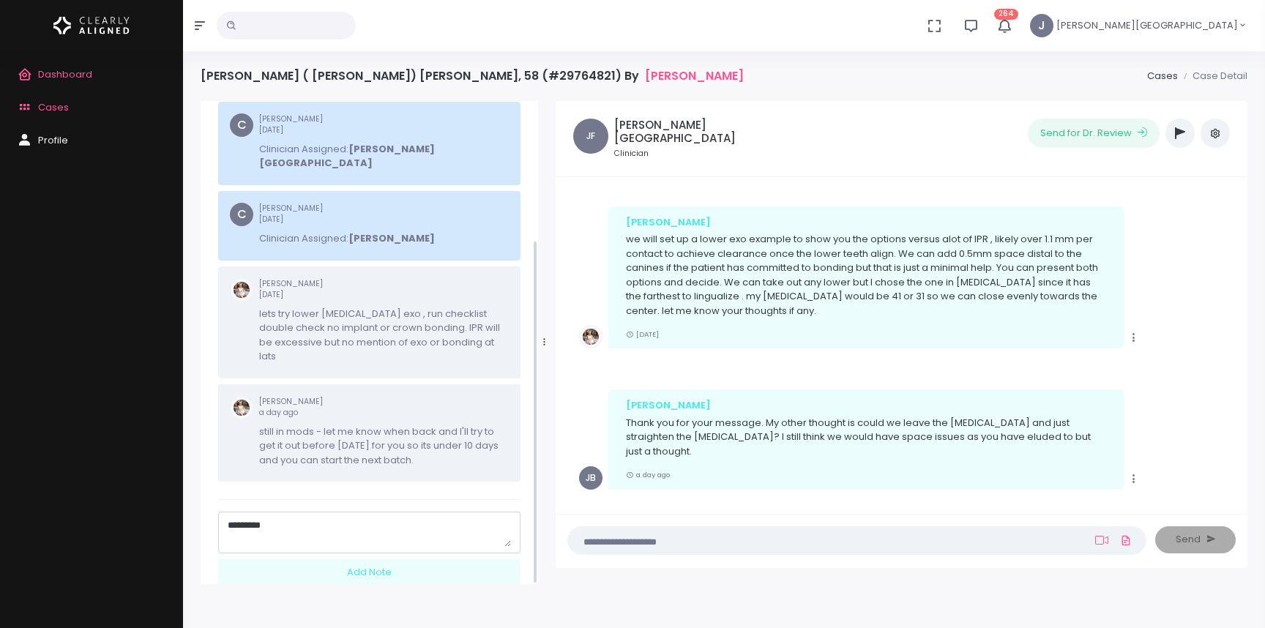
scroll to position [194, 0]
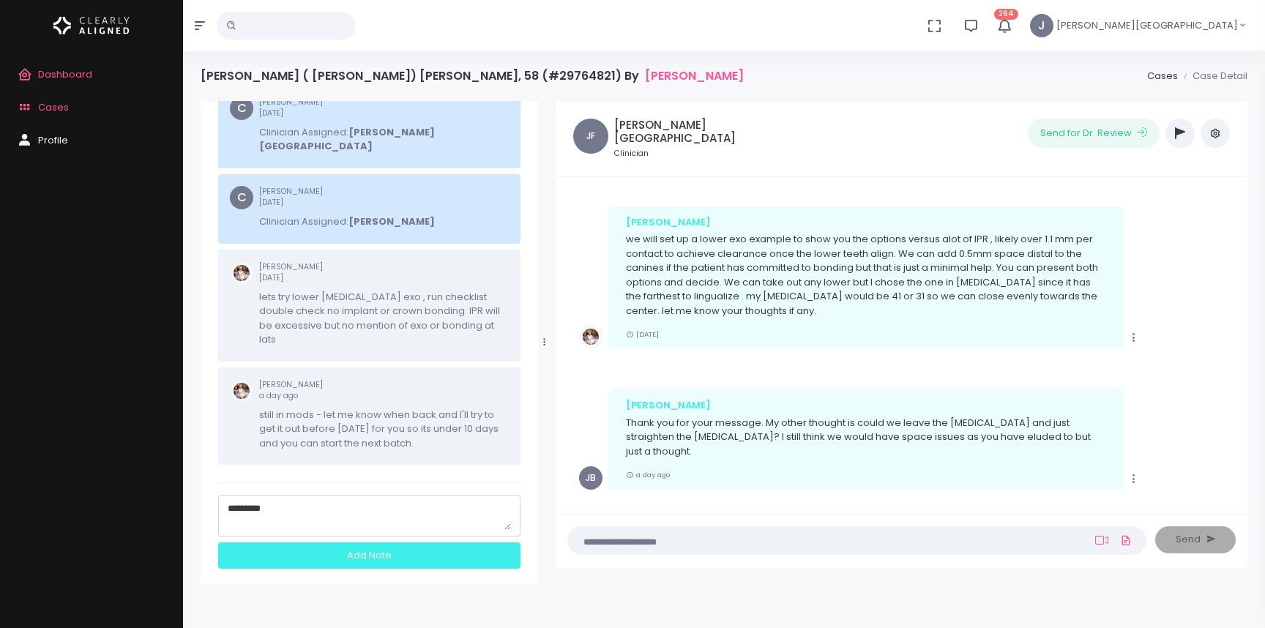
type textarea "*********"
click at [381, 543] on div "Add Note" at bounding box center [369, 556] width 302 height 27
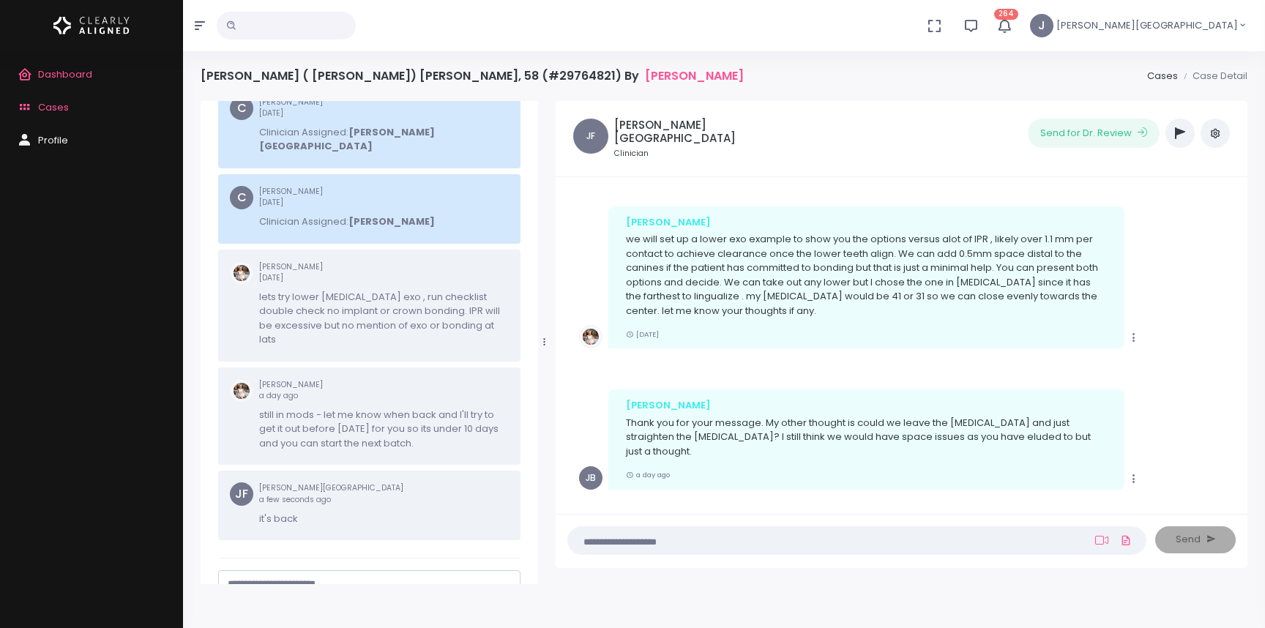
click at [58, 106] on span "Cases" at bounding box center [53, 107] width 31 height 14
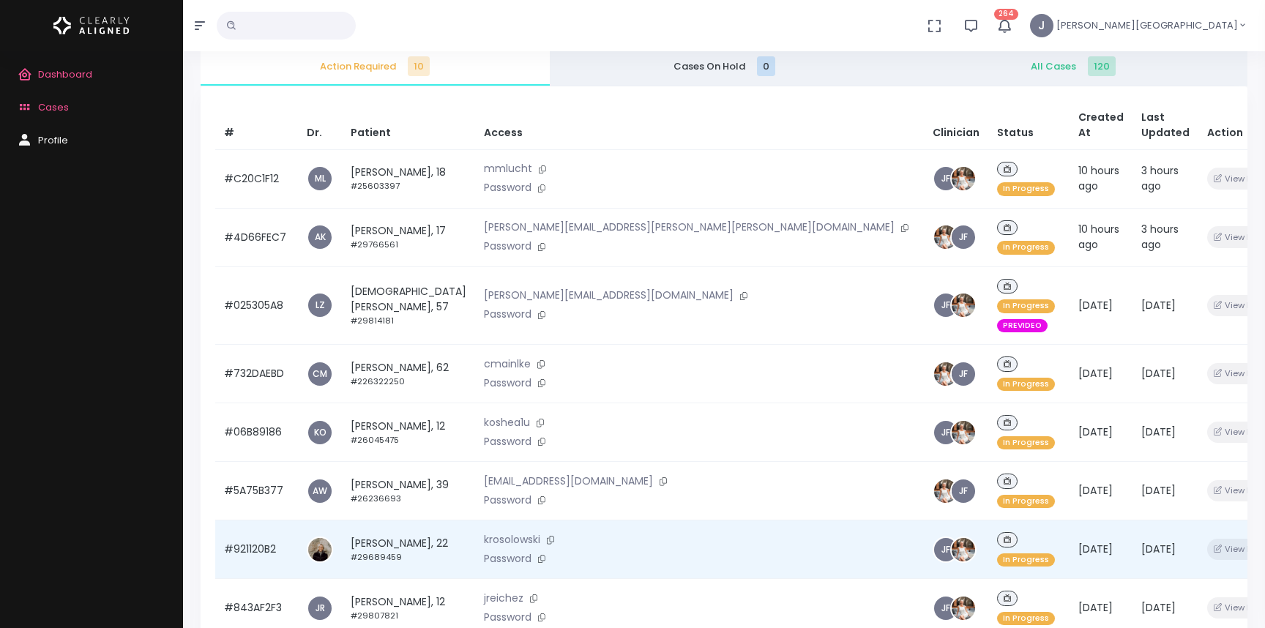
scroll to position [105, 0]
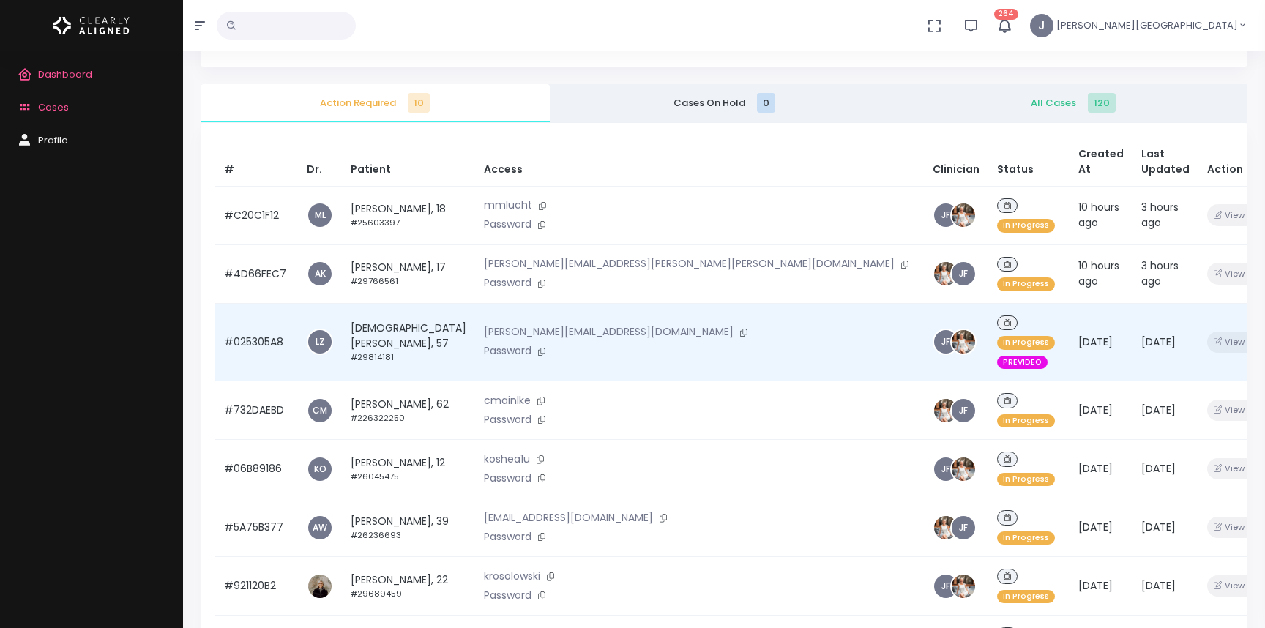
click at [387, 303] on td "[PERSON_NAME], 57 #29814181" at bounding box center [408, 342] width 133 height 78
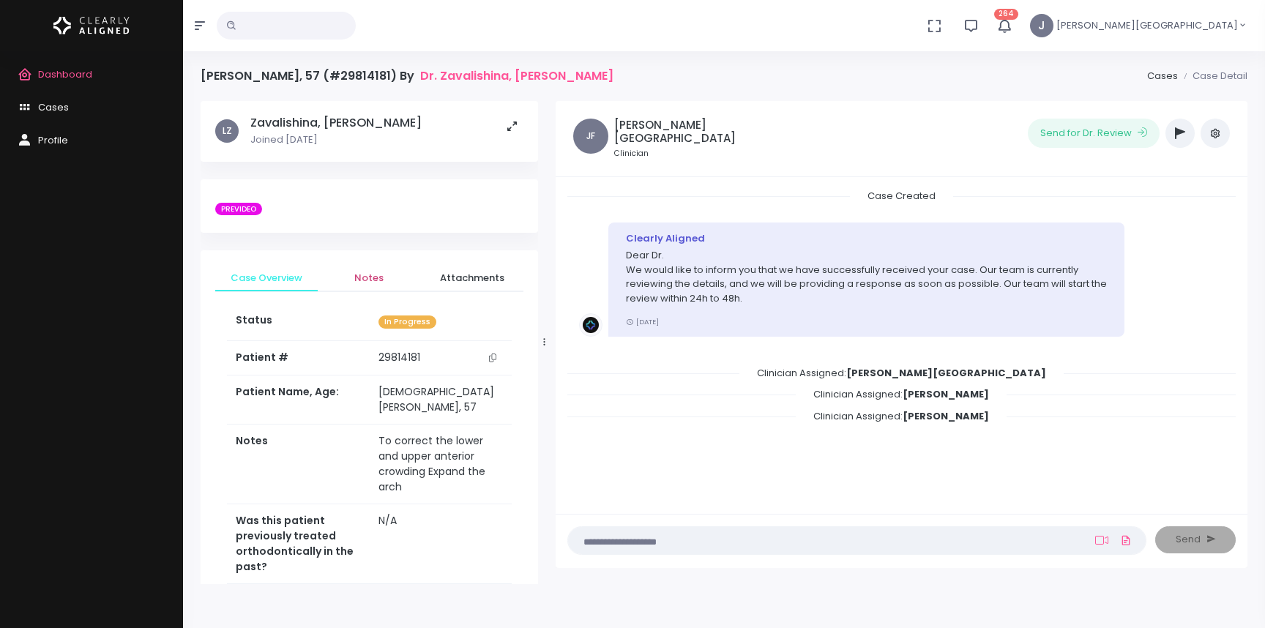
click at [374, 283] on span "Notes" at bounding box center [368, 278] width 79 height 15
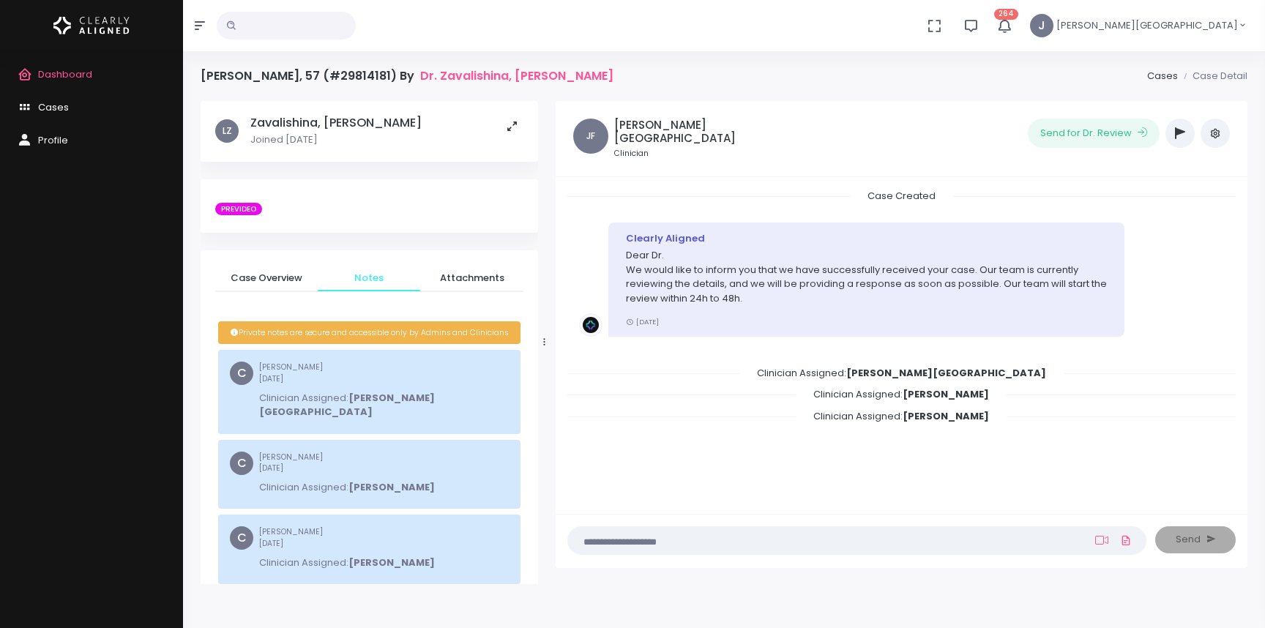
click at [59, 110] on span "Cases" at bounding box center [53, 107] width 31 height 14
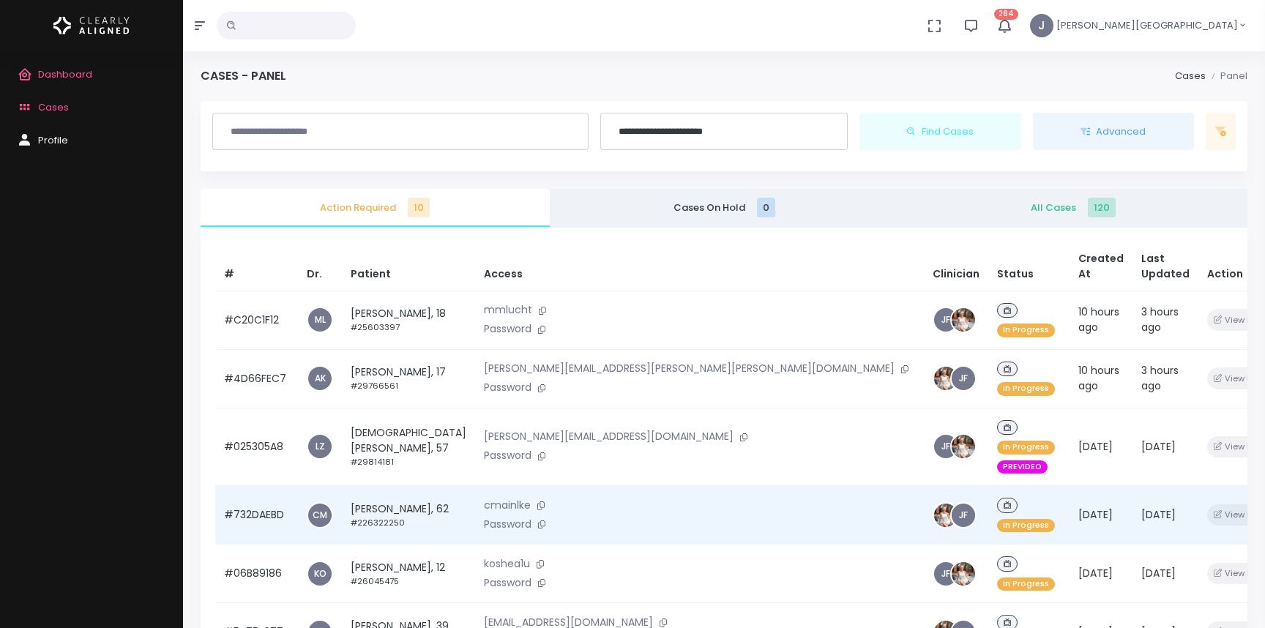
click at [395, 486] on td "[PERSON_NAME], 62 #226322250" at bounding box center [408, 515] width 133 height 59
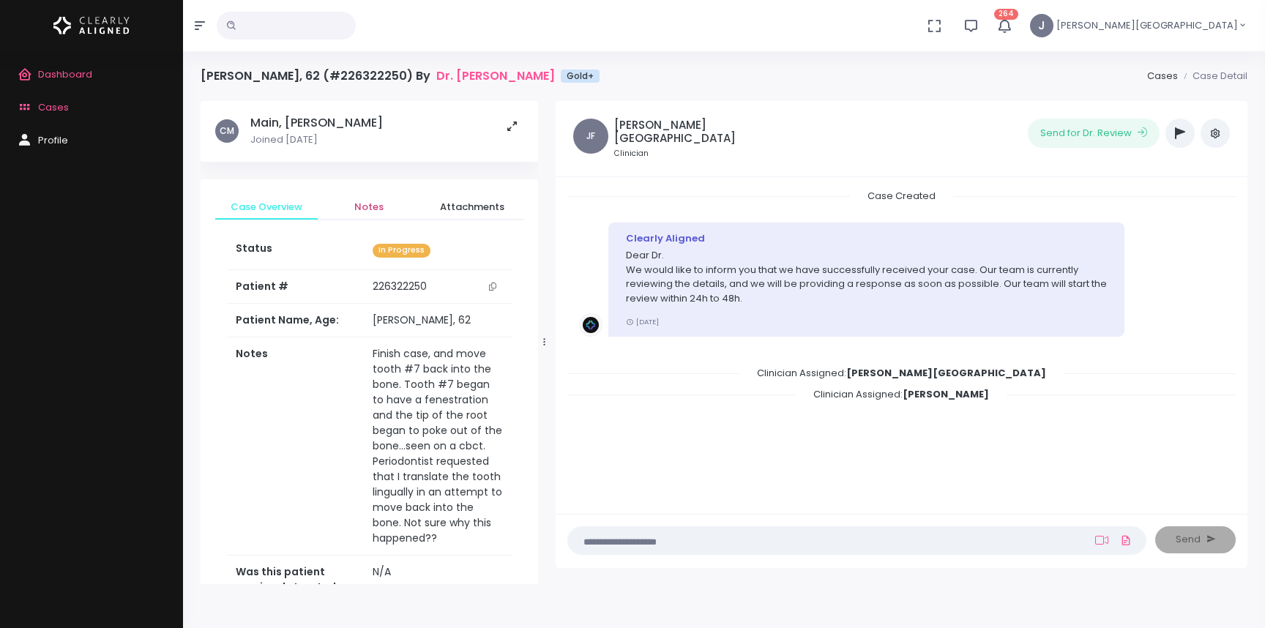
click at [362, 204] on span "Notes" at bounding box center [368, 207] width 79 height 15
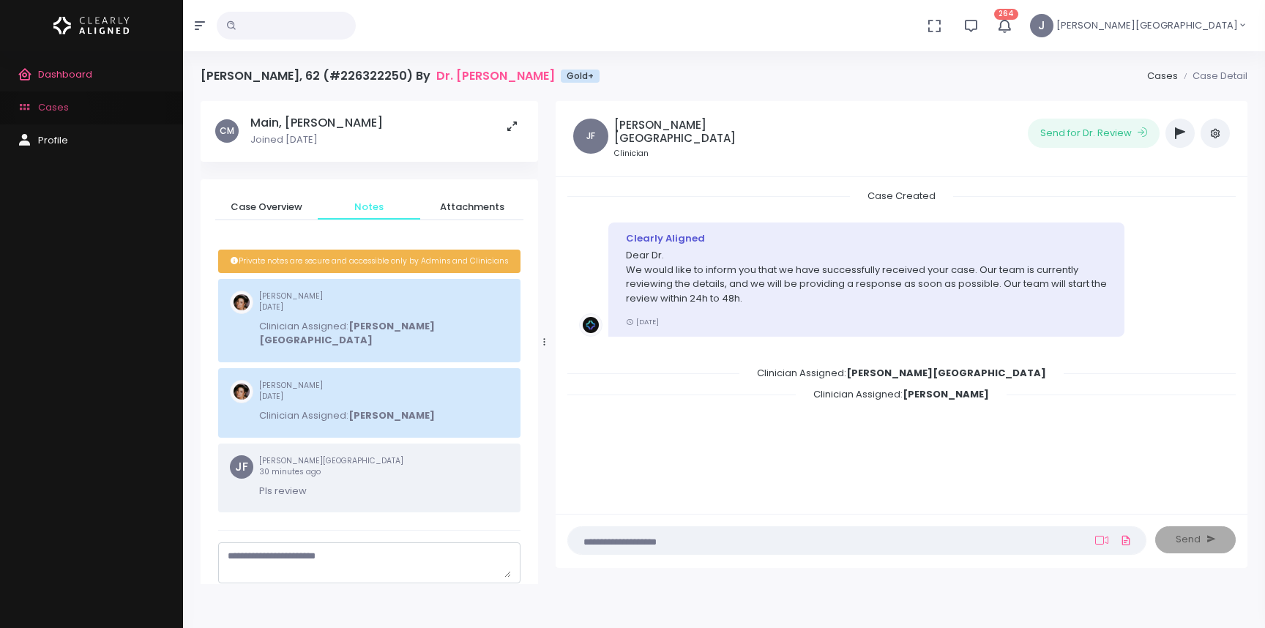
click at [52, 111] on span "Cases" at bounding box center [53, 107] width 31 height 14
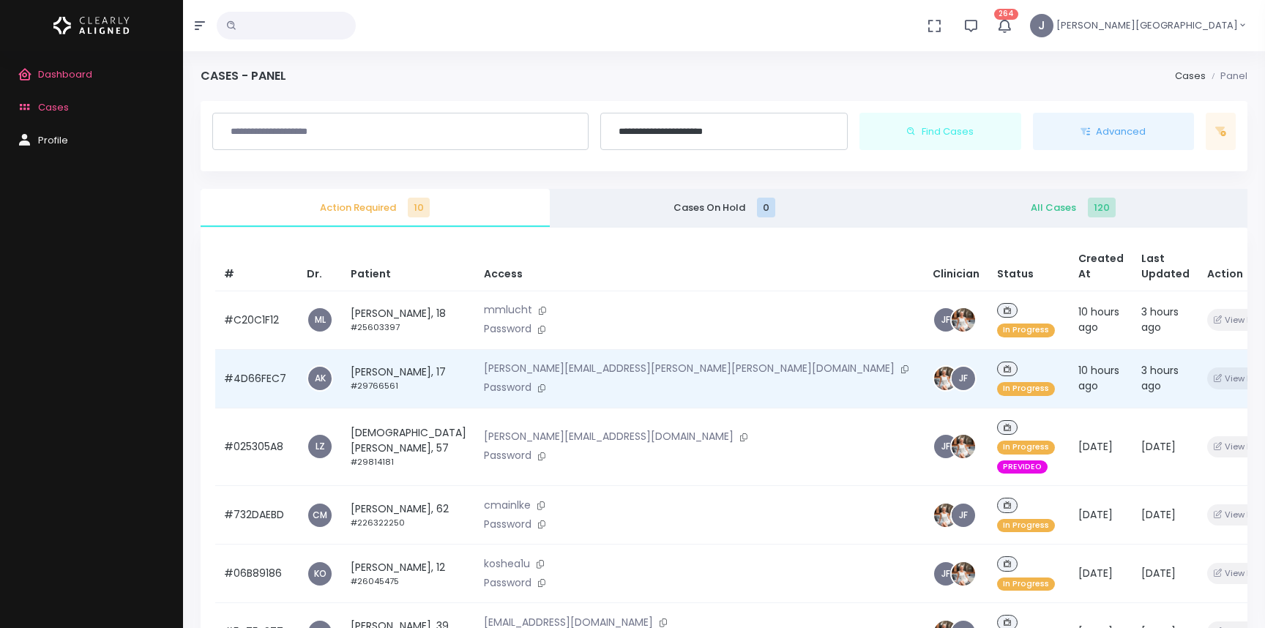
click at [389, 349] on td "[PERSON_NAME], 17 #29766561" at bounding box center [408, 378] width 133 height 59
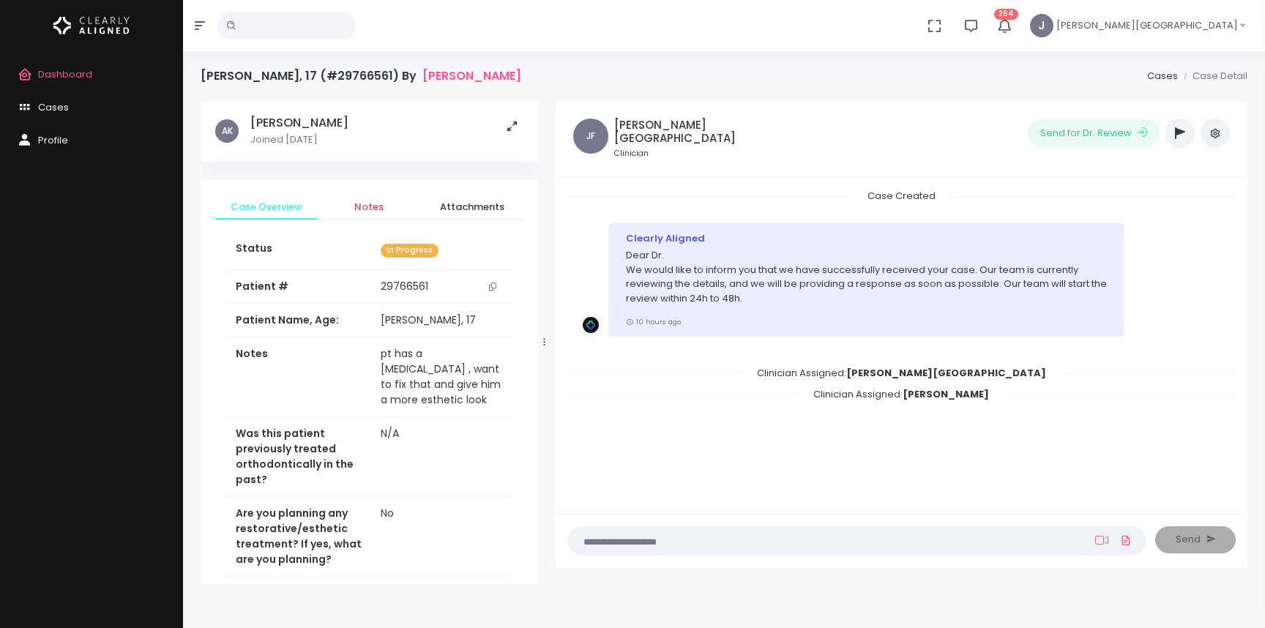
click at [378, 203] on span "Notes" at bounding box center [368, 207] width 79 height 15
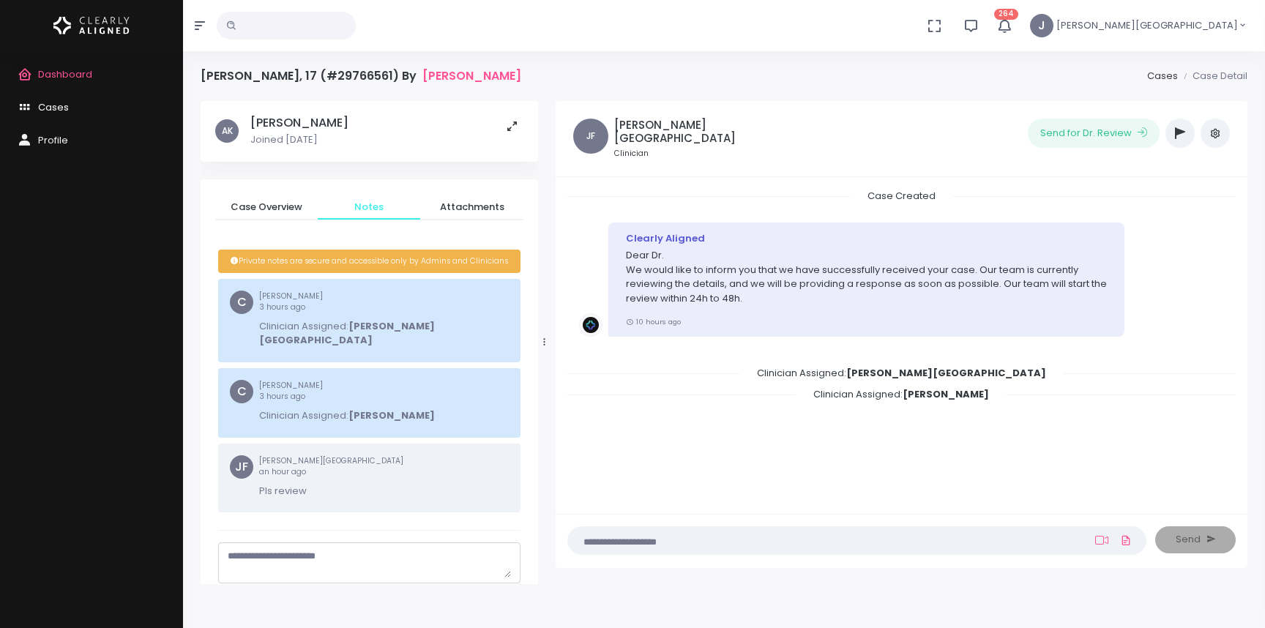
click at [61, 108] on span "Cases" at bounding box center [53, 107] width 31 height 14
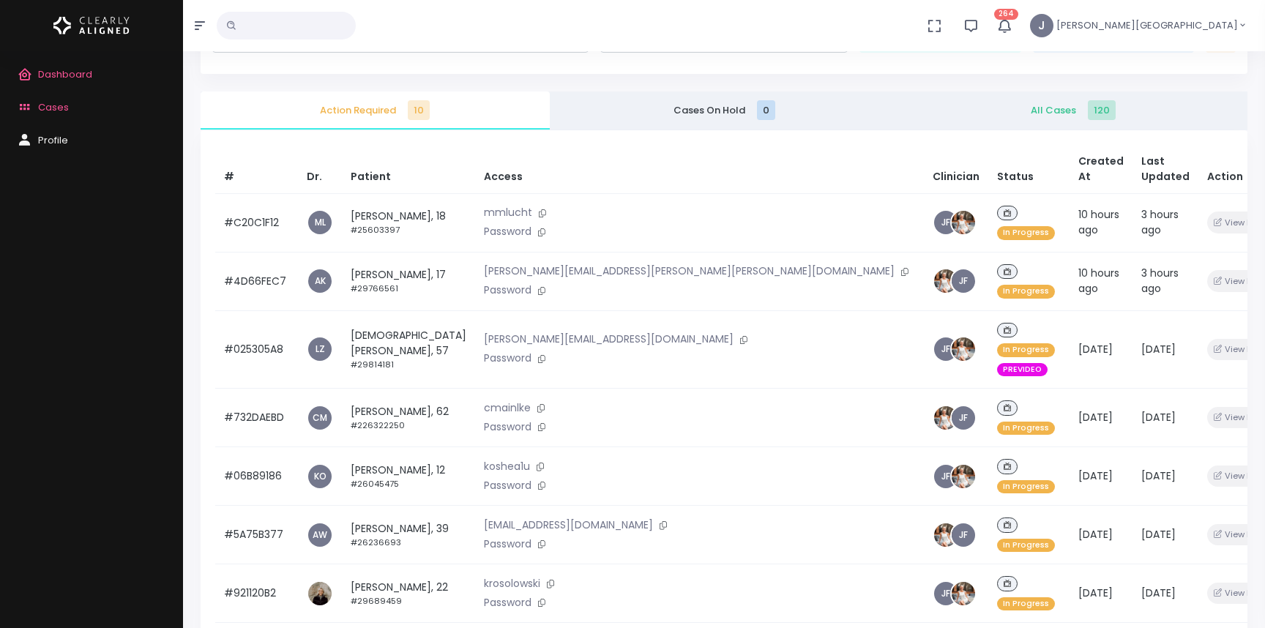
scroll to position [102, 0]
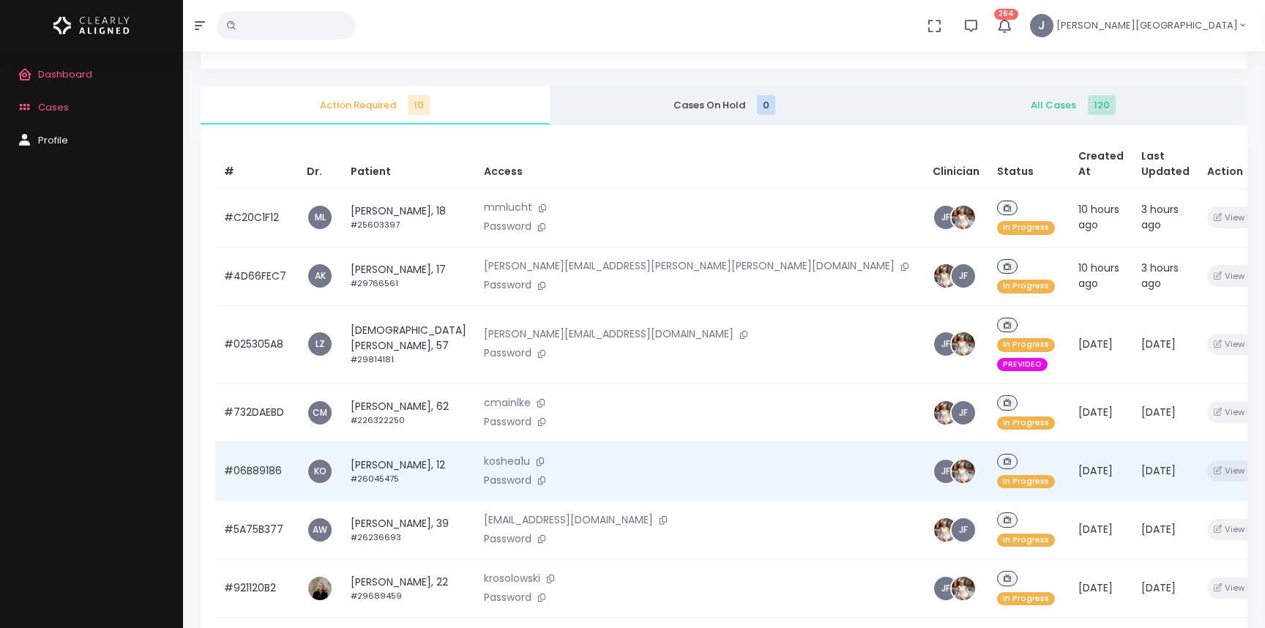
click at [395, 442] on td "[PERSON_NAME], 12 #26045475" at bounding box center [408, 471] width 133 height 59
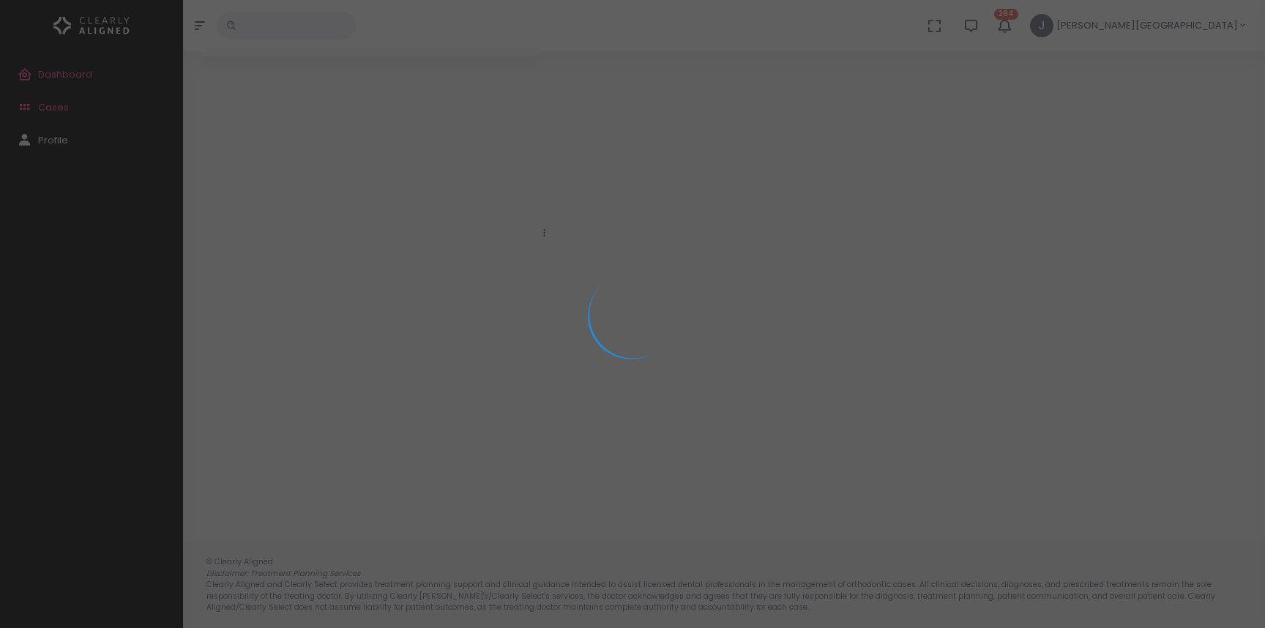
scroll to position [102, 0]
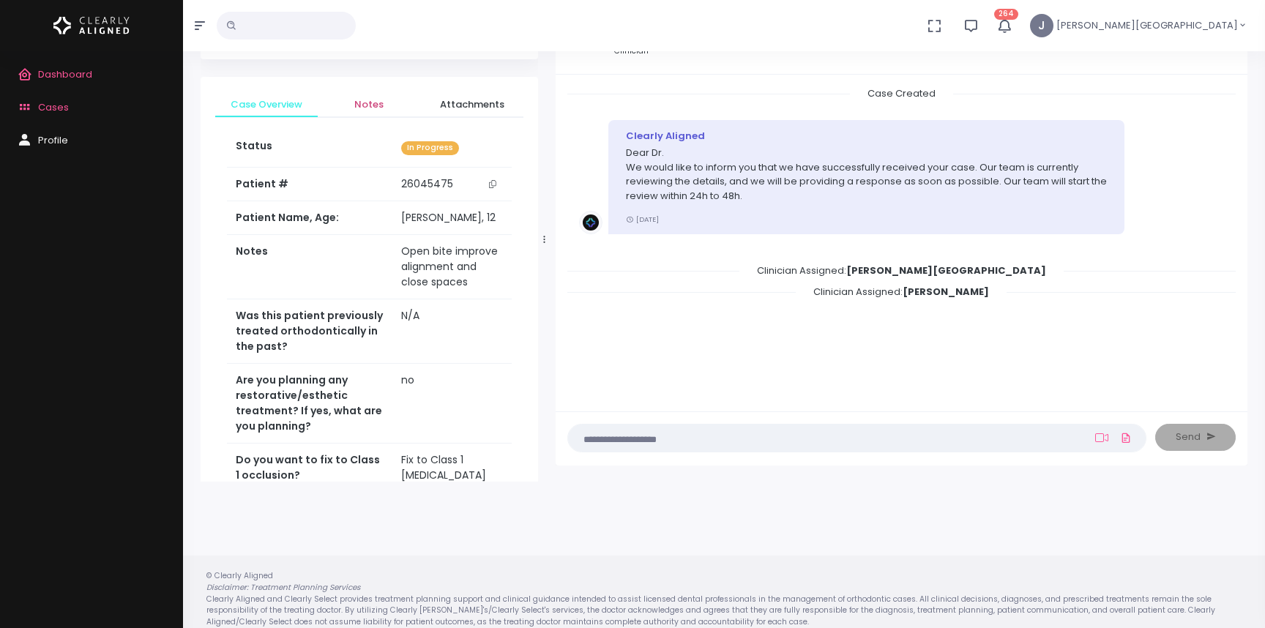
click at [379, 105] on span "Notes" at bounding box center [368, 104] width 79 height 15
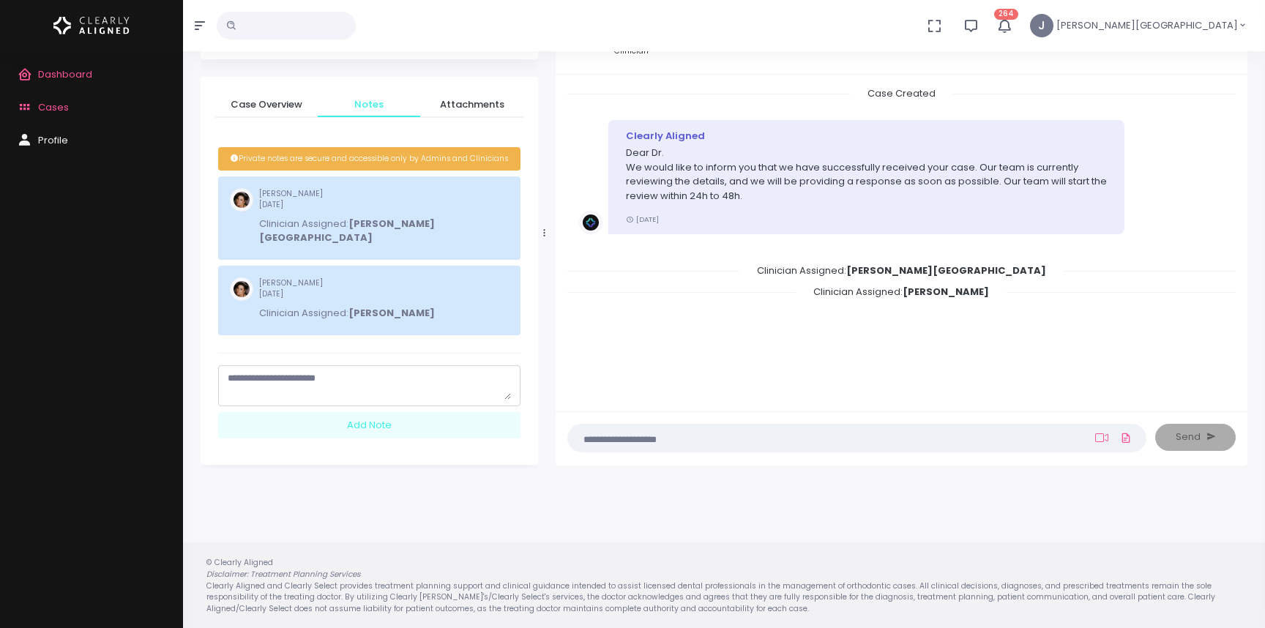
scroll to position [0, 0]
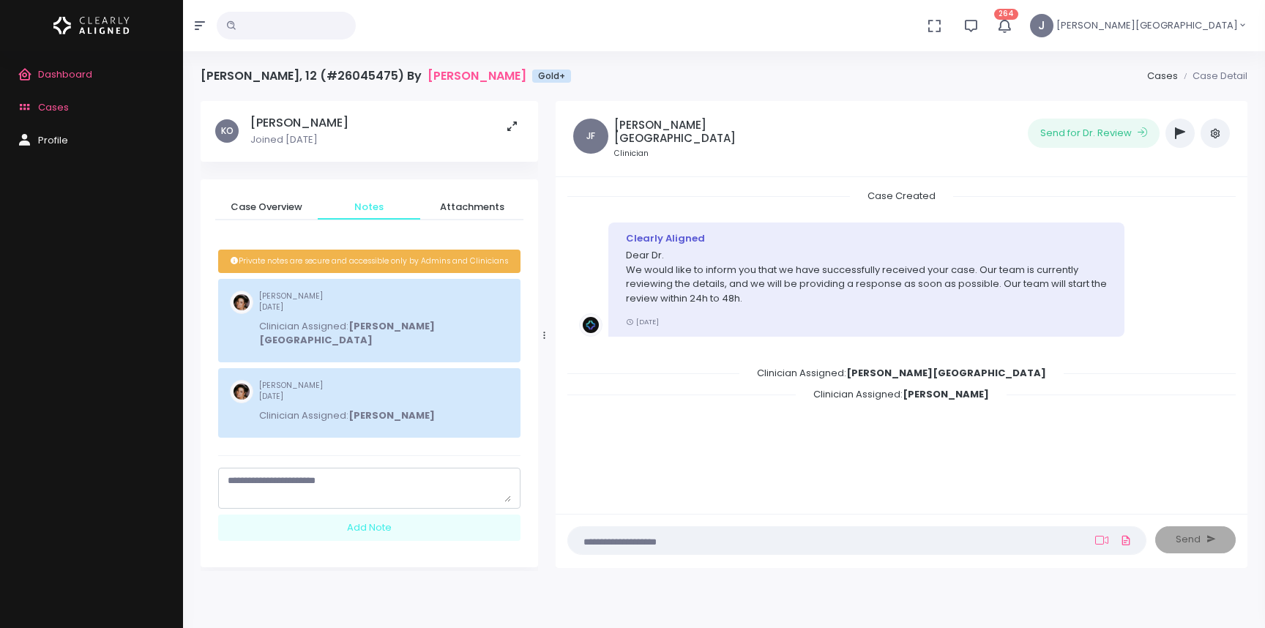
click at [56, 105] on span "Cases" at bounding box center [53, 107] width 31 height 14
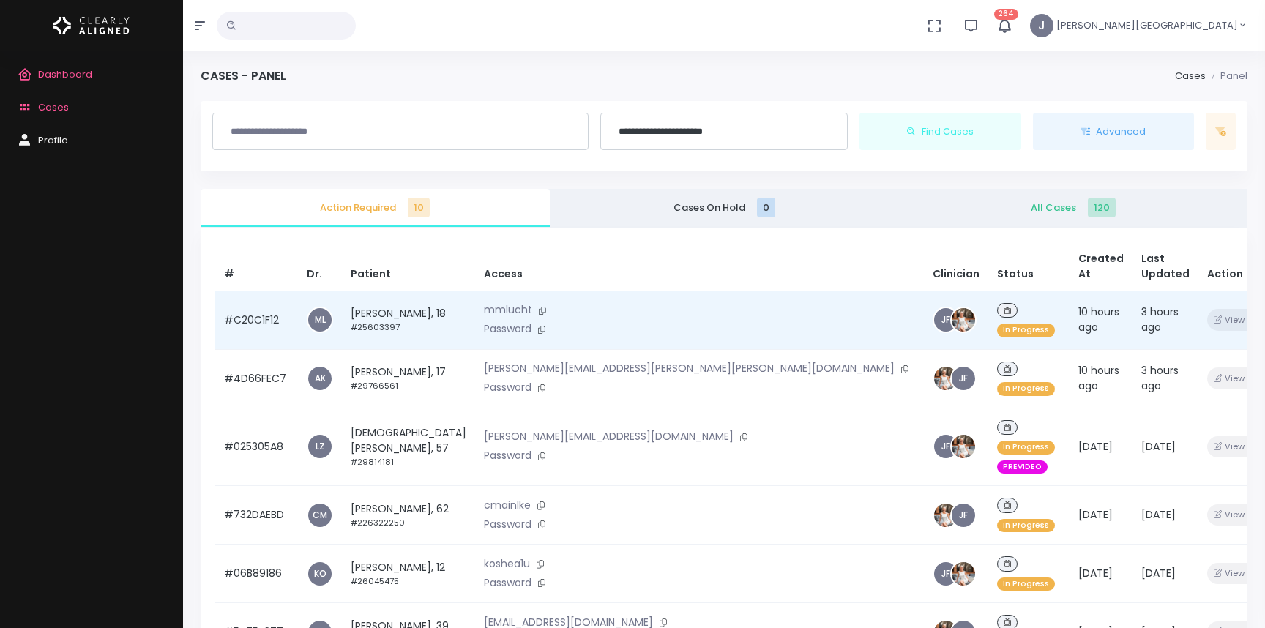
click at [407, 297] on td "[PERSON_NAME], 18 #25603397" at bounding box center [408, 320] width 133 height 59
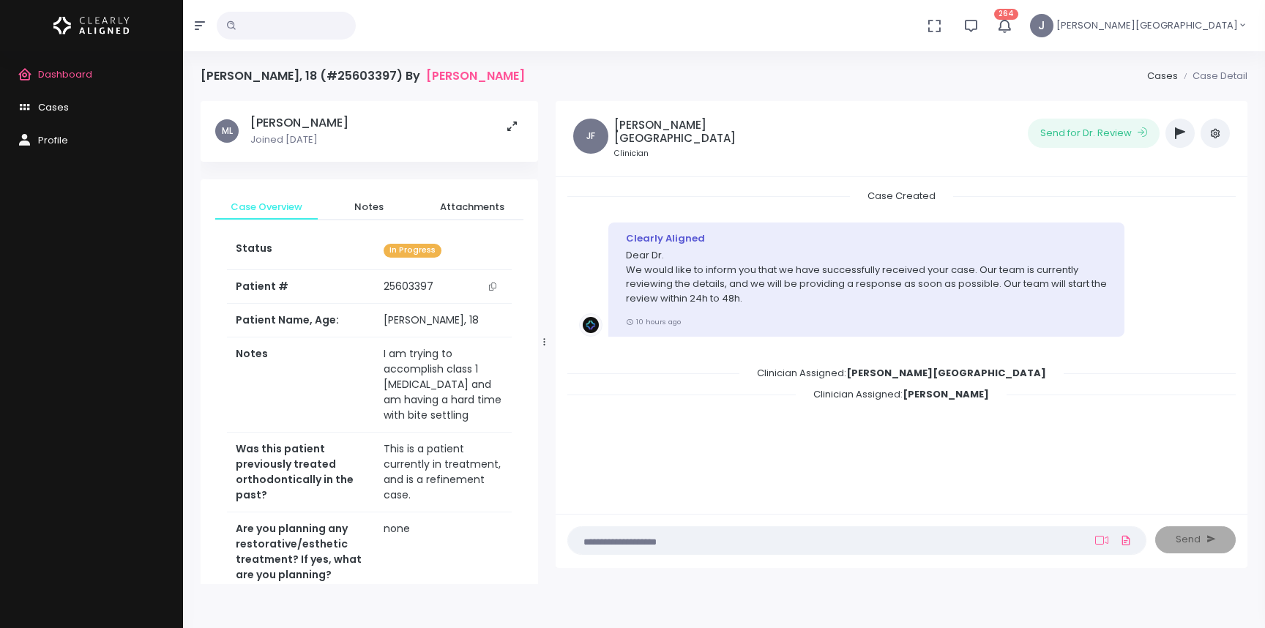
click at [50, 106] on span "Cases" at bounding box center [53, 107] width 31 height 14
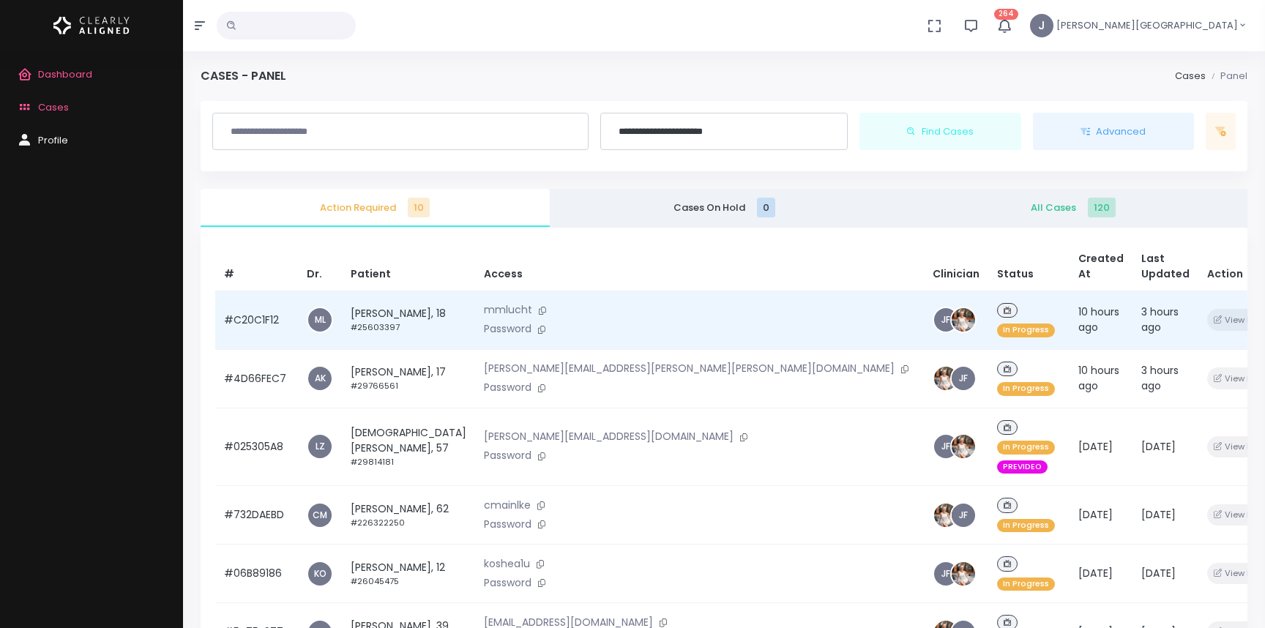
click at [377, 321] on small "#25603397" at bounding box center [375, 327] width 49 height 12
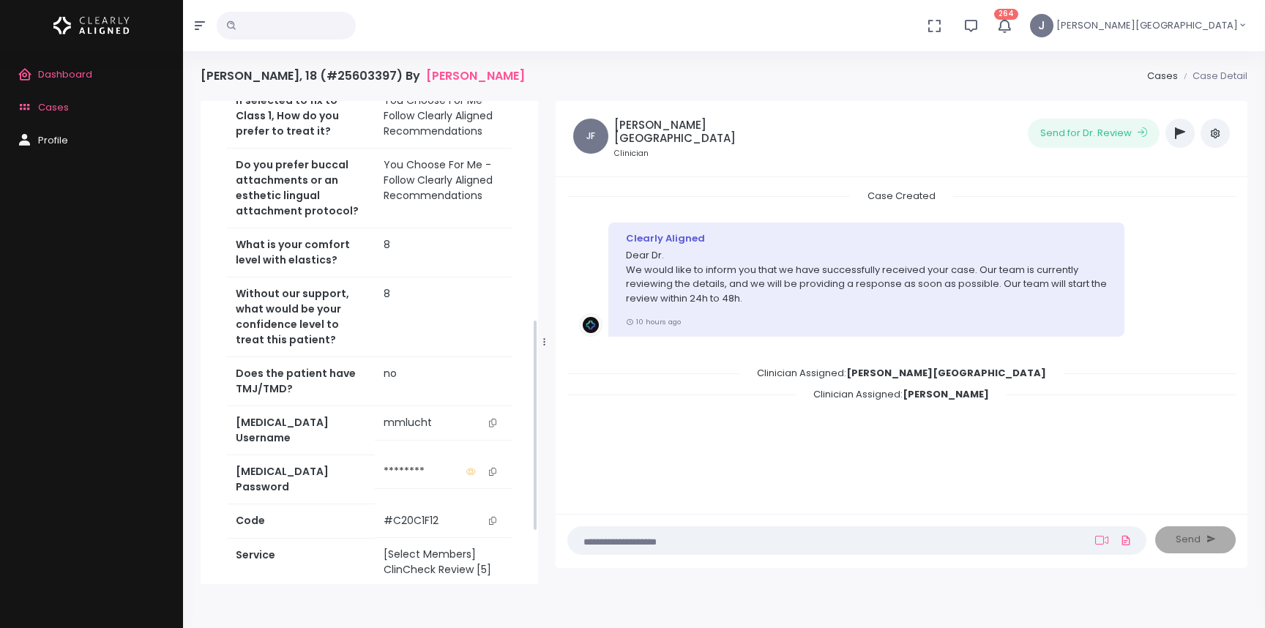
scroll to position [590, 0]
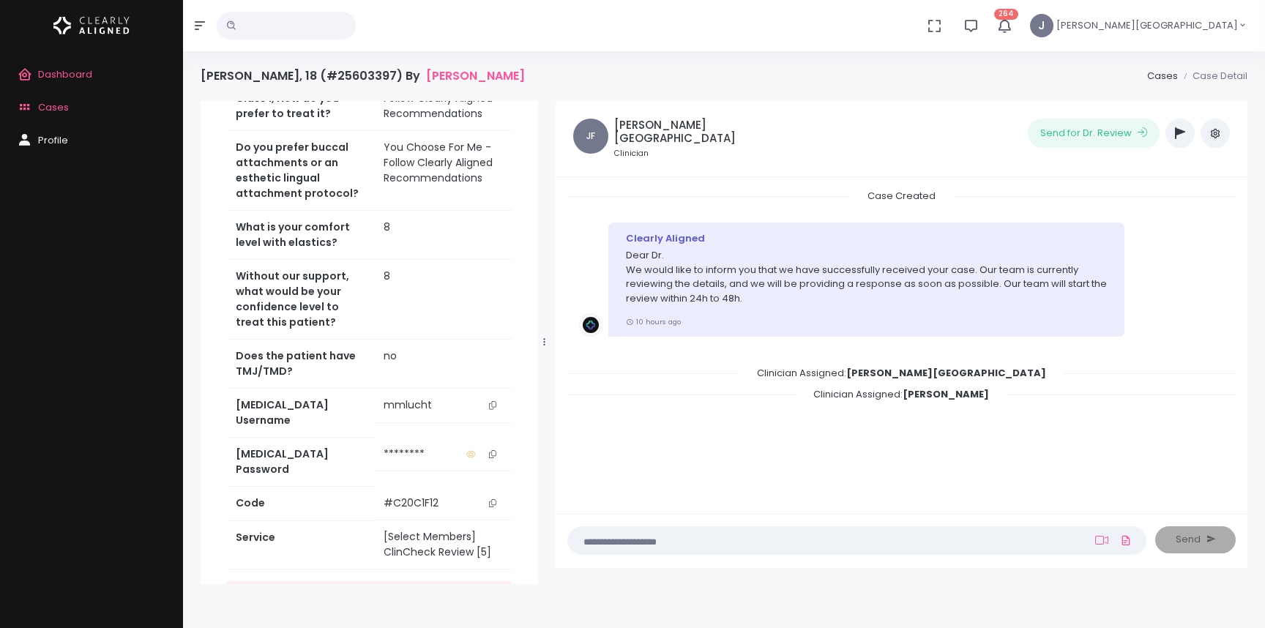
click at [491, 401] on icon "scrollable content" at bounding box center [492, 405] width 7 height 8
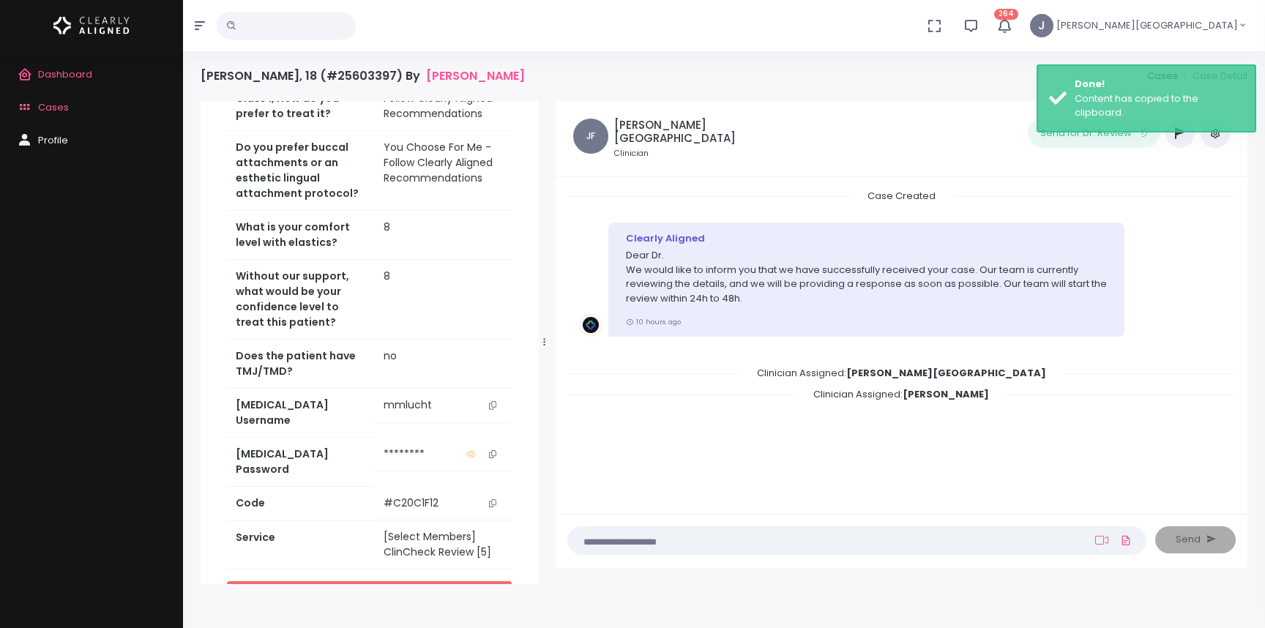
click at [385, 581] on link "Access Service" at bounding box center [369, 594] width 285 height 27
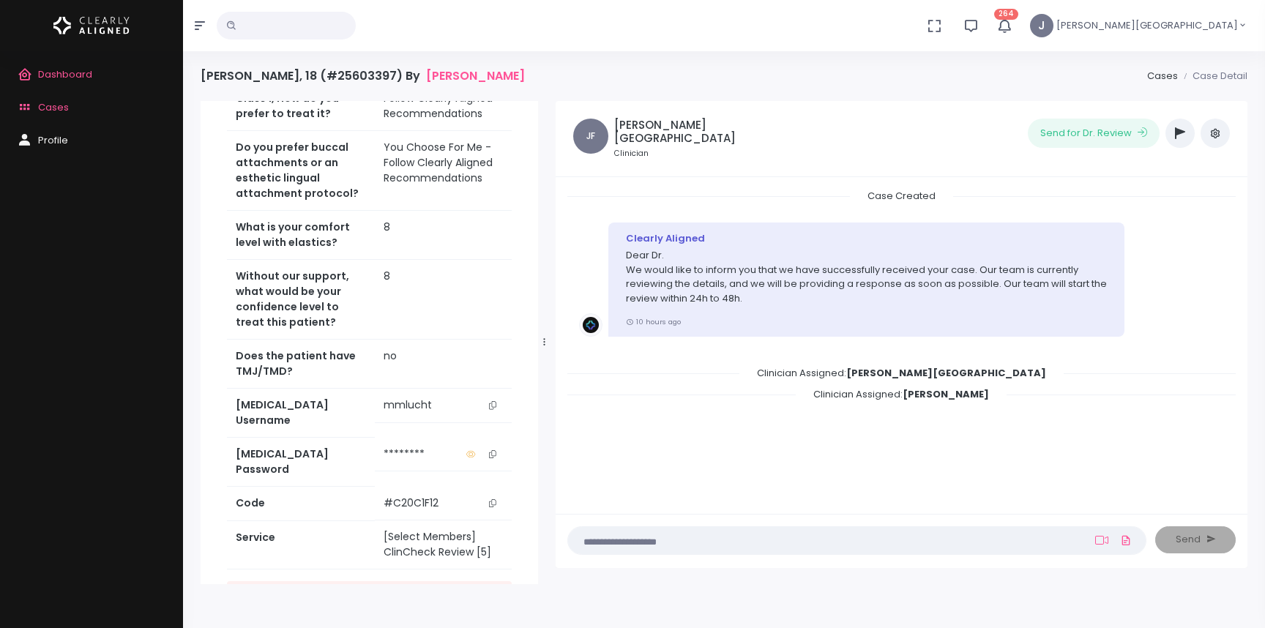
click at [492, 450] on icon "scrollable content" at bounding box center [492, 454] width 7 height 8
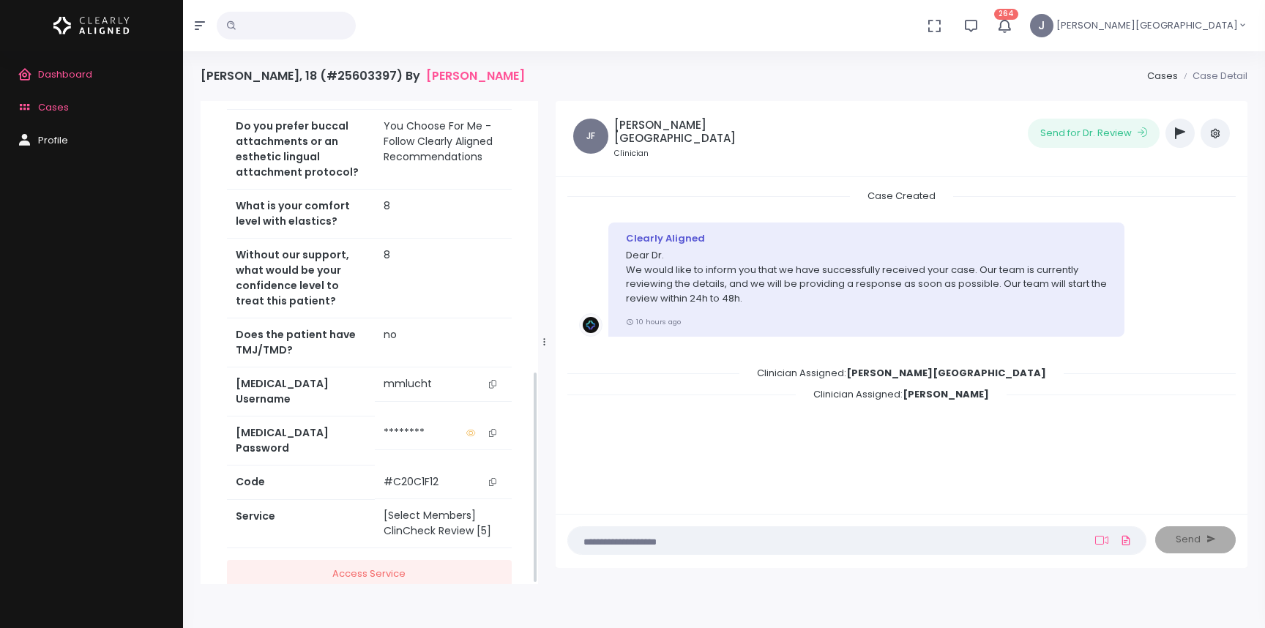
scroll to position [613, 0]
click at [383, 559] on link "Access Service" at bounding box center [369, 572] width 285 height 27
click at [365, 559] on link "Access Service" at bounding box center [369, 572] width 285 height 27
click at [46, 104] on span "Cases" at bounding box center [53, 107] width 31 height 14
